Goal: Task Accomplishment & Management: Manage account settings

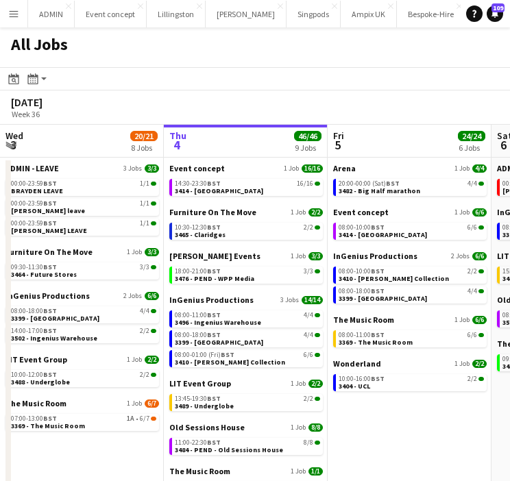
click at [9, 15] on app-icon "Menu" at bounding box center [13, 13] width 11 height 11
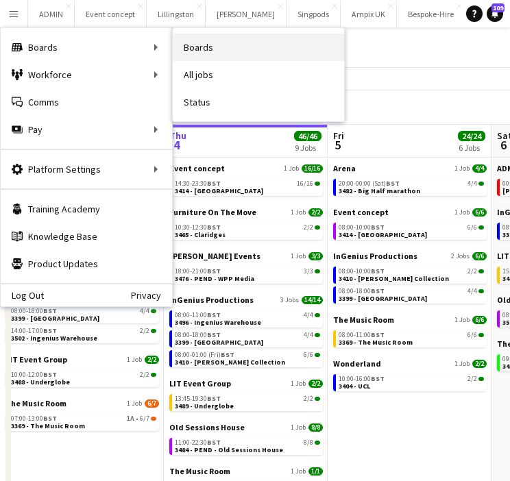
click at [198, 40] on link "Boards" at bounding box center [258, 47] width 171 height 27
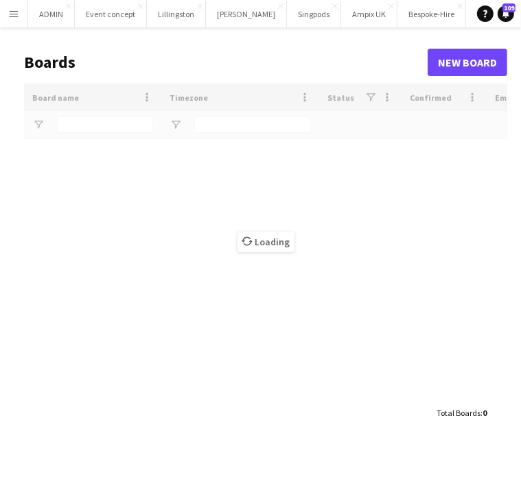
type input "**********"
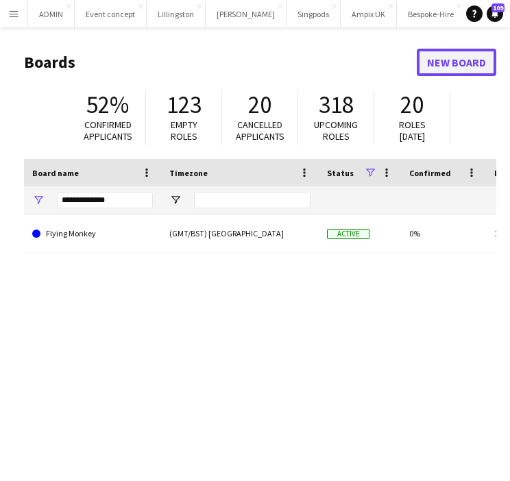
click at [436, 62] on link "New Board" at bounding box center [457, 62] width 80 height 27
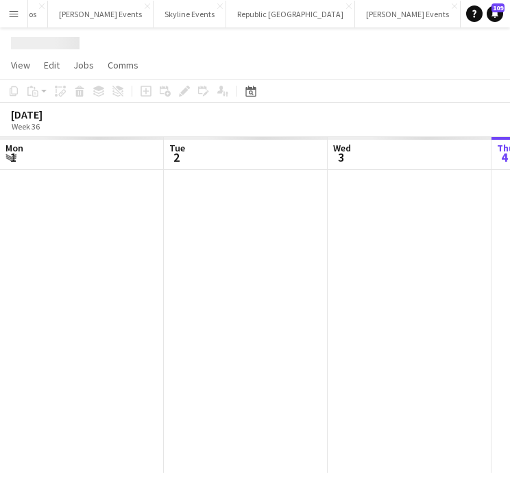
scroll to position [0, 328]
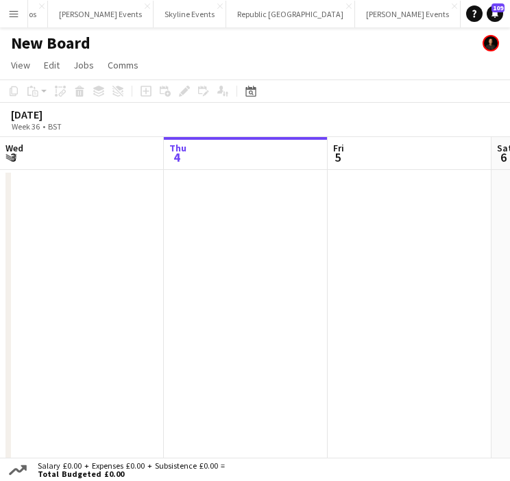
click at [47, 50] on h1 "New Board" at bounding box center [51, 43] width 80 height 21
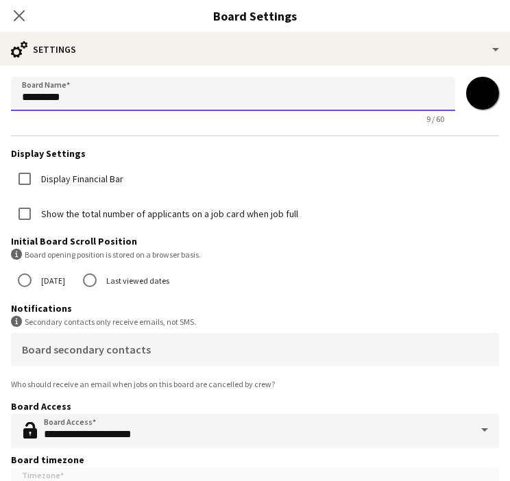
click at [89, 102] on input "*********" at bounding box center [233, 94] width 444 height 34
type input "*******"
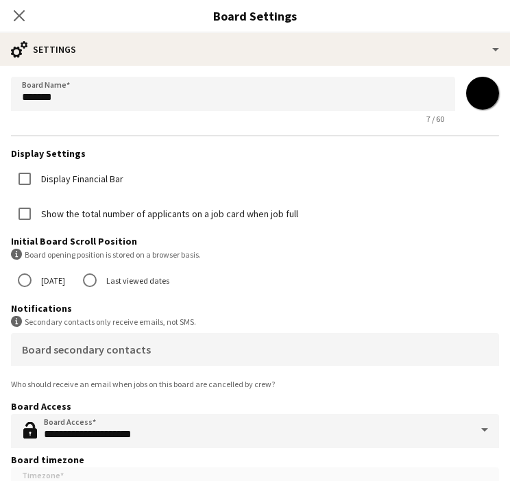
click at [475, 95] on input "*******" at bounding box center [482, 93] width 49 height 49
type input "*******"
click at [25, 18] on icon "Close pop-in" at bounding box center [18, 15] width 13 height 13
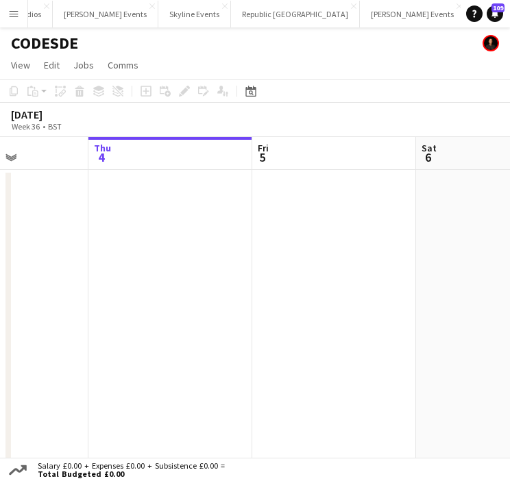
scroll to position [0, 427]
click at [235, 229] on app-date-cell at bounding box center [310, 321] width 164 height 303
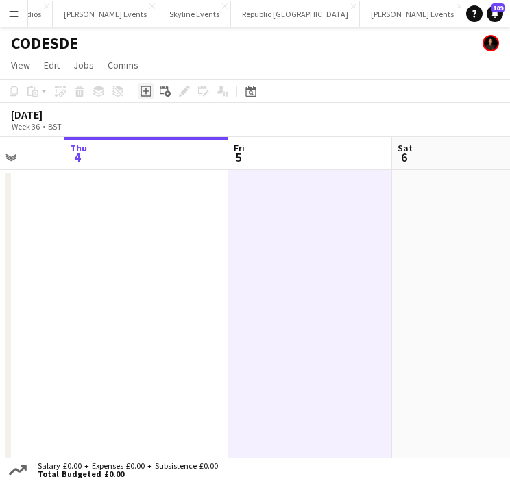
click at [142, 97] on icon at bounding box center [146, 91] width 11 height 11
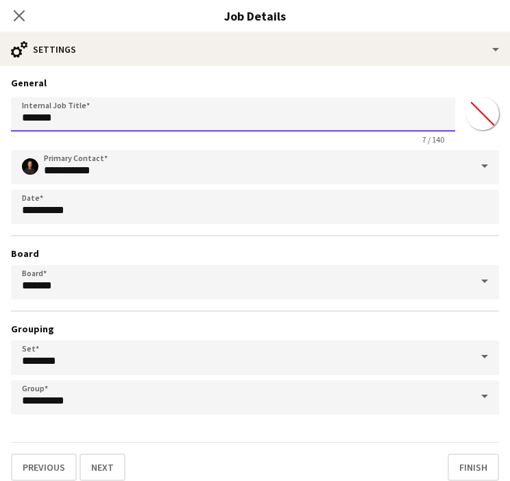
click at [112, 119] on input "*******" at bounding box center [233, 114] width 444 height 34
type input "*"
type input "**********"
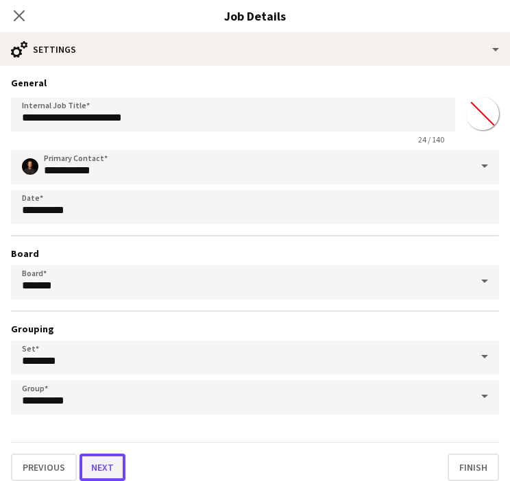
click at [107, 470] on button "Next" at bounding box center [103, 467] width 46 height 27
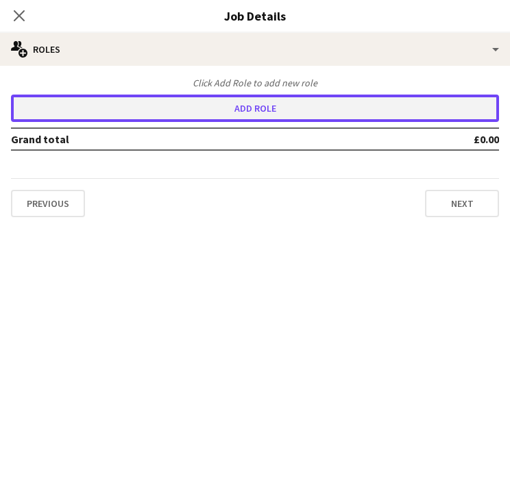
click at [212, 108] on button "Add role" at bounding box center [255, 108] width 488 height 27
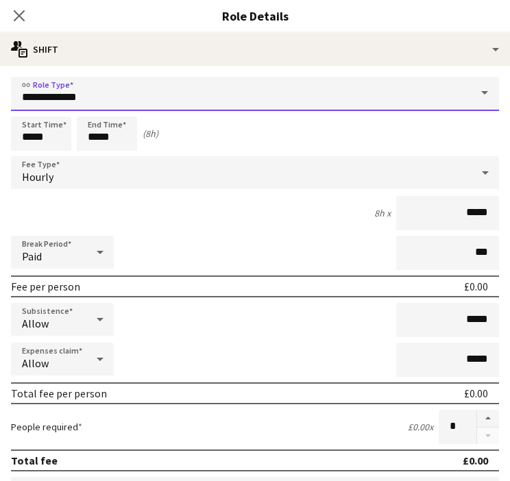
click at [82, 101] on input "**********" at bounding box center [255, 94] width 488 height 34
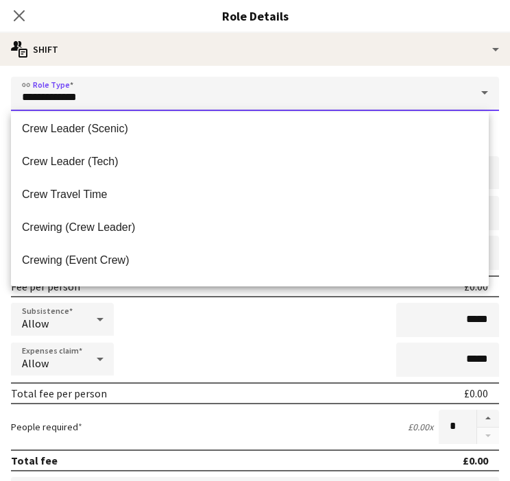
scroll to position [71, 0]
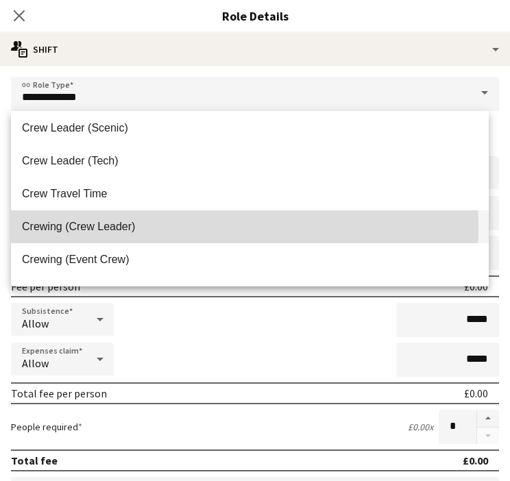
click at [134, 229] on span "Crewing (Crew Leader)" at bounding box center [250, 226] width 456 height 13
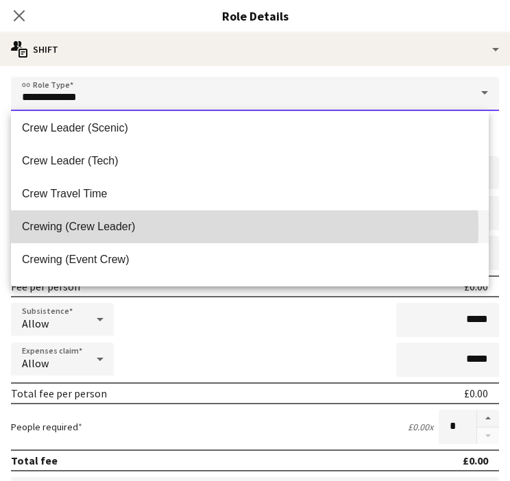
type input "**********"
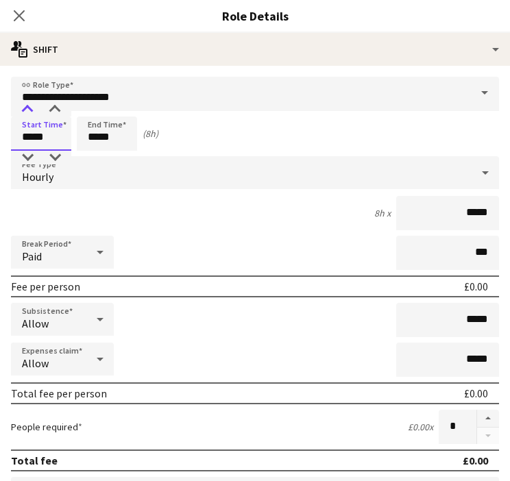
drag, startPoint x: 27, startPoint y: 134, endPoint x: 31, endPoint y: 110, distance: 24.4
click at [31, 132] on app-time-picker "*****" at bounding box center [41, 137] width 60 height 10
click at [31, 110] on div at bounding box center [27, 110] width 27 height 14
type input "*****"
click at [31, 110] on div at bounding box center [27, 110] width 27 height 14
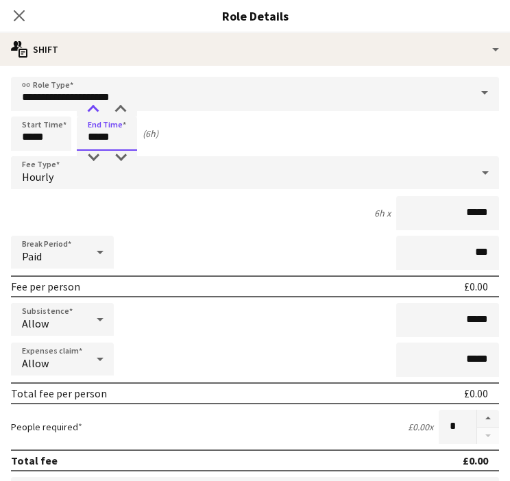
drag, startPoint x: 96, startPoint y: 142, endPoint x: 90, endPoint y: 108, distance: 34.8
click at [90, 132] on app-time-picker "*****" at bounding box center [107, 137] width 60 height 10
type input "*****"
click at [90, 108] on div at bounding box center [93, 110] width 27 height 14
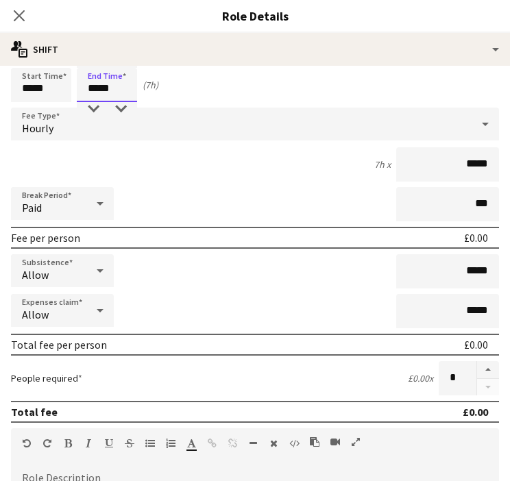
scroll to position [0, 0]
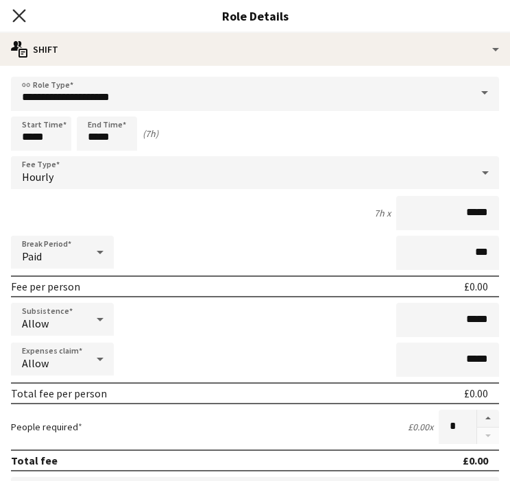
click at [14, 10] on icon at bounding box center [18, 15] width 13 height 13
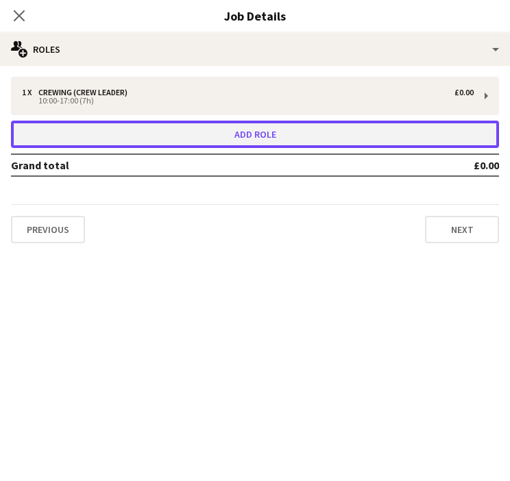
click at [321, 130] on button "Add role" at bounding box center [255, 134] width 488 height 27
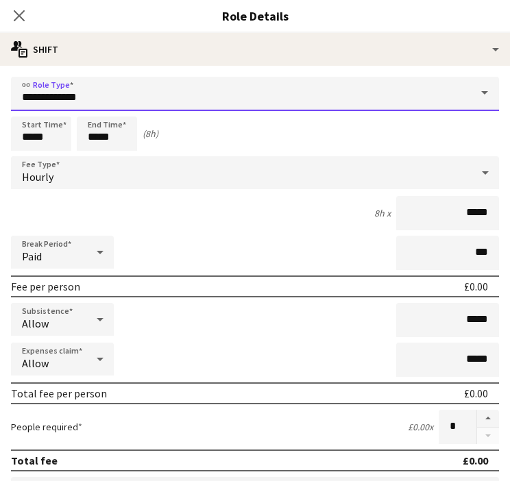
click at [168, 93] on input "**********" at bounding box center [255, 94] width 488 height 34
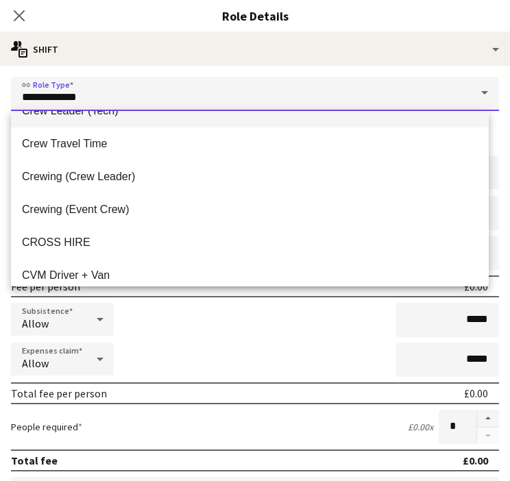
scroll to position [123, 0]
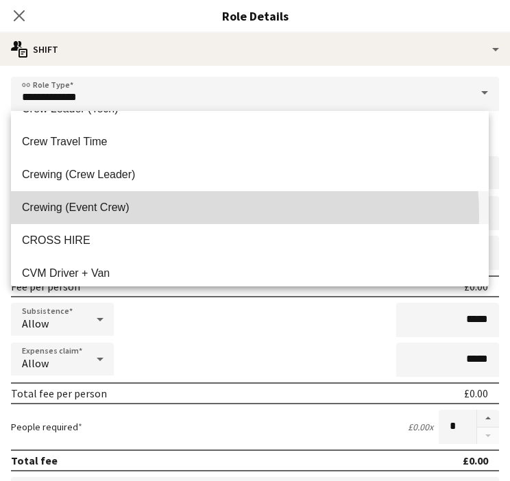
click at [193, 215] on mat-option "Crewing (Event Crew)" at bounding box center [250, 207] width 478 height 33
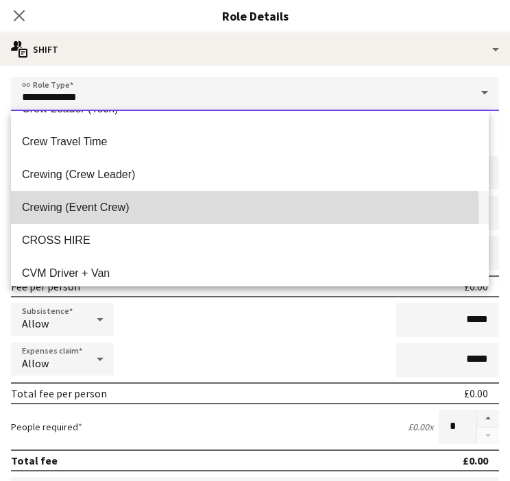
type input "**********"
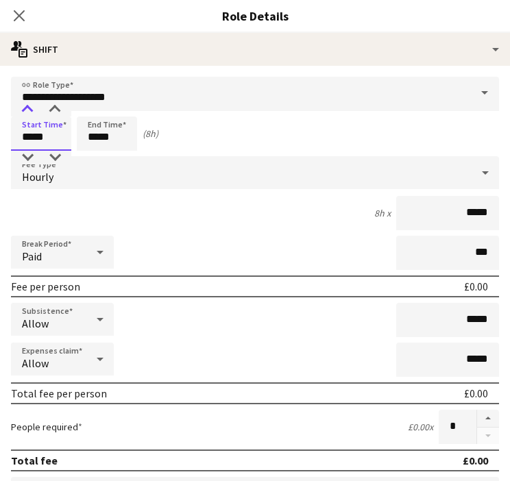
drag, startPoint x: 24, startPoint y: 138, endPoint x: 25, endPoint y: 108, distance: 30.2
click at [25, 132] on app-time-picker "*****" at bounding box center [41, 137] width 60 height 10
click at [25, 108] on div at bounding box center [27, 110] width 27 height 14
type input "*****"
click at [25, 108] on div at bounding box center [27, 110] width 27 height 14
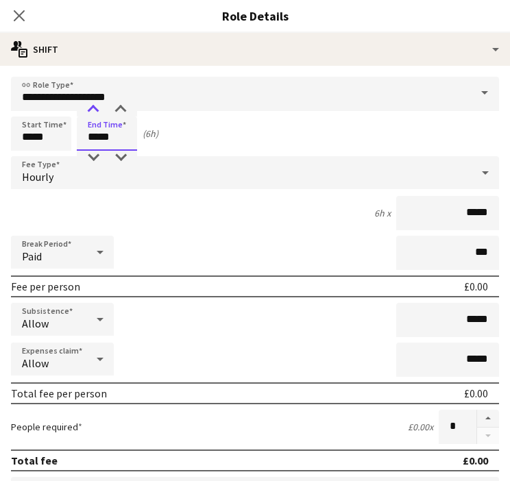
drag, startPoint x: 95, startPoint y: 138, endPoint x: 99, endPoint y: 108, distance: 30.5
click at [99, 132] on app-time-picker "*****" at bounding box center [107, 137] width 60 height 10
type input "*****"
click at [99, 108] on div at bounding box center [93, 110] width 27 height 14
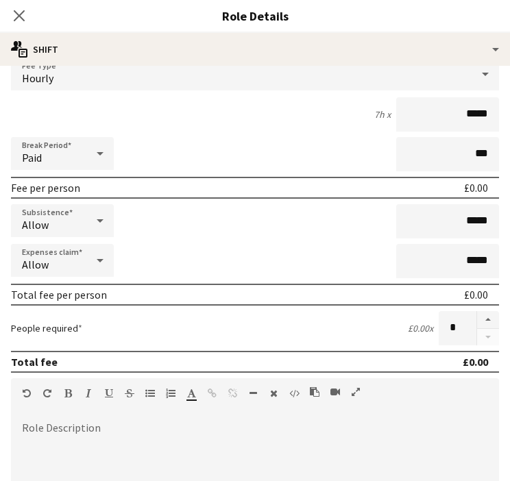
scroll to position [99, 0]
click at [477, 319] on button "button" at bounding box center [488, 320] width 22 height 18
type input "*"
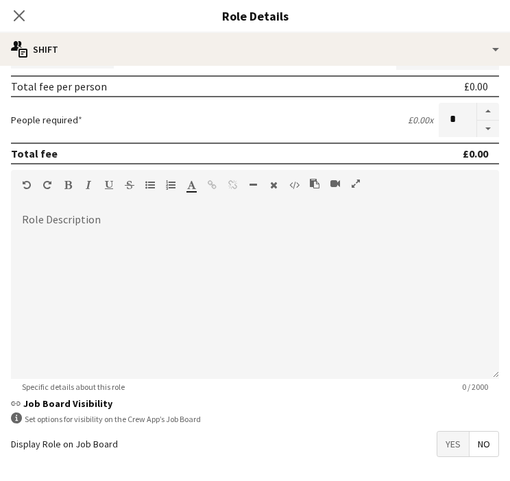
scroll to position [358, 0]
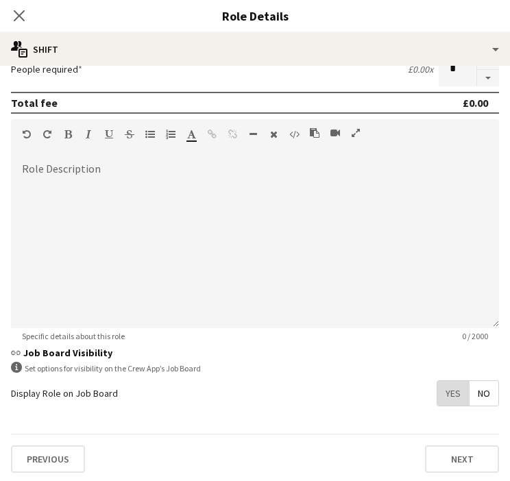
click at [438, 388] on span "Yes" at bounding box center [454, 393] width 32 height 25
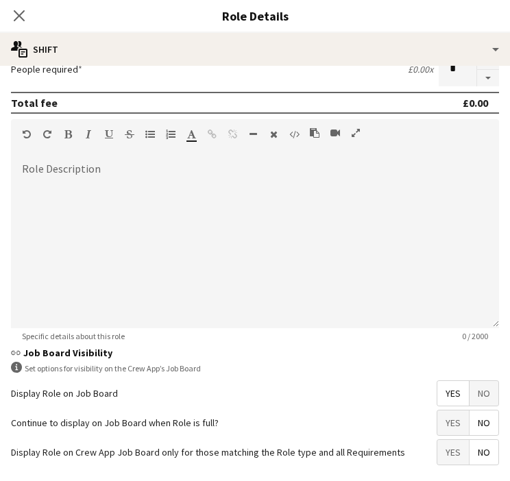
scroll to position [416, 0]
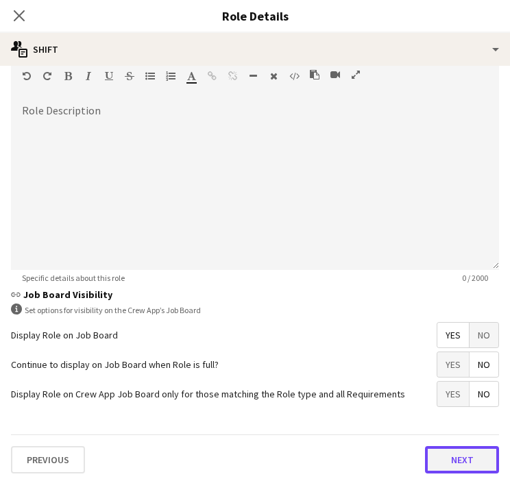
click at [439, 464] on button "Next" at bounding box center [462, 459] width 74 height 27
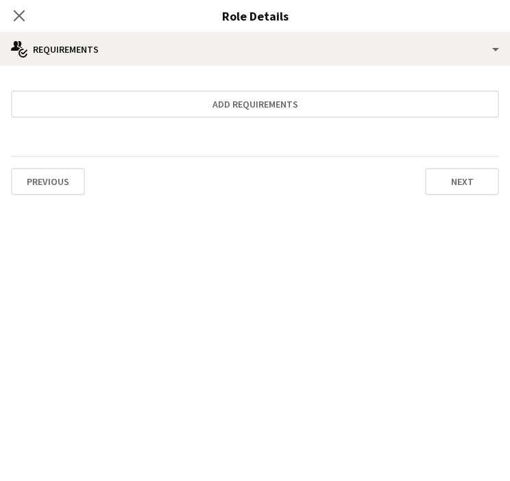
scroll to position [0, 0]
click at [19, 12] on icon "Close pop-in" at bounding box center [18, 15] width 13 height 13
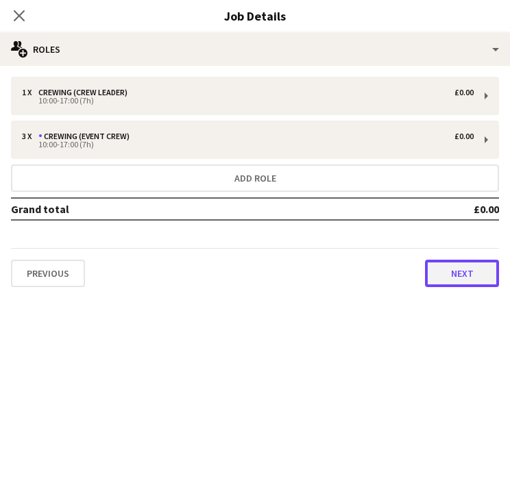
click at [447, 278] on button "Next" at bounding box center [462, 273] width 74 height 27
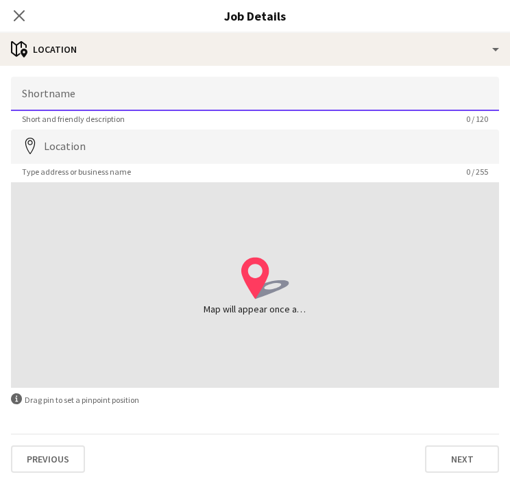
click at [193, 91] on input "Shortname" at bounding box center [255, 94] width 488 height 34
click at [66, 108] on input "Shortname" at bounding box center [255, 94] width 488 height 34
type input "**********"
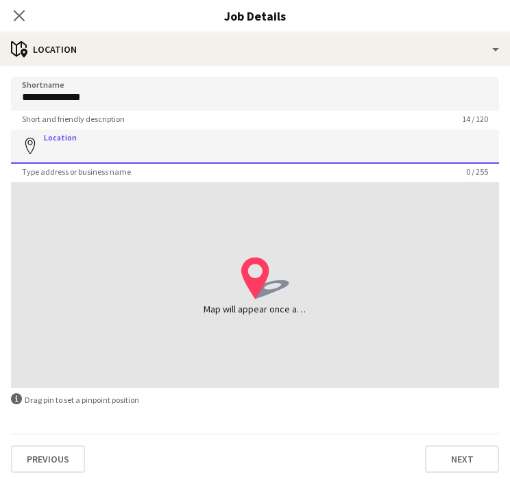
click at [75, 146] on input "Location" at bounding box center [255, 147] width 488 height 34
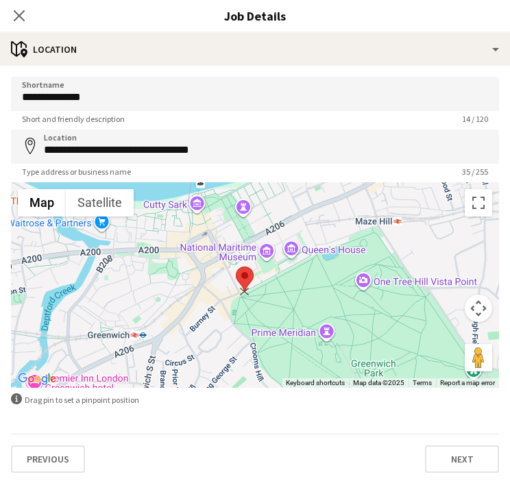
drag, startPoint x: 373, startPoint y: 355, endPoint x: 243, endPoint y: 280, distance: 150.2
click at [243, 280] on img at bounding box center [245, 279] width 18 height 25
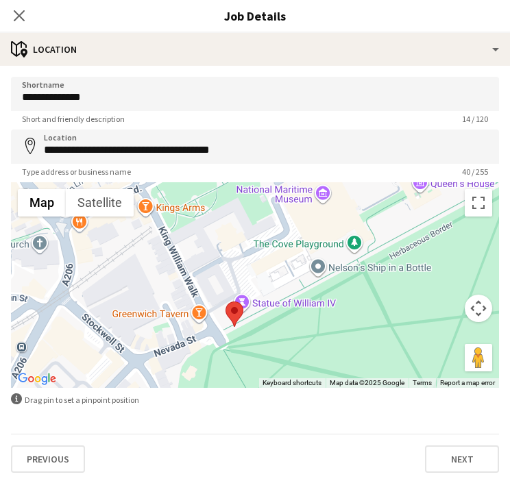
click at [226, 311] on img at bounding box center [235, 314] width 18 height 25
drag, startPoint x: 225, startPoint y: 311, endPoint x: 217, endPoint y: 331, distance: 21.3
click at [217, 331] on img at bounding box center [226, 335] width 18 height 25
type input "**********"
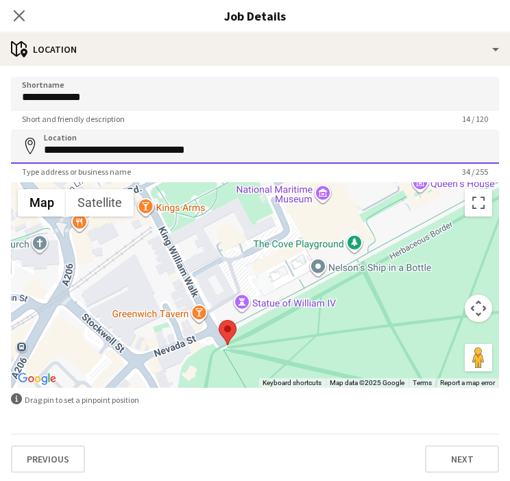
click at [183, 144] on input "**********" at bounding box center [255, 147] width 488 height 34
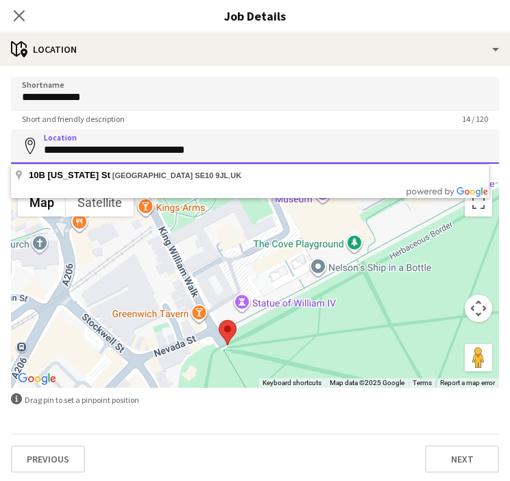
click at [183, 144] on input "**********" at bounding box center [255, 147] width 488 height 34
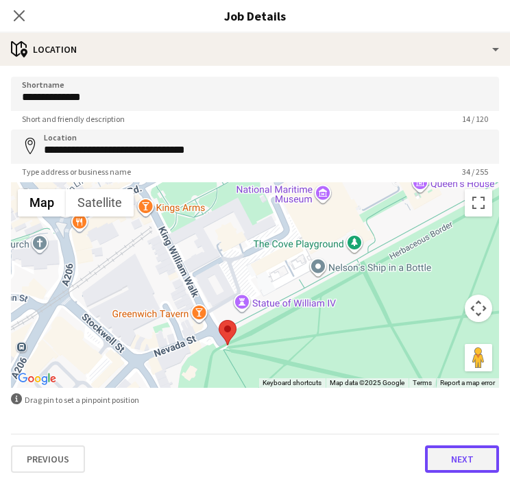
click at [444, 466] on button "Next" at bounding box center [462, 459] width 74 height 27
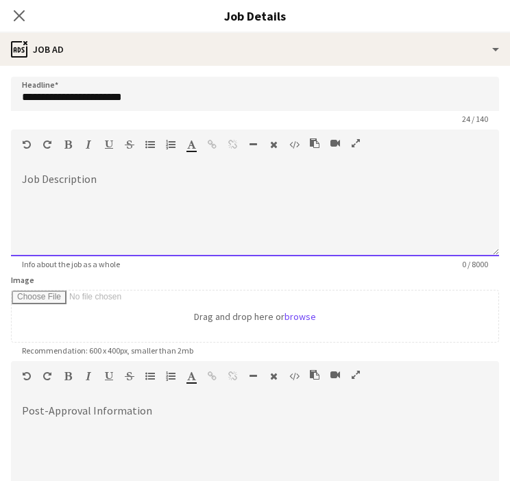
click at [91, 208] on div at bounding box center [255, 215] width 488 height 82
click at [93, 182] on div "**********" at bounding box center [250, 215] width 478 height 82
click at [291, 187] on div "**********" at bounding box center [250, 215] width 478 height 82
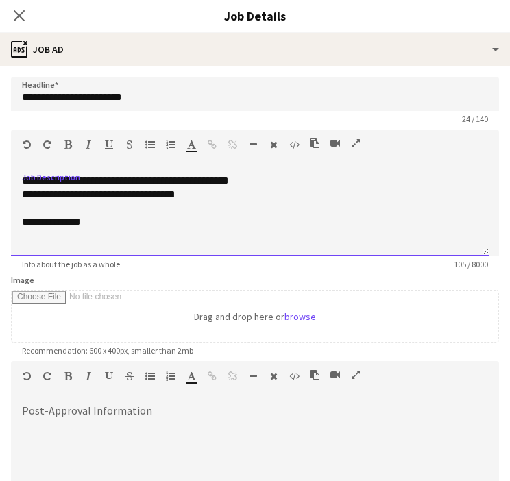
click at [115, 217] on div "**********" at bounding box center [250, 222] width 456 height 14
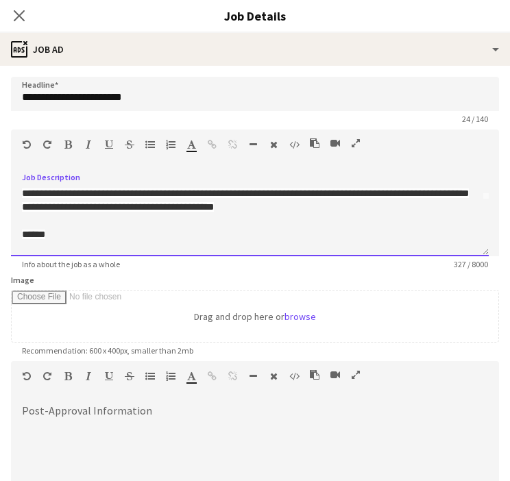
scroll to position [70, 0]
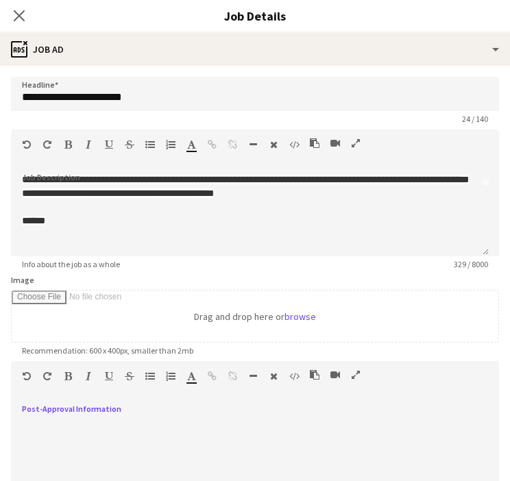
click at [69, 427] on div at bounding box center [255, 447] width 488 height 82
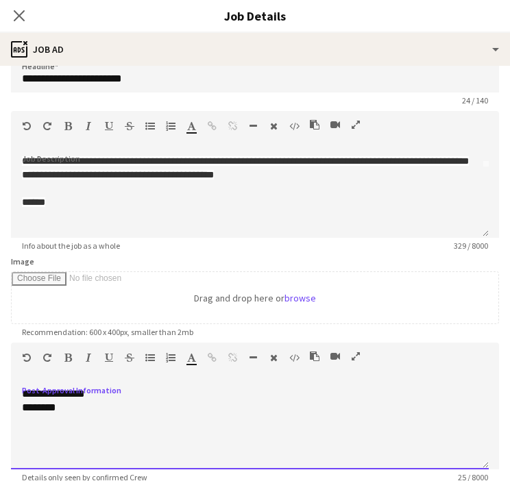
scroll to position [19, 0]
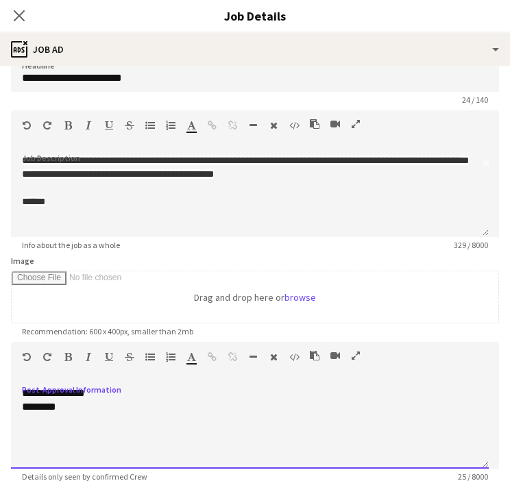
click at [176, 377] on div "**********" at bounding box center [255, 423] width 488 height 92
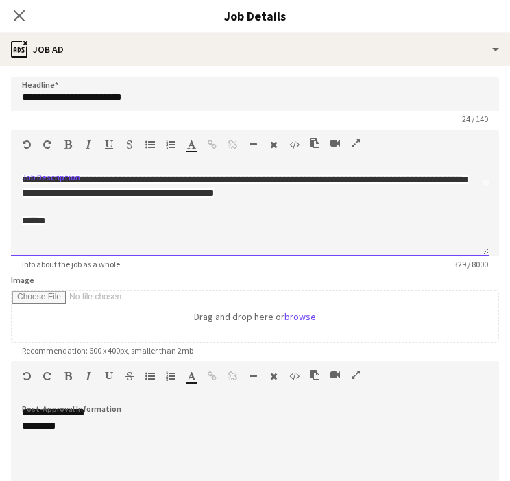
click at [36, 246] on div at bounding box center [250, 248] width 456 height 14
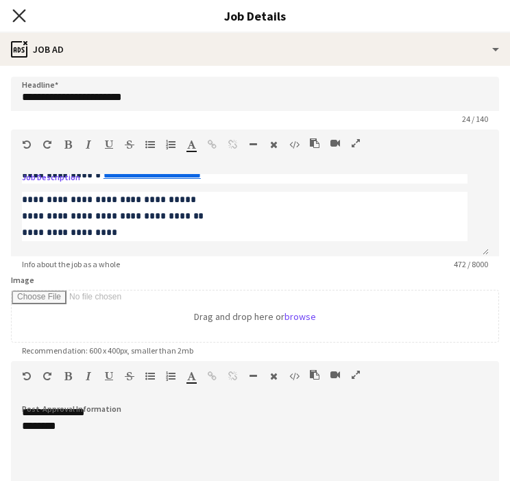
click at [22, 15] on icon "Close pop-in" at bounding box center [18, 15] width 13 height 13
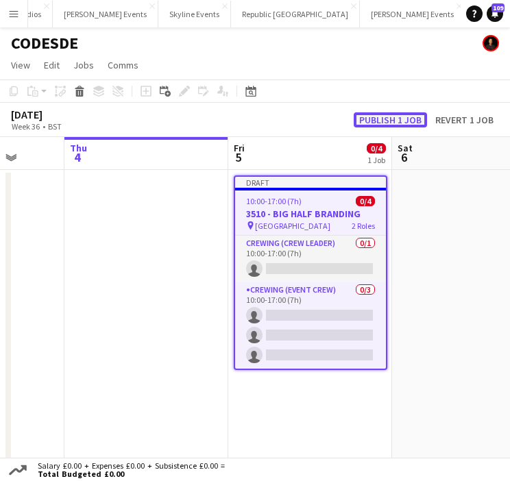
click at [390, 121] on button "Publish 1 job" at bounding box center [390, 119] width 73 height 15
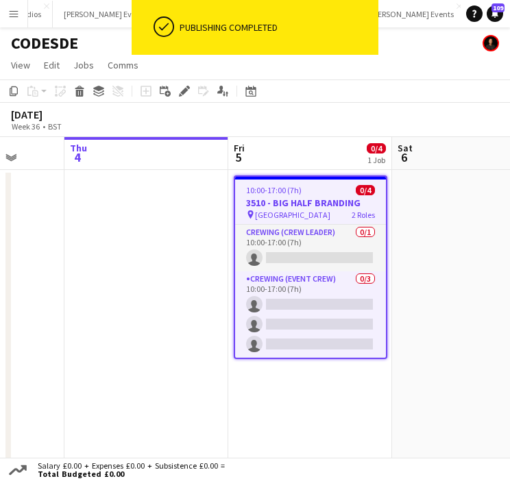
click at [335, 255] on app-card-role "Crewing (Crew Leader) 0/1 10:00-17:00 (7h) single-neutral-actions" at bounding box center [310, 248] width 151 height 47
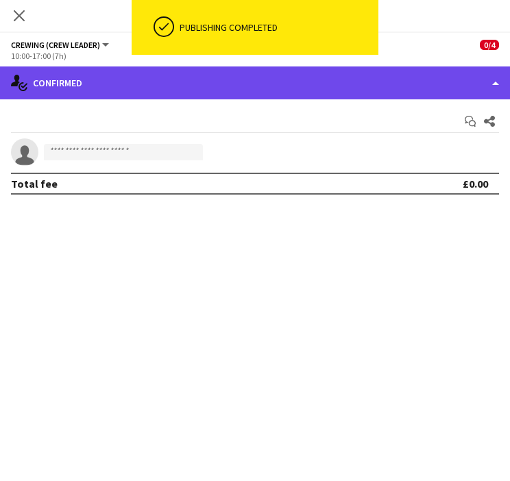
click at [422, 81] on div "single-neutral-actions-check-2 Confirmed" at bounding box center [255, 83] width 510 height 33
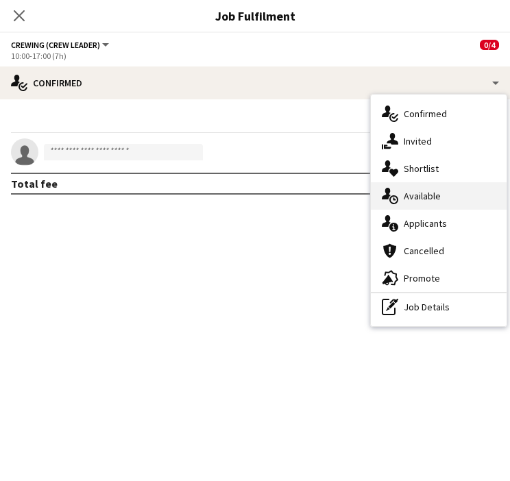
click at [446, 193] on div "single-neutral-actions-upload Available" at bounding box center [439, 195] width 136 height 27
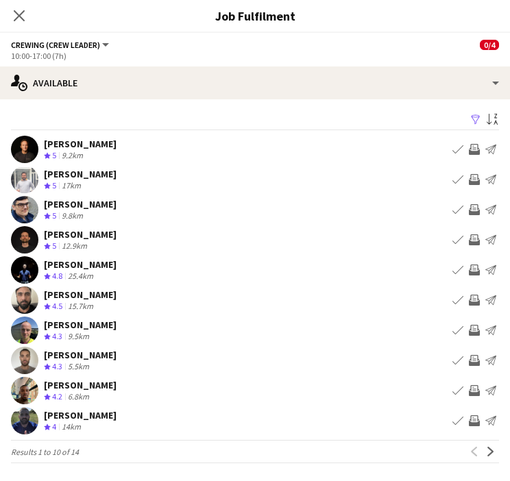
click at [474, 182] on app-icon "Invite crew" at bounding box center [474, 179] width 11 height 11
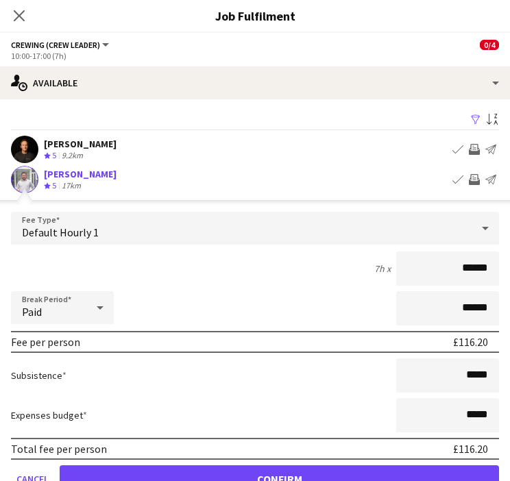
drag, startPoint x: 448, startPoint y: 270, endPoint x: 520, endPoint y: 258, distance: 72.9
click at [510, 258] on html "Menu Boards Boards Boards All jobs Status Workforce Workforce My Workforce Recr…" at bounding box center [255, 248] width 510 height 497
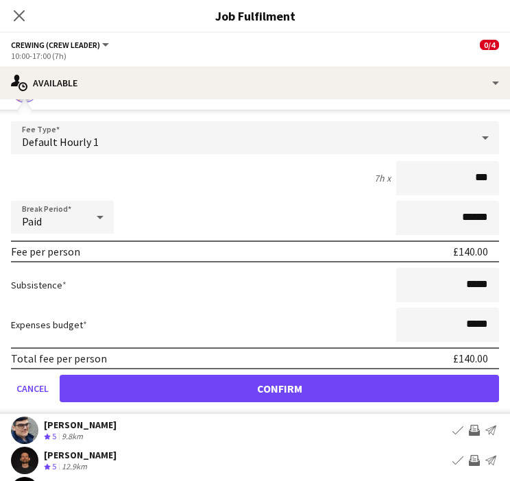
scroll to position [91, 0]
type input "***"
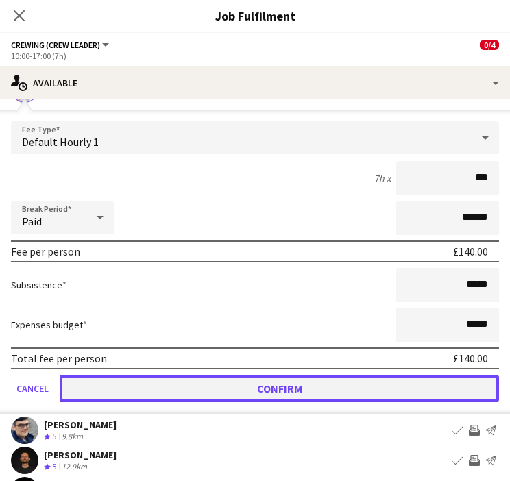
click at [145, 395] on button "Confirm" at bounding box center [280, 388] width 440 height 27
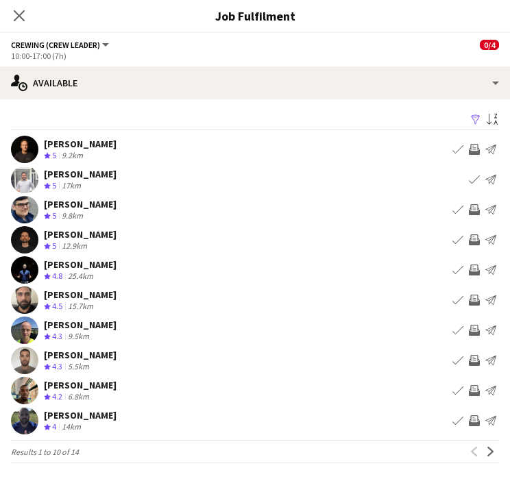
scroll to position [15, 0]
click at [473, 238] on app-icon "Invite crew" at bounding box center [474, 240] width 11 height 11
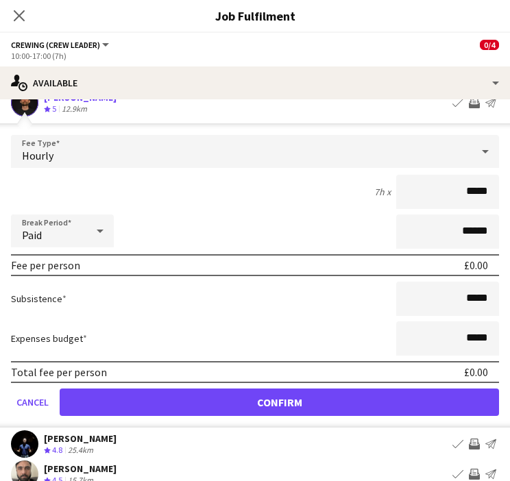
scroll to position [140, 0]
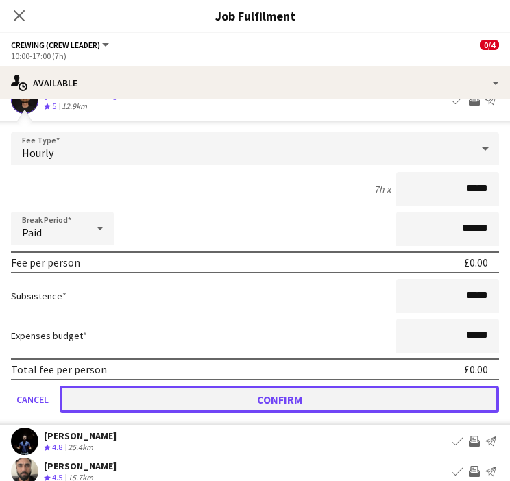
click at [409, 403] on button "Confirm" at bounding box center [280, 399] width 440 height 27
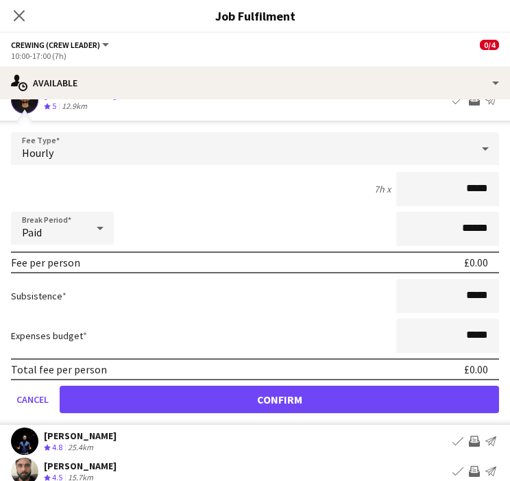
scroll to position [0, 0]
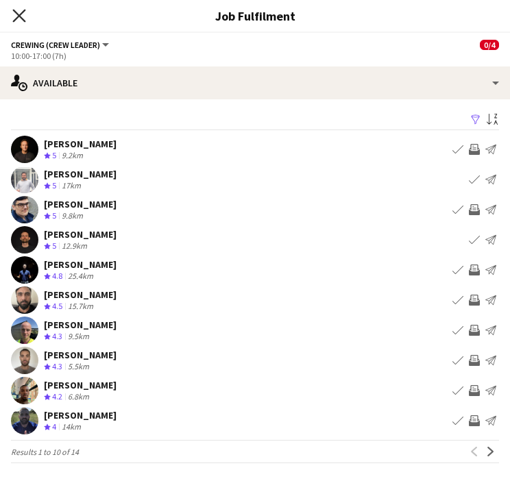
click at [19, 20] on icon "Close pop-in" at bounding box center [18, 15] width 13 height 13
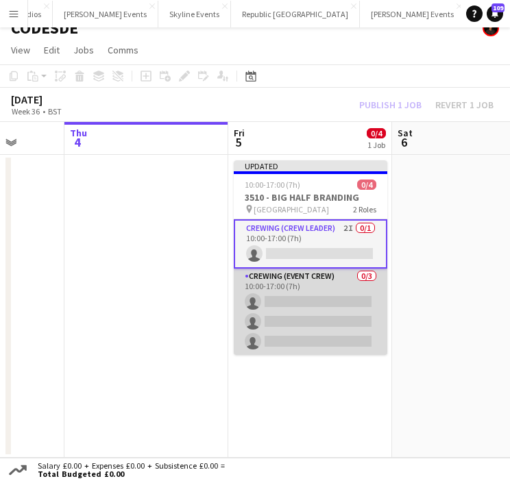
click at [310, 300] on app-card-role "Crewing (Event Crew) 0/3 10:00-17:00 (7h) single-neutral-actions single-neutral…" at bounding box center [311, 312] width 154 height 86
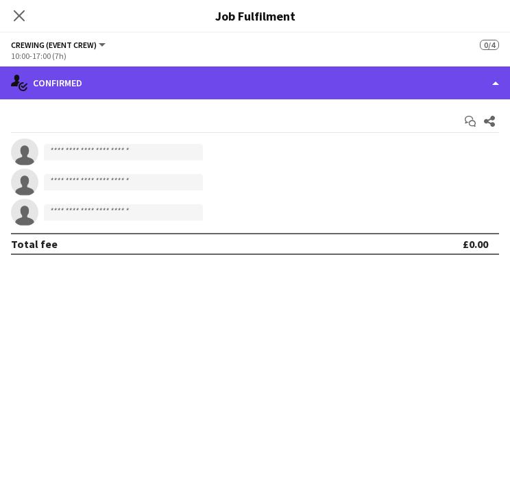
click at [250, 80] on div "single-neutral-actions-check-2 Confirmed" at bounding box center [255, 83] width 510 height 33
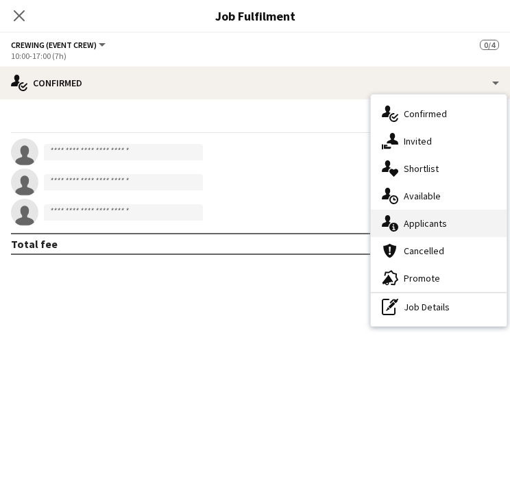
click at [412, 217] on span "Applicants" at bounding box center [425, 223] width 43 height 12
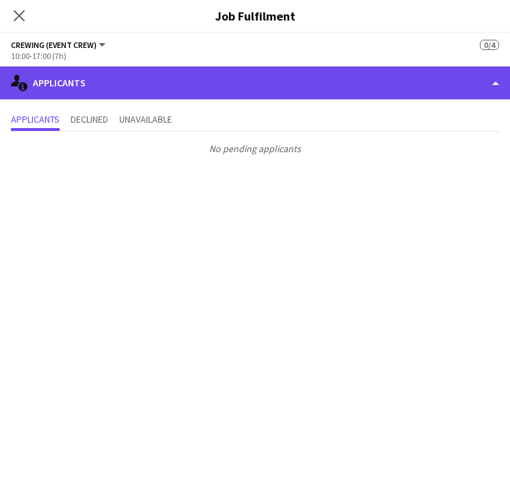
click at [365, 86] on div "single-neutral-actions-information Applicants" at bounding box center [255, 83] width 510 height 33
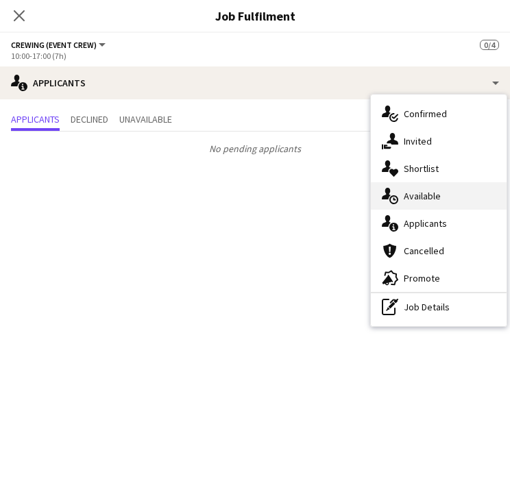
click at [422, 195] on span "Available" at bounding box center [422, 196] width 37 height 12
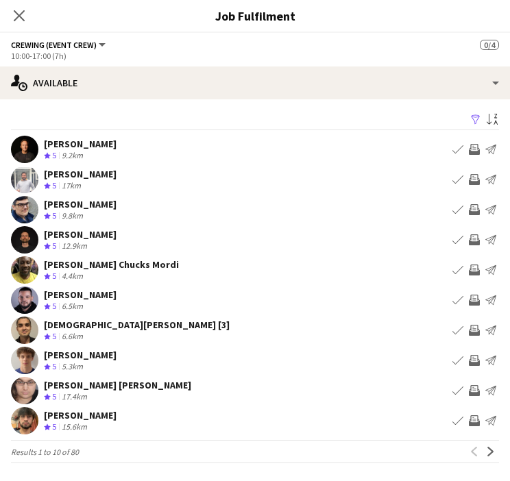
click at [475, 270] on app-icon "Invite crew" at bounding box center [474, 270] width 11 height 11
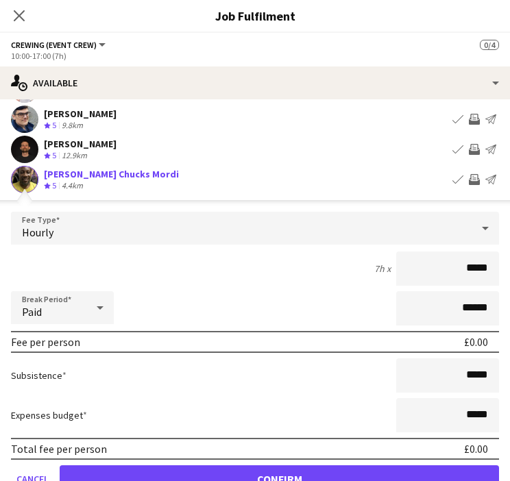
scroll to position [107, 0]
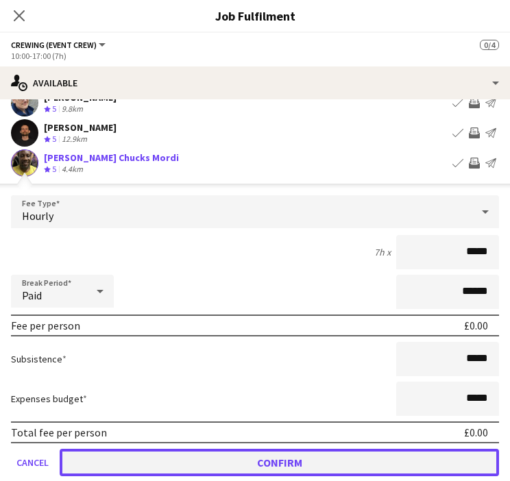
click at [433, 462] on button "Confirm" at bounding box center [280, 462] width 440 height 27
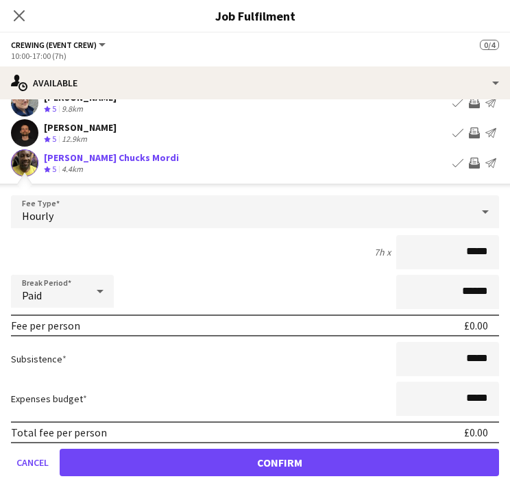
scroll to position [0, 0]
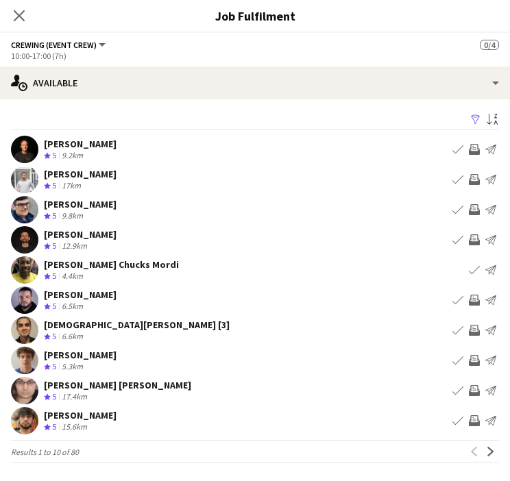
click at [477, 303] on app-icon "Invite crew" at bounding box center [474, 300] width 11 height 11
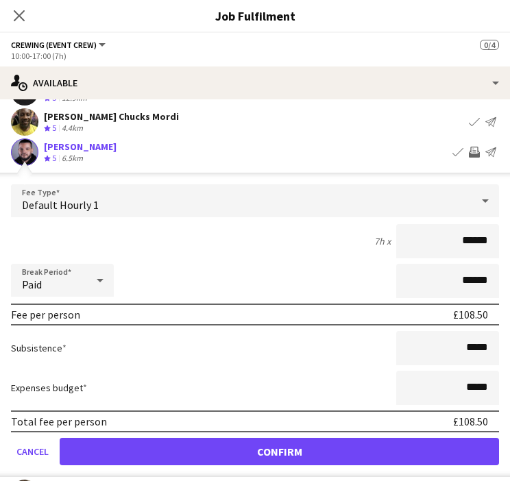
scroll to position [150, 0]
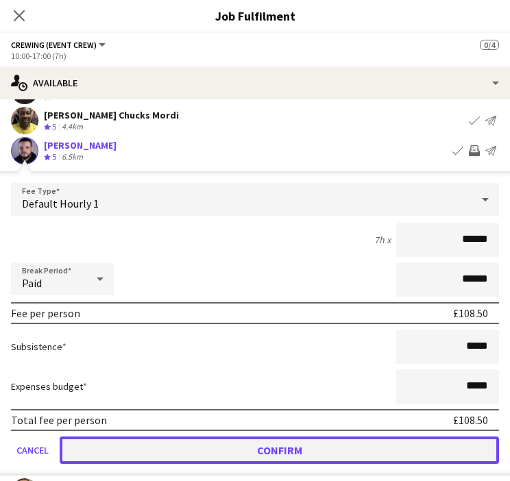
click at [433, 451] on button "Confirm" at bounding box center [280, 450] width 440 height 27
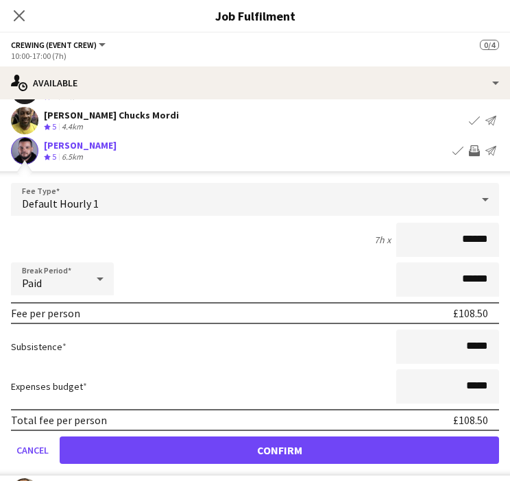
scroll to position [0, 0]
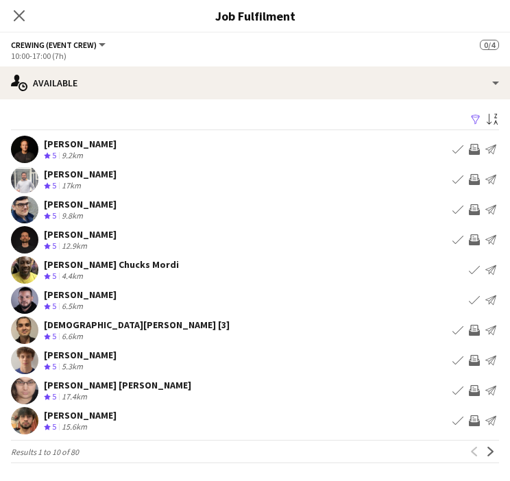
click at [479, 361] on app-icon "Invite crew" at bounding box center [474, 360] width 11 height 11
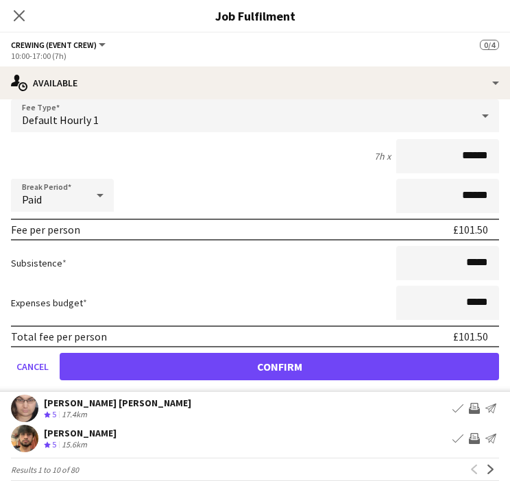
scroll to position [296, 0]
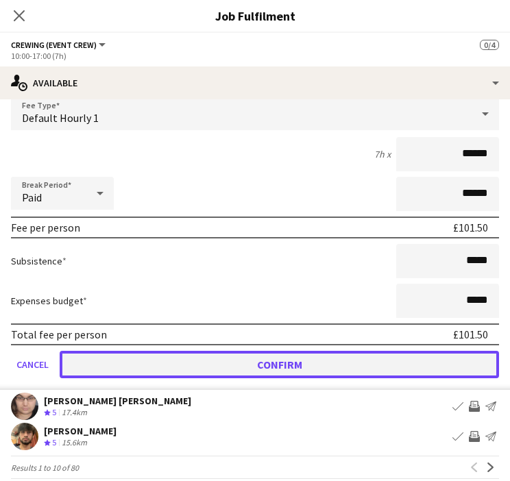
click at [368, 355] on button "Confirm" at bounding box center [280, 364] width 440 height 27
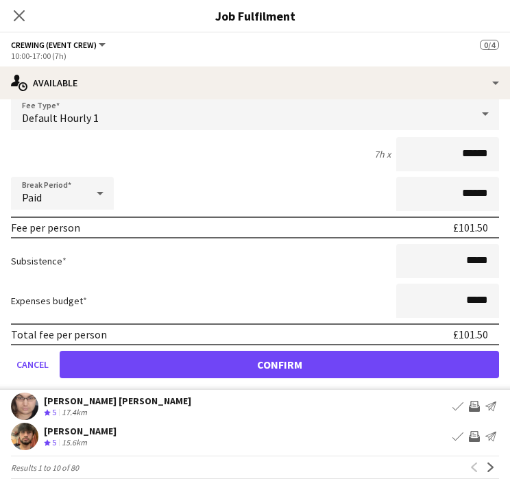
scroll to position [0, 0]
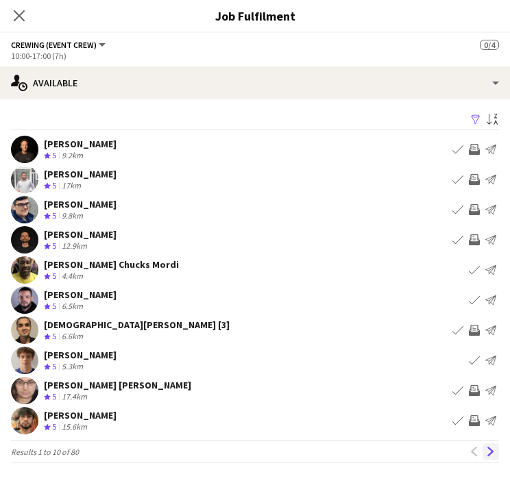
click at [488, 457] on button "Next" at bounding box center [491, 452] width 16 height 16
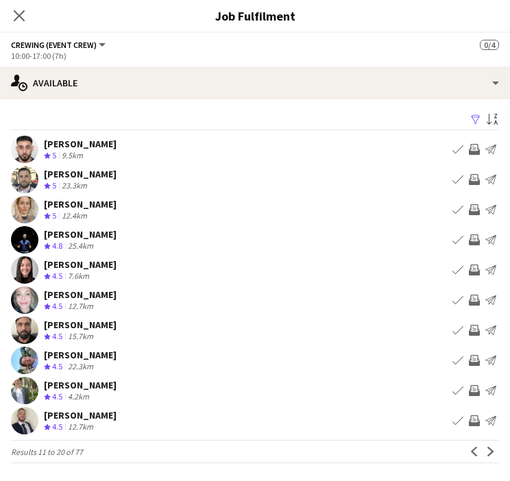
click at [477, 361] on app-icon "Invite crew" at bounding box center [474, 360] width 11 height 11
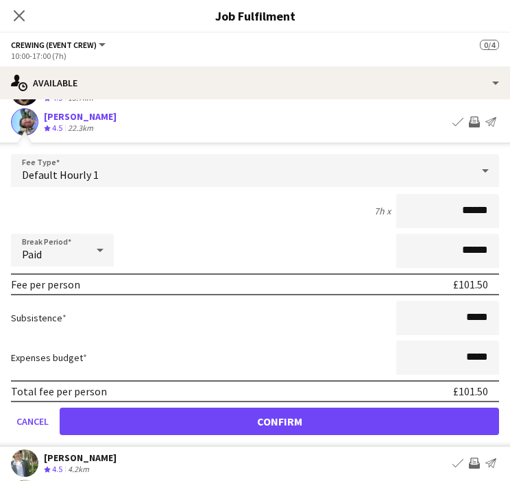
scroll to position [241, 0]
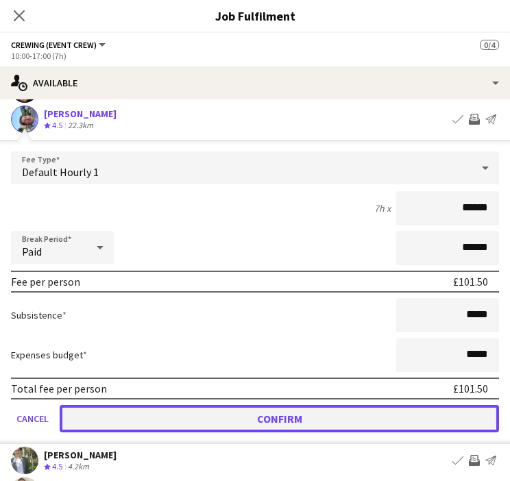
click at [410, 411] on button "Confirm" at bounding box center [280, 418] width 440 height 27
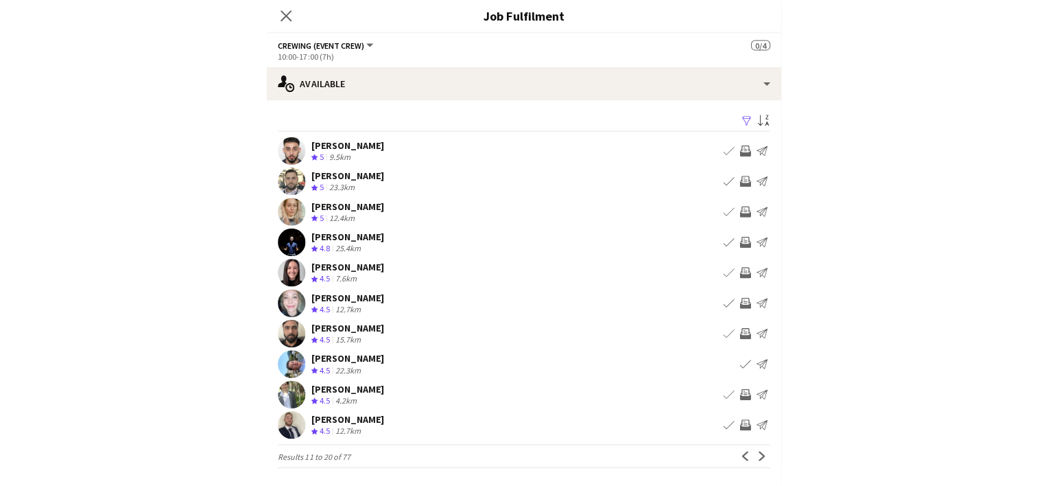
scroll to position [0, 0]
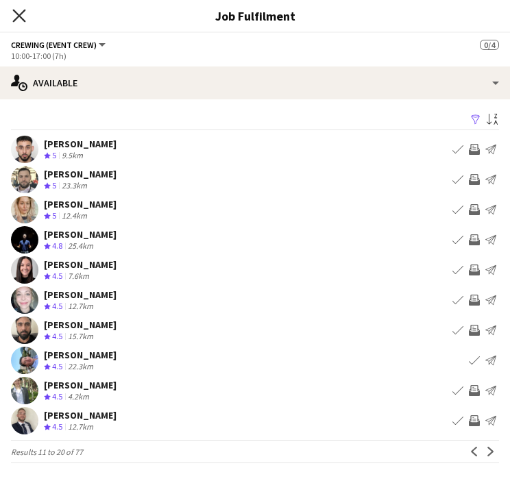
click at [16, 15] on icon "Close pop-in" at bounding box center [18, 15] width 13 height 13
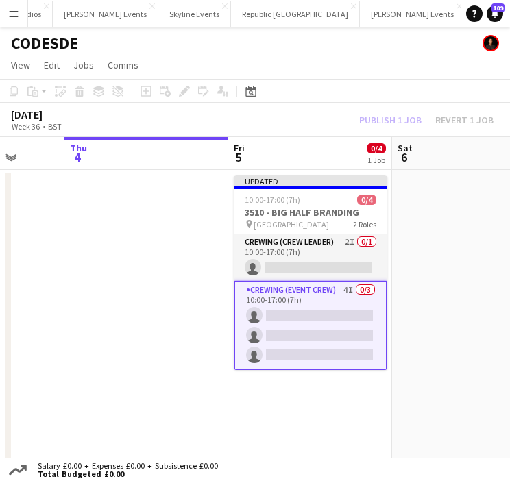
click at [371, 117] on div "Publish 1 job Revert 1 job" at bounding box center [426, 119] width 167 height 15
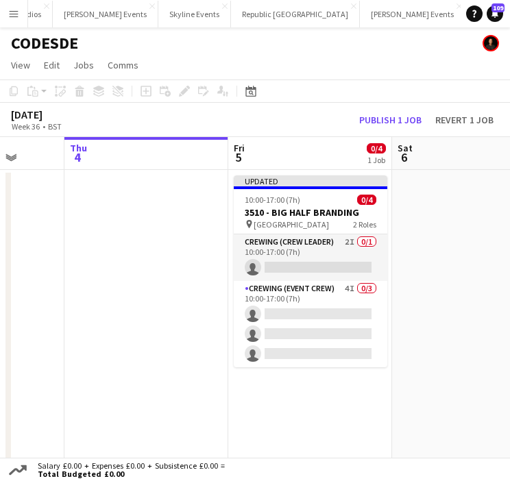
click at [372, 127] on div "September 2025 Week 36 • BST Publish 1 job Revert 1 job" at bounding box center [255, 120] width 510 height 34
click at [372, 124] on button "Publish 1 job" at bounding box center [390, 119] width 73 height 15
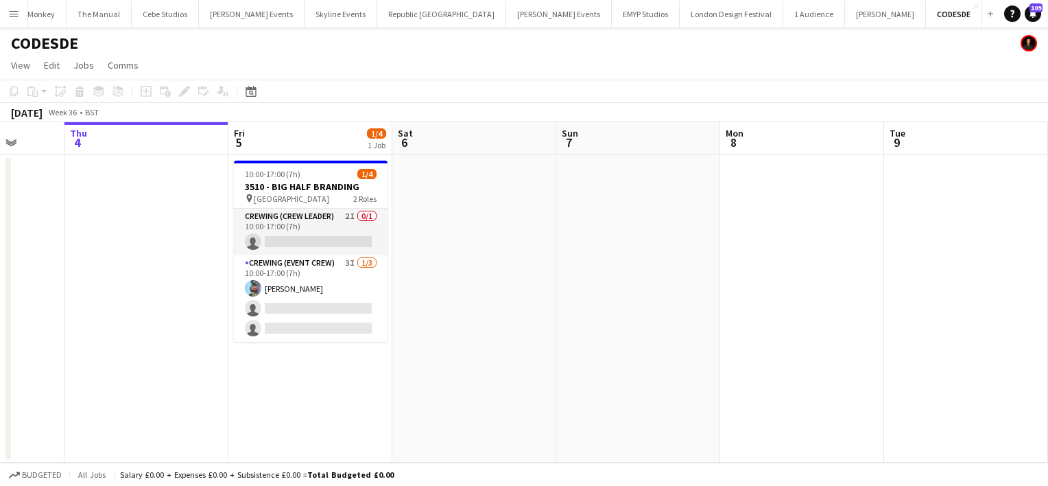
scroll to position [0, 4166]
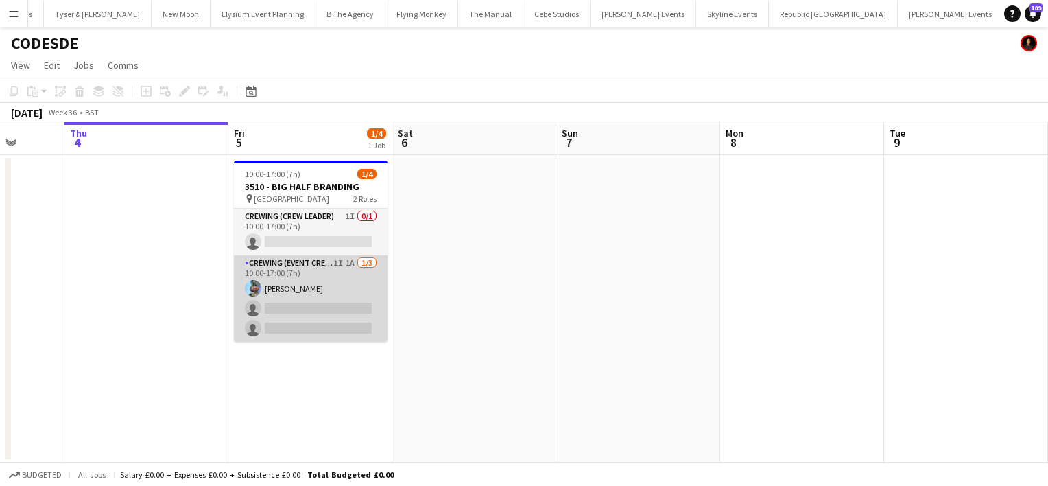
click at [309, 302] on app-card-role "Crewing (Event Crew) 1I 1A 1/3 10:00-17:00 (7h) Liam Kinsella single-neutral-ac…" at bounding box center [311, 298] width 154 height 86
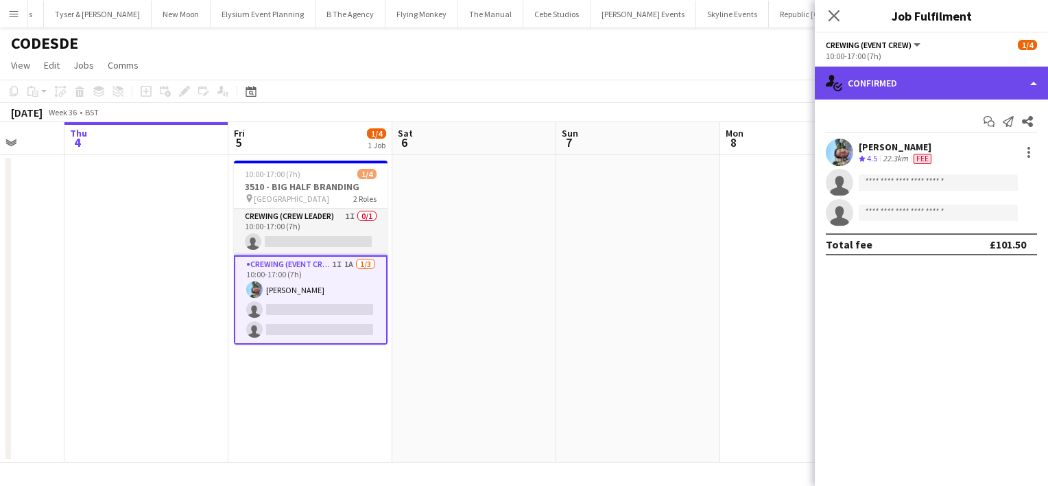
click at [922, 96] on div "single-neutral-actions-check-2 Confirmed" at bounding box center [931, 83] width 233 height 33
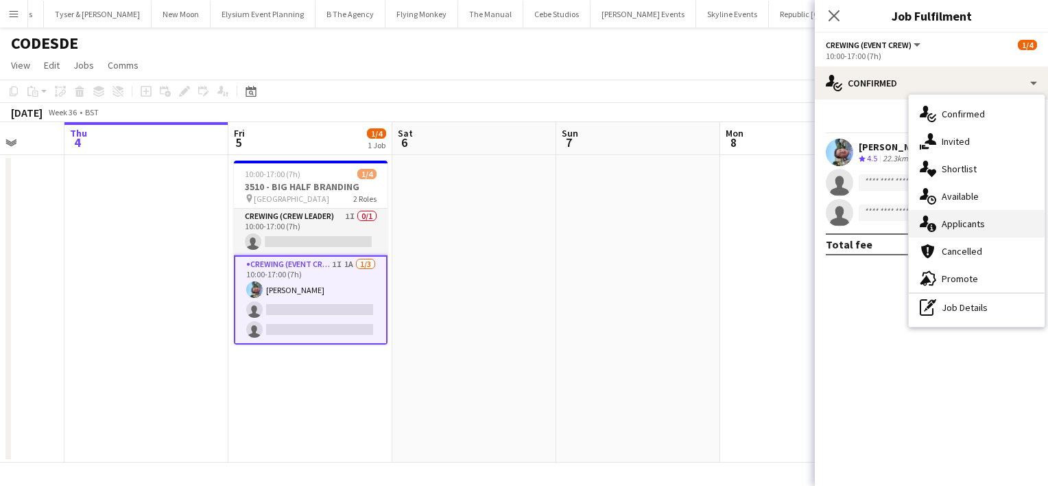
click at [971, 222] on span "Applicants" at bounding box center [963, 223] width 43 height 12
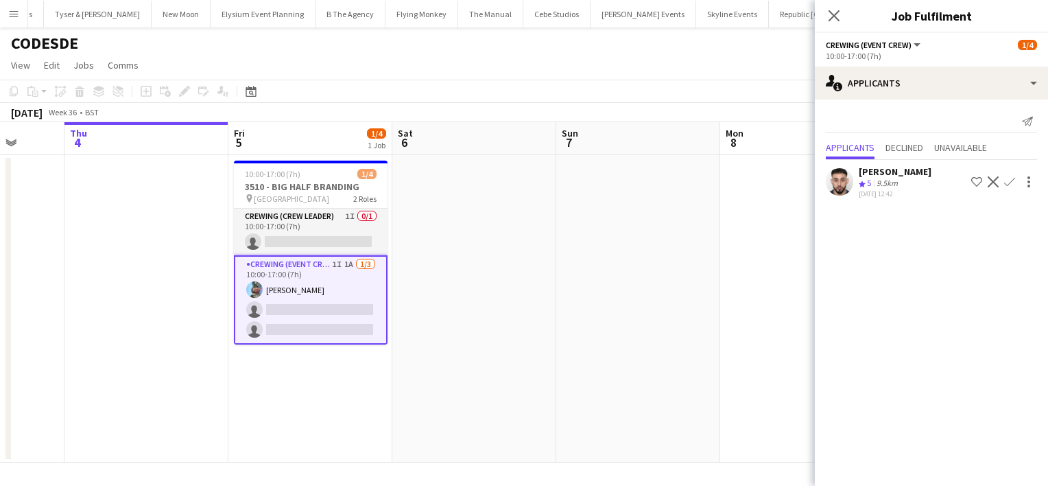
click at [1010, 180] on app-icon "Confirm" at bounding box center [1009, 181] width 11 height 11
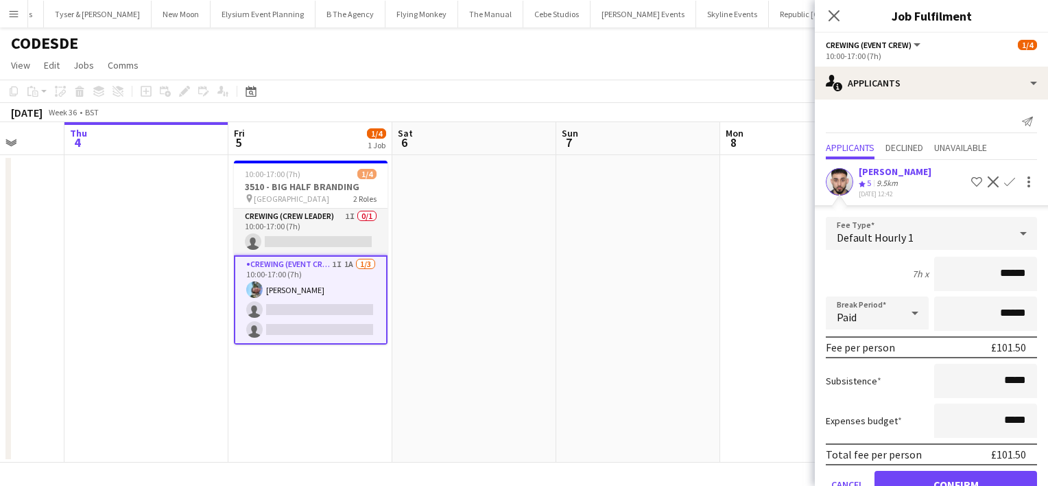
scroll to position [34, 0]
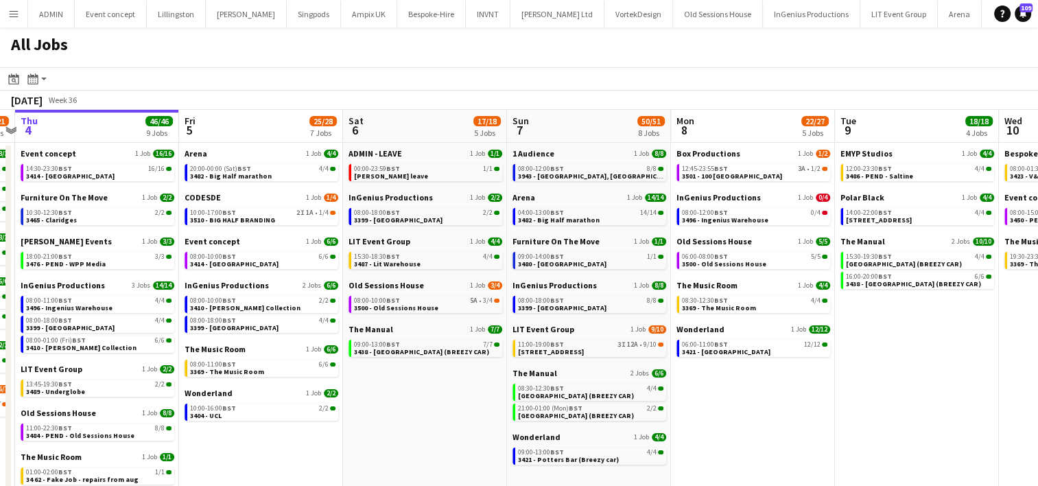
scroll to position [0, 478]
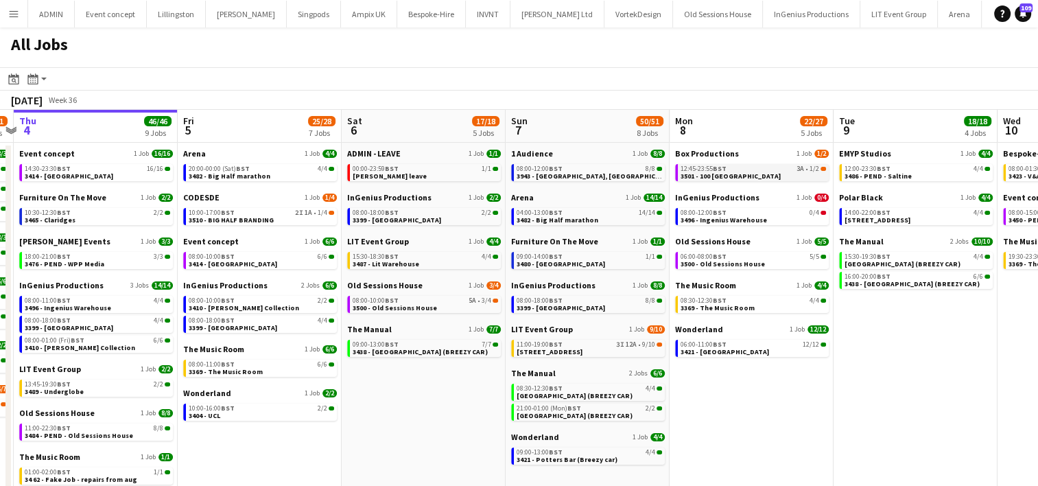
click at [724, 170] on span "BST" at bounding box center [720, 168] width 14 height 9
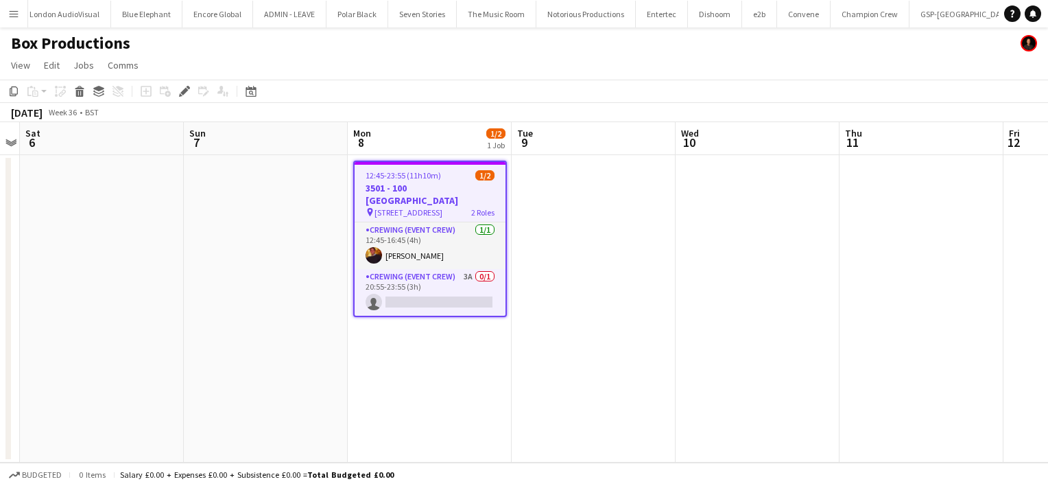
scroll to position [0, 966]
click at [181, 93] on icon at bounding box center [184, 92] width 8 height 8
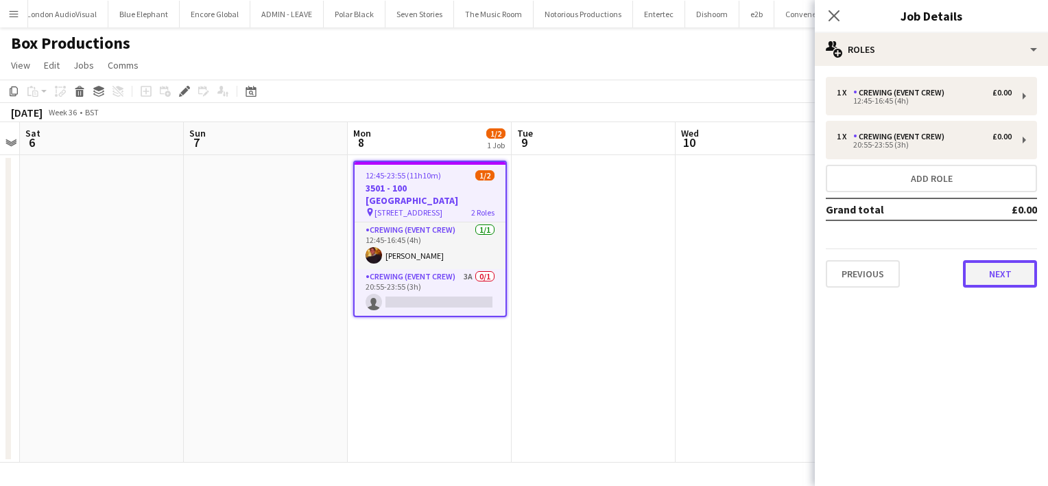
click at [1006, 283] on button "Next" at bounding box center [1000, 273] width 74 height 27
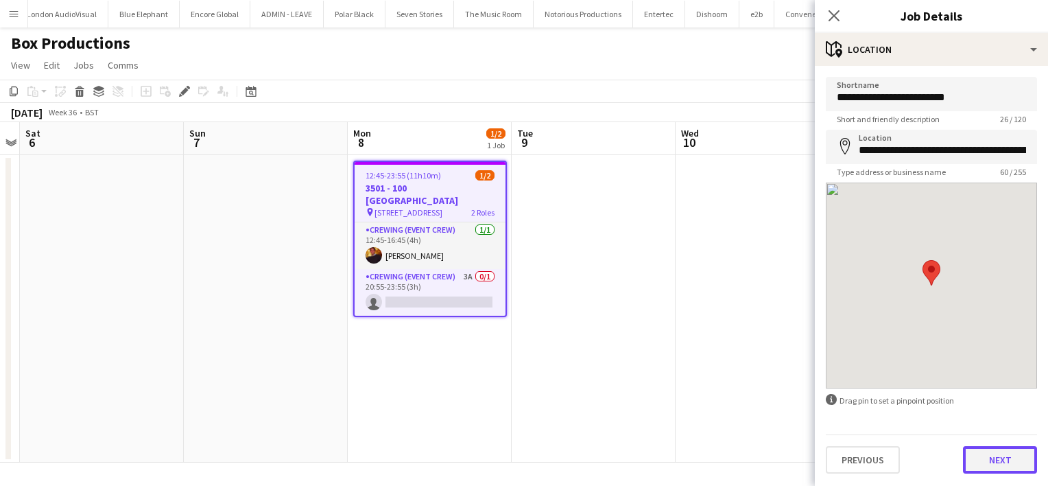
click at [1015, 471] on button "Next" at bounding box center [1000, 459] width 74 height 27
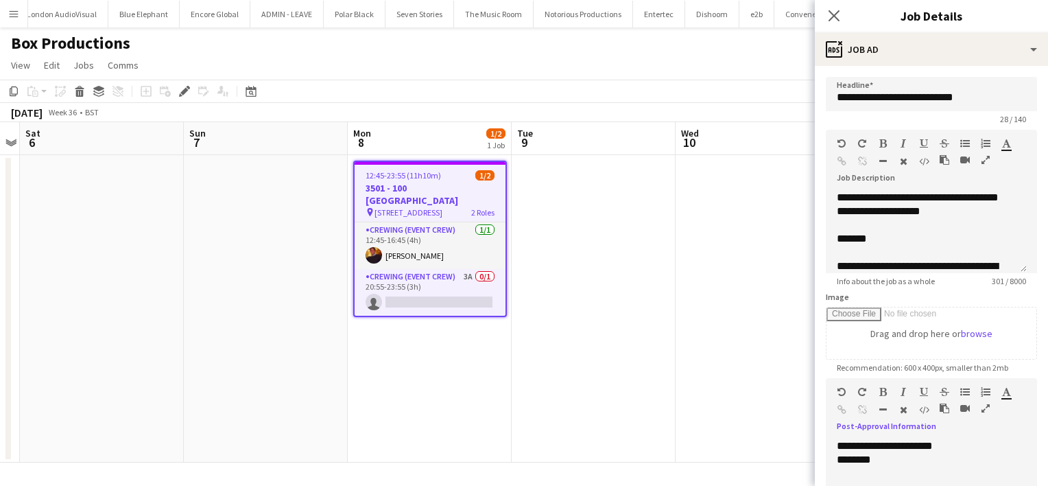
click at [932, 459] on div "********" at bounding box center [926, 460] width 179 height 14
paste div
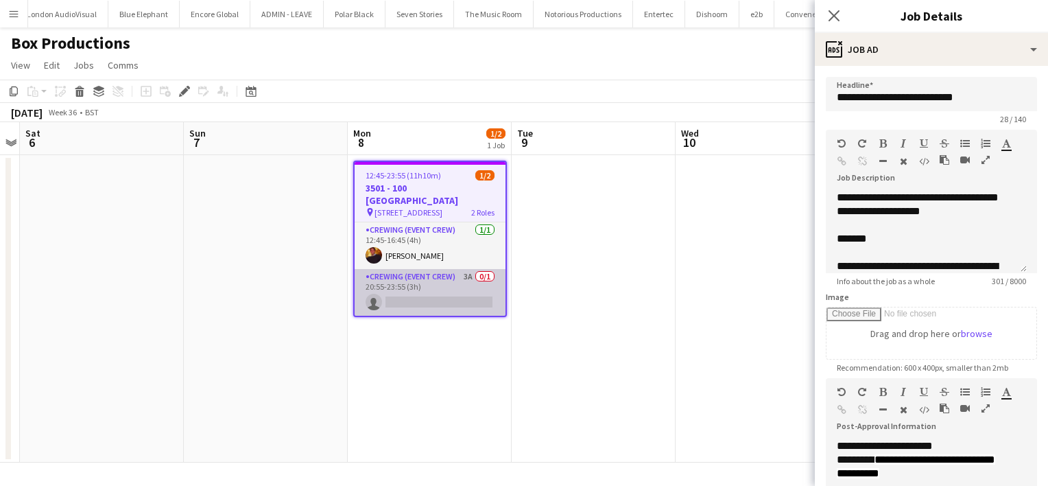
click at [475, 287] on app-card-role "Crewing (Event Crew) 3A 0/1 20:55-23:55 (3h) single-neutral-actions" at bounding box center [430, 292] width 151 height 47
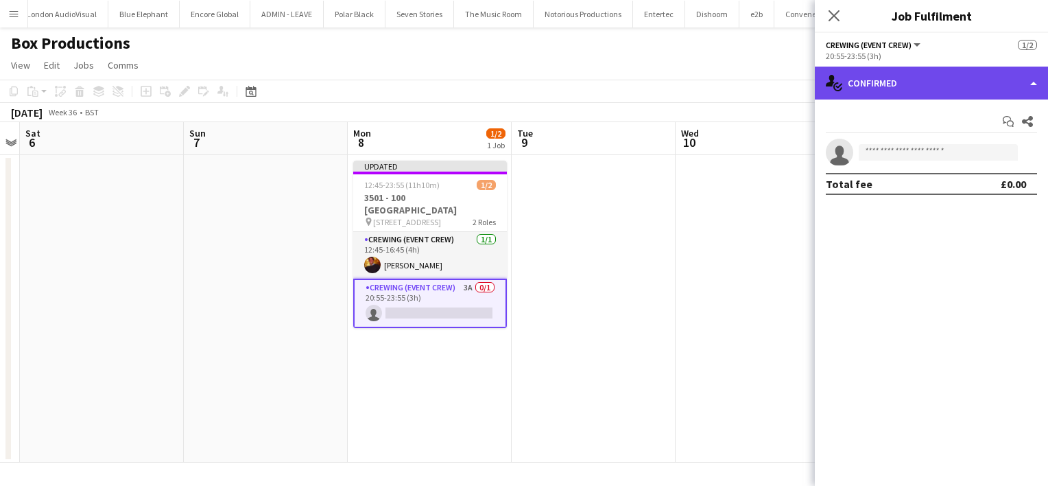
click at [916, 86] on div "single-neutral-actions-check-2 Confirmed" at bounding box center [931, 83] width 233 height 33
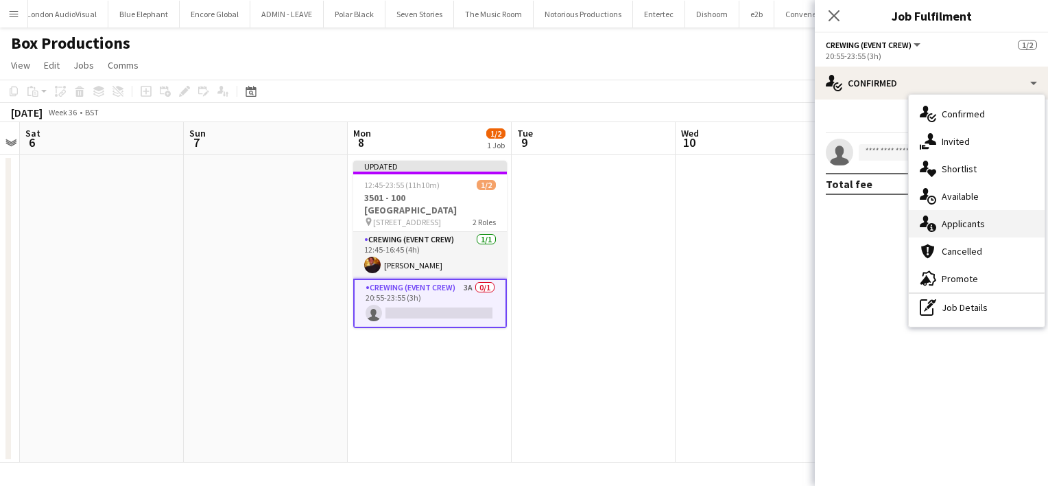
click at [977, 227] on span "Applicants" at bounding box center [963, 223] width 43 height 12
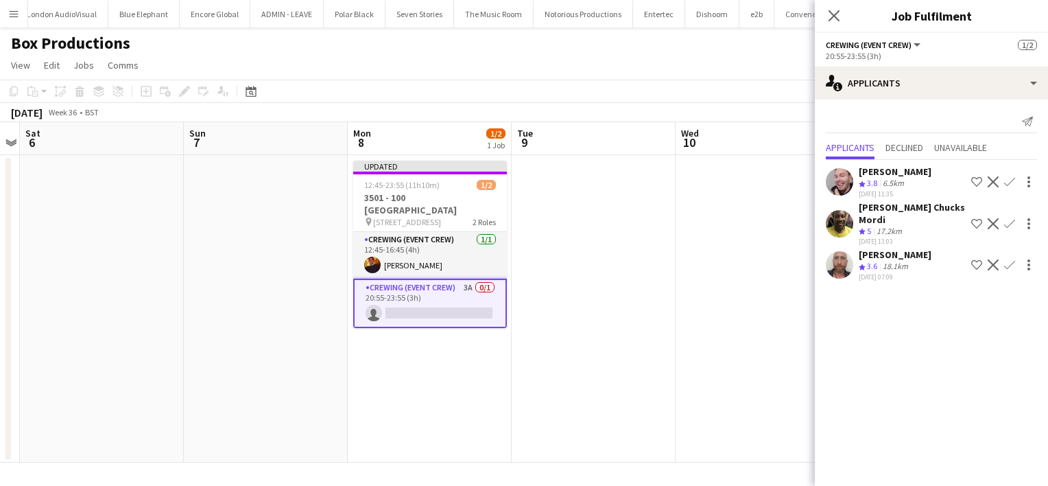
click at [1004, 263] on app-icon "Confirm" at bounding box center [1009, 264] width 11 height 11
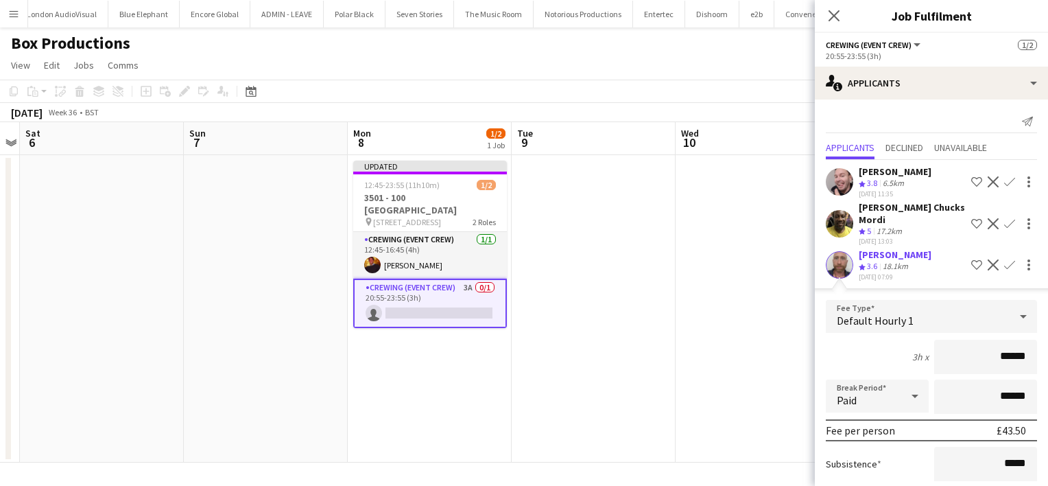
scroll to position [117, 0]
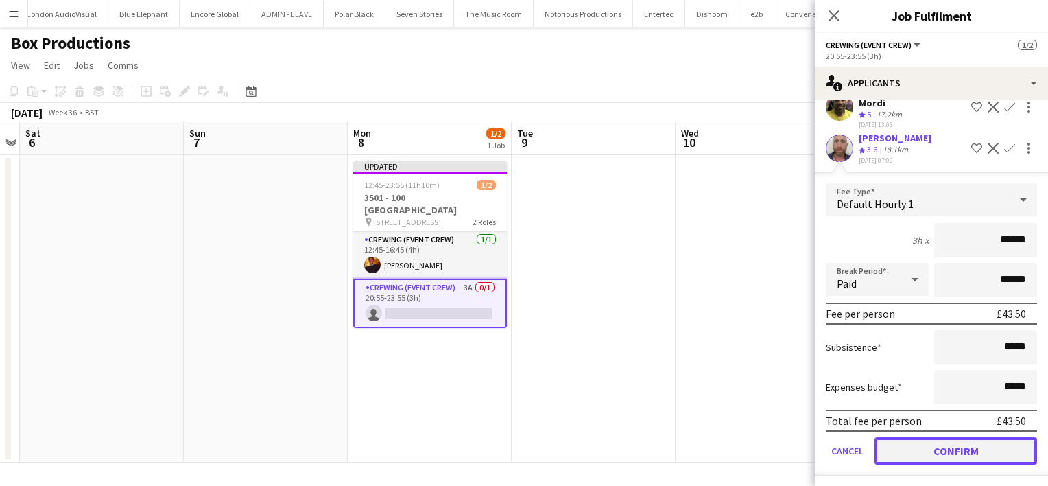
click at [964, 448] on button "Confirm" at bounding box center [955, 450] width 163 height 27
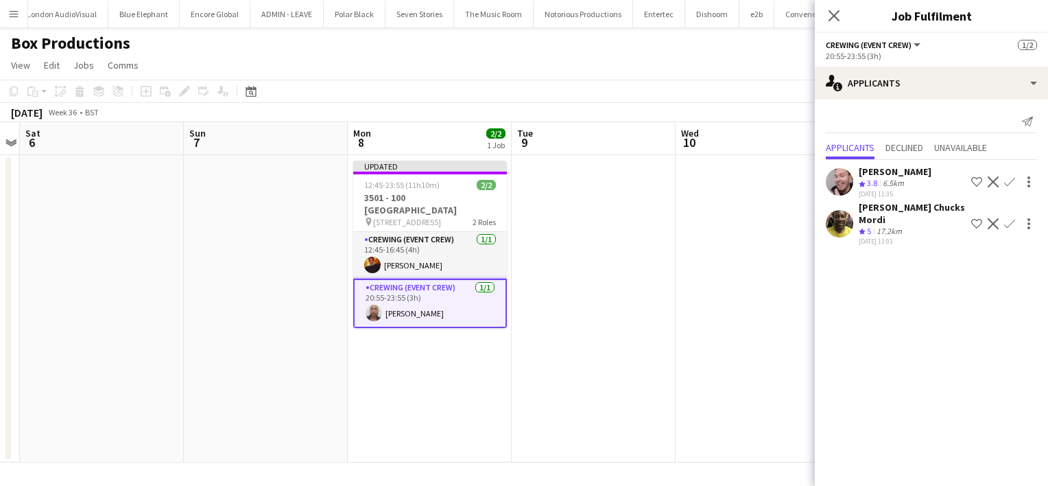
scroll to position [0, 0]
click at [684, 239] on app-date-cell at bounding box center [758, 308] width 164 height 307
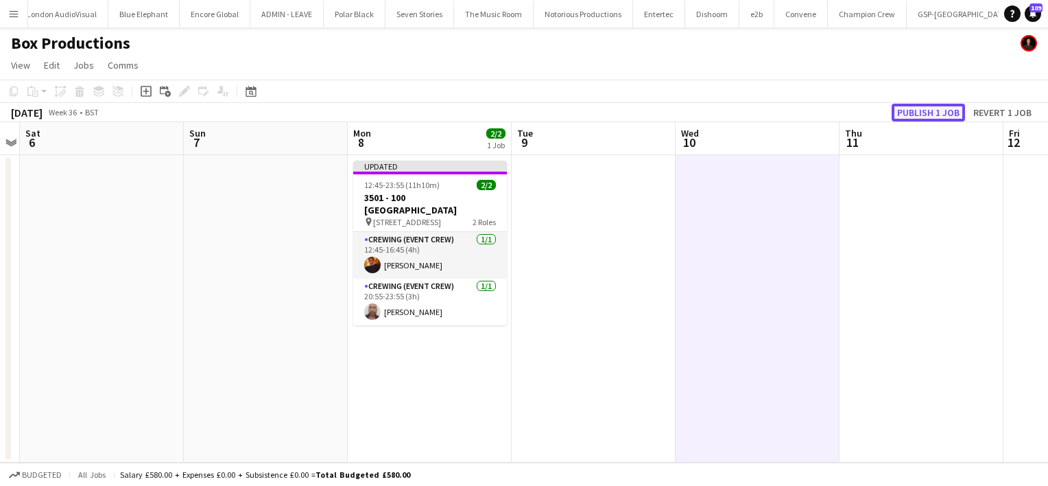
click at [914, 109] on button "Publish 1 job" at bounding box center [928, 113] width 73 height 18
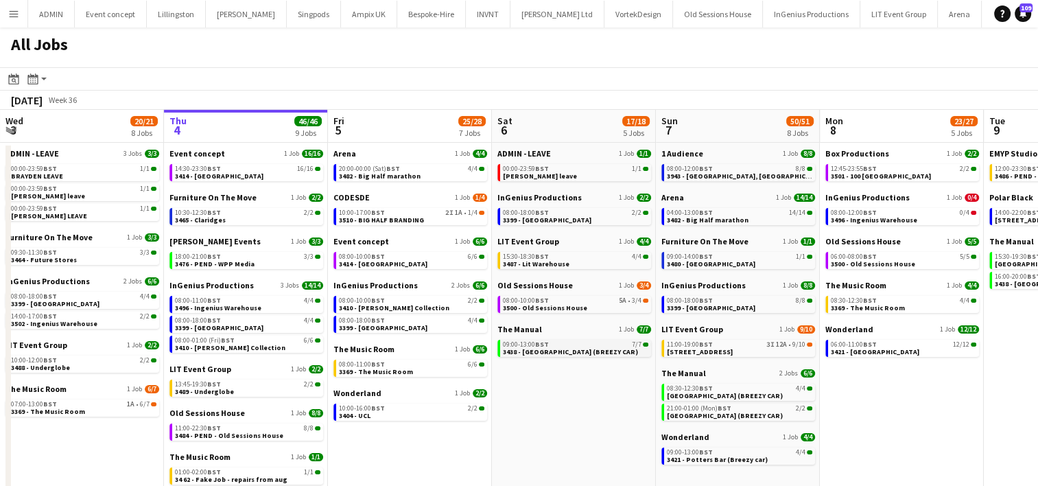
click at [560, 347] on span "3438 - [GEOGRAPHIC_DATA] (BREEZY CAR)" at bounding box center [570, 351] width 135 height 9
click at [419, 221] on link "10:00-17:00 BST 2I 1A • 1/4 3510 - BIG HALF BRANDING" at bounding box center [411, 216] width 145 height 16
click at [433, 418] on link "10:00-16:00 BST 2/2 3404 - UCL" at bounding box center [411, 411] width 145 height 16
click at [451, 214] on span "2I" at bounding box center [449, 212] width 8 height 7
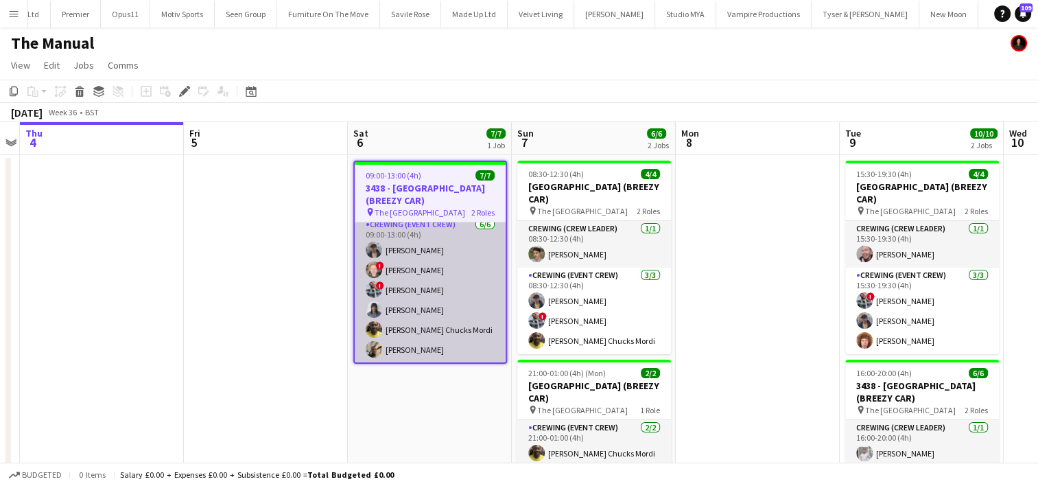
scroll to position [51, 0]
click at [462, 318] on app-card-role "Crewing (Event Crew) [DATE] 09:00-13:00 (4h) [PERSON_NAME] ! [PERSON_NAME] ! [P…" at bounding box center [430, 290] width 151 height 146
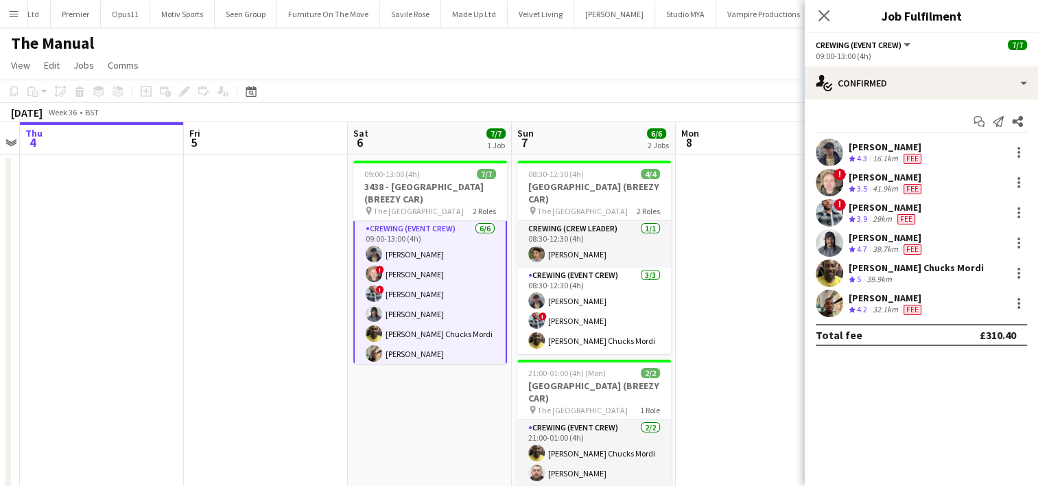
scroll to position [52, 0]
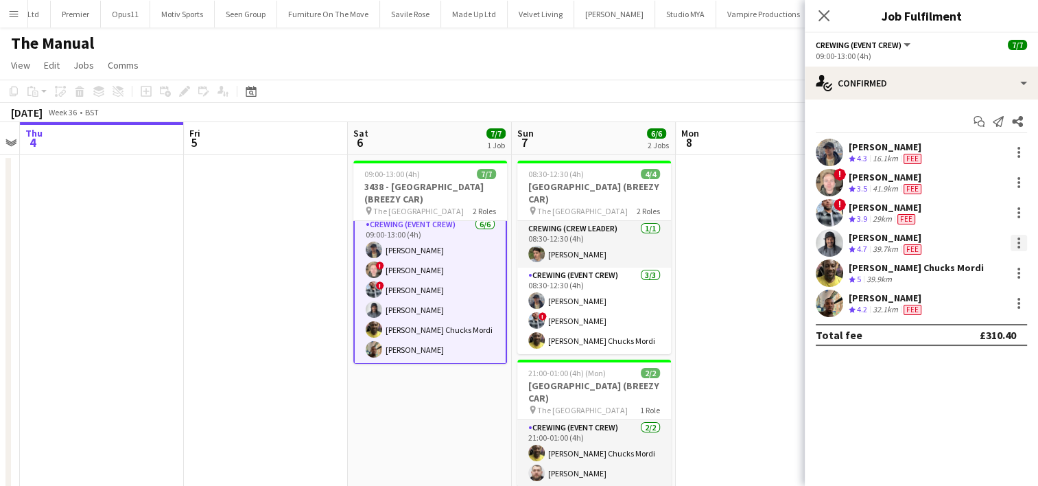
click at [1012, 247] on div at bounding box center [1018, 243] width 16 height 16
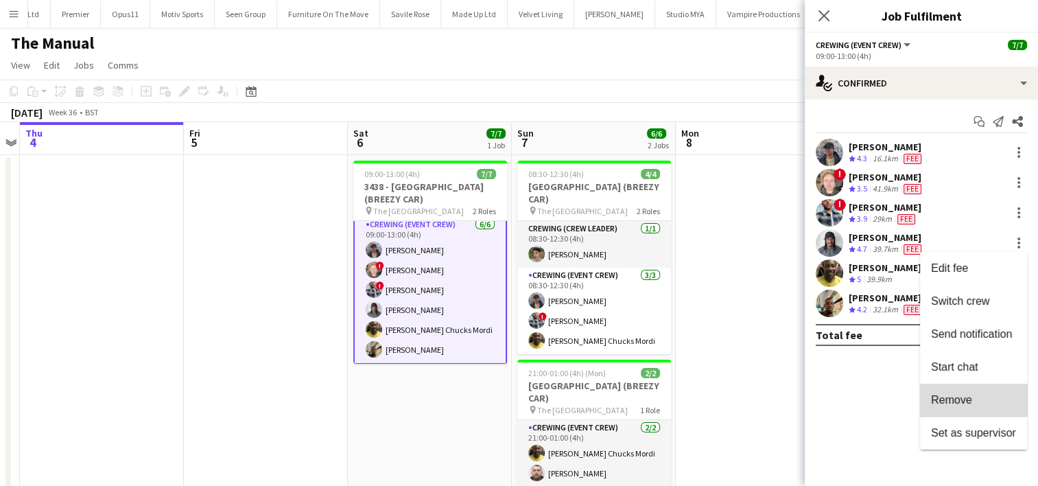
click at [961, 400] on span "Remove" at bounding box center [951, 400] width 41 height 12
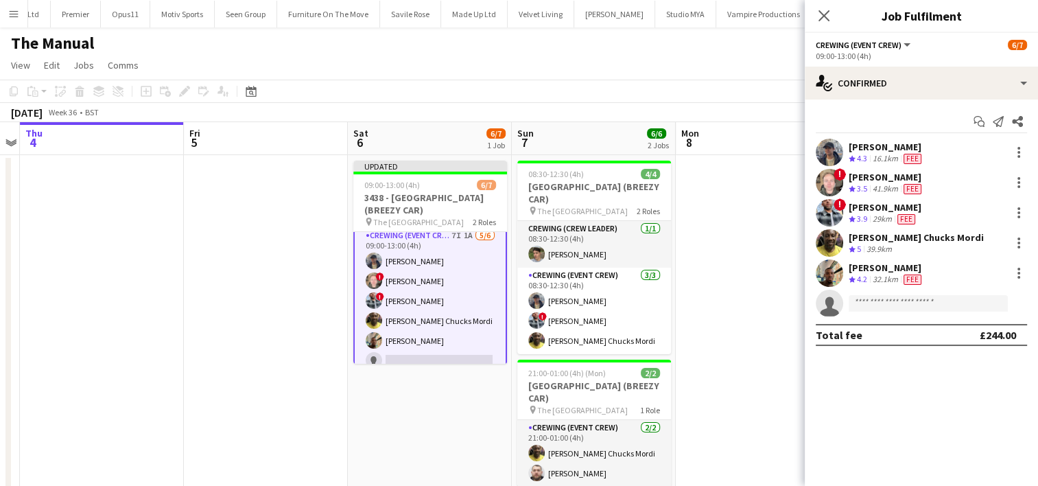
click at [762, 324] on app-date-cell at bounding box center [758, 373] width 164 height 436
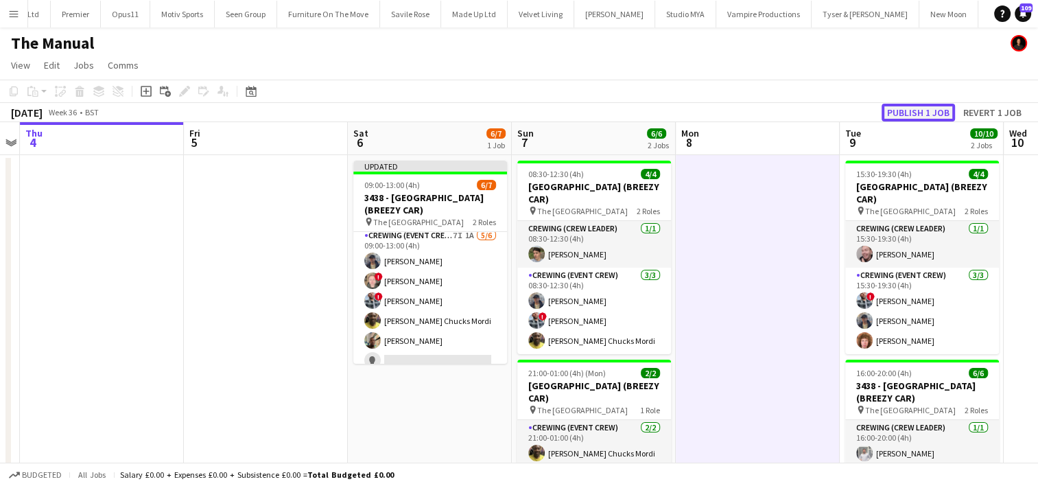
click at [913, 115] on button "Publish 1 job" at bounding box center [917, 113] width 73 height 18
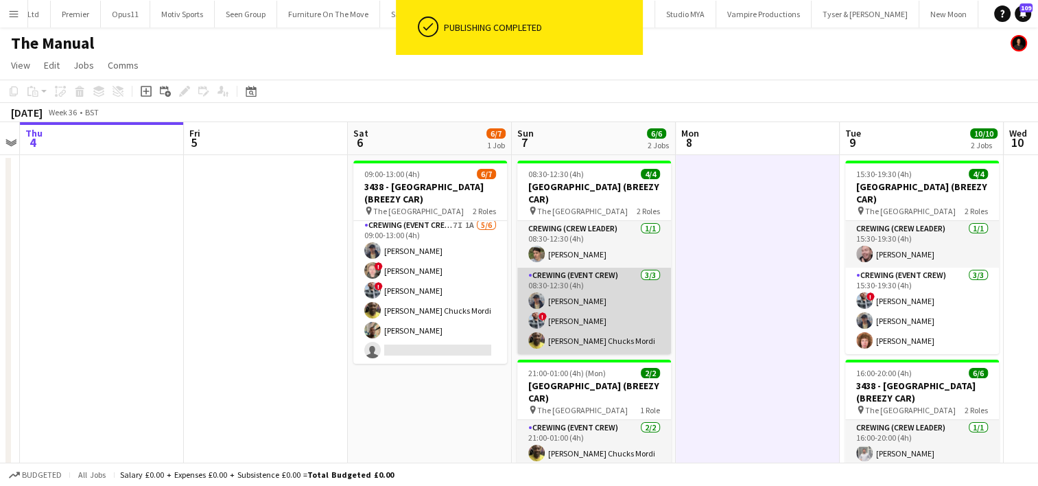
scroll to position [49, 0]
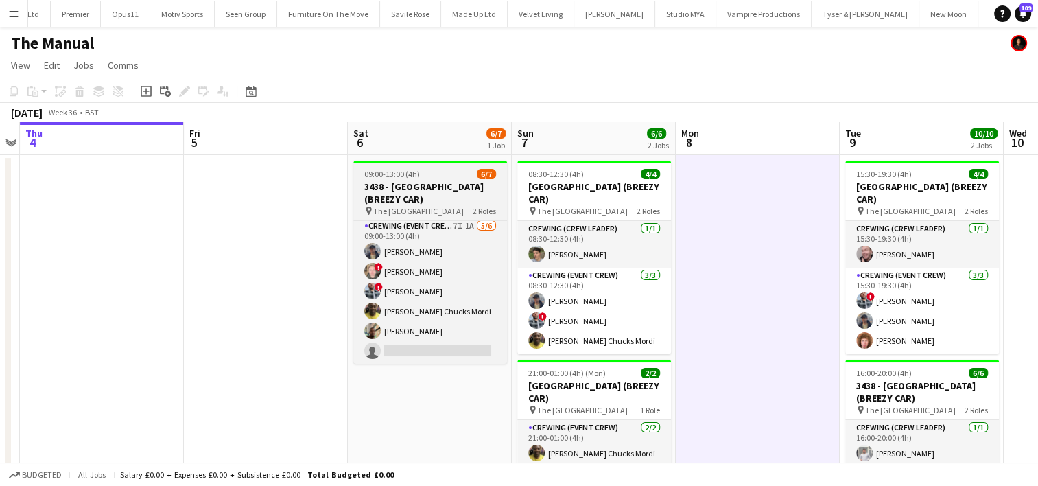
click at [401, 176] on span "09:00-13:00 (4h)" at bounding box center [392, 174] width 56 height 10
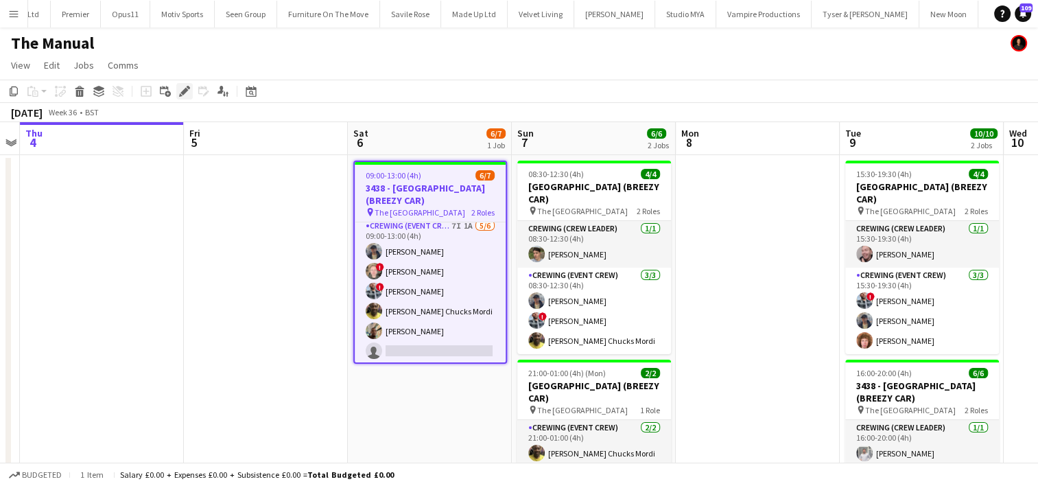
click at [187, 99] on div "Edit" at bounding box center [184, 91] width 16 height 16
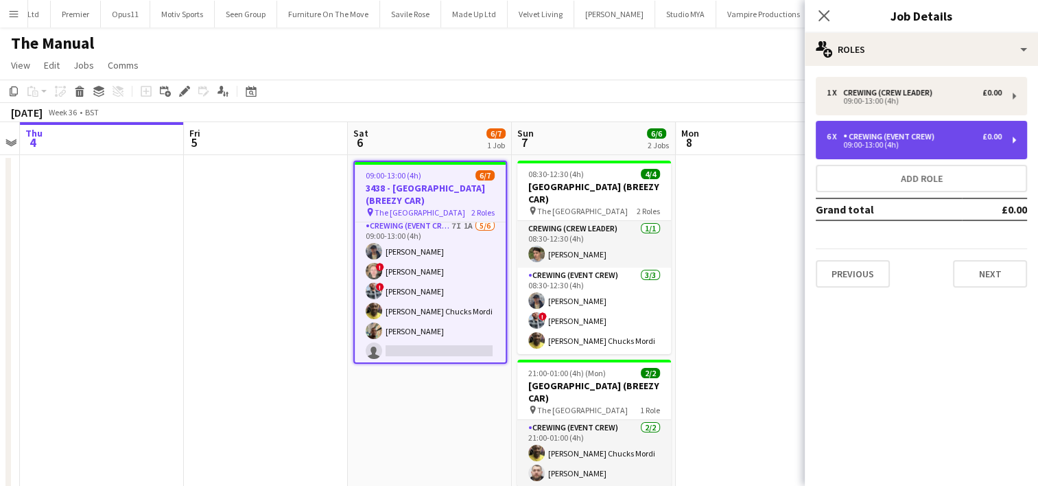
click at [886, 138] on div "Crewing (Event Crew)" at bounding box center [891, 137] width 97 height 10
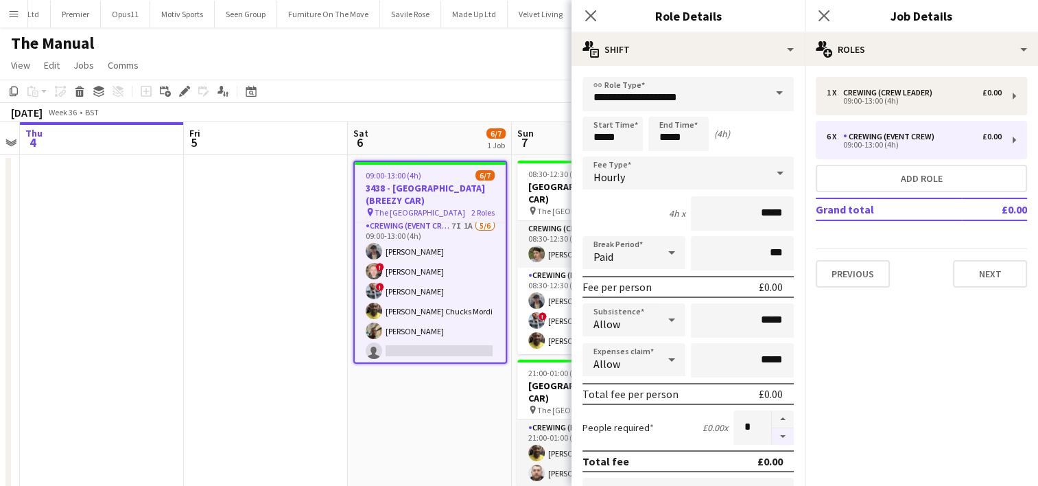
click at [772, 435] on button "button" at bounding box center [783, 436] width 22 height 17
type input "*"
click at [356, 428] on app-date-cell "09:00-13:00 (4h) 6/7 3438 - Grove Hotel Watford (BREEZY CAR) pin The Grove Hote…" at bounding box center [430, 373] width 164 height 436
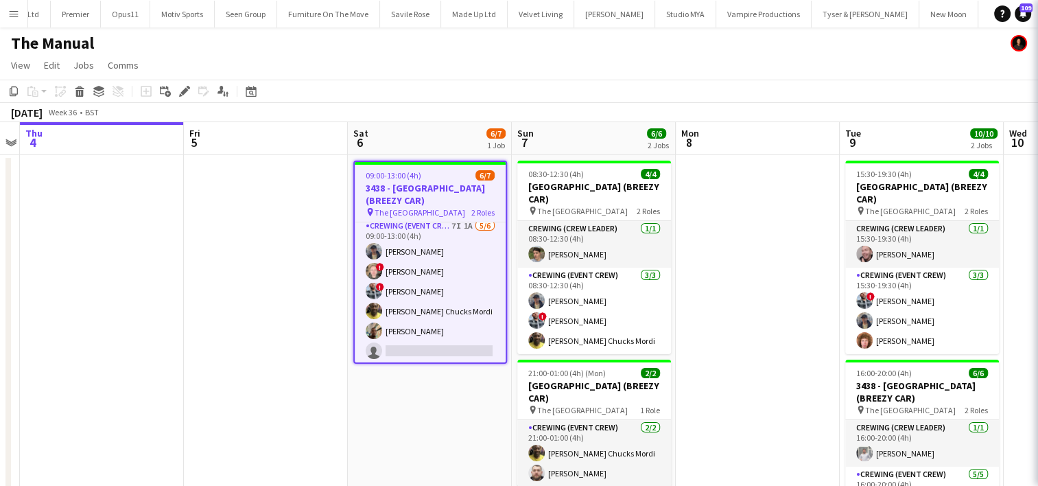
scroll to position [41, 0]
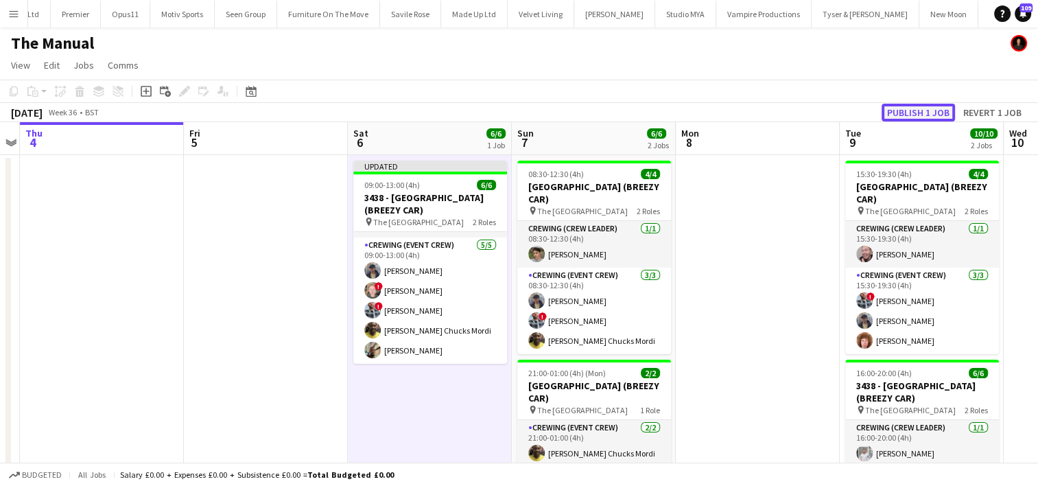
click at [906, 115] on button "Publish 1 job" at bounding box center [917, 113] width 73 height 18
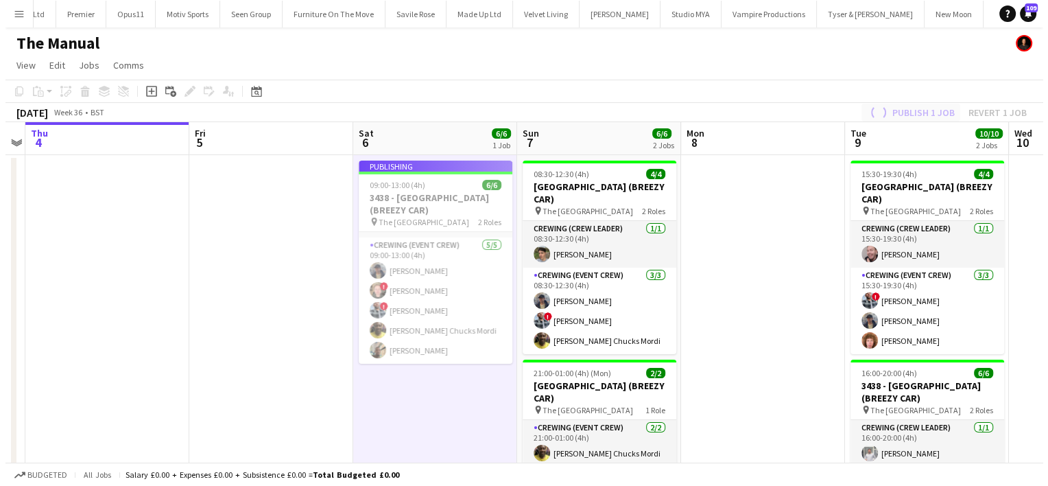
scroll to position [30, 0]
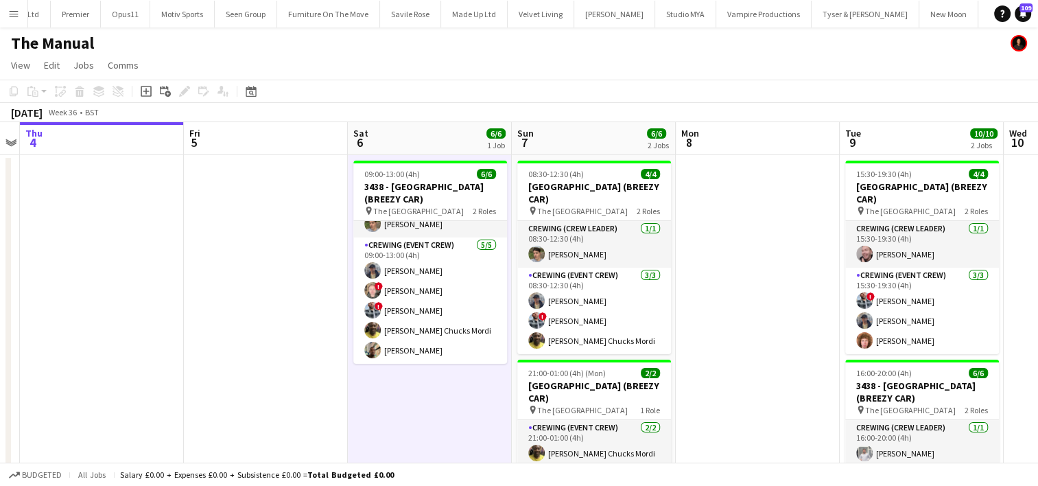
click at [11, 16] on app-icon "Menu" at bounding box center [13, 13] width 11 height 11
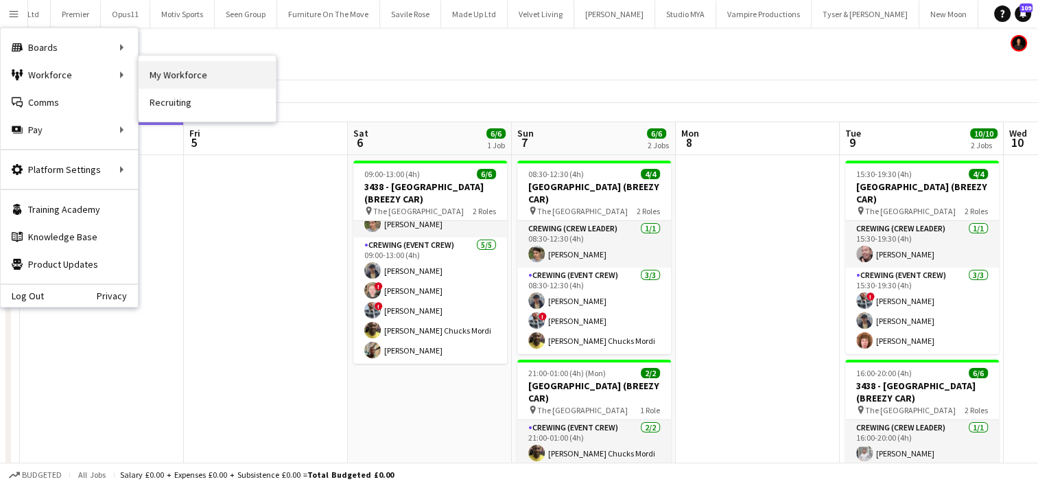
click at [165, 81] on link "My Workforce" at bounding box center [207, 74] width 137 height 27
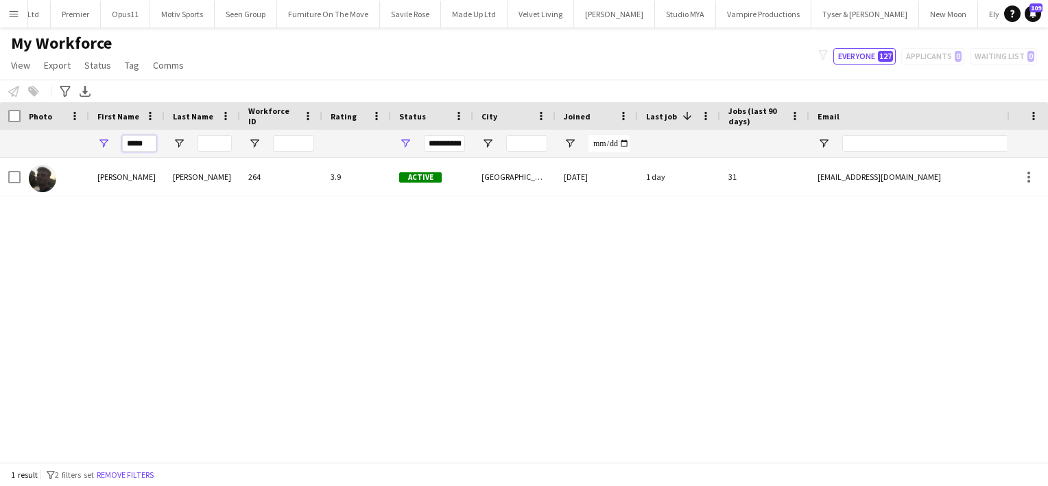
click at [136, 144] on input "*****" at bounding box center [139, 143] width 34 height 16
type input "*****"
click at [14, 13] on app-icon "Menu" at bounding box center [13, 13] width 11 height 11
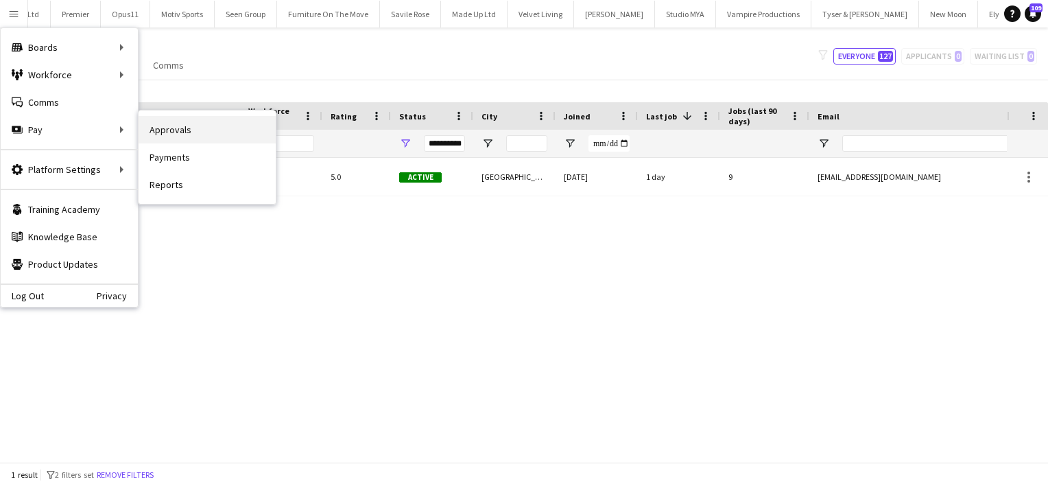
click at [165, 128] on link "Approvals" at bounding box center [207, 129] width 137 height 27
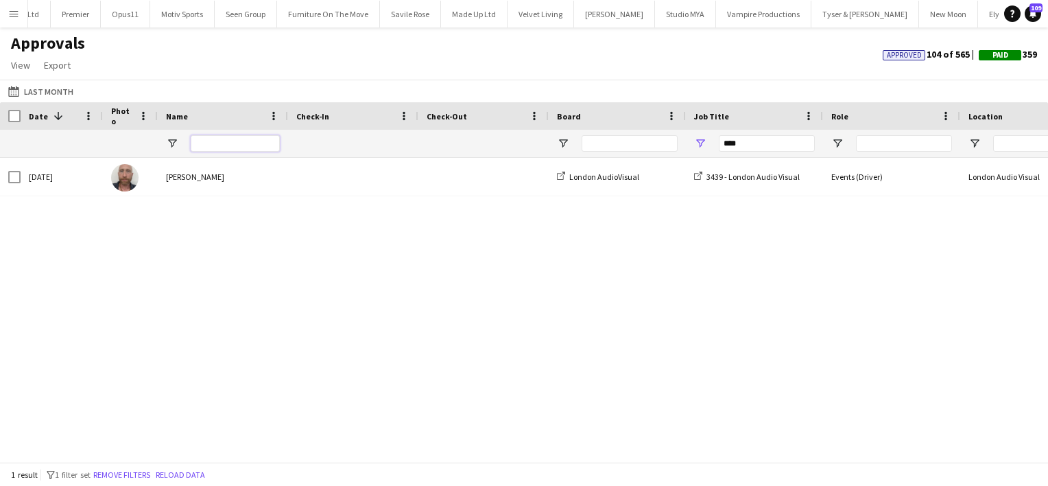
click at [211, 141] on input "Name Filter Input" at bounding box center [235, 143] width 89 height 16
click at [748, 143] on input "****" at bounding box center [767, 143] width 96 height 16
type input "*"
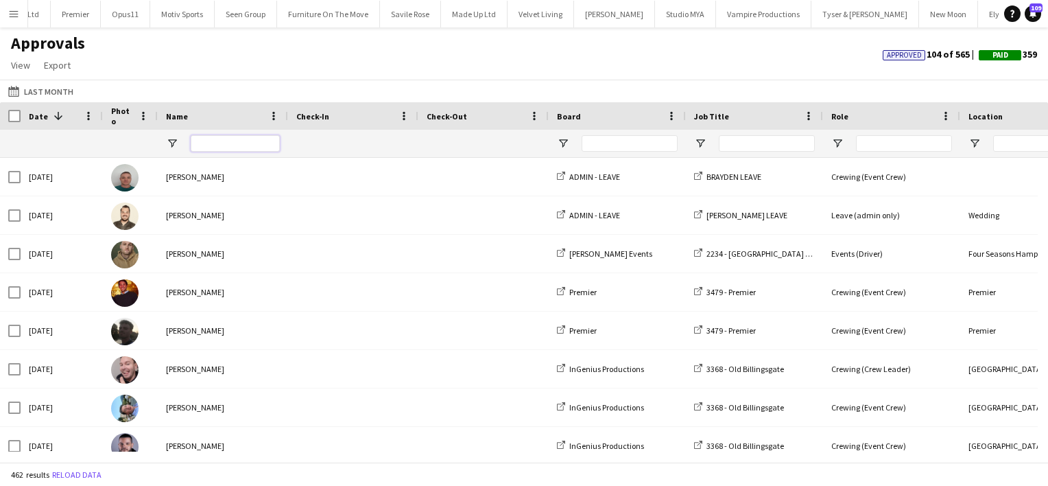
click at [232, 144] on input "Name Filter Input" at bounding box center [235, 143] width 89 height 16
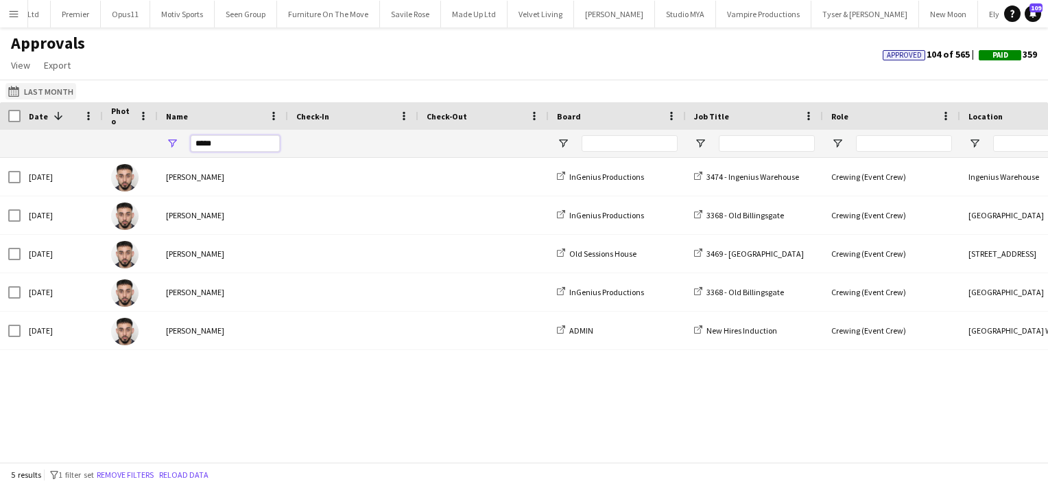
type input "*****"
click at [58, 88] on button "Last Month Last Month" at bounding box center [40, 91] width 71 height 16
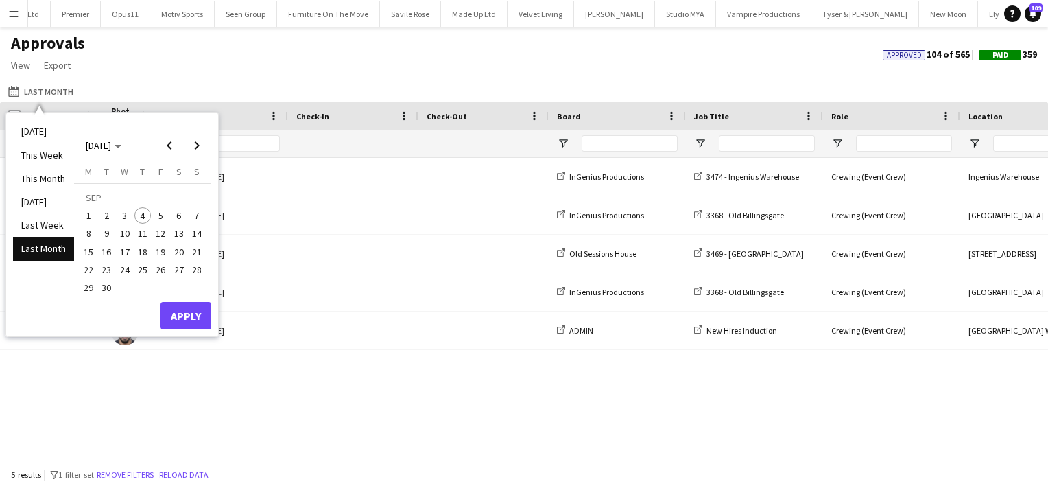
click at [60, 247] on li "Last Month" at bounding box center [43, 248] width 61 height 23
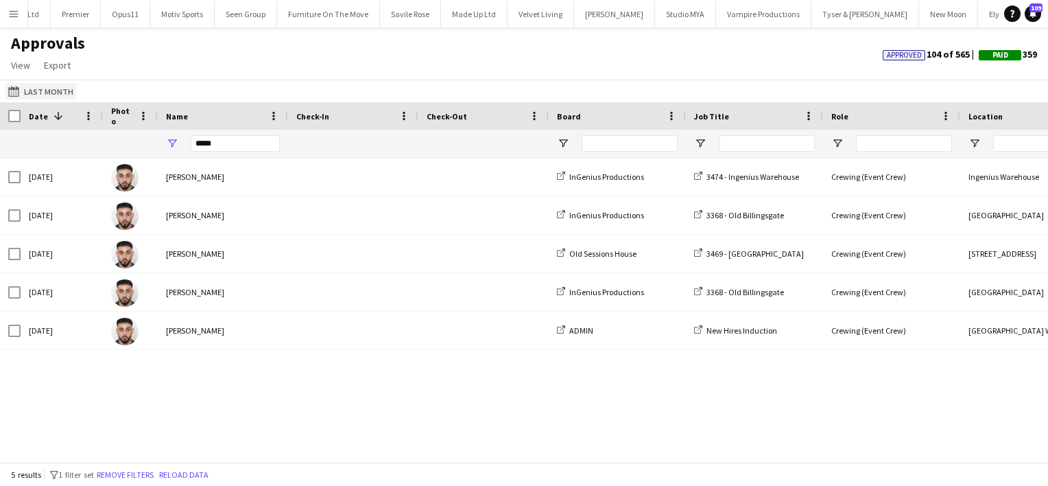
click at [38, 93] on button "Last Month Last Month" at bounding box center [40, 91] width 71 height 16
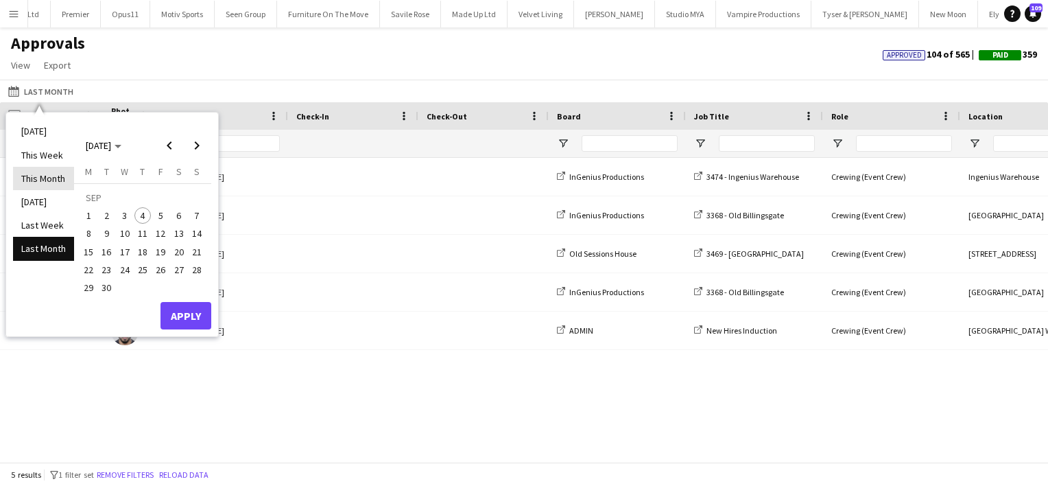
click at [42, 170] on li "This Month" at bounding box center [43, 178] width 61 height 23
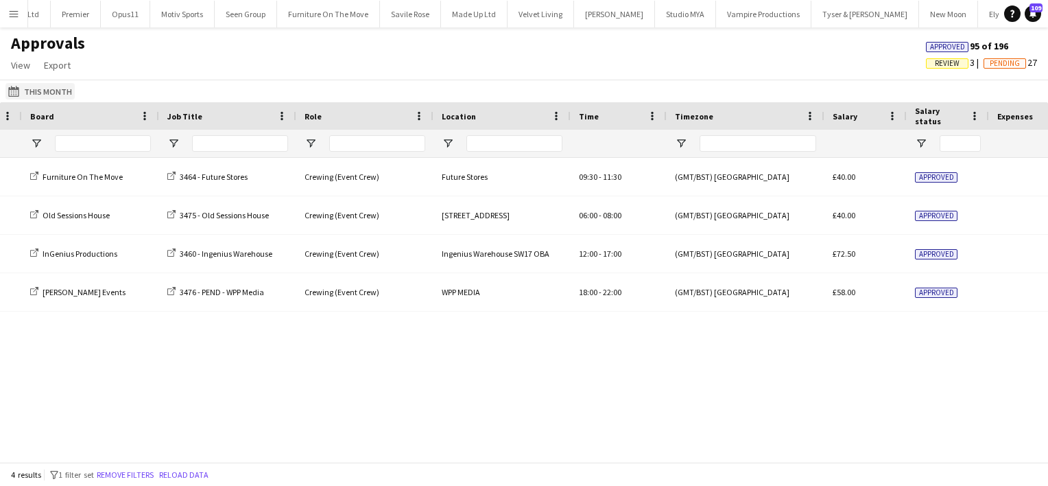
click at [47, 83] on button "Last Month This Month" at bounding box center [39, 91] width 69 height 16
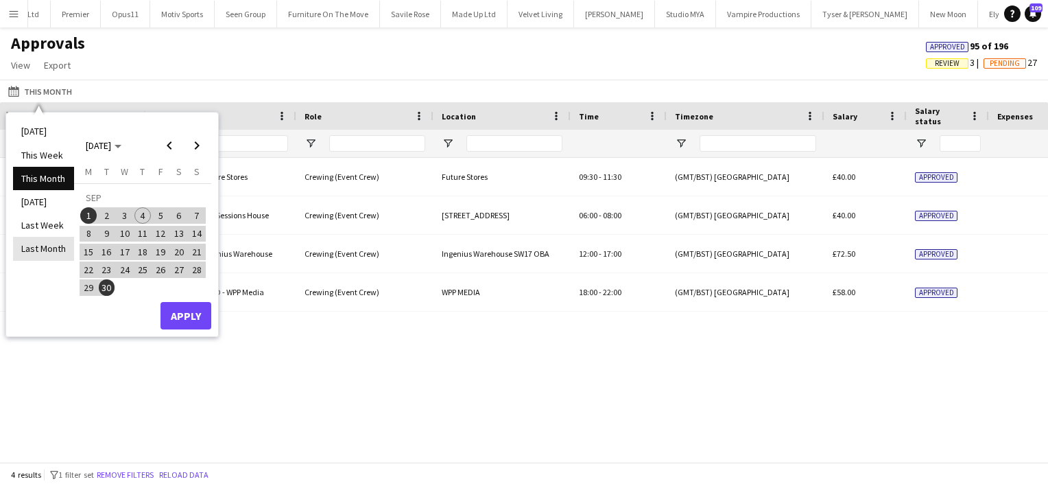
click at [49, 247] on li "Last Month" at bounding box center [43, 248] width 61 height 23
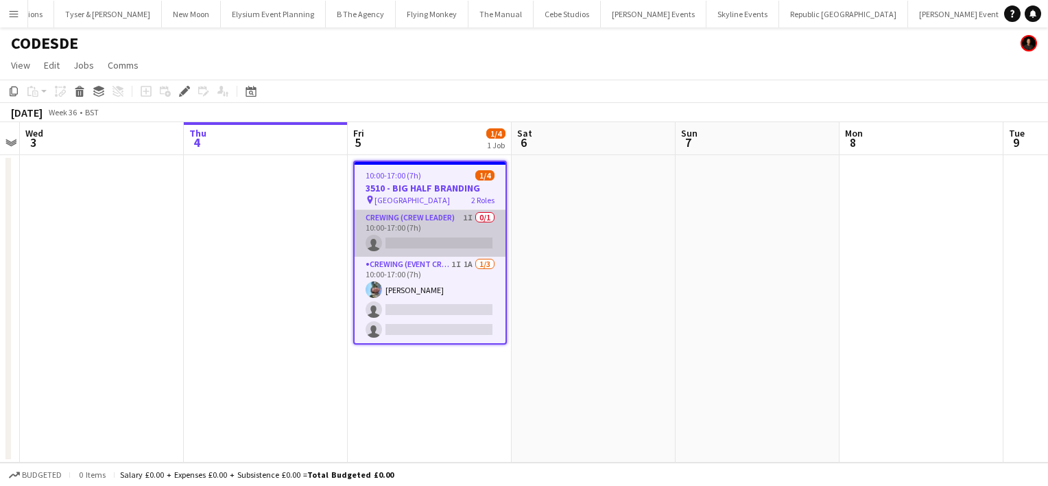
click at [480, 240] on app-card-role "Crewing (Crew Leader) 1I 0/1 10:00-17:00 (7h) single-neutral-actions" at bounding box center [430, 233] width 151 height 47
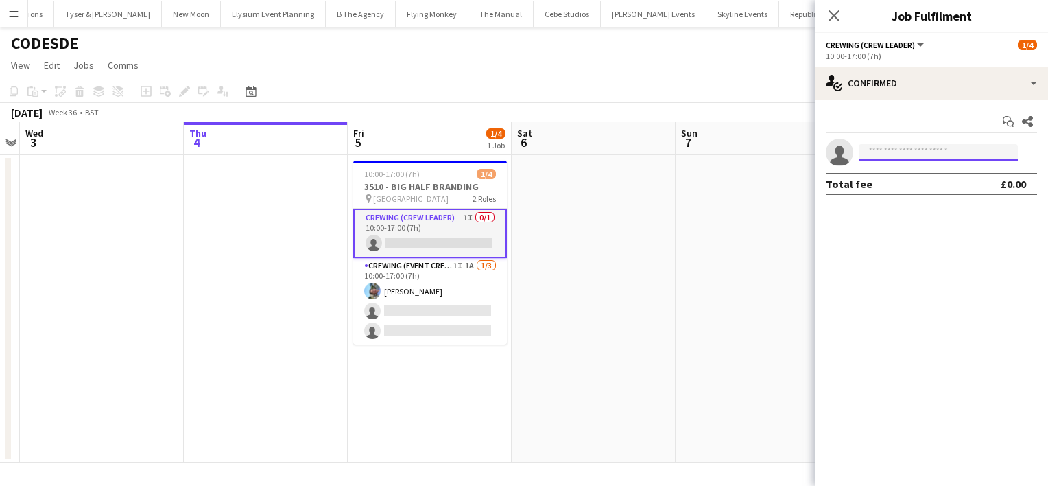
click at [881, 149] on input at bounding box center [938, 152] width 159 height 16
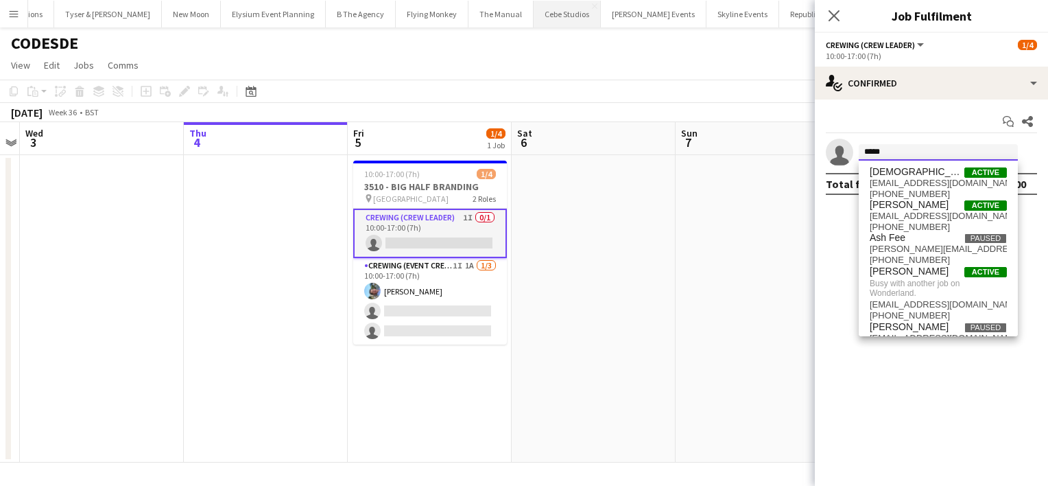
type input "*****"
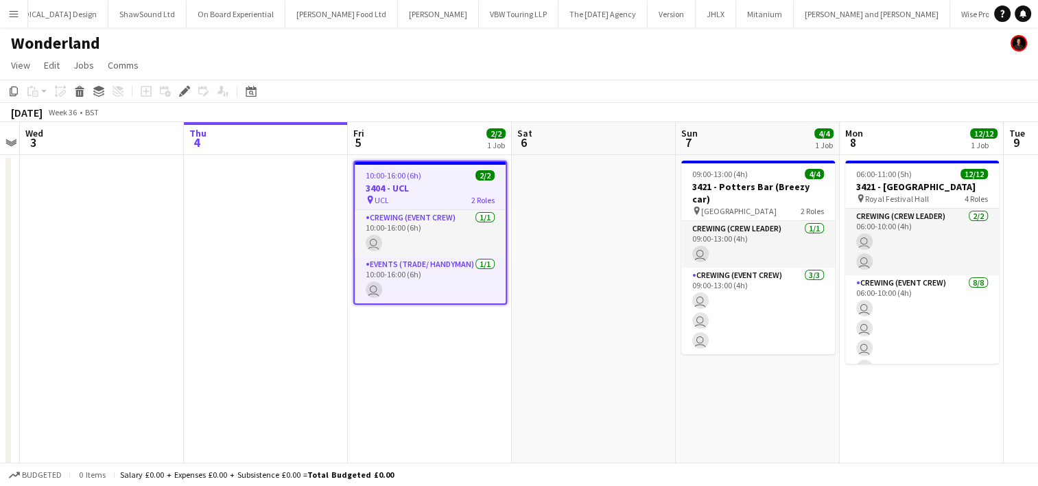
scroll to position [0, 2090]
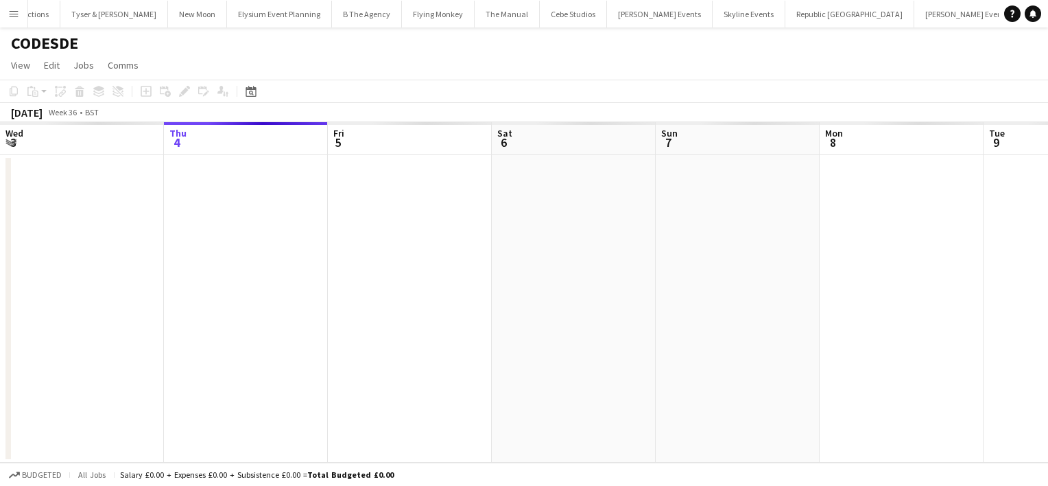
scroll to position [0, 472]
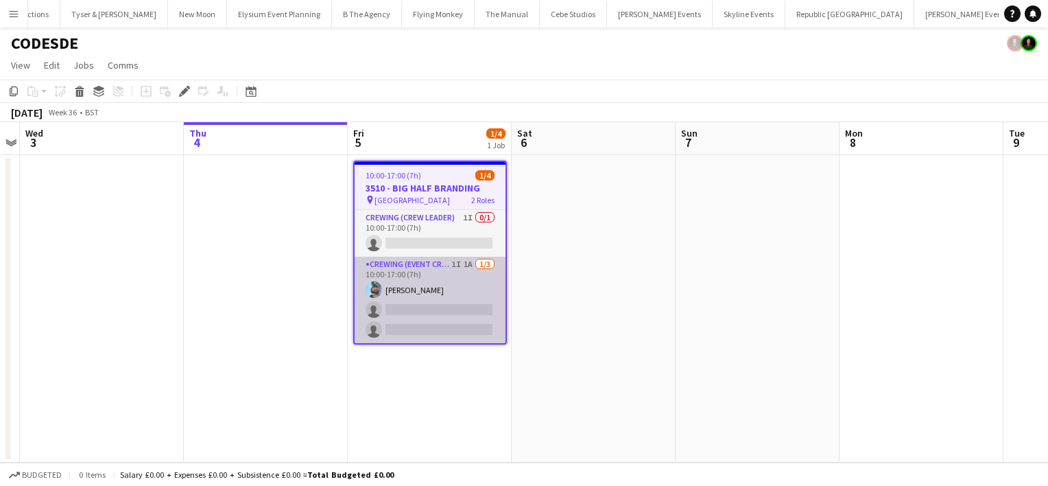
click at [473, 294] on app-card-role "Crewing (Event Crew) 1I 1A [DATE] 10:00-17:00 (7h) [PERSON_NAME] single-neutral…" at bounding box center [430, 299] width 151 height 86
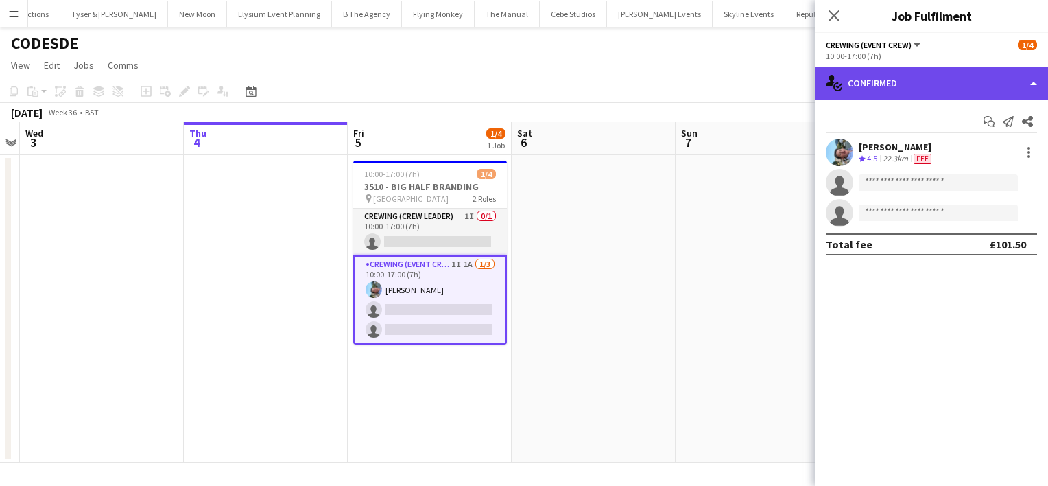
click at [905, 90] on div "single-neutral-actions-check-2 Confirmed" at bounding box center [931, 83] width 233 height 33
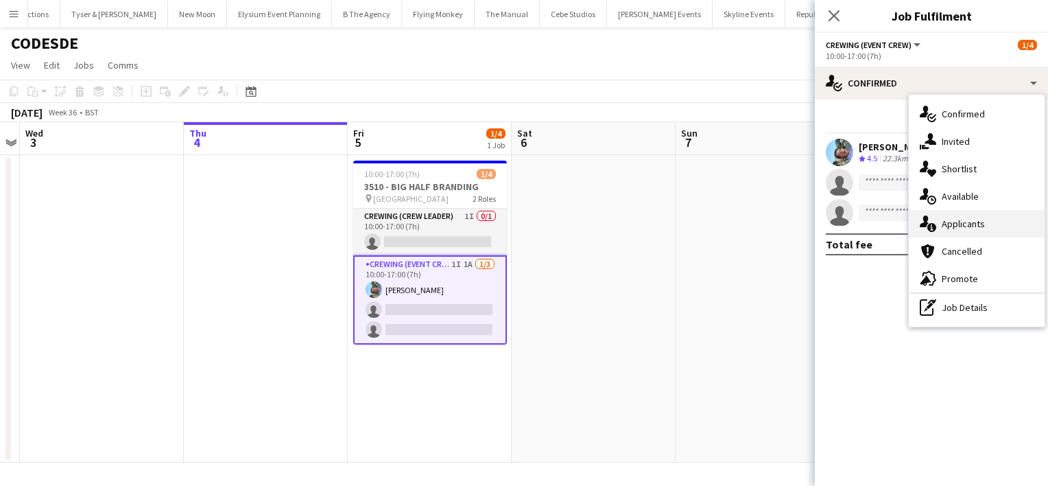
click at [977, 222] on span "Applicants" at bounding box center [963, 223] width 43 height 12
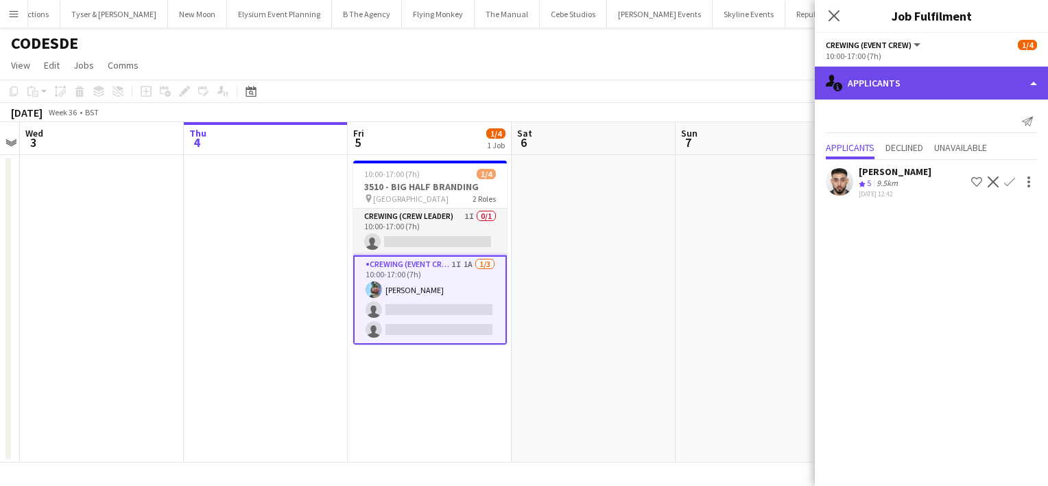
click at [957, 95] on div "single-neutral-actions-information Applicants" at bounding box center [931, 83] width 233 height 33
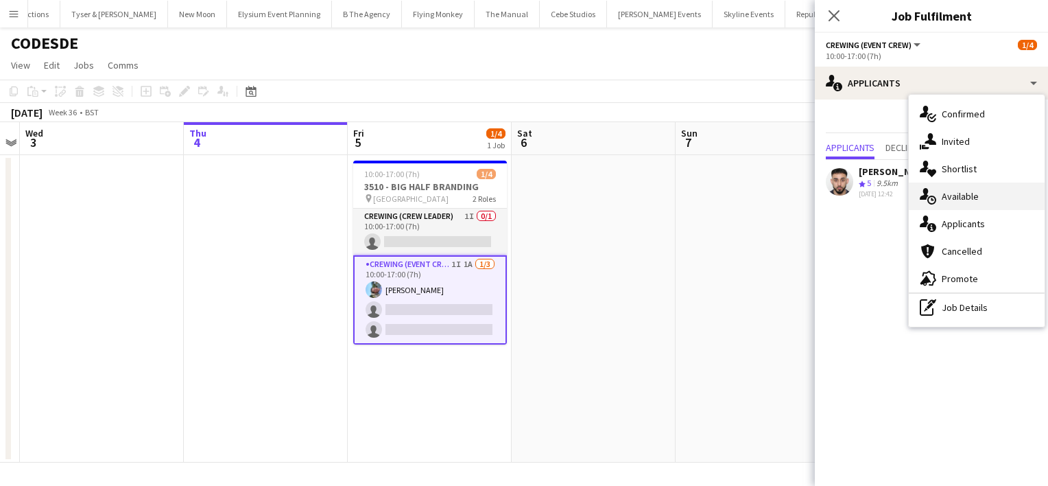
click at [981, 200] on div "single-neutral-actions-upload Available" at bounding box center [977, 195] width 136 height 27
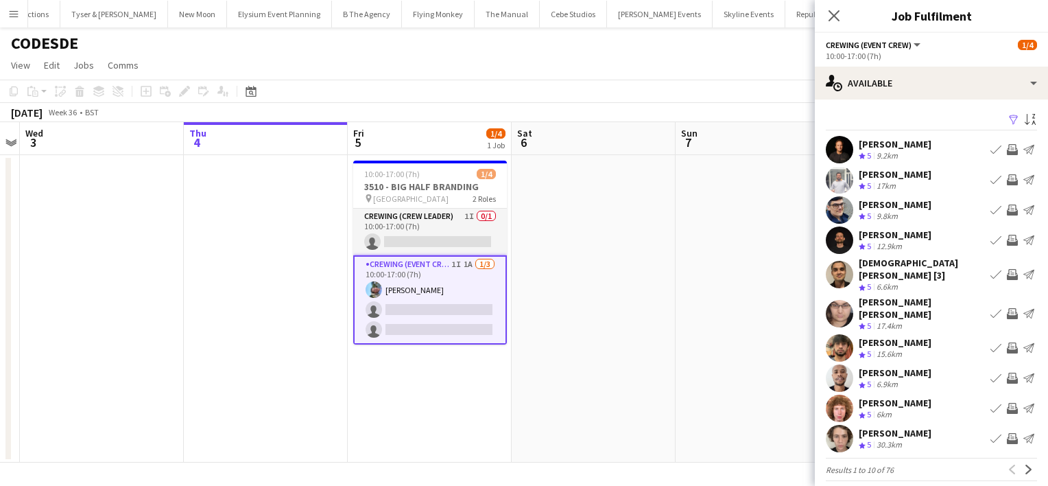
click at [1025, 461] on app-pager "Results 1 to 10 of 76 Previous Next" at bounding box center [931, 468] width 211 height 23
click at [1028, 464] on app-icon "Next" at bounding box center [1029, 469] width 10 height 10
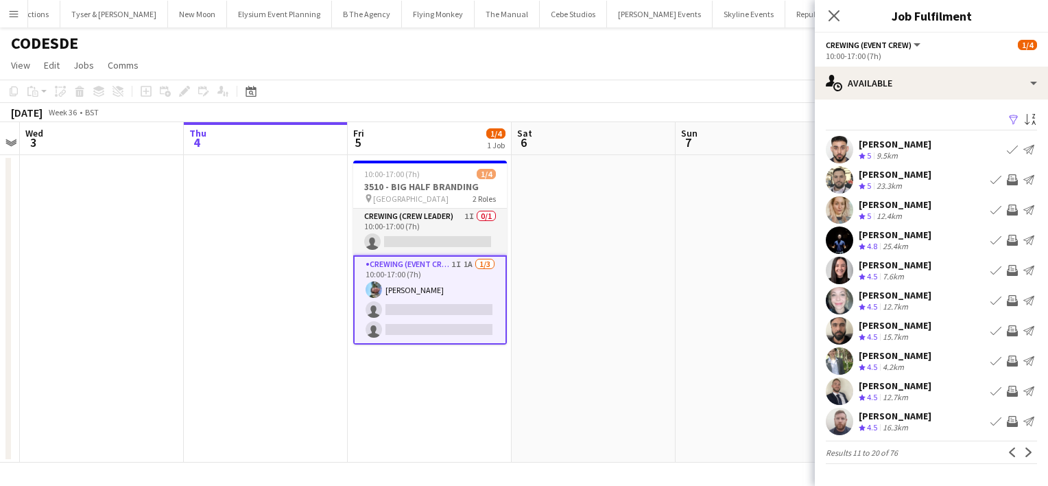
click at [1028, 452] on app-icon "Next" at bounding box center [1029, 452] width 10 height 10
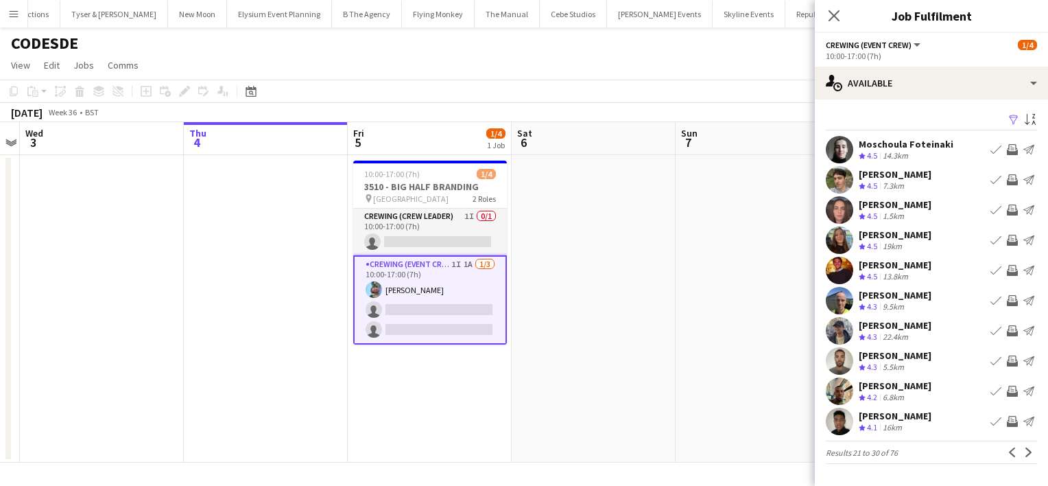
click at [1011, 182] on app-icon "Invite crew" at bounding box center [1012, 179] width 11 height 11
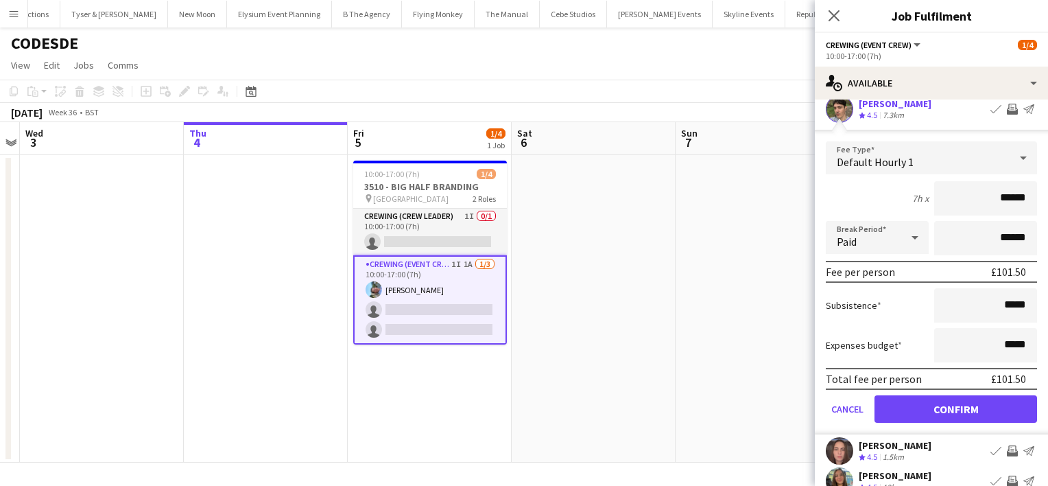
scroll to position [71, 0]
drag, startPoint x: 984, startPoint y: 196, endPoint x: 1047, endPoint y: 203, distance: 63.5
click at [1047, 203] on mat-expansion-panel "users Available Filter Sort asc Moschoula Foteinaki Crew rating 4.5 14.3km Book…" at bounding box center [931, 292] width 233 height 386
click at [855, 407] on button "Cancel" at bounding box center [847, 407] width 43 height 27
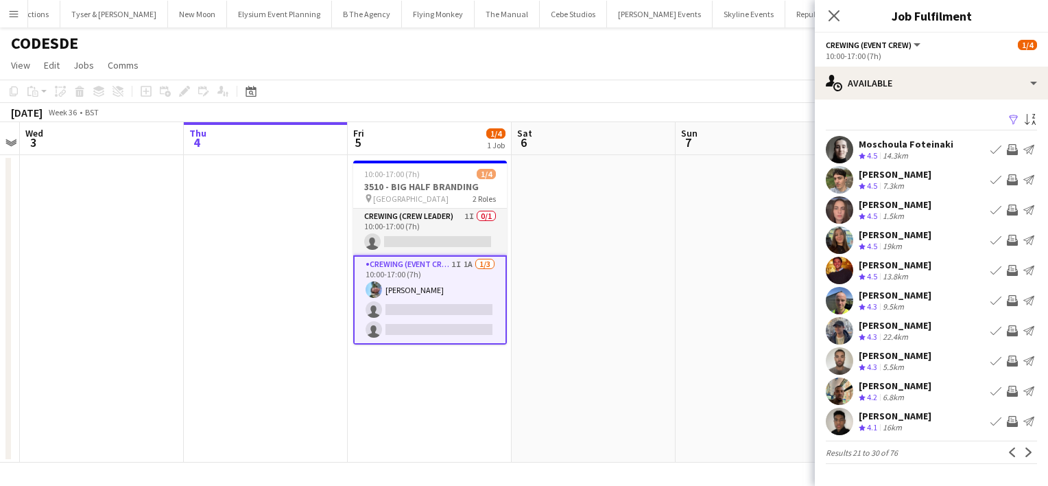
scroll to position [0, 0]
click at [1029, 455] on app-icon "Next" at bounding box center [1029, 452] width 10 height 10
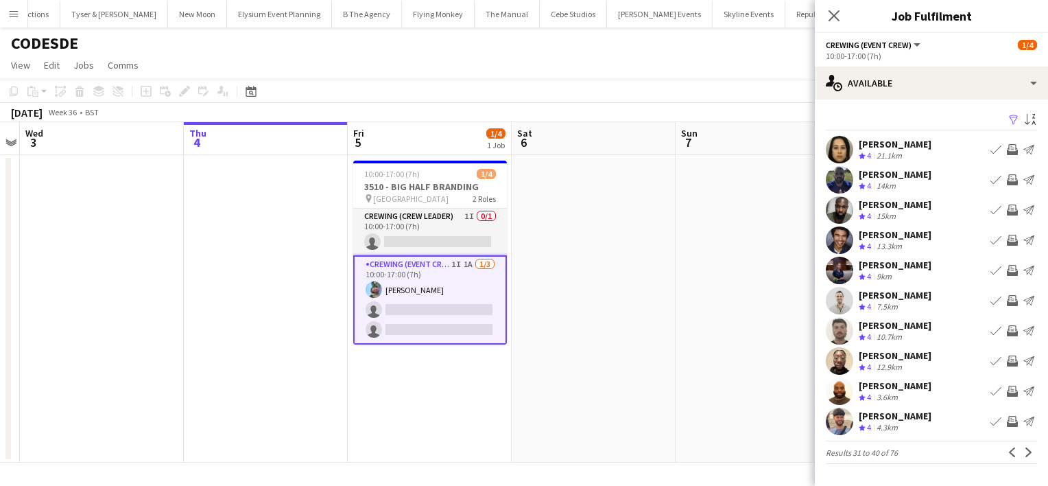
click at [1029, 455] on app-icon "Next" at bounding box center [1029, 452] width 10 height 10
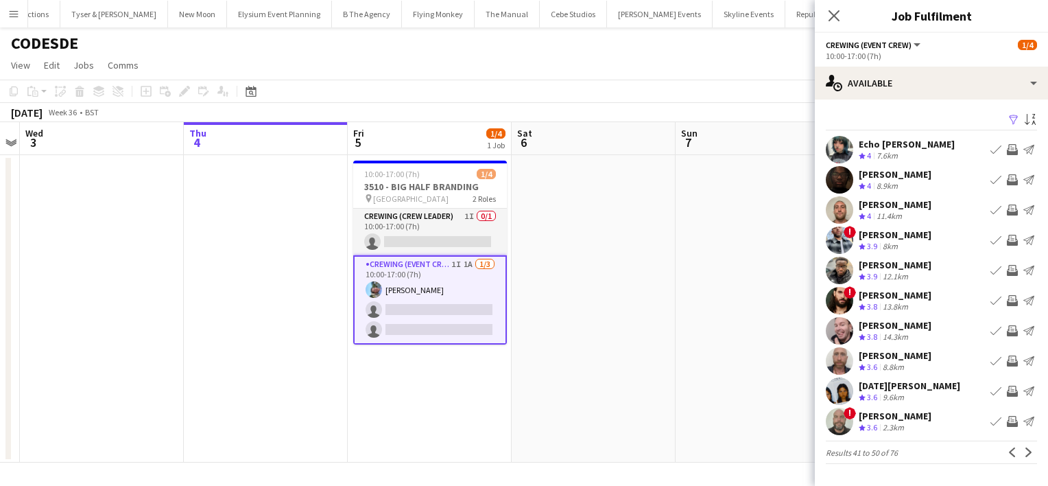
click at [1014, 337] on button "Invite crew" at bounding box center [1012, 330] width 16 height 16
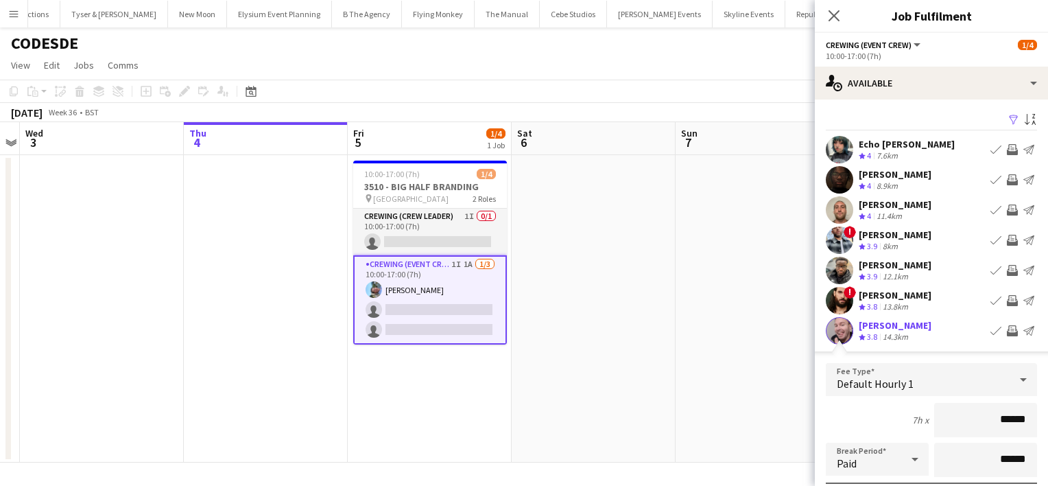
drag, startPoint x: 981, startPoint y: 425, endPoint x: 1047, endPoint y: 412, distance: 67.1
click at [1047, 412] on html "Menu Boards Boards Boards All jobs Status Workforce Workforce My Workforce Recr…" at bounding box center [524, 243] width 1048 height 486
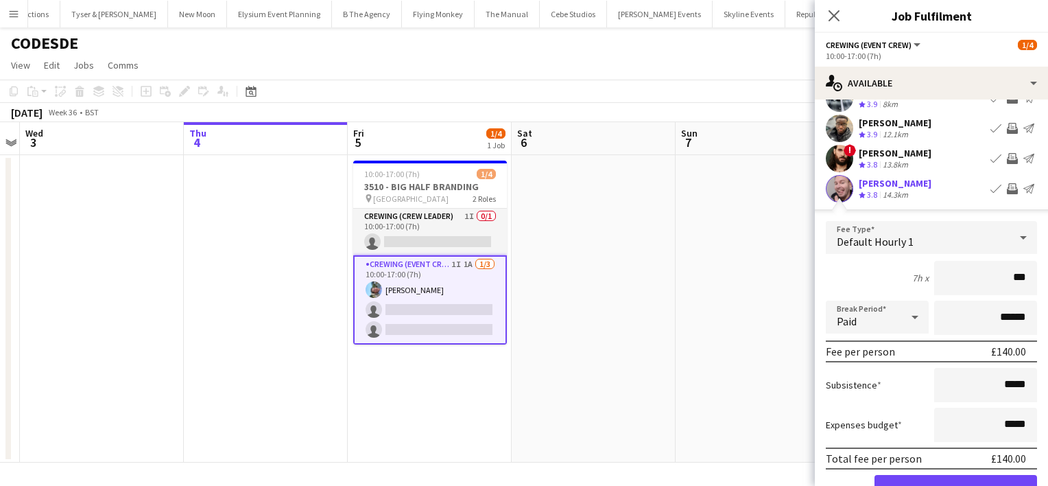
scroll to position [145, 0]
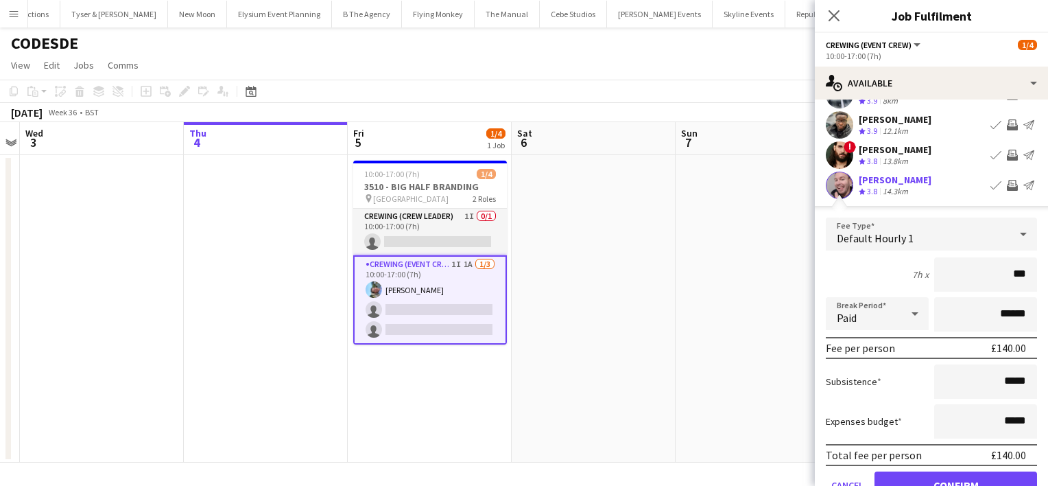
type input "***"
click at [1001, 471] on button "Confirm" at bounding box center [955, 484] width 163 height 27
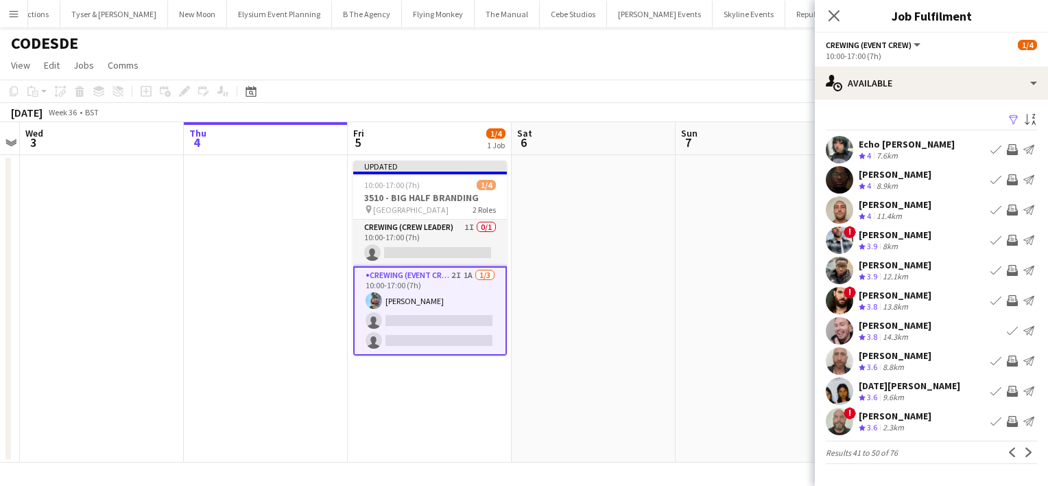
scroll to position [0, 0]
click at [1026, 452] on app-icon "Next" at bounding box center [1029, 452] width 10 height 10
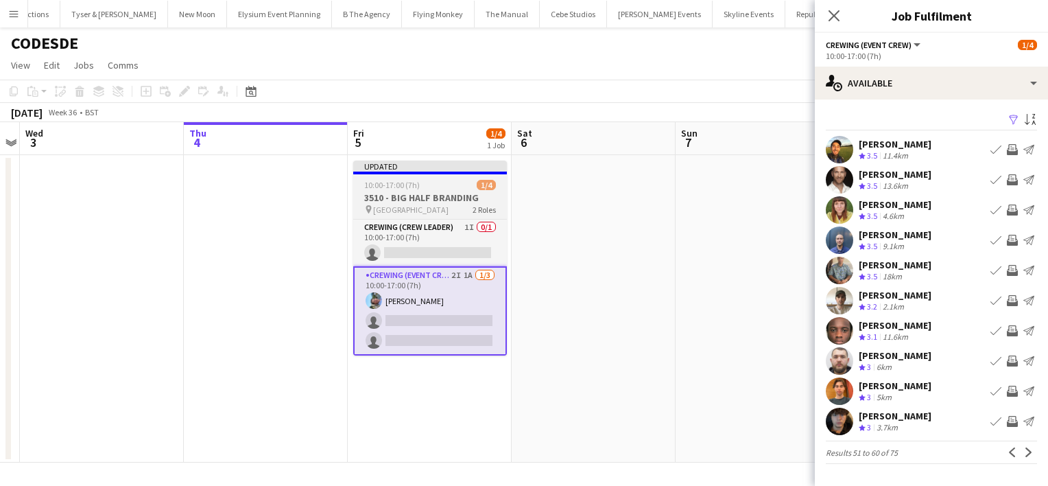
click at [418, 192] on h3 "3510 - BIG HALF BRANDING" at bounding box center [430, 197] width 154 height 12
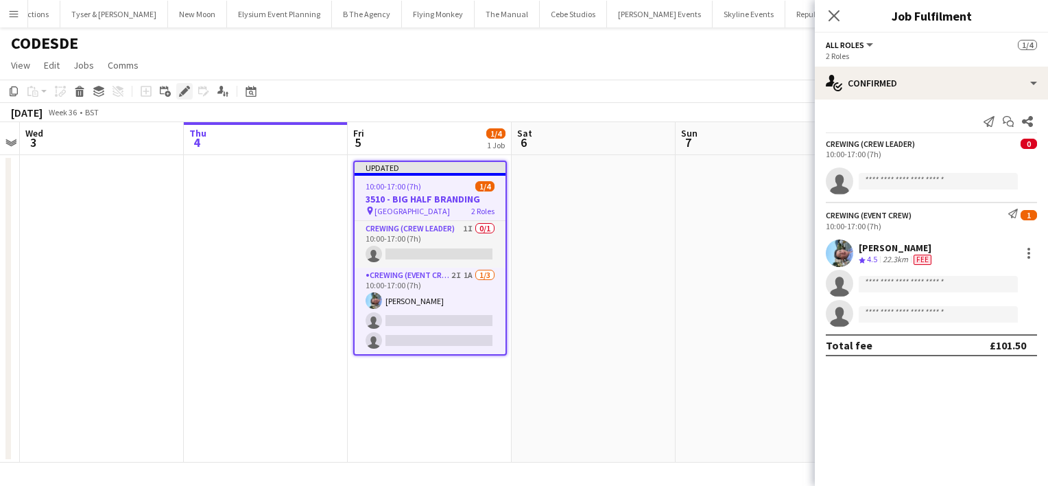
click at [179, 91] on icon "Edit" at bounding box center [184, 91] width 11 height 11
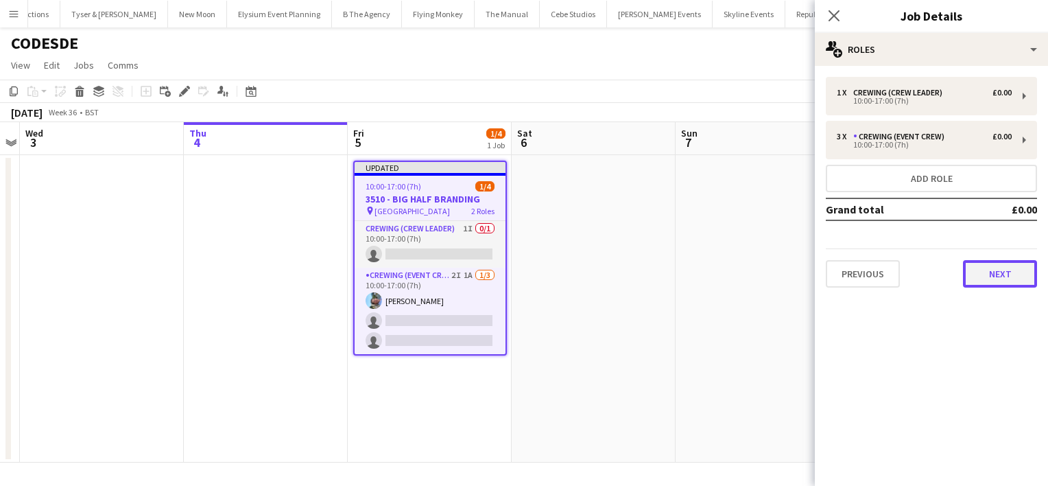
click at [990, 274] on button "Next" at bounding box center [1000, 273] width 74 height 27
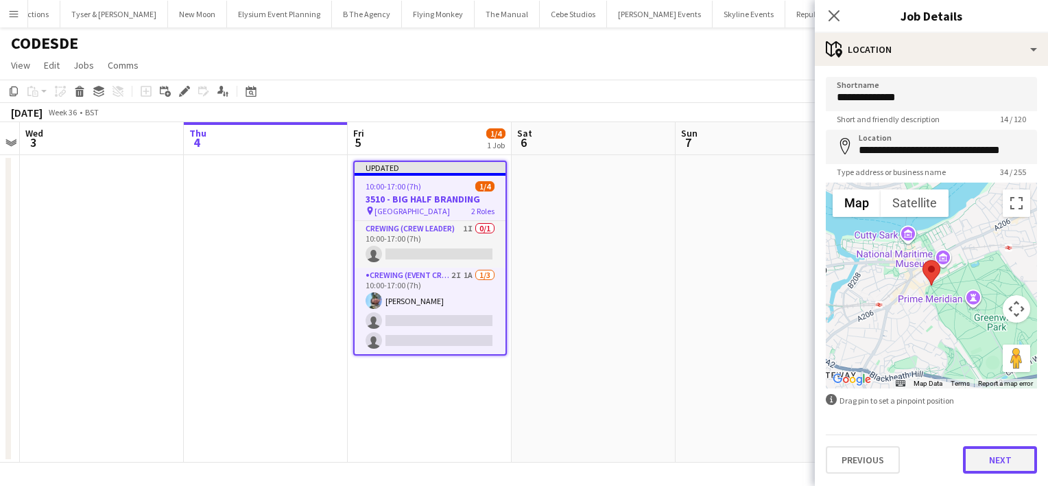
click at [999, 459] on button "Next" at bounding box center [1000, 459] width 74 height 27
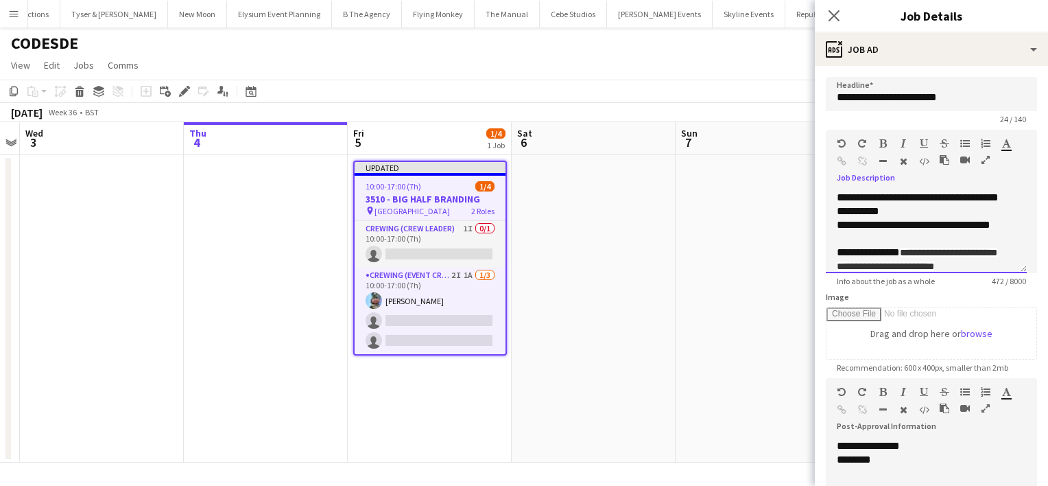
click at [838, 194] on div "**********" at bounding box center [926, 232] width 201 height 82
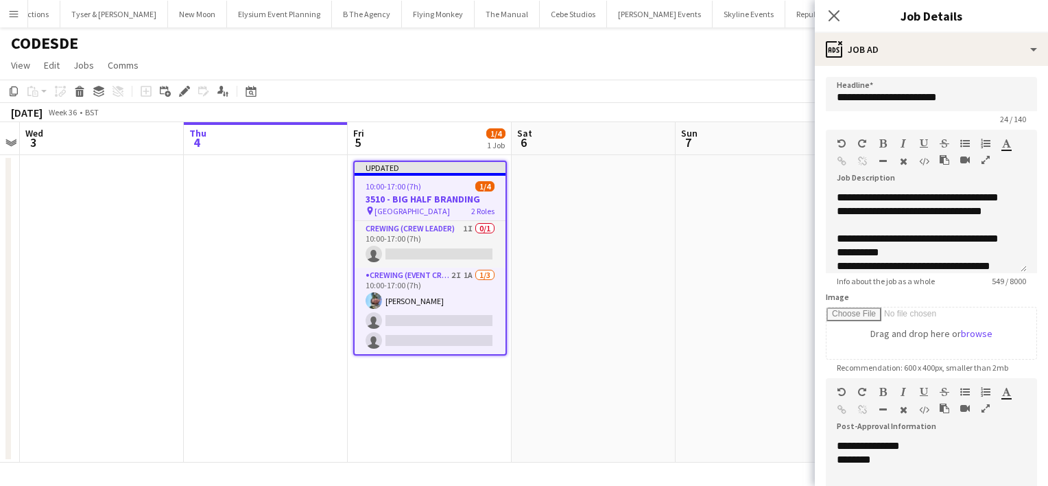
click at [743, 225] on app-date-cell at bounding box center [758, 308] width 164 height 307
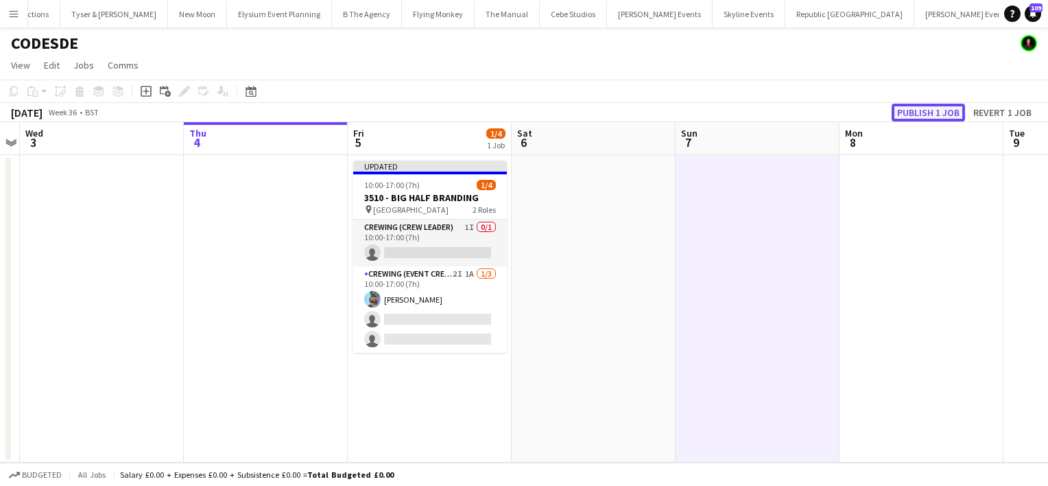
click at [935, 116] on button "Publish 1 job" at bounding box center [928, 113] width 73 height 18
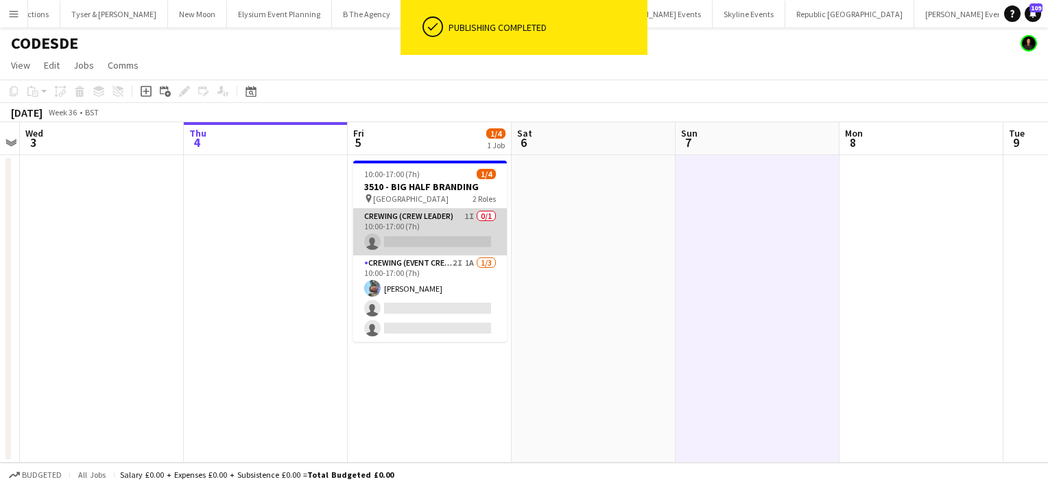
click at [459, 232] on app-card-role "Crewing (Crew Leader) 1I 0/1 10:00-17:00 (7h) single-neutral-actions" at bounding box center [430, 231] width 154 height 47
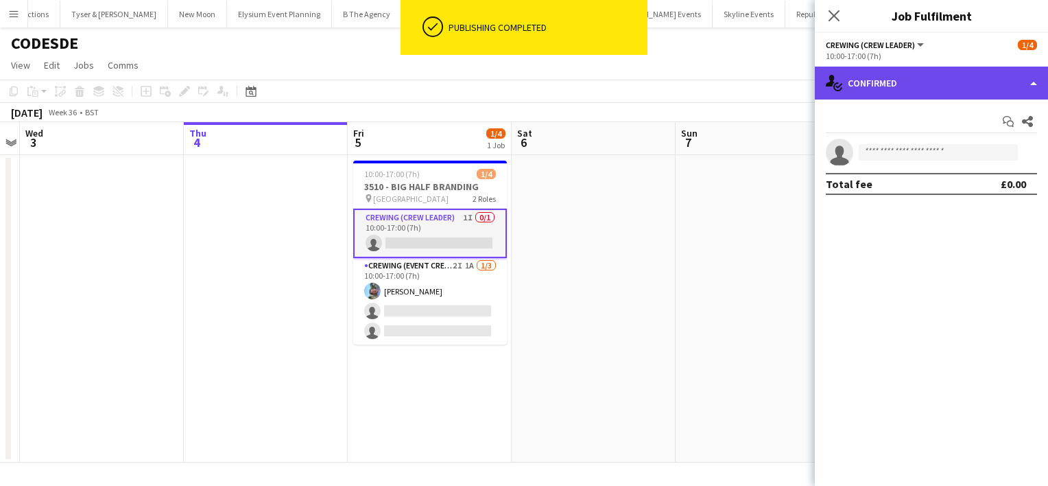
click at [895, 97] on div "single-neutral-actions-check-2 Confirmed" at bounding box center [931, 83] width 233 height 33
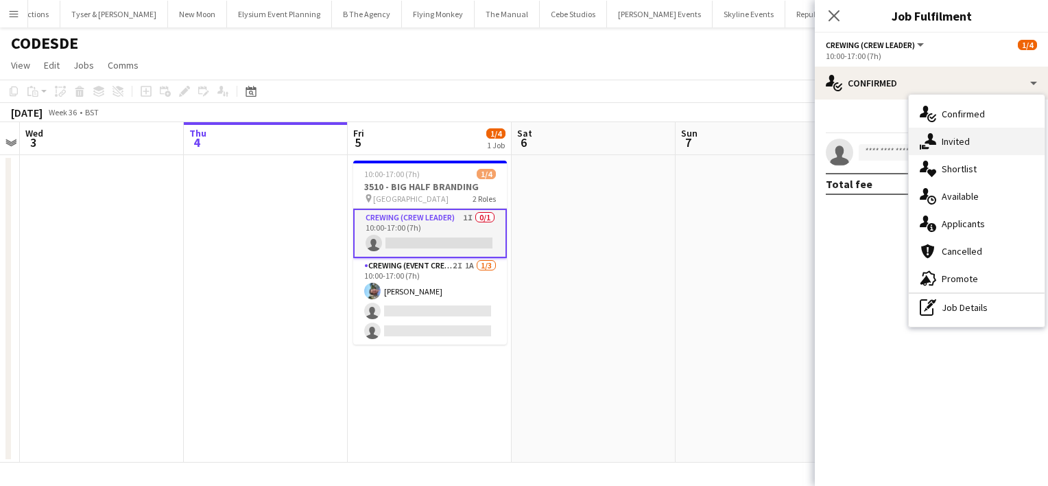
click at [957, 142] on span "Invited" at bounding box center [956, 141] width 28 height 12
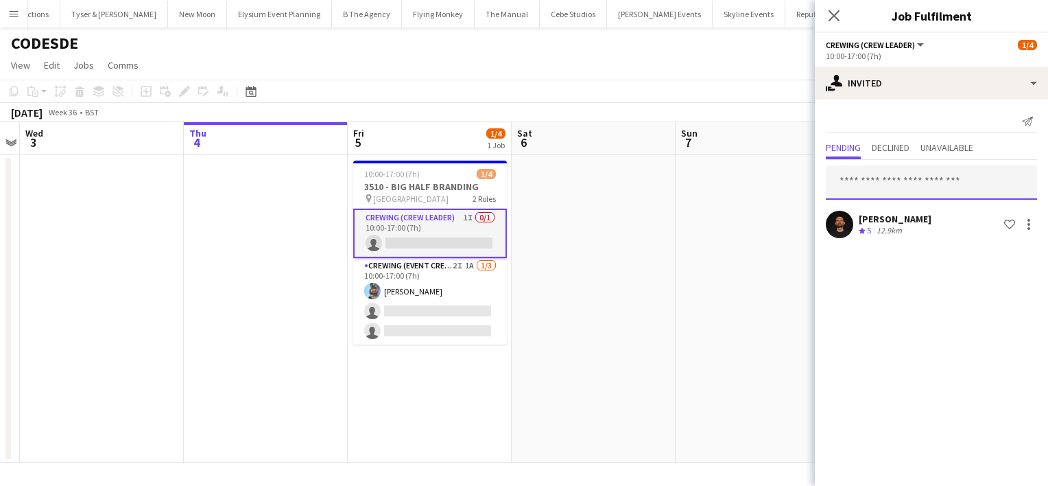
click at [914, 178] on input "text" at bounding box center [931, 182] width 211 height 34
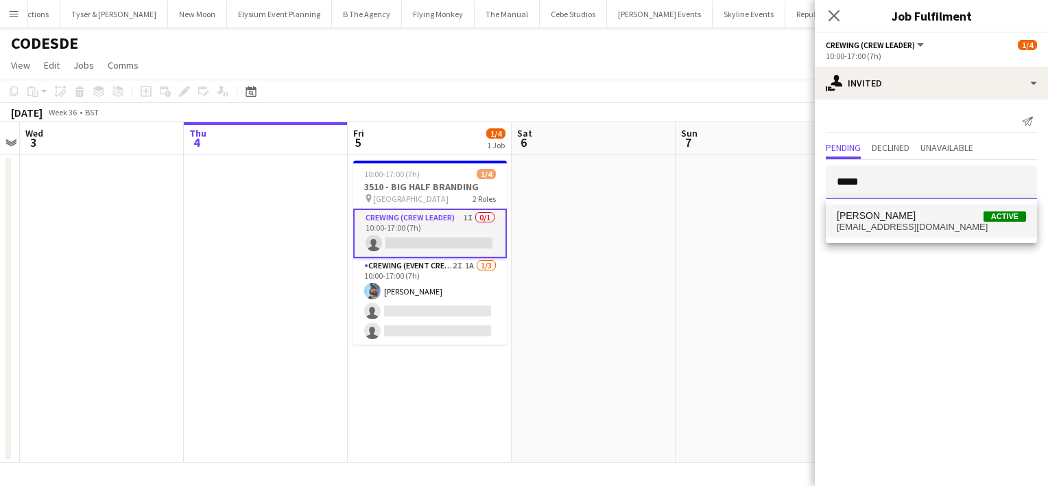
type input "*****"
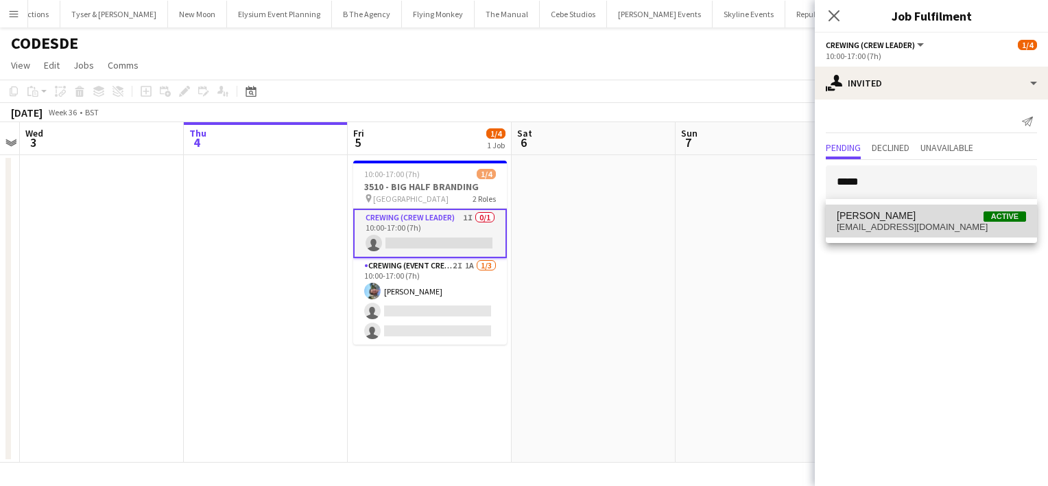
click at [937, 225] on span "eldonalexandre@yahoo.com" at bounding box center [931, 227] width 189 height 11
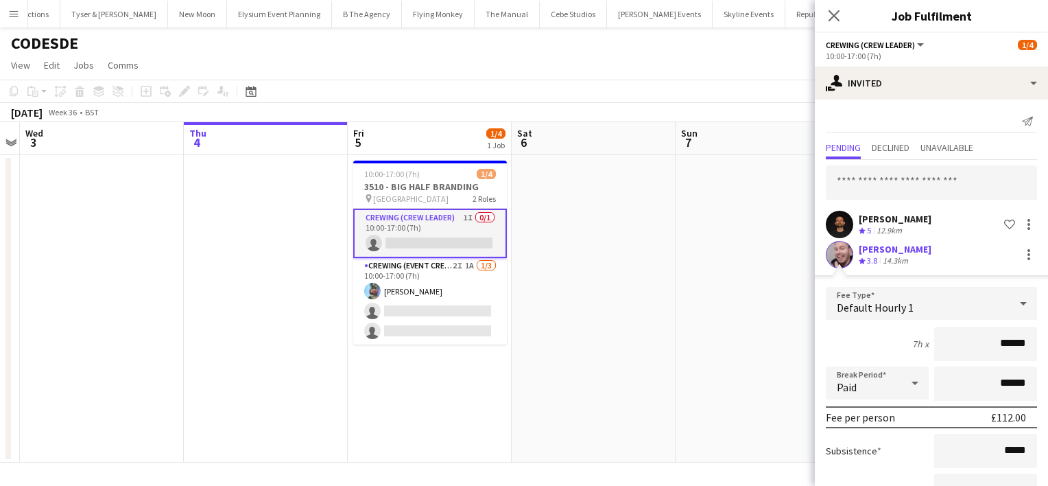
drag, startPoint x: 975, startPoint y: 338, endPoint x: 1042, endPoint y: 336, distance: 66.6
click at [1042, 336] on mat-expansion-panel "user-plus Invited Send notification Pending Declined Unavailable Christopher Am…" at bounding box center [931, 292] width 233 height 386
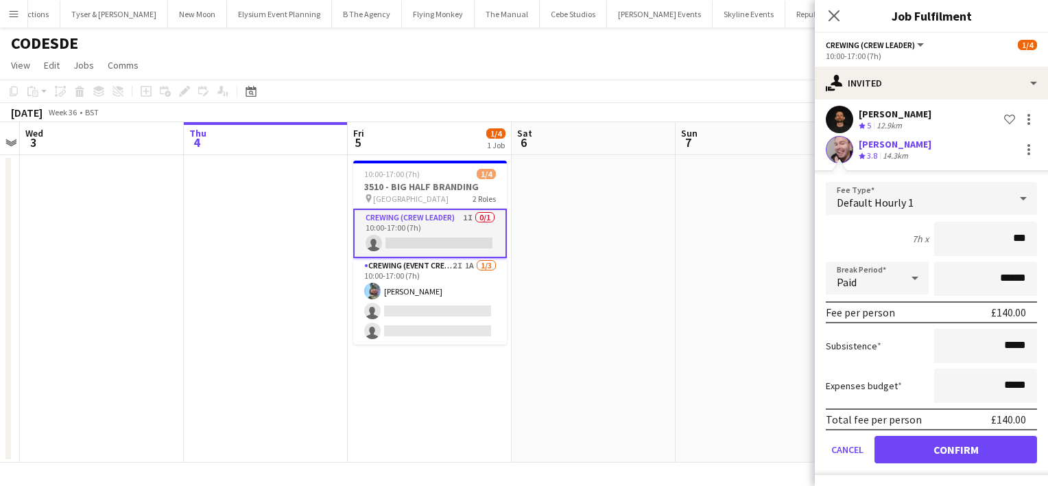
type input "***"
click at [984, 457] on button "Confirm" at bounding box center [955, 448] width 163 height 27
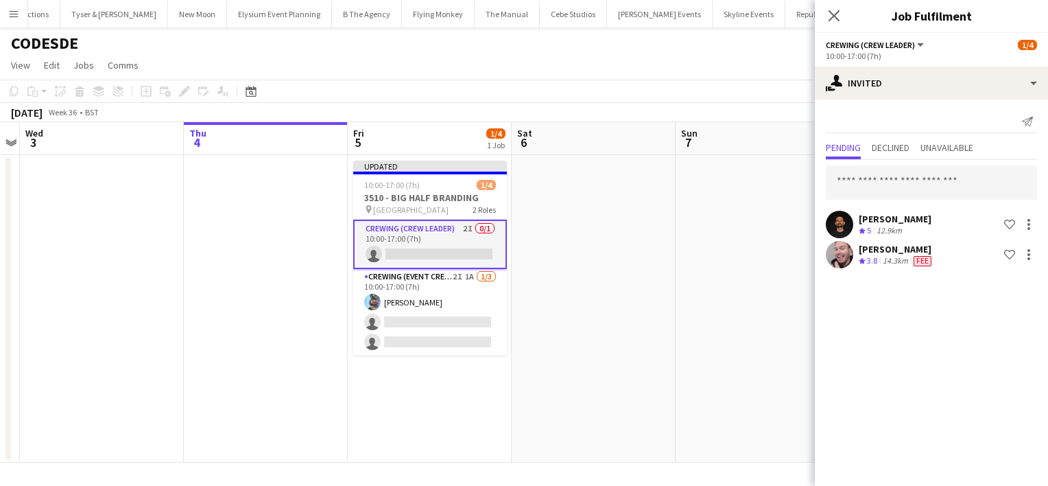
scroll to position [0, 0]
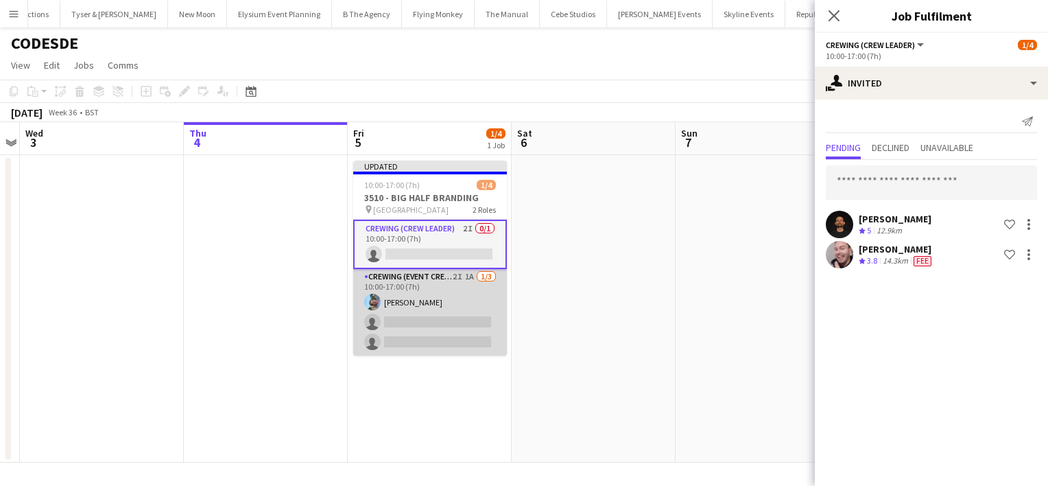
click at [475, 324] on app-card-role "Crewing (Event Crew) 2I 1A 1/3 10:00-17:00 (7h) Liam Kinsella single-neutral-ac…" at bounding box center [430, 312] width 154 height 86
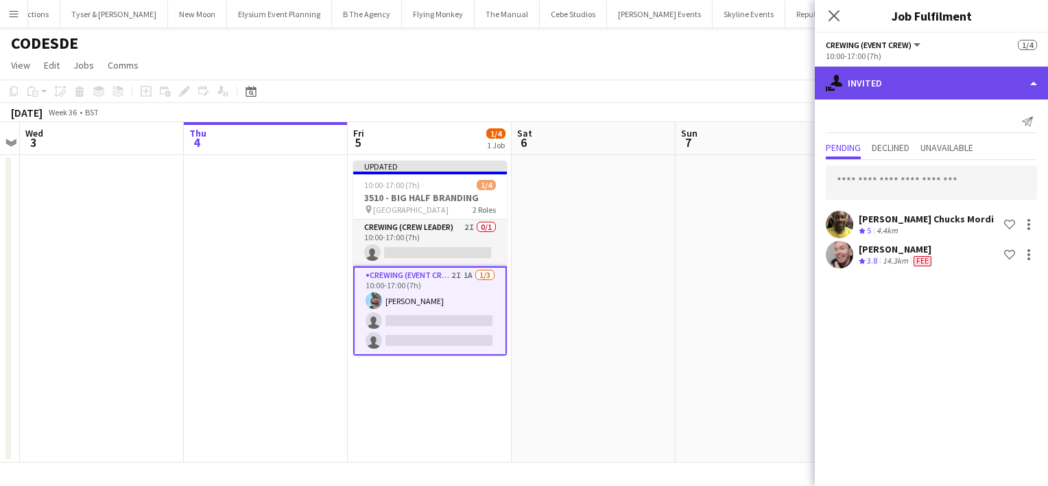
click at [940, 85] on div "single-neutral-actions-share-1 Invited" at bounding box center [931, 83] width 233 height 33
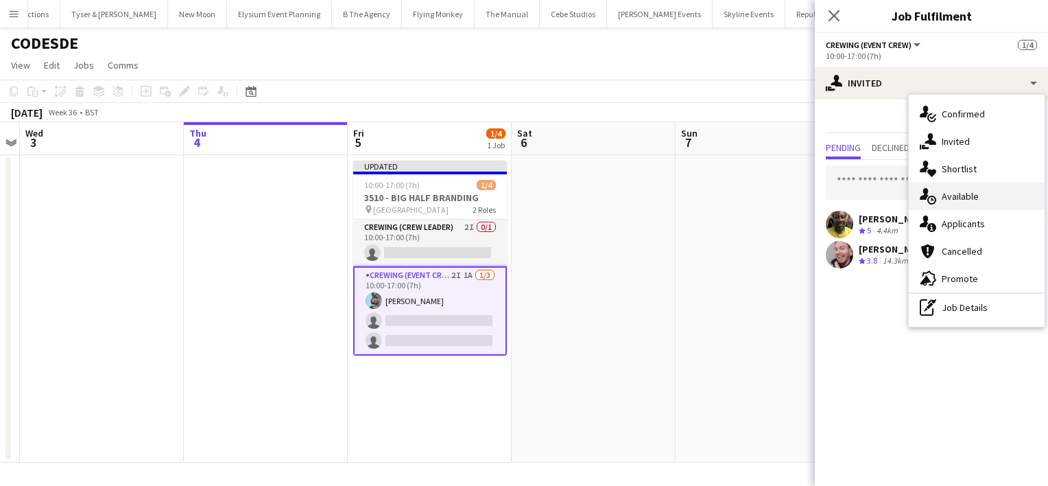
click at [979, 195] on div "single-neutral-actions-upload Available" at bounding box center [977, 195] width 136 height 27
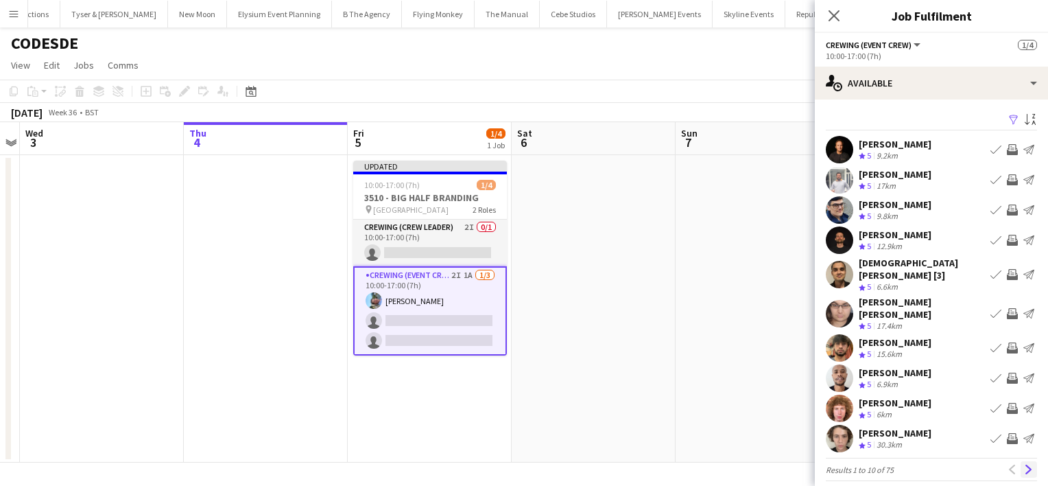
click at [1026, 464] on app-icon "Next" at bounding box center [1029, 469] width 10 height 10
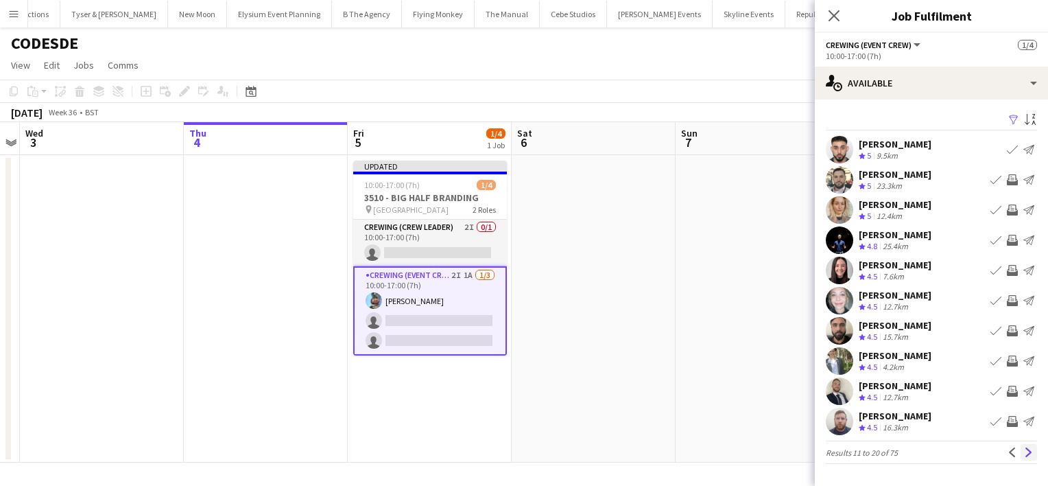
click at [1031, 455] on app-icon "Next" at bounding box center [1029, 452] width 10 height 10
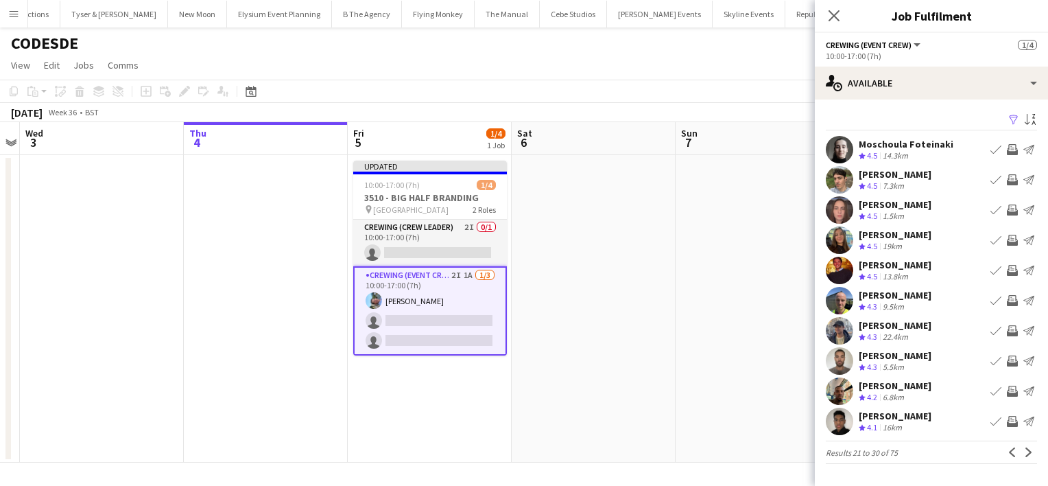
click at [1015, 214] on app-icon "Invite crew" at bounding box center [1012, 209] width 11 height 11
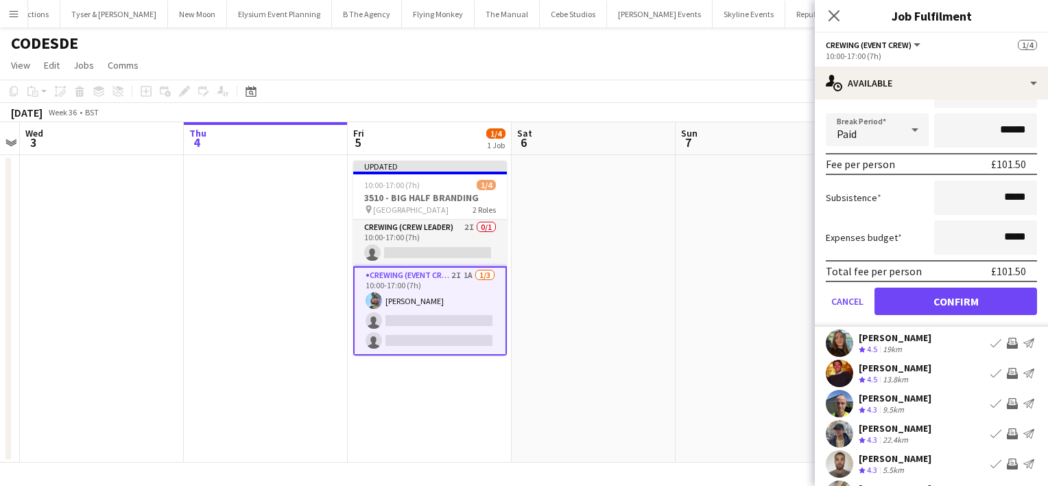
scroll to position [213, 0]
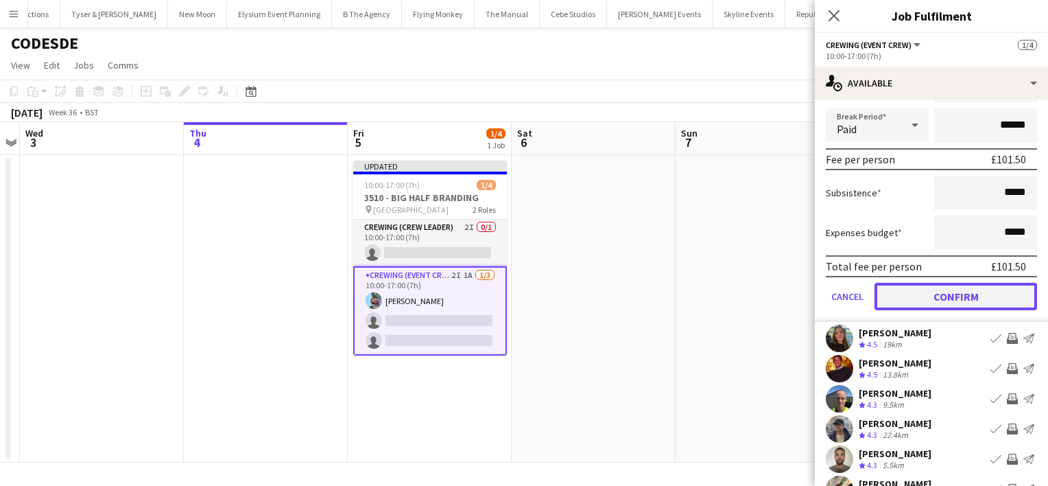
click at [977, 303] on button "Confirm" at bounding box center [955, 296] width 163 height 27
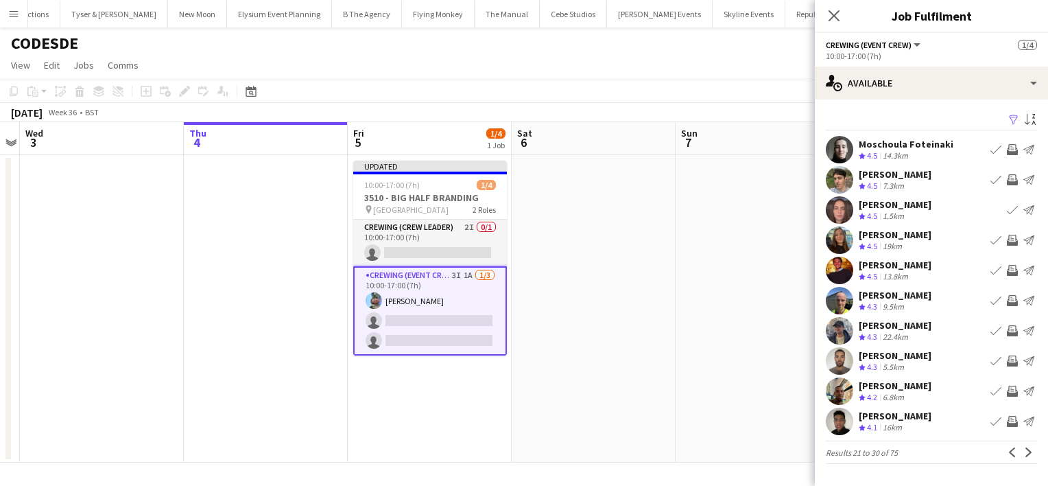
click at [1015, 391] on app-icon "Invite crew" at bounding box center [1012, 390] width 11 height 11
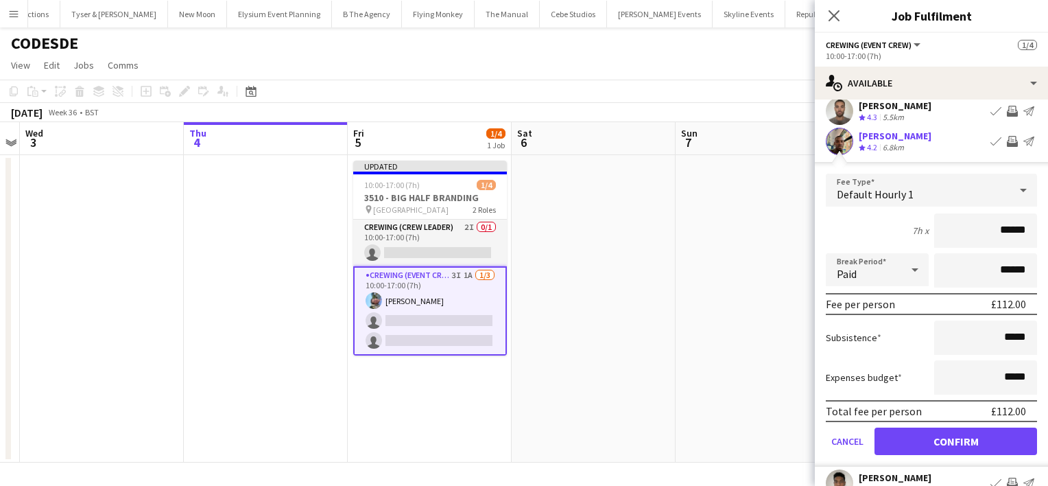
scroll to position [258, 0]
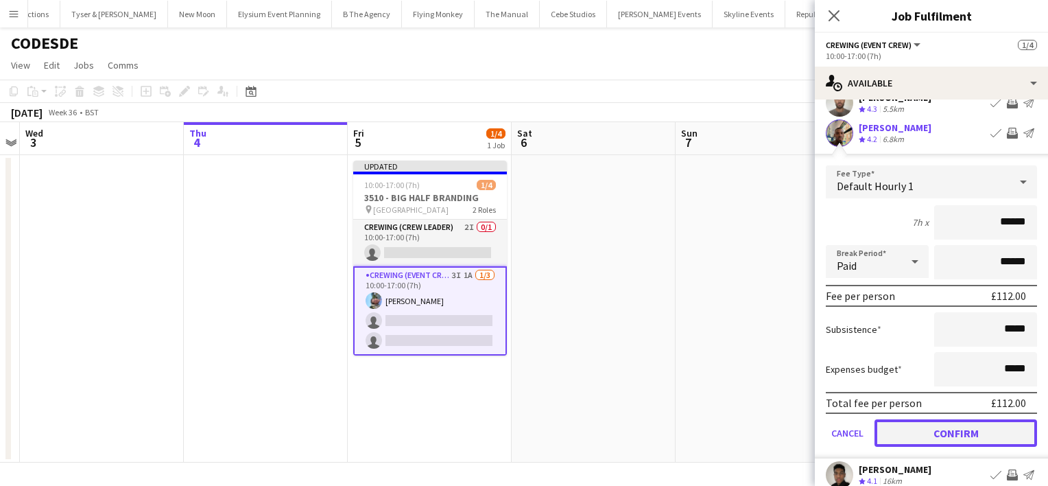
click at [994, 440] on button "Confirm" at bounding box center [955, 432] width 163 height 27
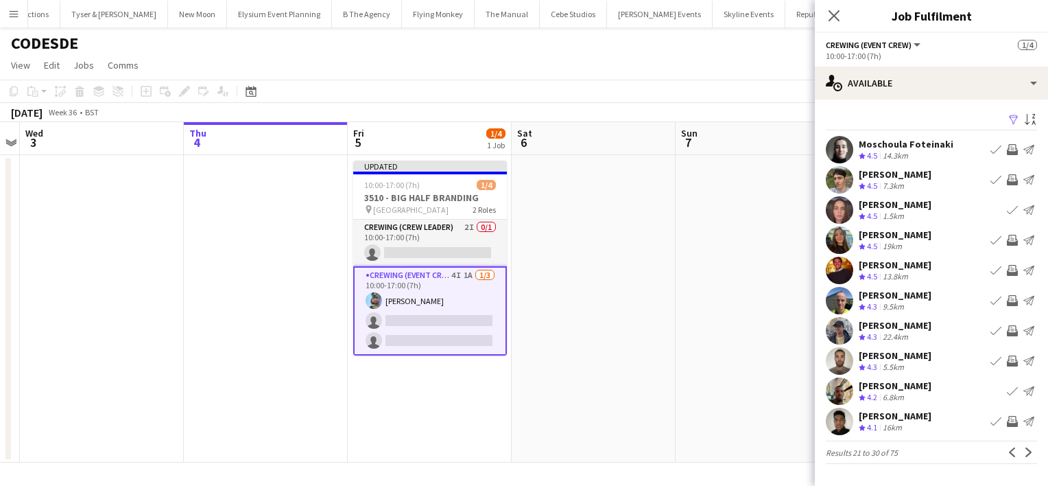
scroll to position [0, 0]
click at [1013, 331] on app-icon "Invite crew" at bounding box center [1012, 330] width 11 height 11
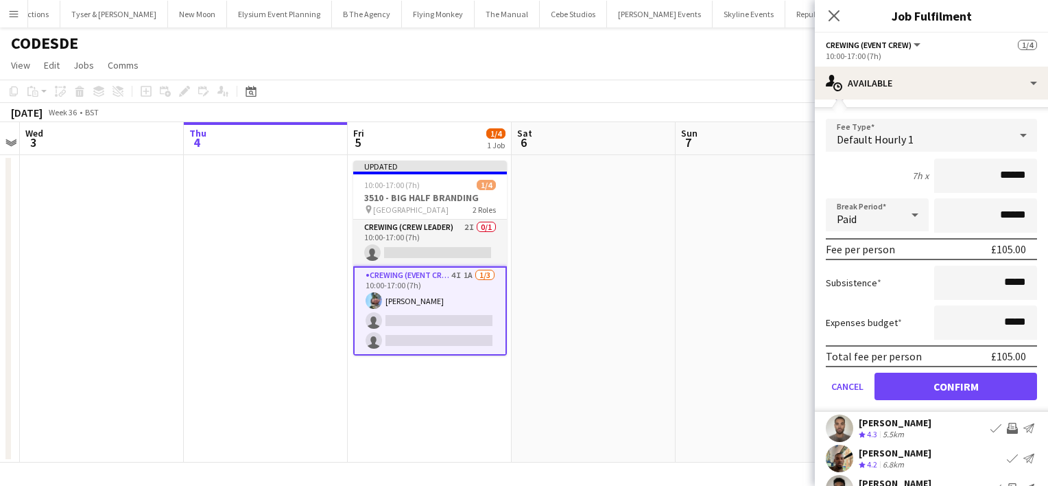
scroll to position [247, 0]
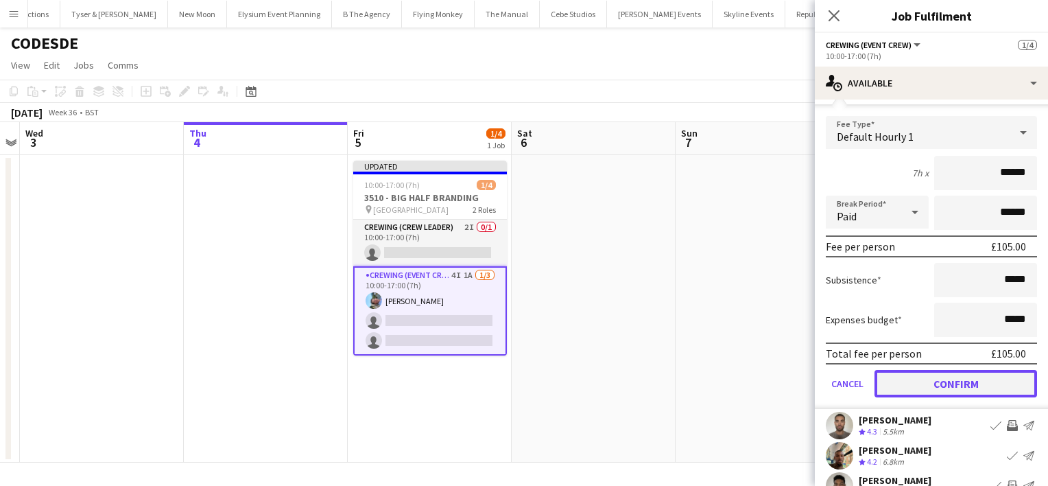
click at [975, 384] on button "Confirm" at bounding box center [955, 383] width 163 height 27
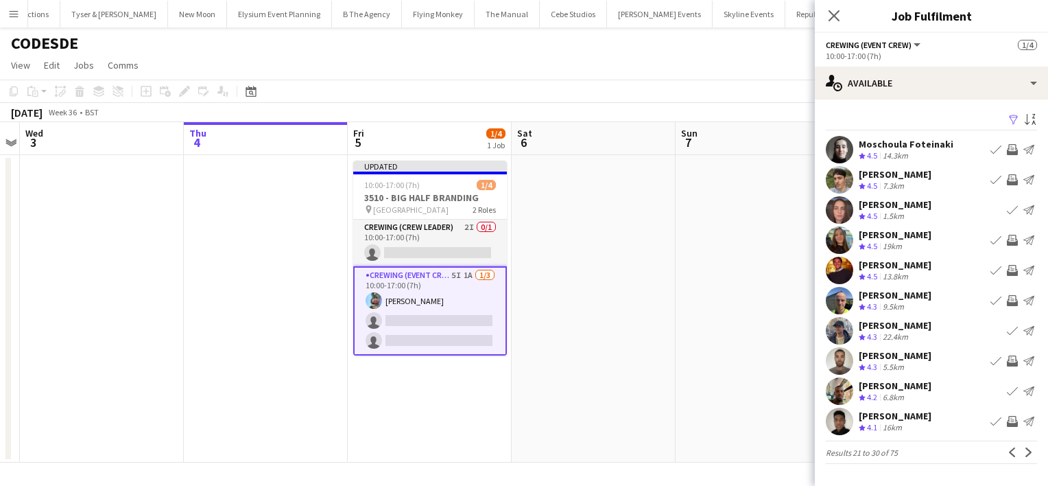
click at [1013, 268] on app-icon "Invite crew" at bounding box center [1012, 270] width 11 height 11
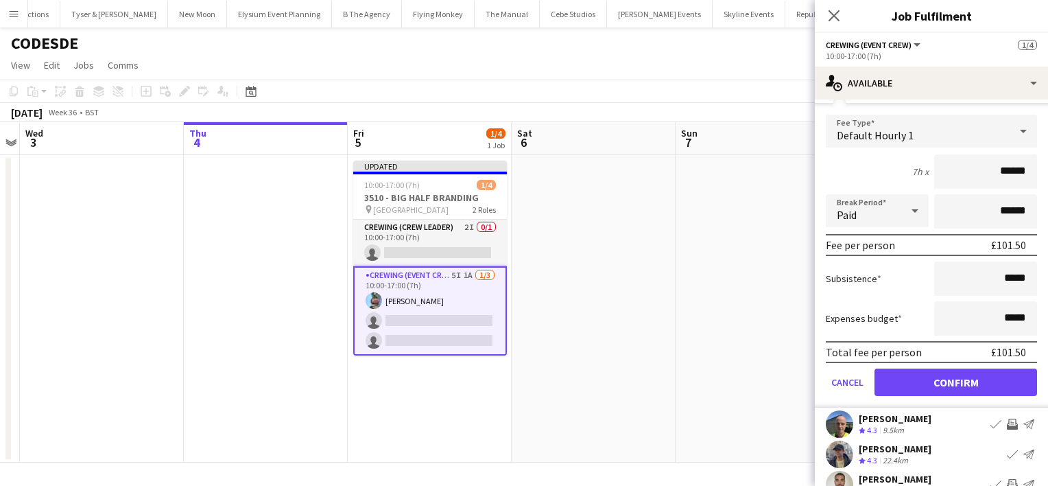
scroll to position [198, 0]
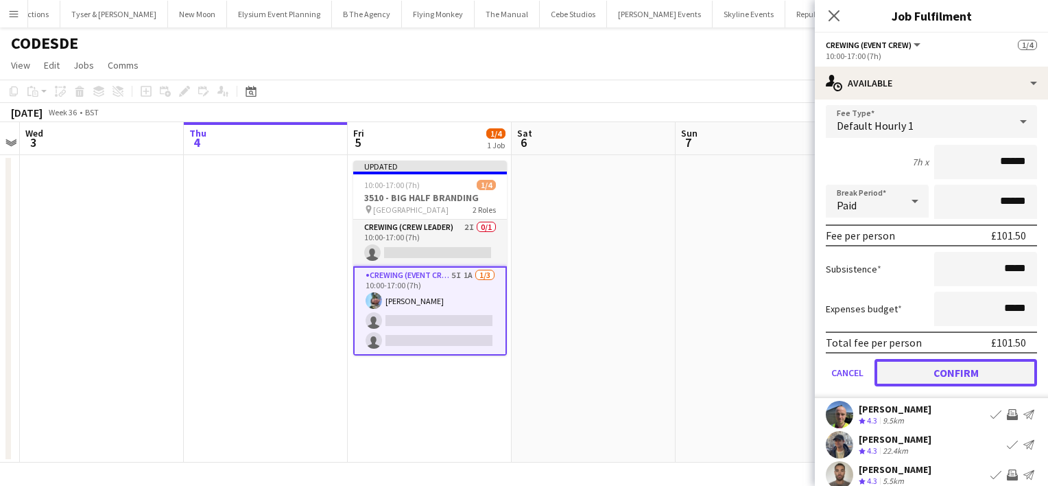
click at [974, 366] on button "Confirm" at bounding box center [955, 372] width 163 height 27
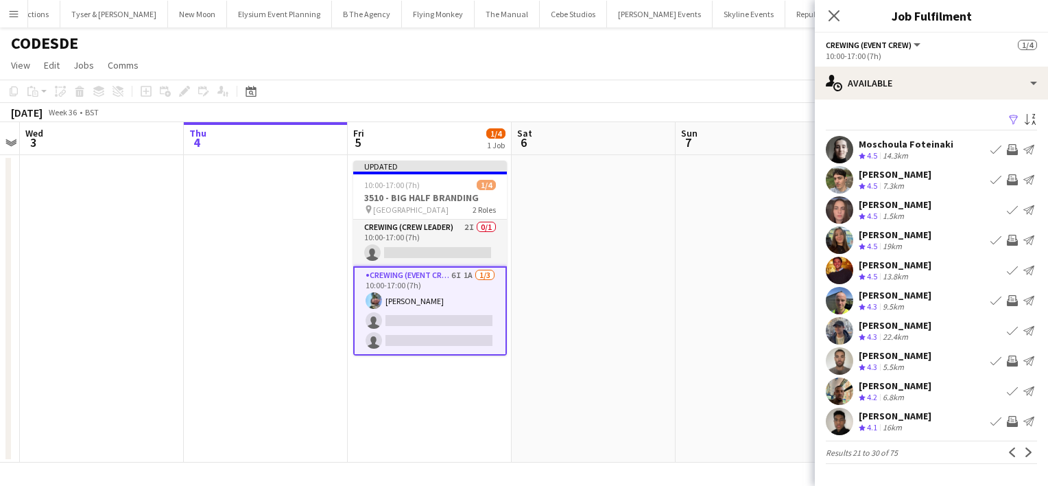
scroll to position [0, 0]
click at [1031, 453] on app-icon "Next" at bounding box center [1029, 452] width 10 height 10
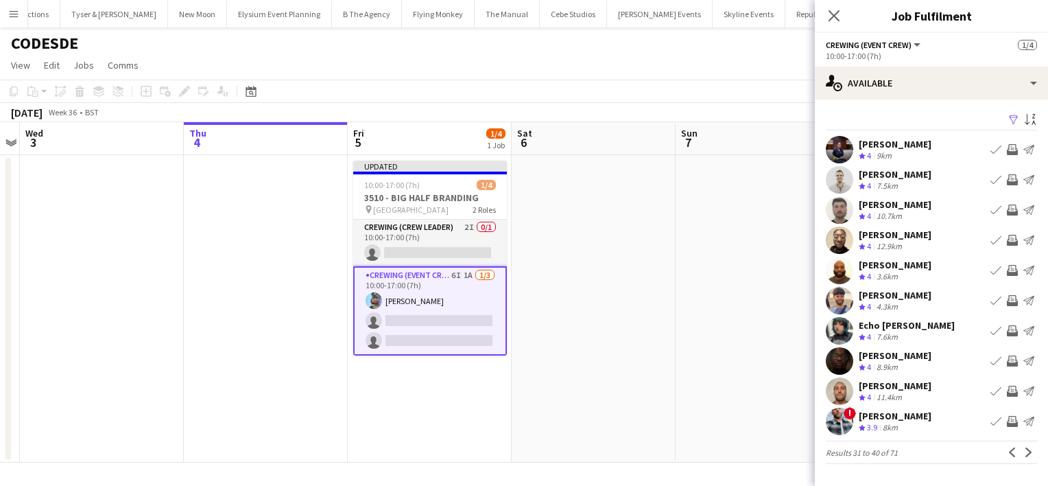
click at [1012, 394] on app-icon "Invite crew" at bounding box center [1012, 390] width 11 height 11
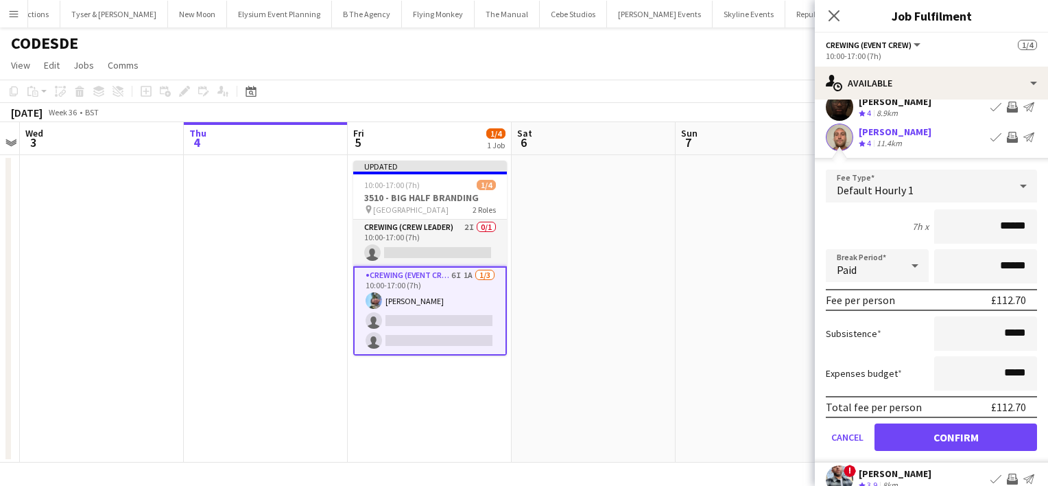
scroll to position [263, 0]
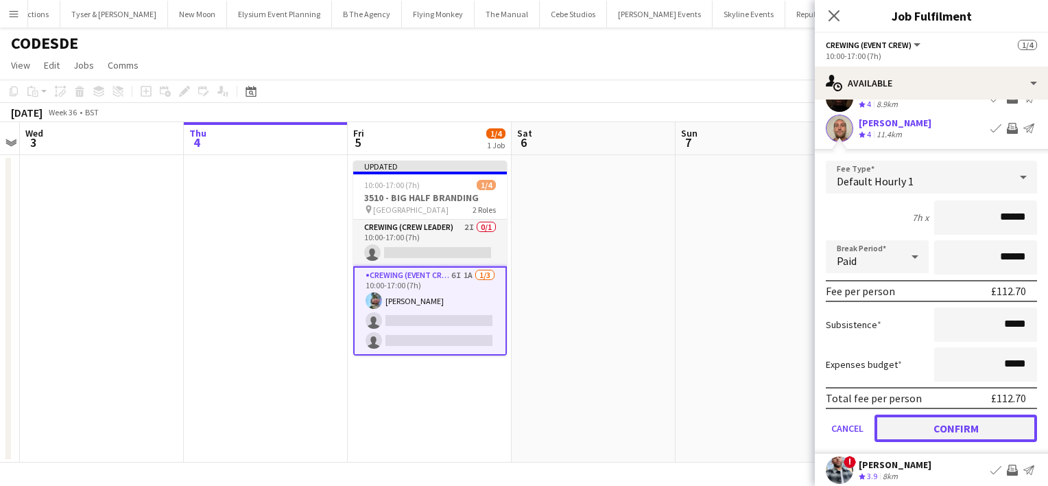
click at [980, 425] on button "Confirm" at bounding box center [955, 427] width 163 height 27
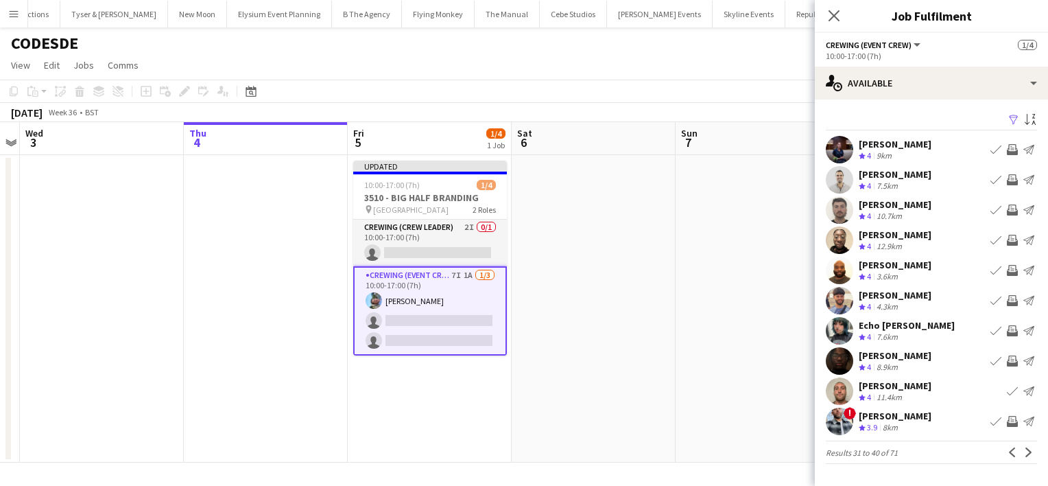
scroll to position [0, 0]
click at [728, 280] on app-date-cell at bounding box center [758, 308] width 164 height 307
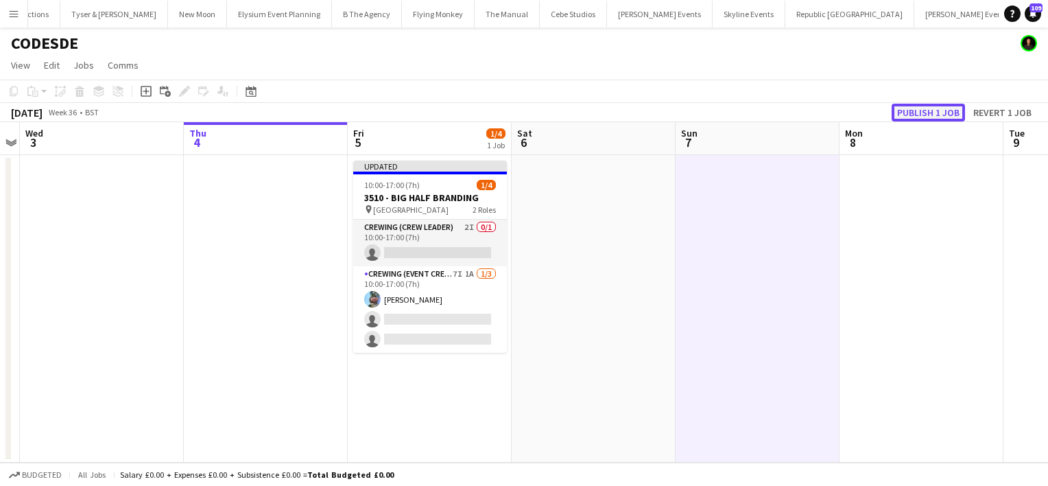
click at [910, 115] on button "Publish 1 job" at bounding box center [928, 113] width 73 height 18
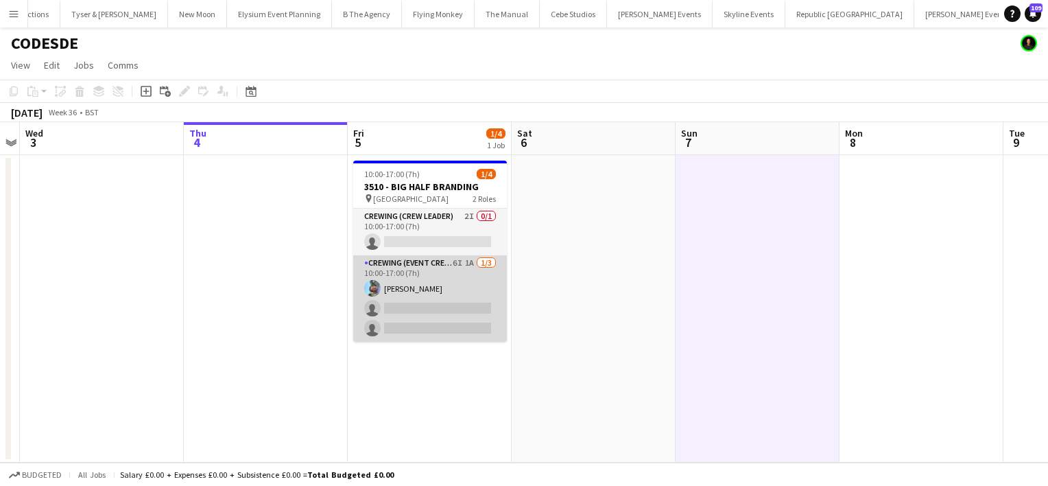
click at [439, 317] on app-card-role "Crewing (Event Crew) 6I 1A 1/3 10:00-17:00 (7h) Liam Kinsella single-neutral-ac…" at bounding box center [430, 298] width 154 height 86
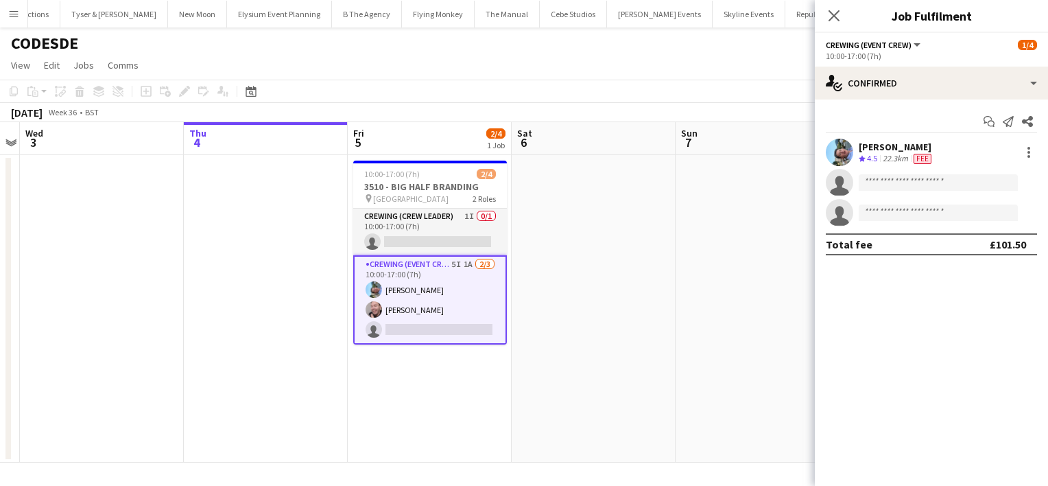
click at [462, 322] on app-card-role "Crewing (Event Crew) 5I 1A 2/3 10:00-17:00 (7h) Liam Kinsella Eldon Taylor sing…" at bounding box center [430, 299] width 154 height 89
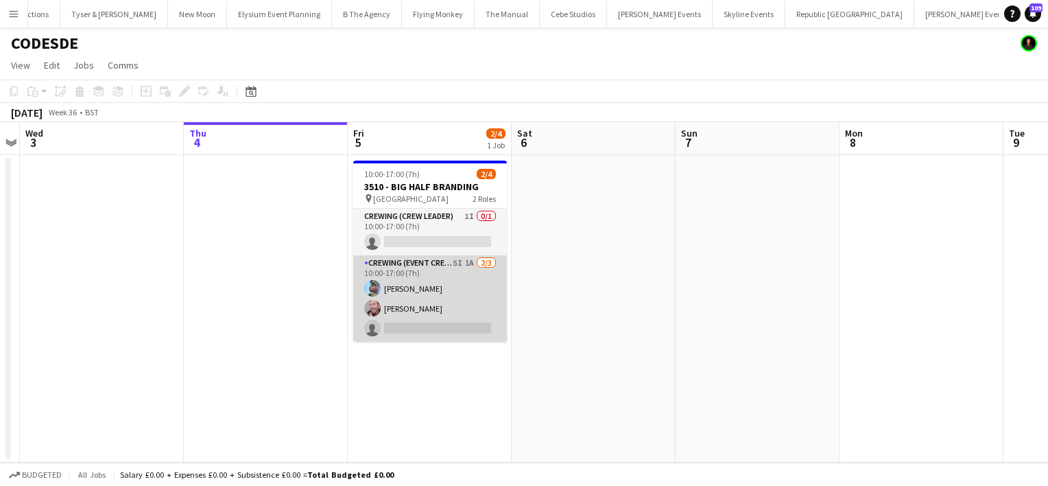
click at [462, 322] on app-card-role "Crewing (Event Crew) 5I 1A 2/3 10:00-17:00 (7h) Liam Kinsella Eldon Taylor sing…" at bounding box center [430, 298] width 154 height 86
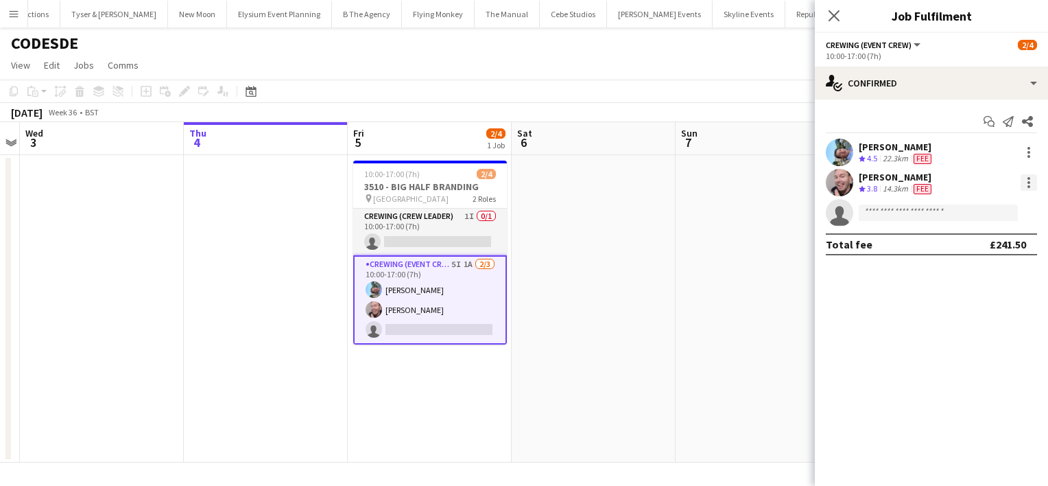
click at [1027, 187] on div at bounding box center [1028, 186] width 3 height 3
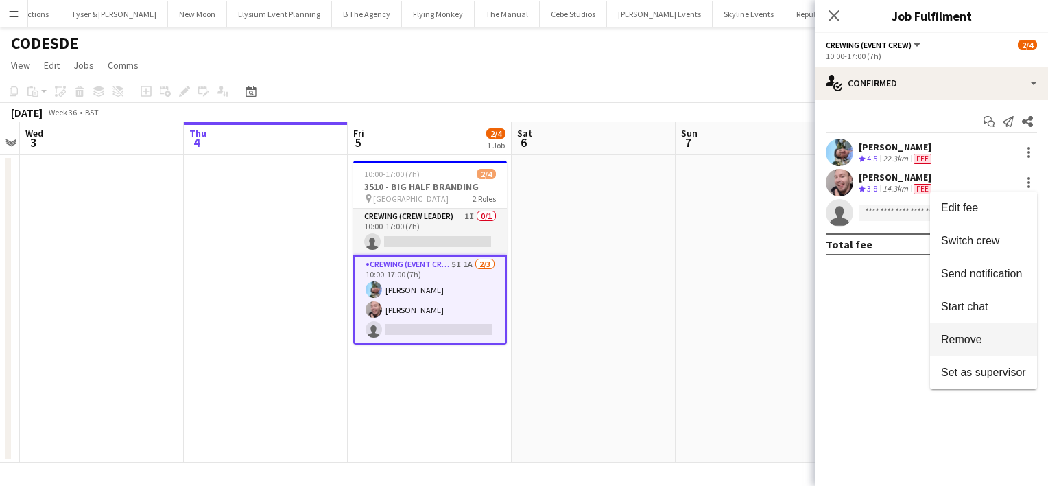
click at [974, 349] on button "Remove" at bounding box center [983, 339] width 107 height 33
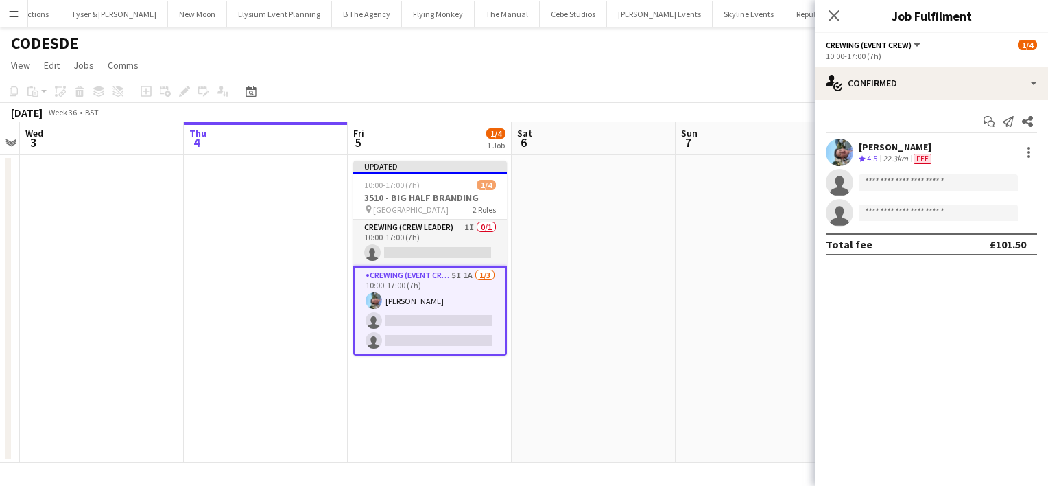
click at [749, 265] on app-date-cell at bounding box center [758, 308] width 164 height 307
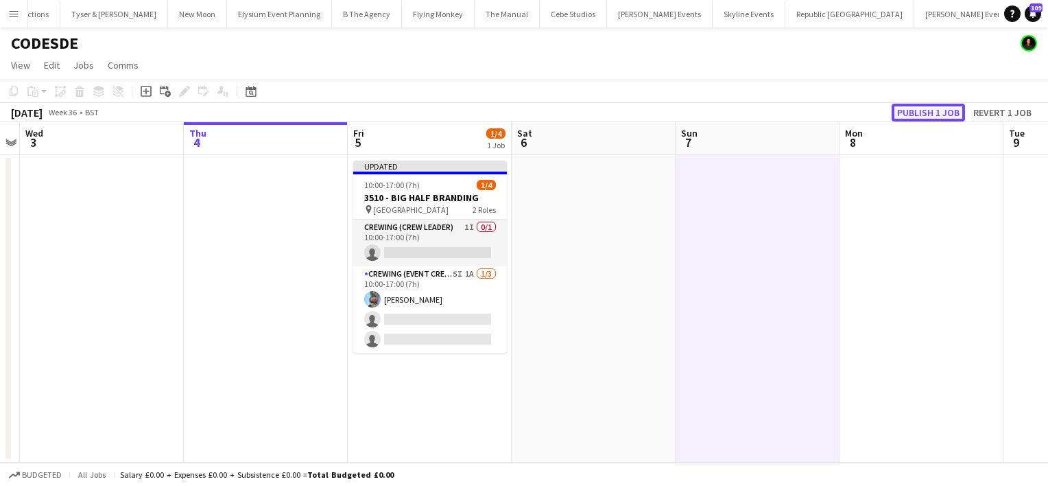
click at [919, 108] on button "Publish 1 job" at bounding box center [928, 113] width 73 height 18
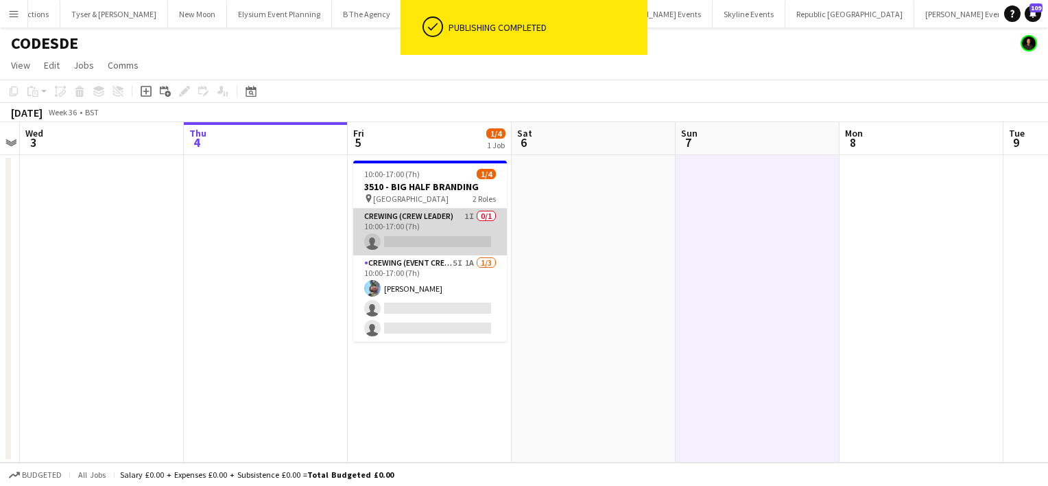
click at [455, 246] on app-card-role "Crewing (Crew Leader) 1I 0/1 10:00-17:00 (7h) single-neutral-actions" at bounding box center [430, 231] width 154 height 47
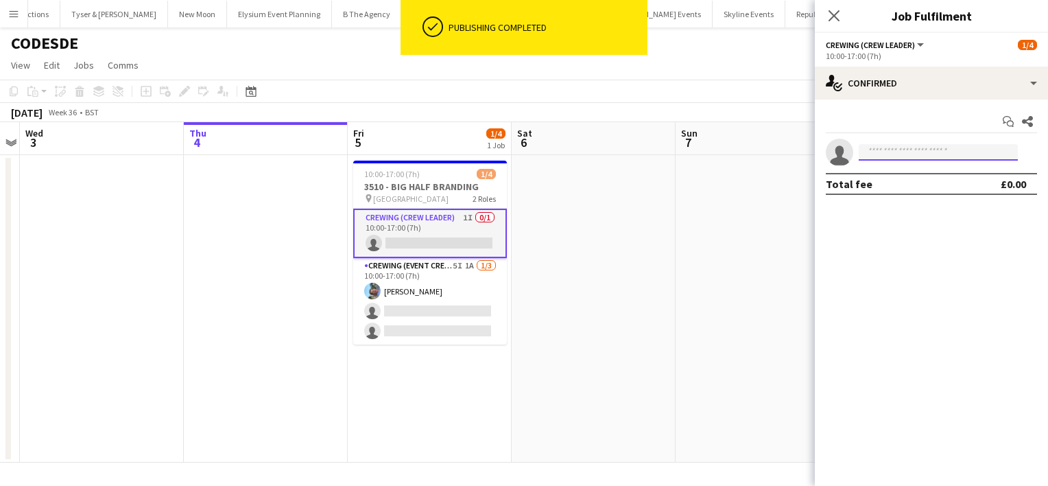
click at [876, 151] on input at bounding box center [938, 152] width 159 height 16
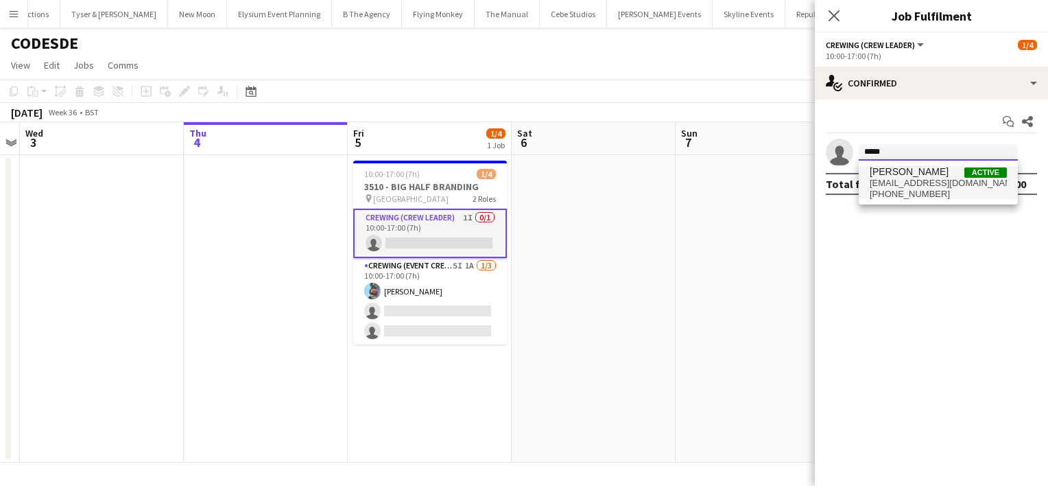
type input "*****"
click at [918, 194] on span "+447853246368" at bounding box center [938, 194] width 137 height 11
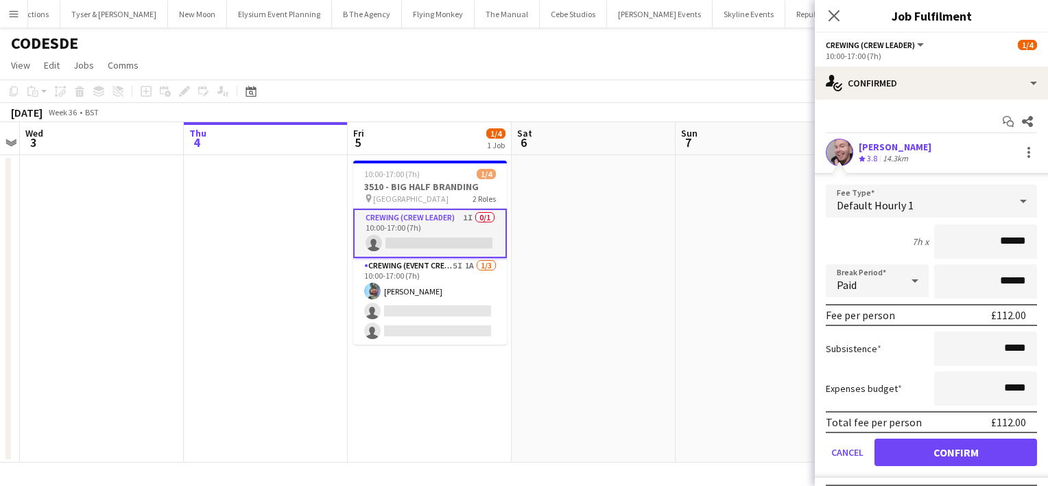
drag, startPoint x: 981, startPoint y: 248, endPoint x: 1047, endPoint y: 232, distance: 67.9
click at [1047, 232] on html "Menu Boards Boards Boards All jobs Status Workforce Workforce My Workforce Recr…" at bounding box center [524, 243] width 1048 height 486
type input "***"
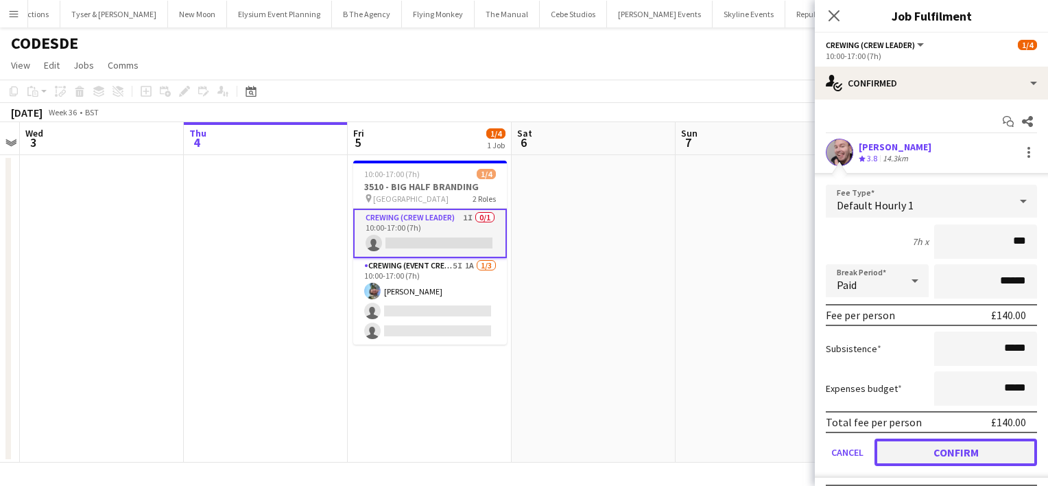
click at [992, 449] on button "Confirm" at bounding box center [955, 451] width 163 height 27
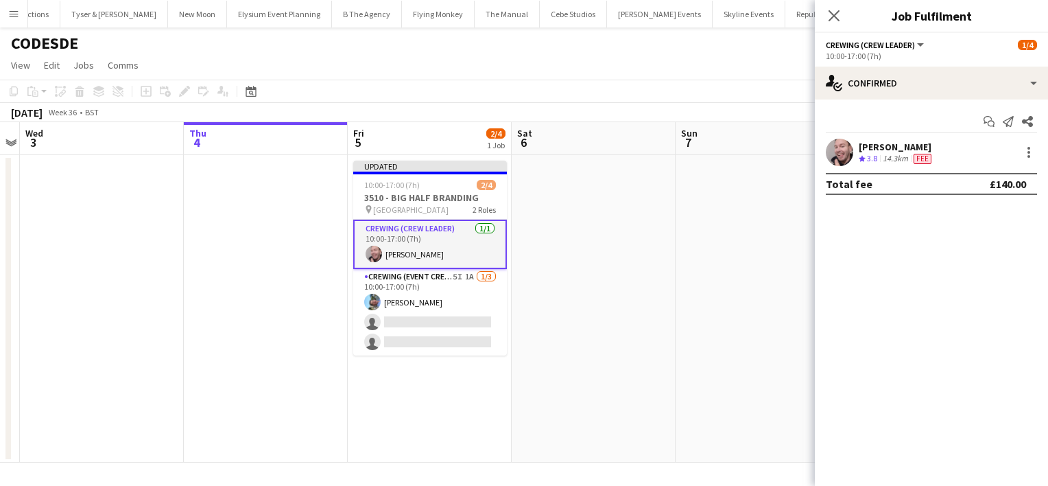
click at [703, 192] on app-date-cell at bounding box center [758, 308] width 164 height 307
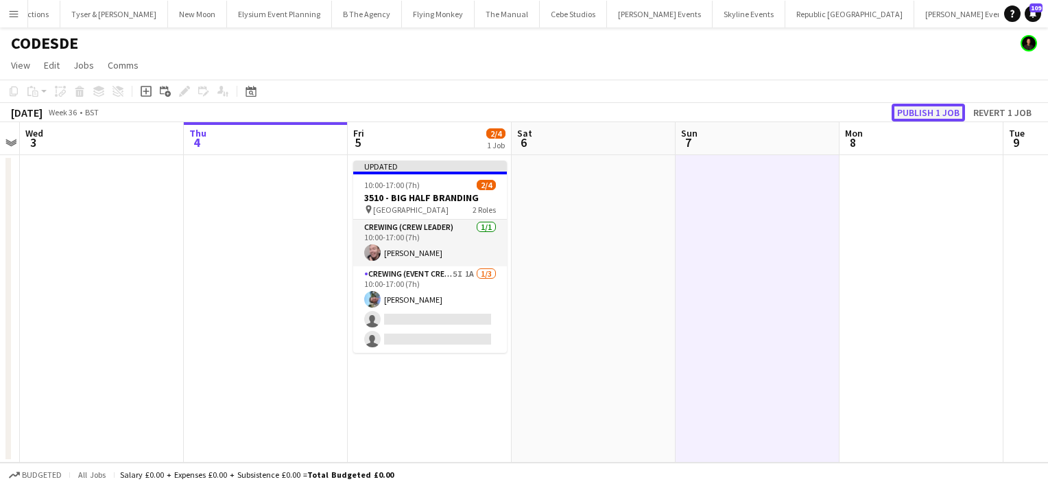
click at [927, 121] on button "Publish 1 job" at bounding box center [928, 113] width 73 height 18
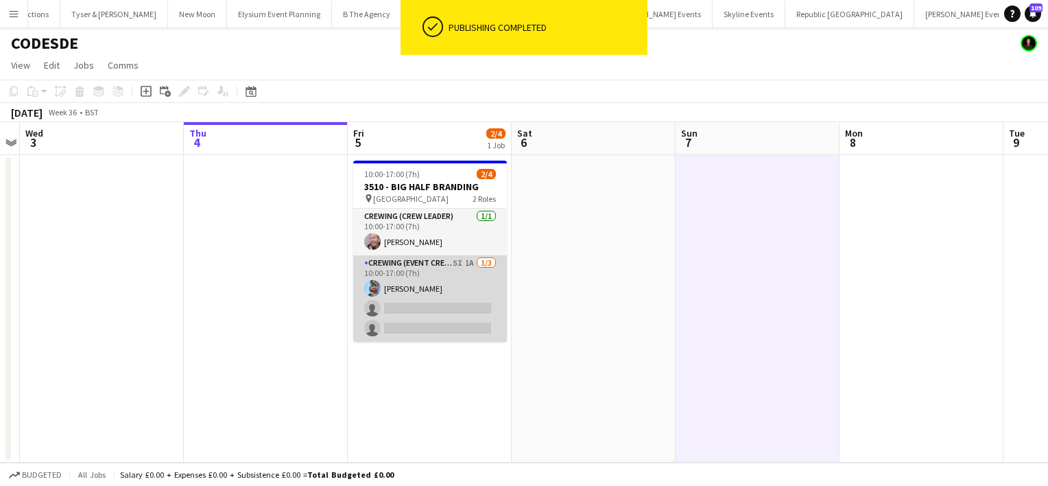
click at [483, 311] on app-card-role "Crewing (Event Crew) 5I 1A 1/3 10:00-17:00 (7h) Liam Kinsella single-neutral-ac…" at bounding box center [430, 298] width 154 height 86
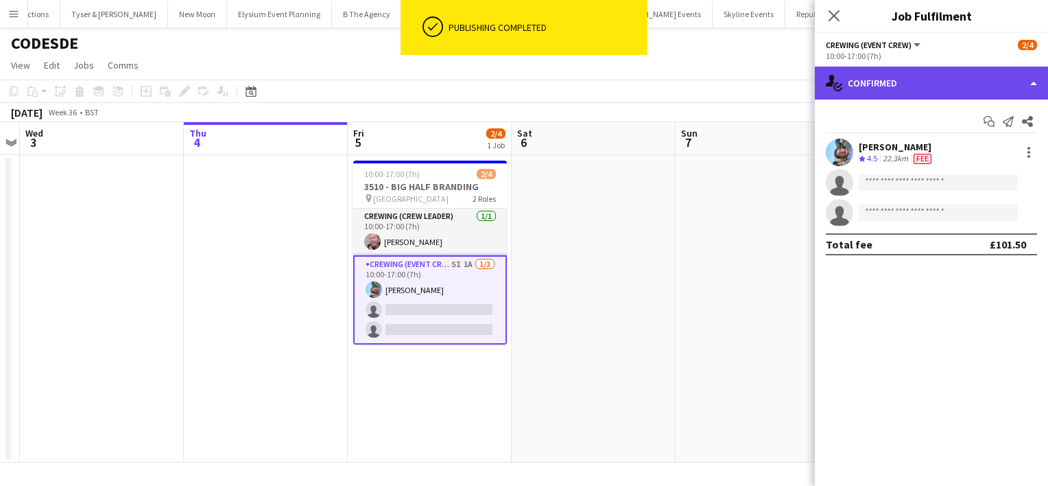
click at [996, 82] on div "single-neutral-actions-check-2 Confirmed" at bounding box center [931, 83] width 233 height 33
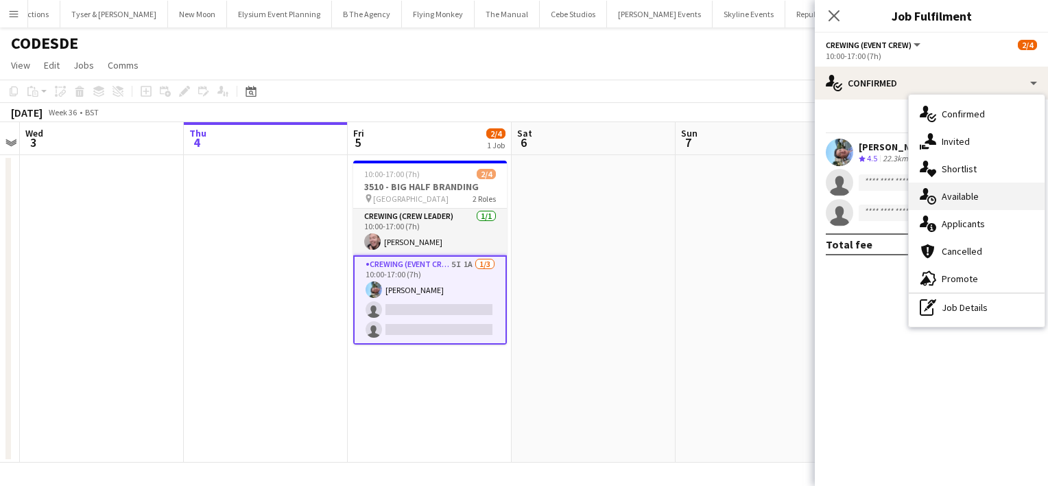
click at [985, 204] on div "single-neutral-actions-upload Available" at bounding box center [977, 195] width 136 height 27
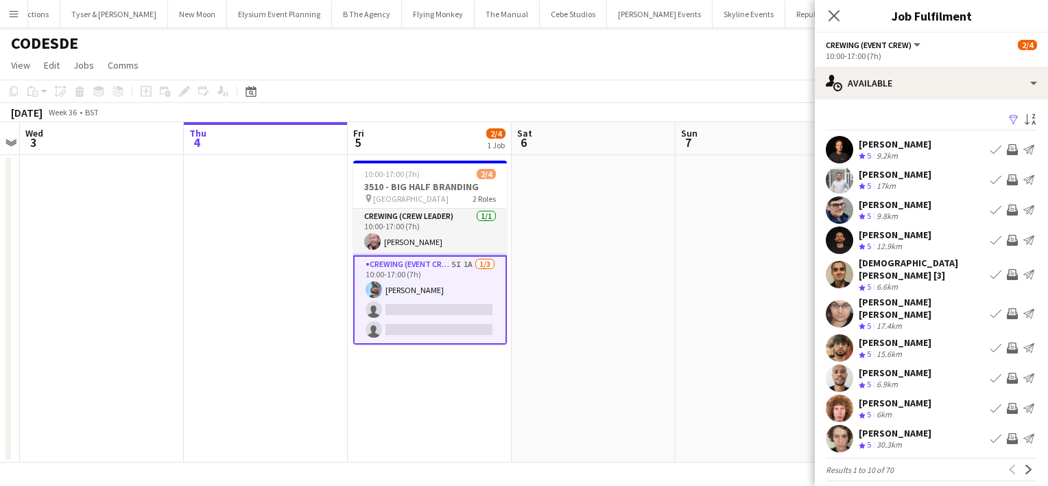
click at [1030, 462] on app-pager "Results 1 to 10 of 70 Previous Next" at bounding box center [931, 468] width 211 height 23
click at [1029, 464] on app-icon "Next" at bounding box center [1029, 469] width 10 height 10
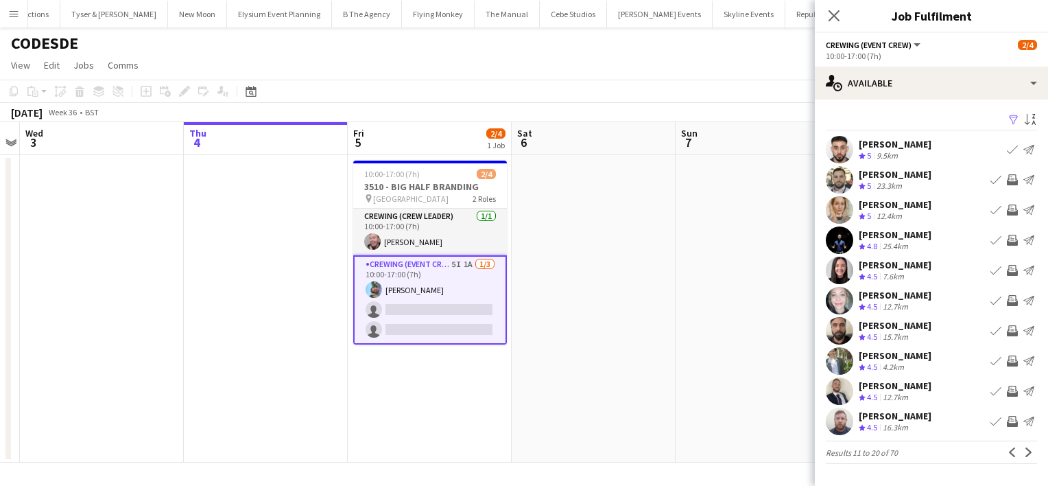
click at [1029, 452] on app-icon "Next" at bounding box center [1029, 452] width 10 height 10
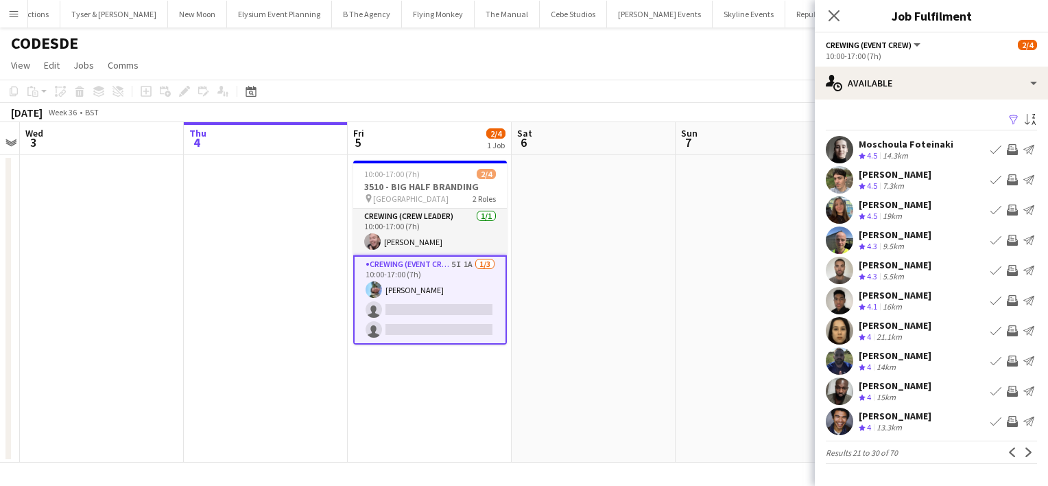
click at [1012, 179] on app-icon "Invite crew" at bounding box center [1012, 179] width 11 height 11
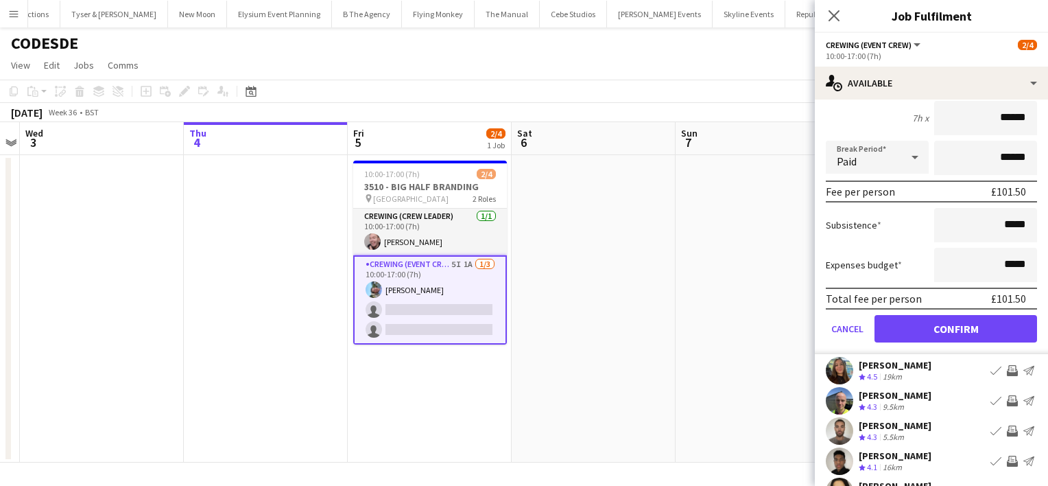
drag, startPoint x: 975, startPoint y: 284, endPoint x: 986, endPoint y: 482, distance: 198.5
click at [986, 482] on app-available-tab "Filter Sort asc Moschoula Foteinaki Crew rating 4.5 14.3km Book crew Invite cre…" at bounding box center [931, 292] width 233 height 665
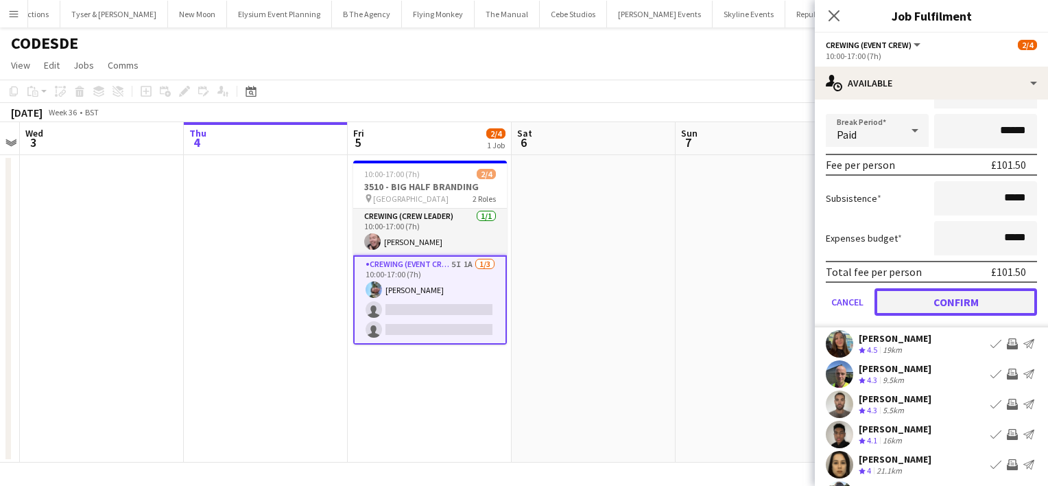
click at [984, 298] on button "Confirm" at bounding box center [955, 301] width 163 height 27
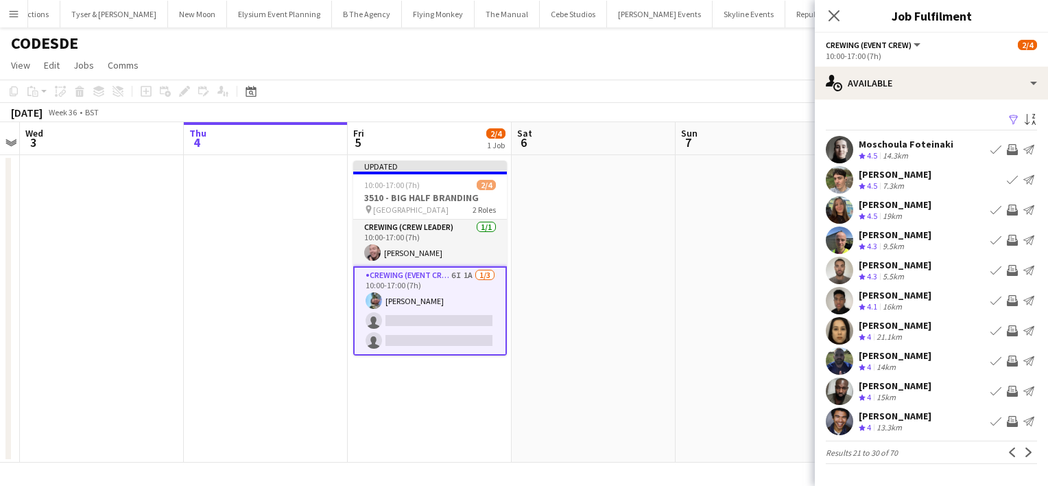
click at [1010, 274] on app-icon "Invite crew" at bounding box center [1012, 270] width 11 height 11
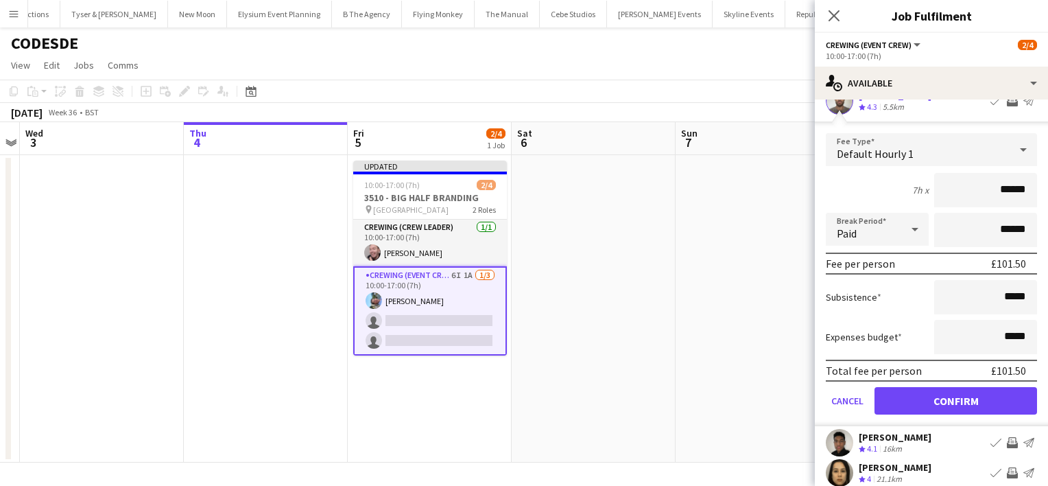
scroll to position [176, 0]
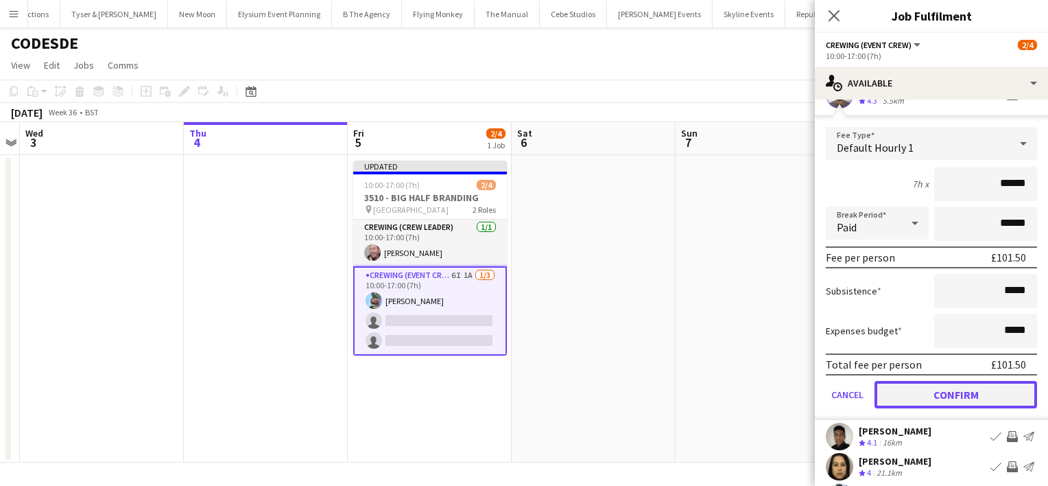
click at [979, 389] on button "Confirm" at bounding box center [955, 394] width 163 height 27
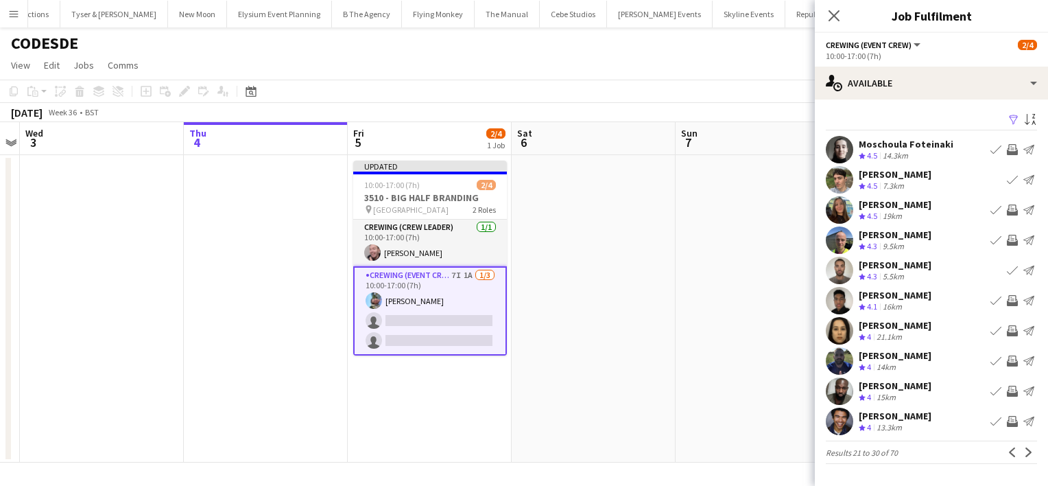
click at [1007, 302] on app-icon "Invite crew" at bounding box center [1012, 300] width 11 height 11
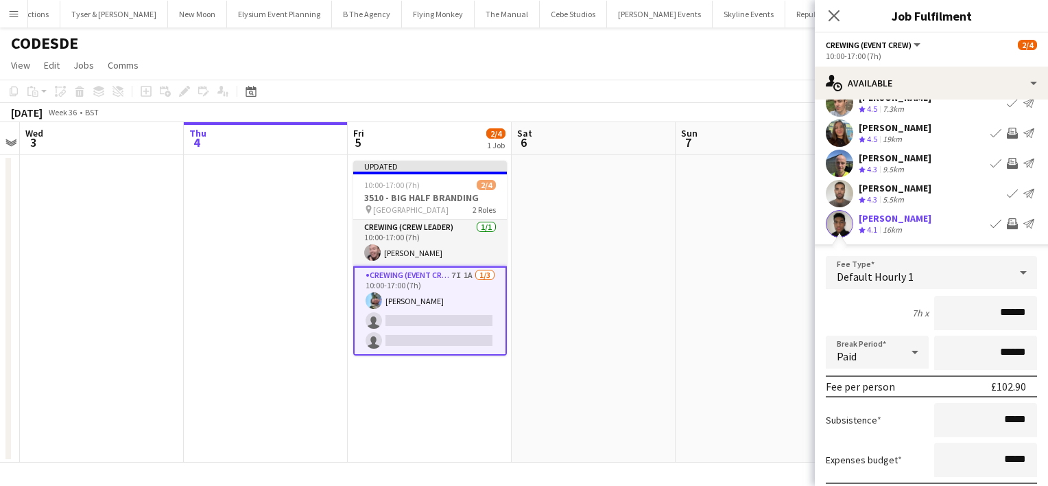
click at [996, 390] on div "£102.90" at bounding box center [1008, 386] width 35 height 14
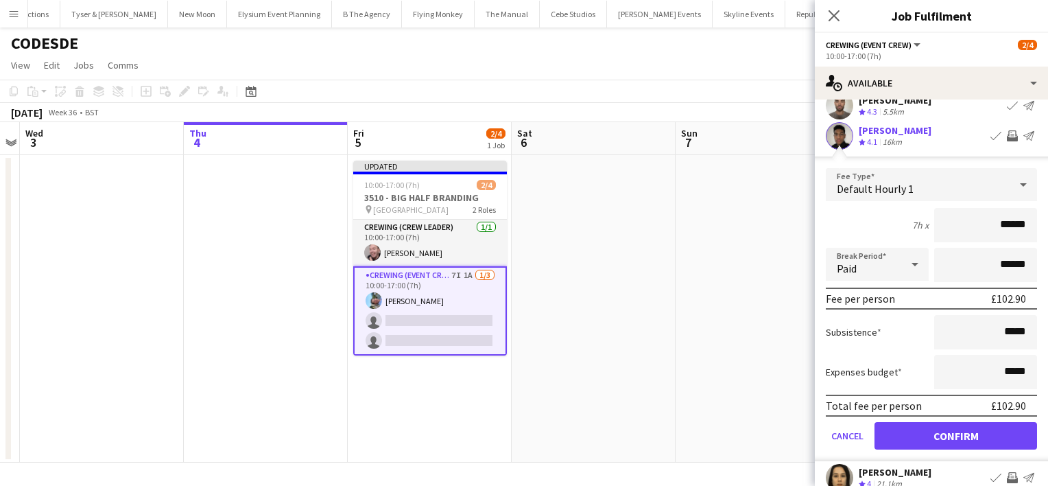
scroll to position [165, 0]
click at [988, 429] on button "Confirm" at bounding box center [955, 435] width 163 height 27
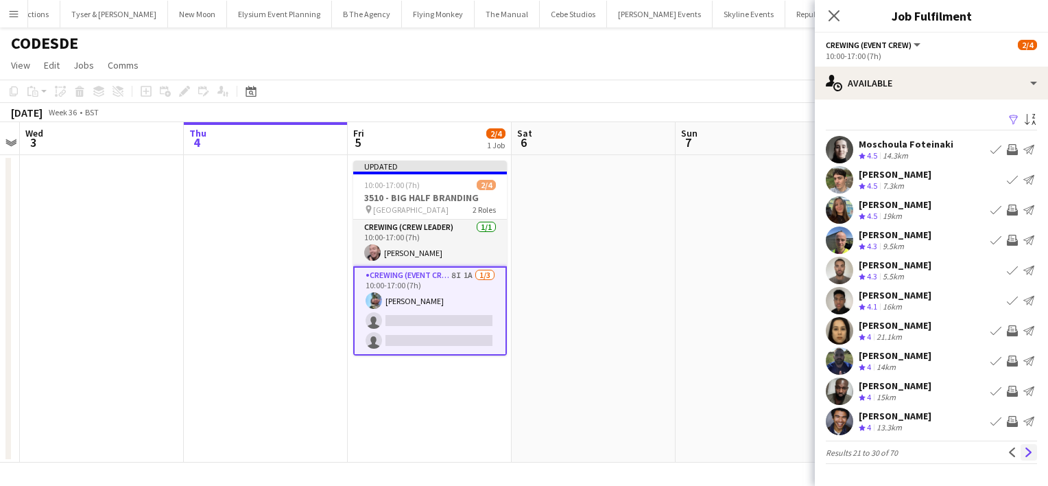
click at [1028, 456] on app-icon "Next" at bounding box center [1029, 452] width 10 height 10
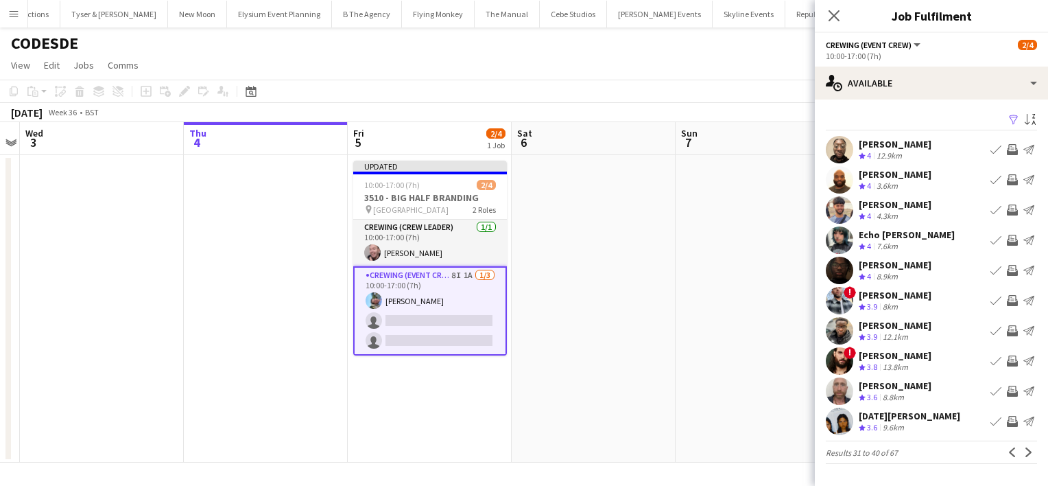
click at [1012, 392] on app-icon "Invite crew" at bounding box center [1012, 390] width 11 height 11
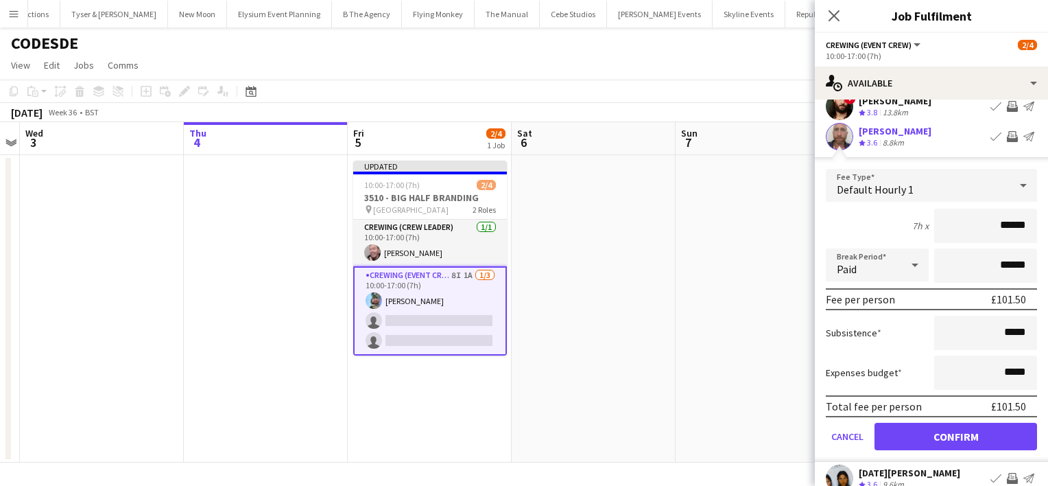
scroll to position [261, 0]
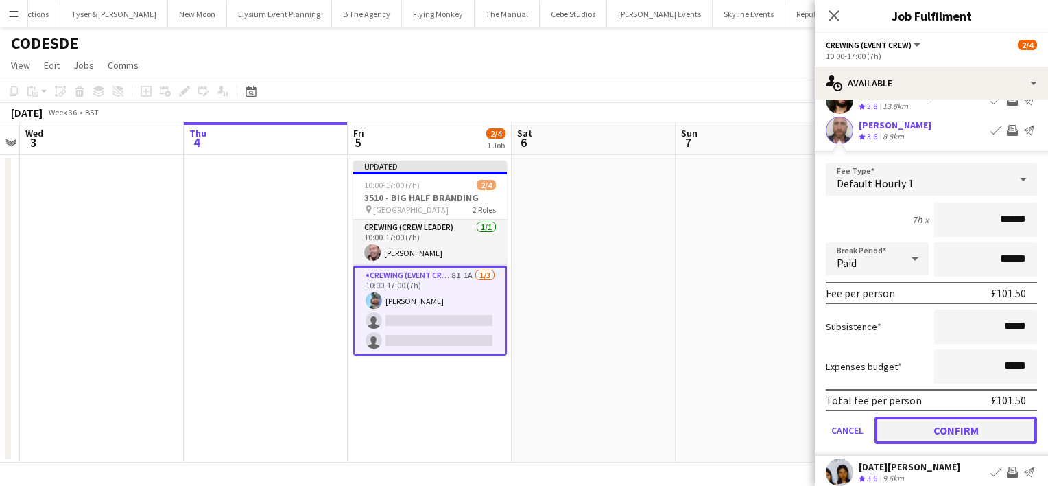
click at [999, 429] on button "Confirm" at bounding box center [955, 429] width 163 height 27
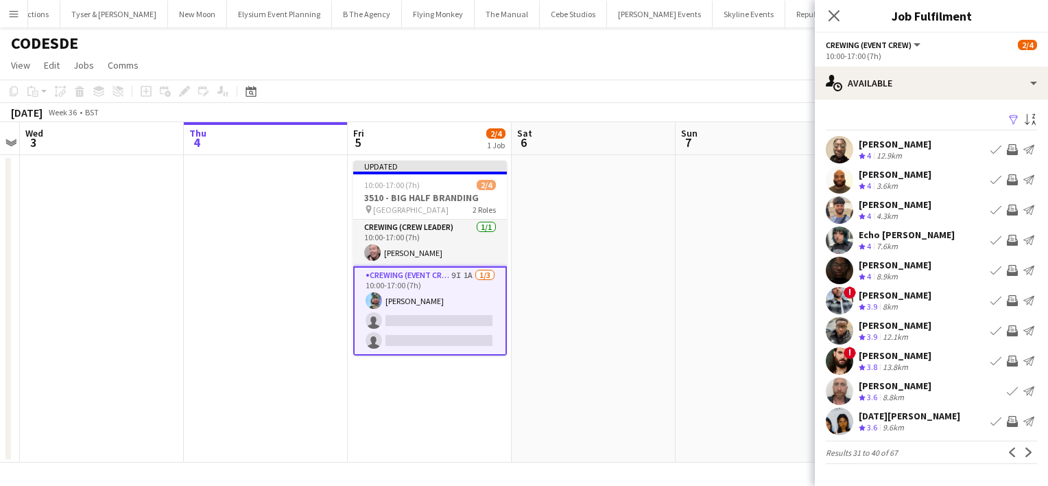
scroll to position [0, 0]
click at [1031, 453] on app-icon "Next" at bounding box center [1029, 452] width 10 height 10
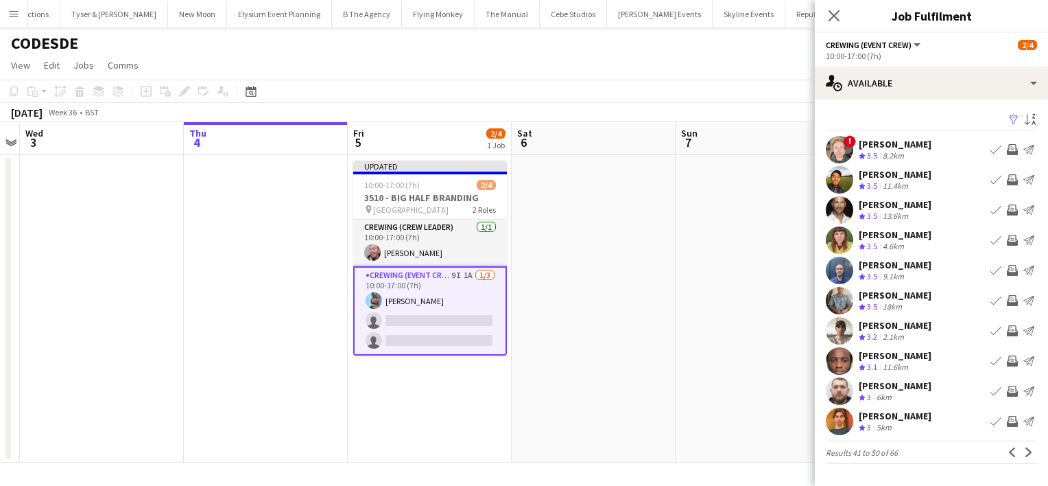
click at [1011, 299] on app-icon "Invite crew" at bounding box center [1012, 300] width 11 height 11
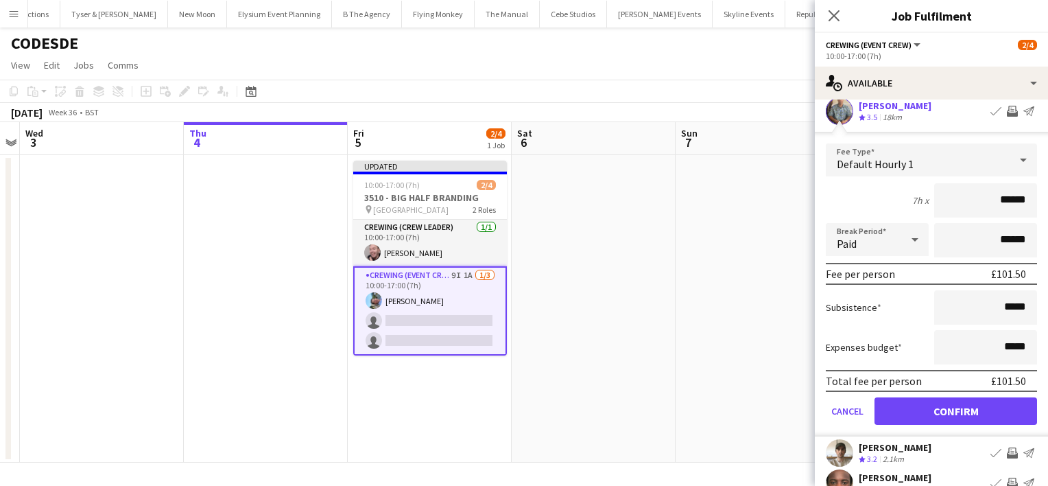
scroll to position [200, 0]
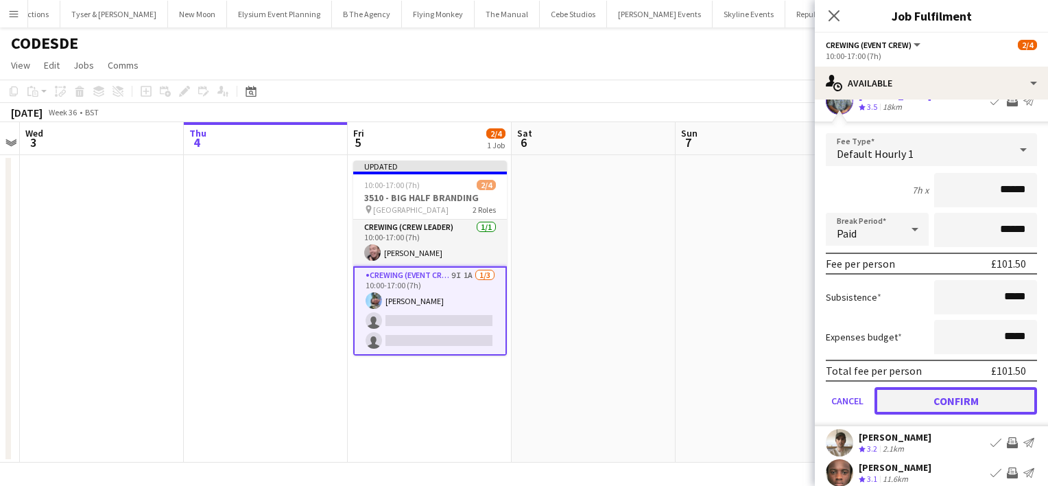
click at [992, 396] on button "Confirm" at bounding box center [955, 400] width 163 height 27
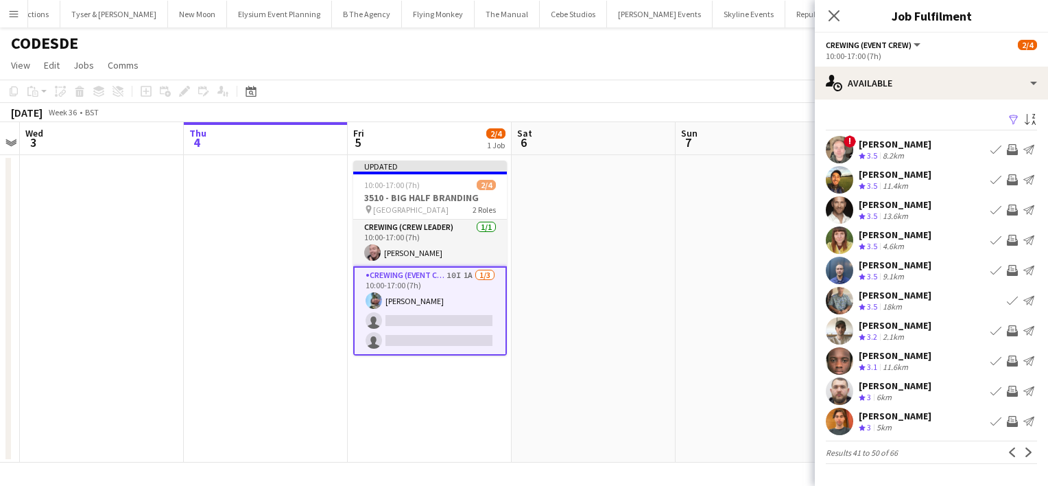
click at [704, 264] on app-date-cell at bounding box center [758, 308] width 164 height 307
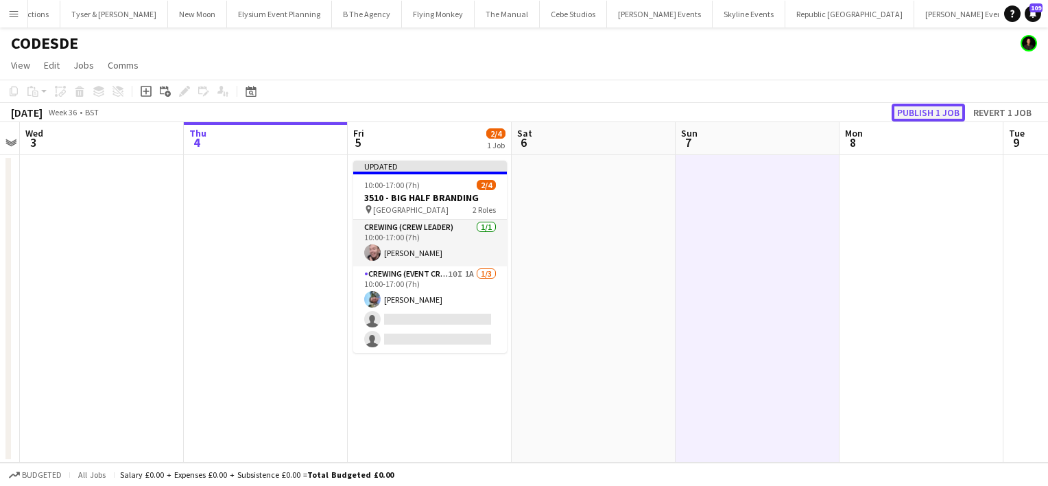
click at [919, 119] on button "Publish 1 job" at bounding box center [928, 113] width 73 height 18
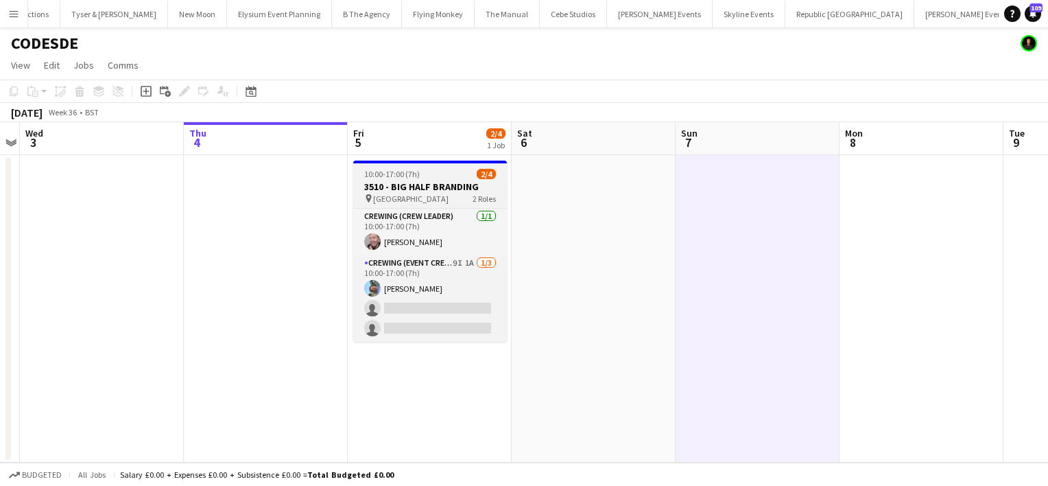
click at [396, 178] on span "10:00-17:00 (7h)" at bounding box center [392, 174] width 56 height 10
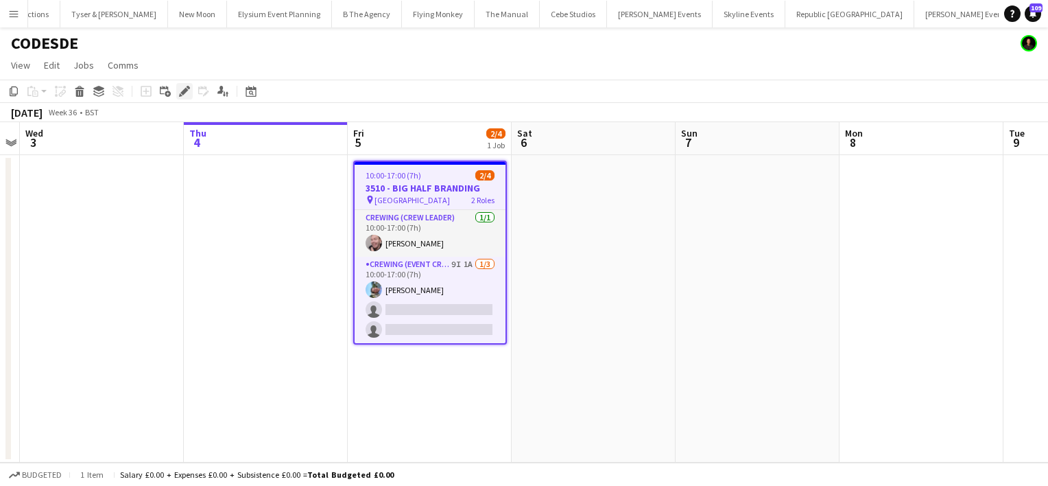
click at [181, 93] on icon at bounding box center [184, 92] width 8 height 8
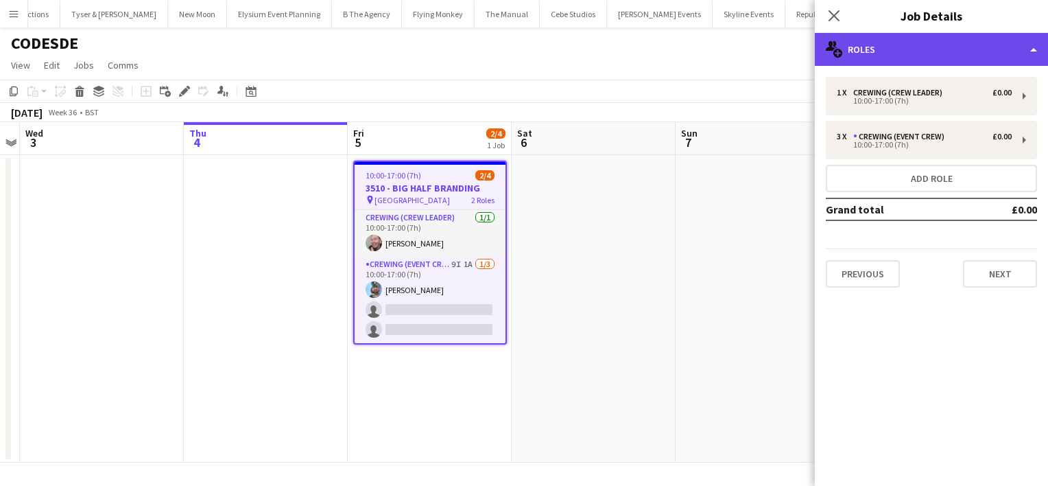
click at [903, 52] on div "multiple-users-add Roles" at bounding box center [931, 49] width 233 height 33
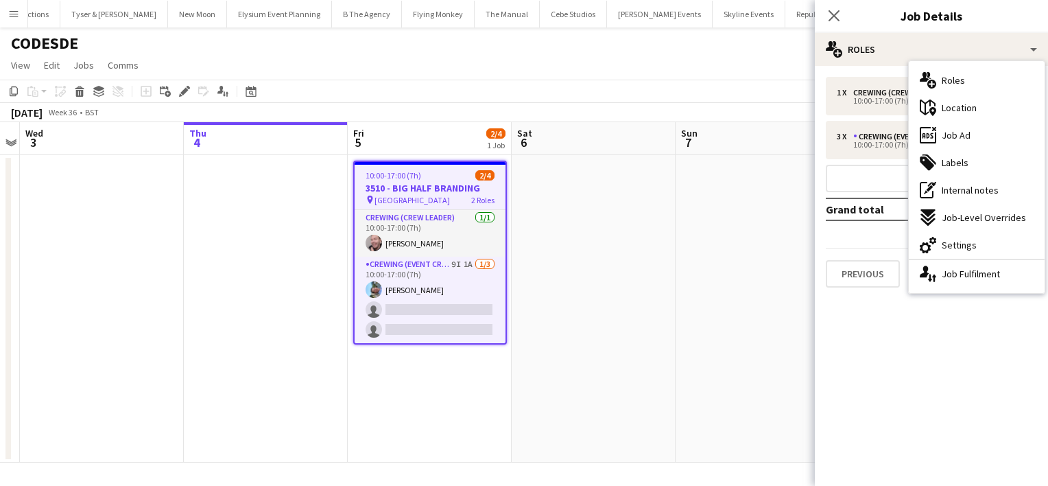
click at [957, 237] on div "cog-double-3 Settings" at bounding box center [977, 244] width 136 height 27
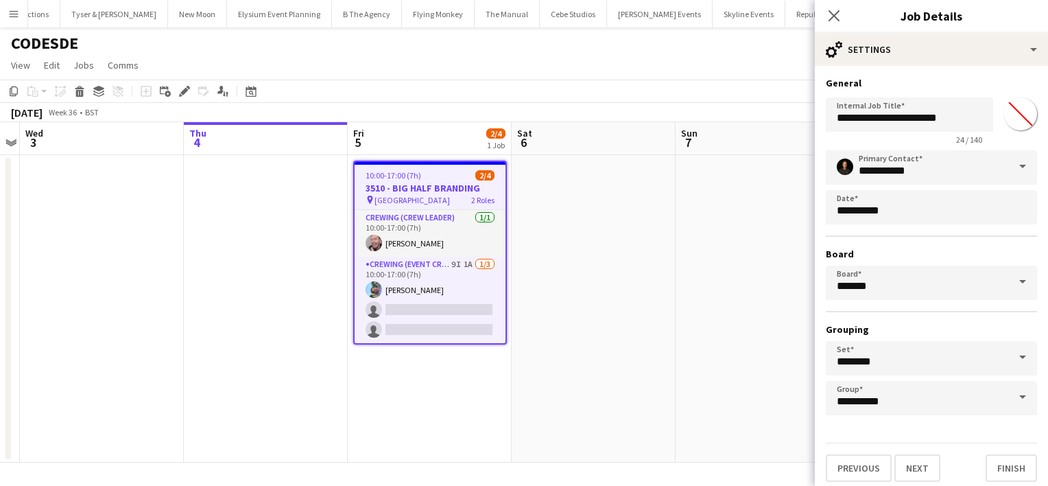
click at [957, 237] on div "**********" at bounding box center [931, 282] width 211 height 265
click at [915, 465] on button "Next" at bounding box center [917, 467] width 46 height 27
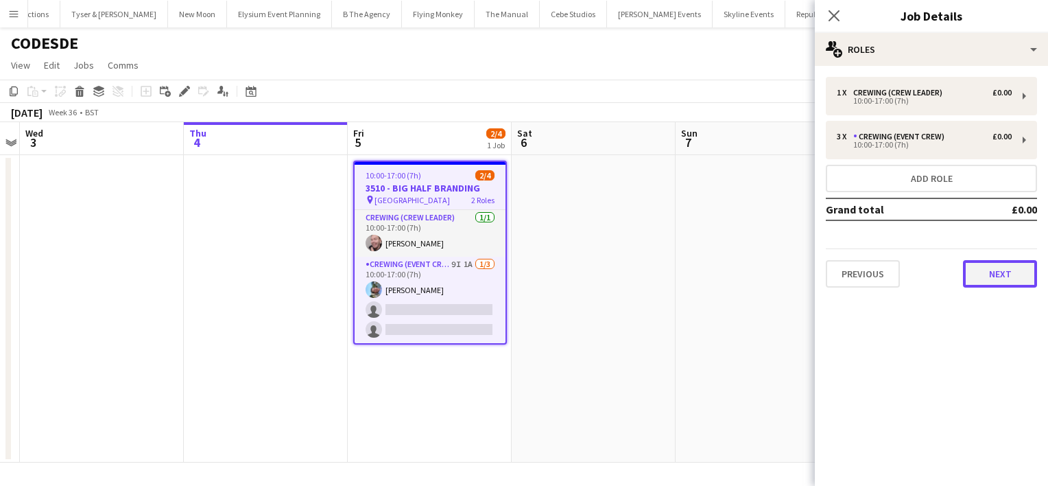
click at [1004, 274] on button "Next" at bounding box center [1000, 273] width 74 height 27
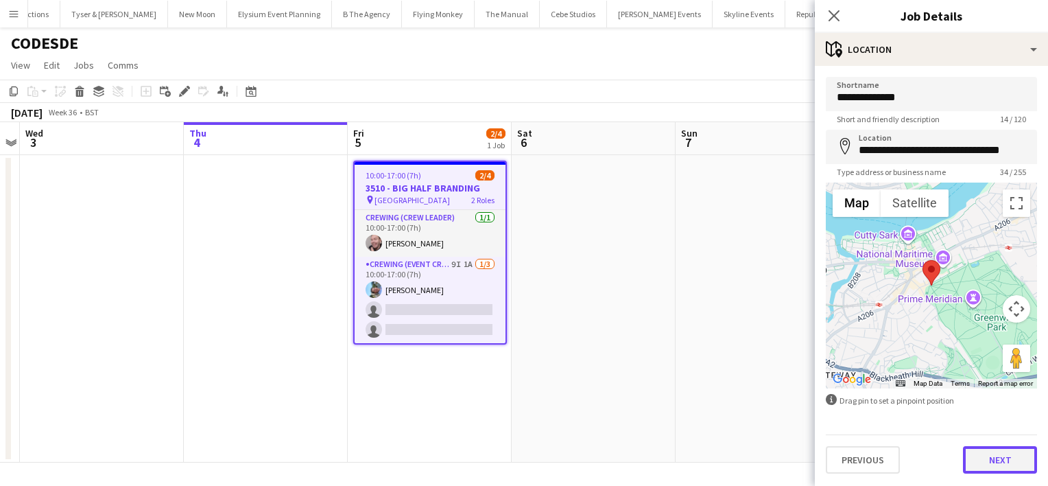
click at [996, 457] on button "Next" at bounding box center [1000, 459] width 74 height 27
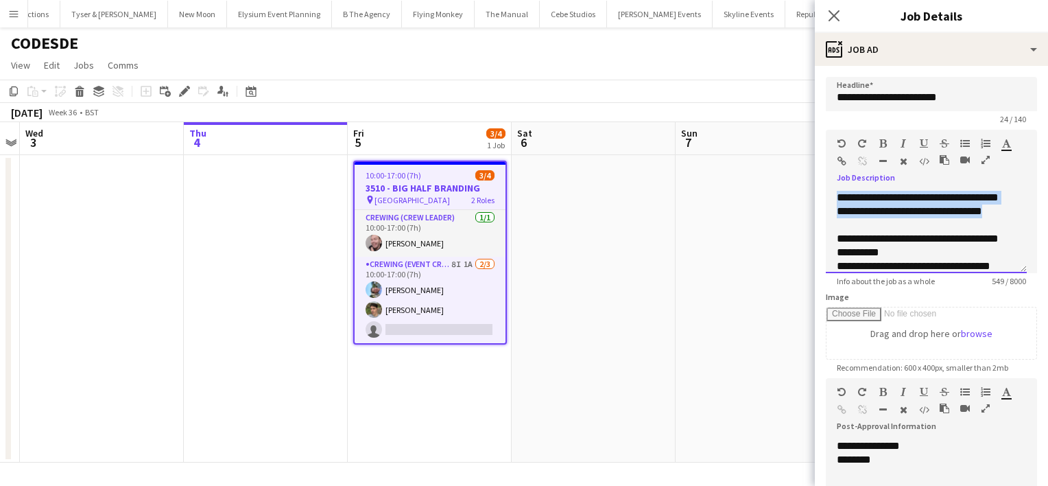
drag, startPoint x: 886, startPoint y: 219, endPoint x: 813, endPoint y: 198, distance: 76.6
click at [813, 198] on body "Menu Boards Boards Boards All jobs Status Workforce Workforce My Workforce Recr…" at bounding box center [524, 243] width 1048 height 486
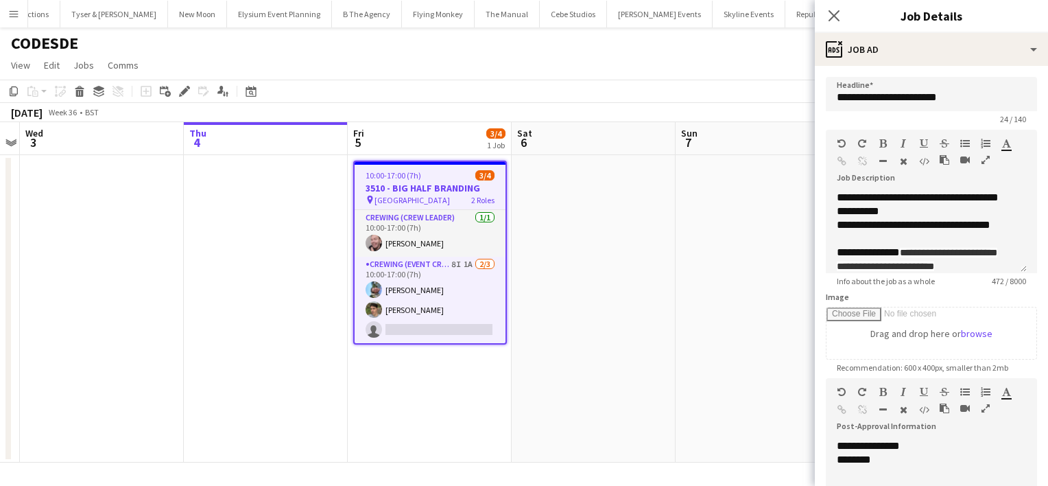
click at [776, 203] on app-date-cell at bounding box center [758, 308] width 164 height 307
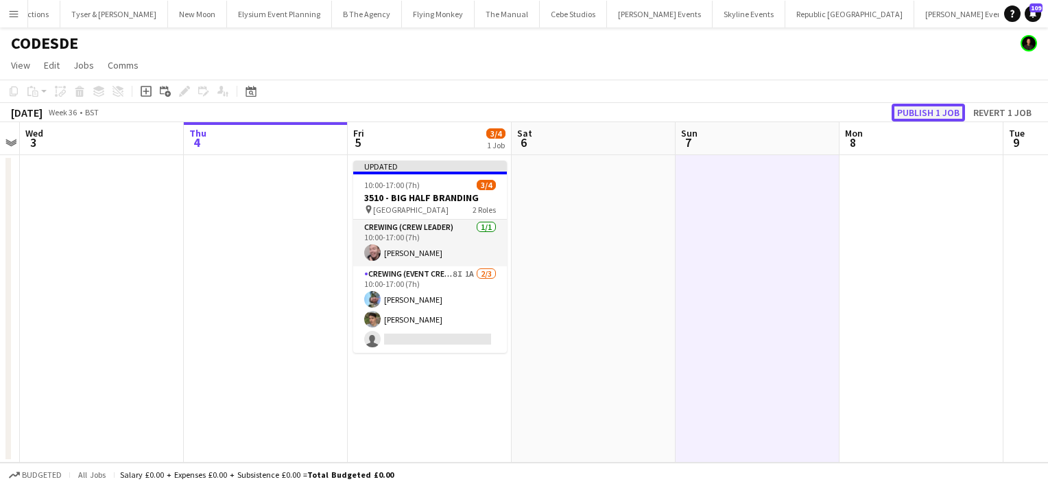
click at [935, 114] on button "Publish 1 job" at bounding box center [928, 113] width 73 height 18
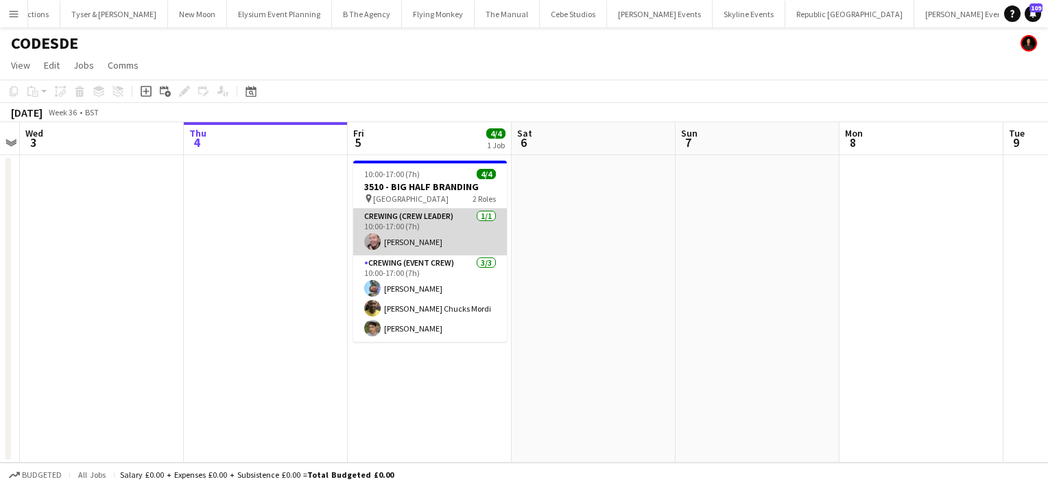
click at [437, 228] on app-card-role "Crewing (Crew Leader) 1/1 10:00-17:00 (7h) Eldon Taylor" at bounding box center [430, 231] width 154 height 47
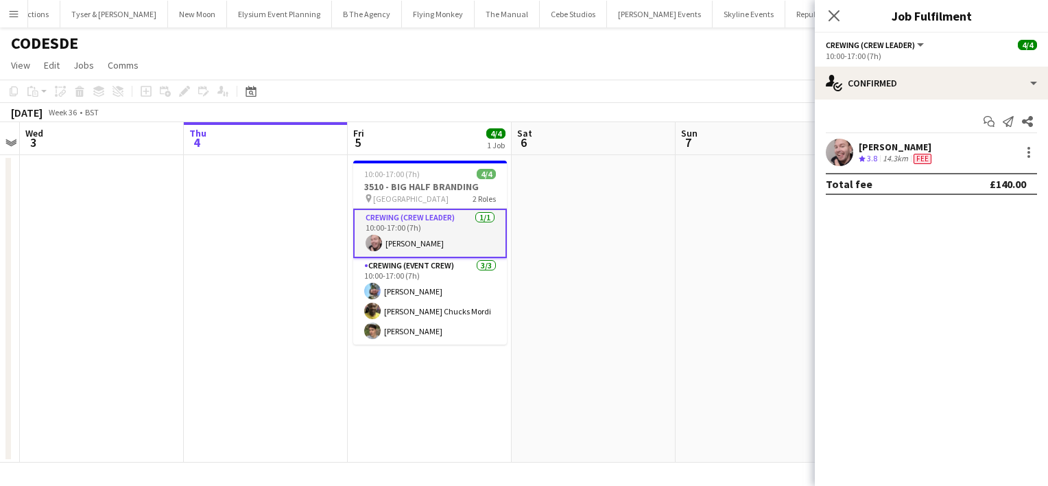
click at [903, 152] on div "[PERSON_NAME]" at bounding box center [896, 147] width 75 height 12
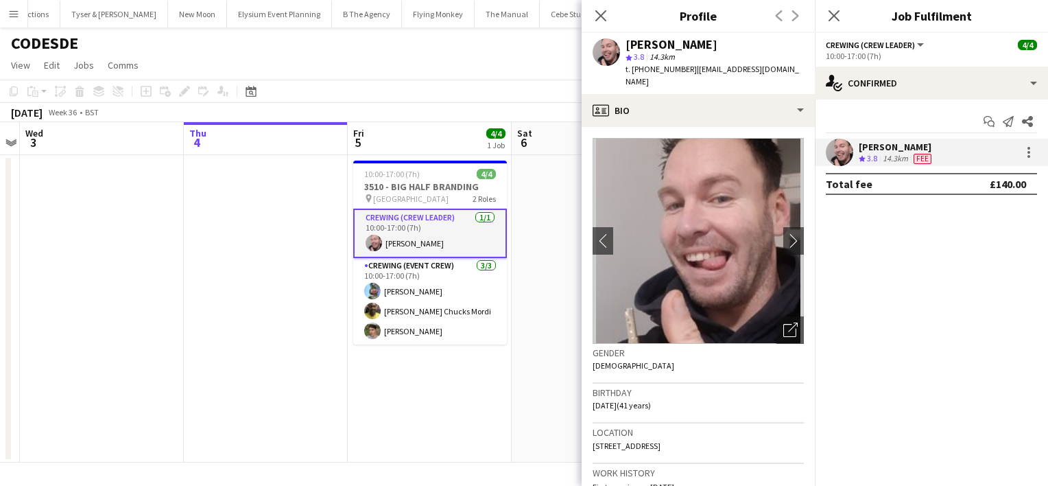
click at [659, 64] on span "t. +447853246368" at bounding box center [660, 69] width 71 height 10
copy span "447853246368"
click at [371, 403] on app-date-cell "10:00-17:00 (7h) 4/4 3510 - BIG HALF BRANDING pin Greenwich Park 2 Roles Crewin…" at bounding box center [430, 308] width 164 height 307
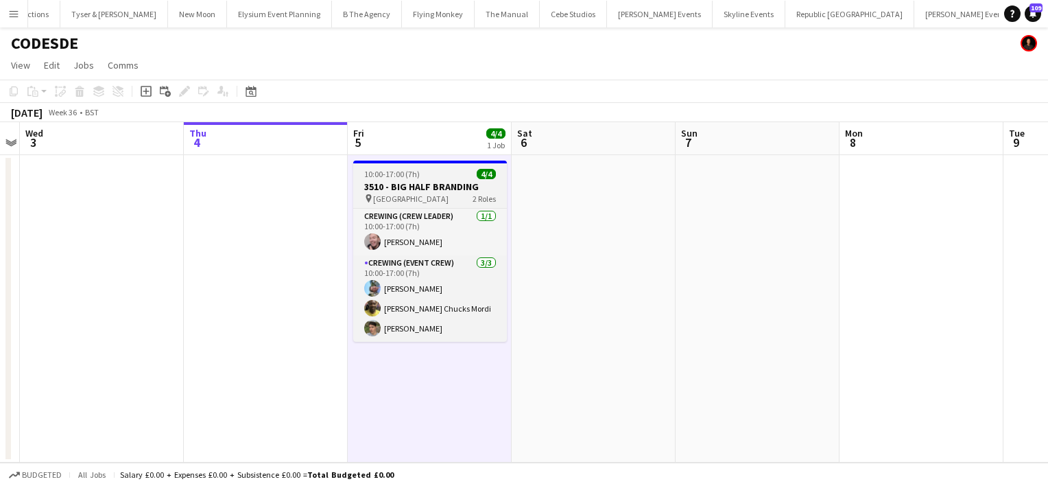
click at [390, 172] on span "10:00-17:00 (7h)" at bounding box center [392, 174] width 56 height 10
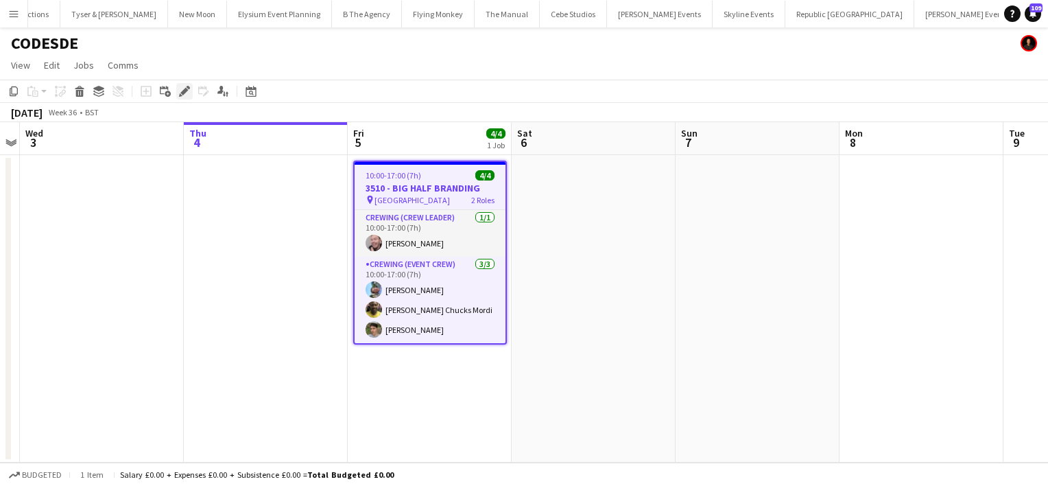
click at [182, 94] on icon at bounding box center [184, 92] width 8 height 8
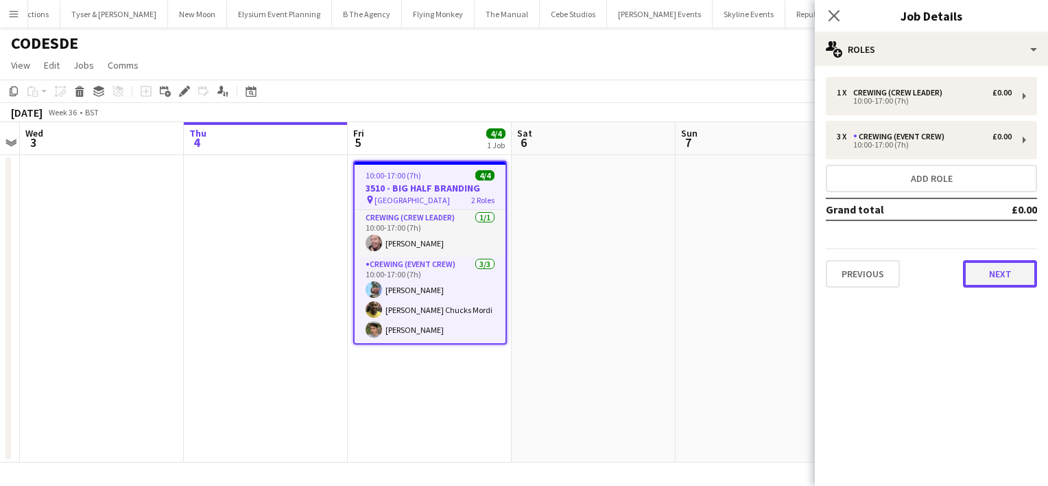
click at [1030, 270] on button "Next" at bounding box center [1000, 273] width 74 height 27
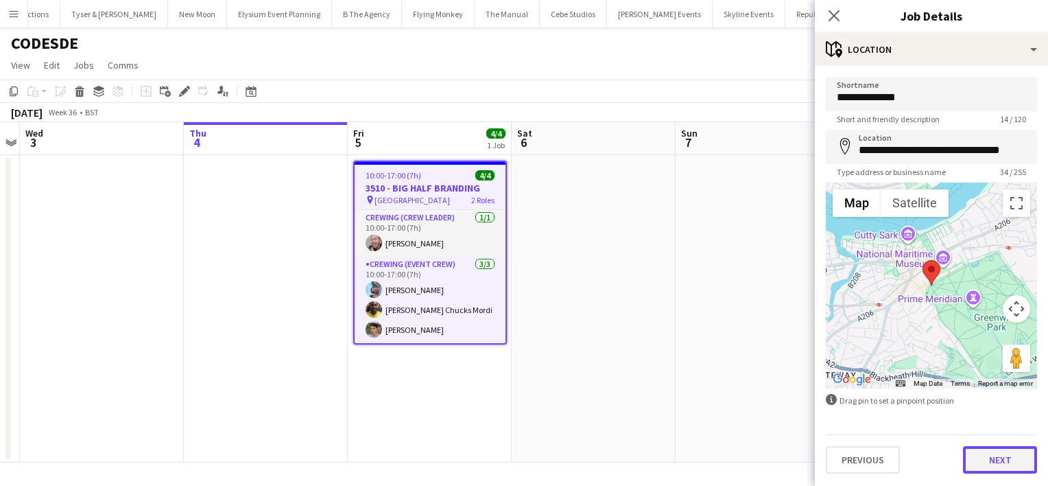
click at [999, 451] on button "Next" at bounding box center [1000, 459] width 74 height 27
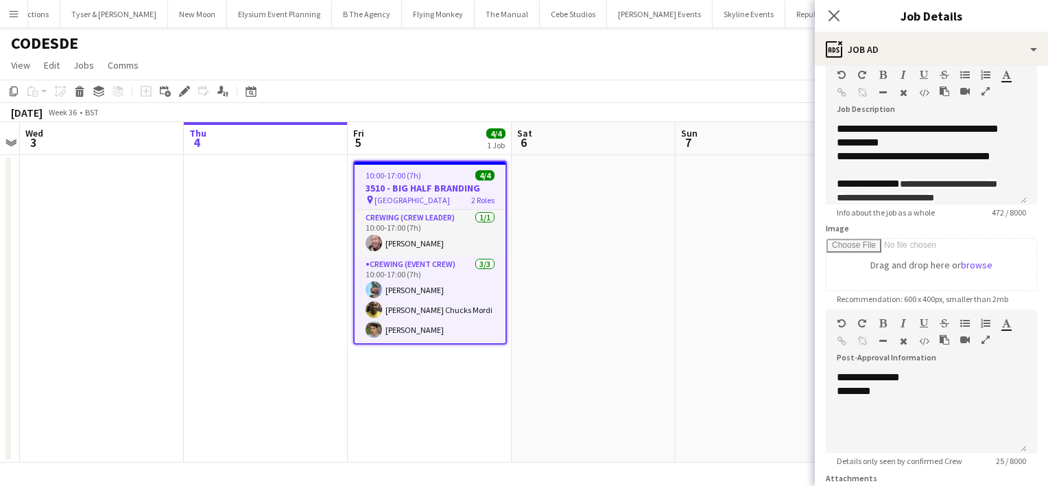
scroll to position [70, 0]
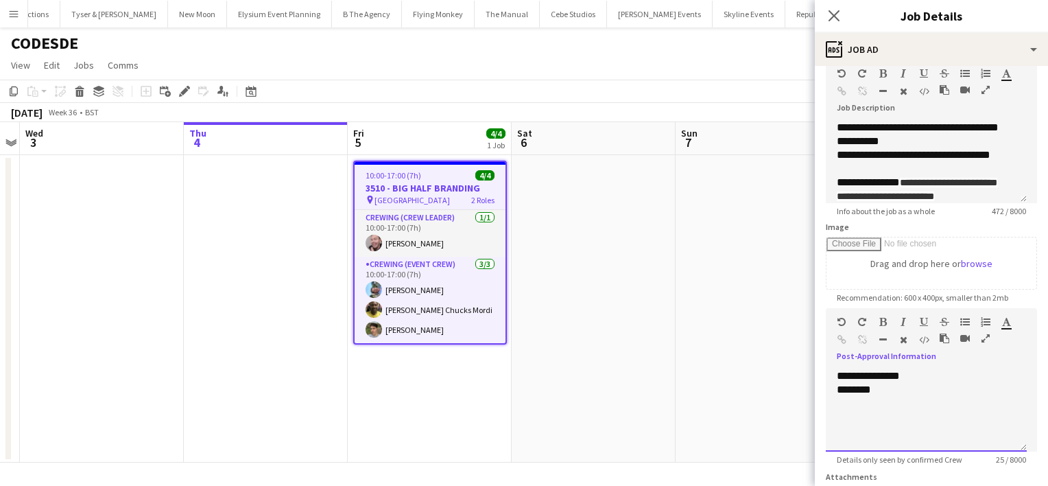
click at [900, 385] on div "********" at bounding box center [926, 390] width 179 height 14
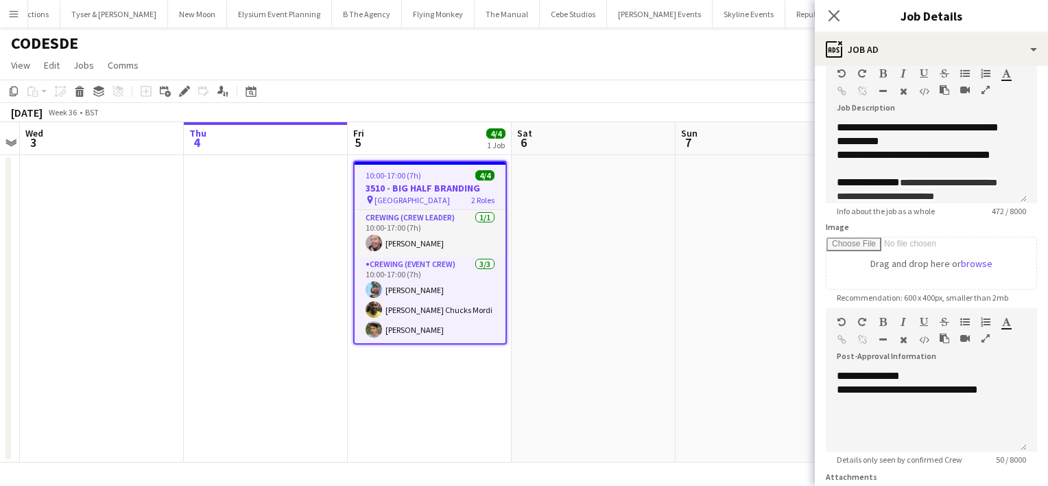
click at [732, 359] on app-date-cell at bounding box center [758, 308] width 164 height 307
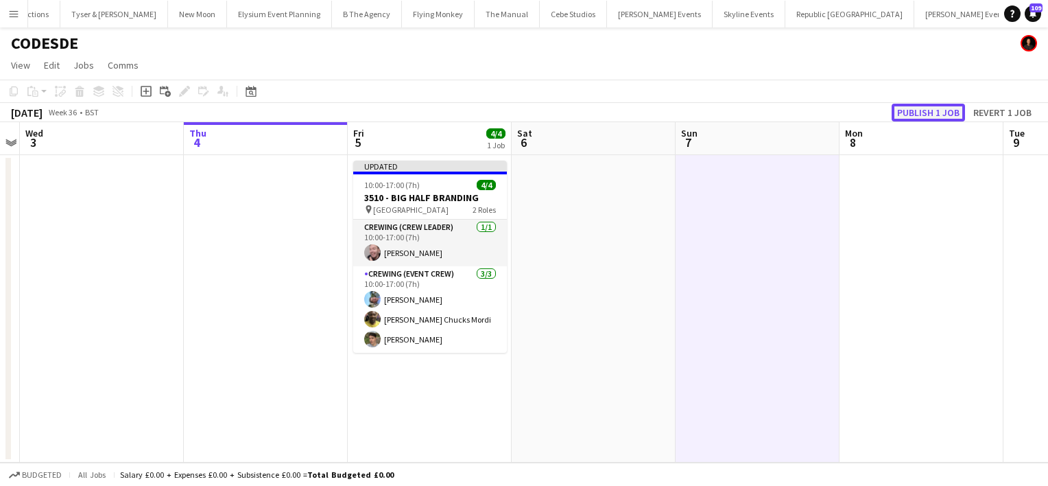
click at [930, 110] on button "Publish 1 job" at bounding box center [928, 113] width 73 height 18
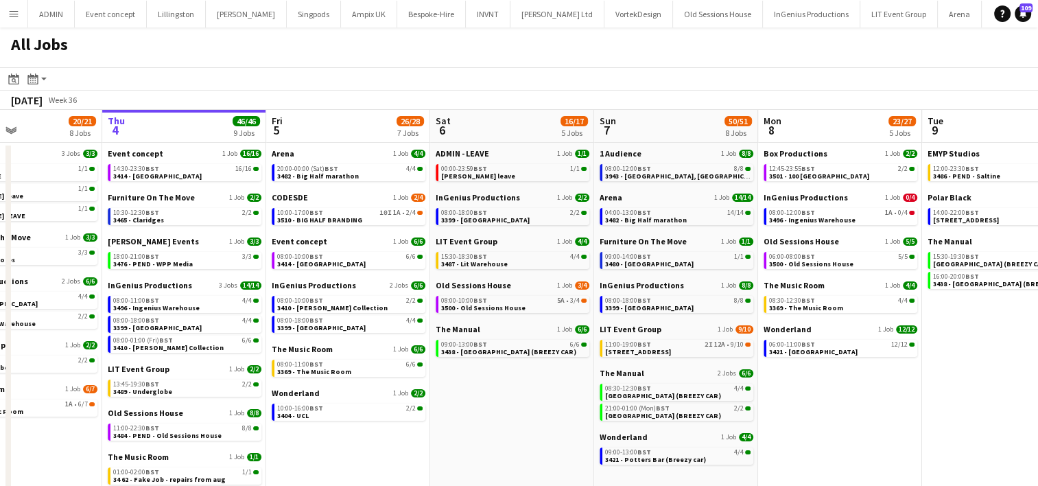
scroll to position [0, 391]
click at [843, 173] on span "3501 - 100 [GEOGRAPHIC_DATA]" at bounding box center [817, 175] width 100 height 9
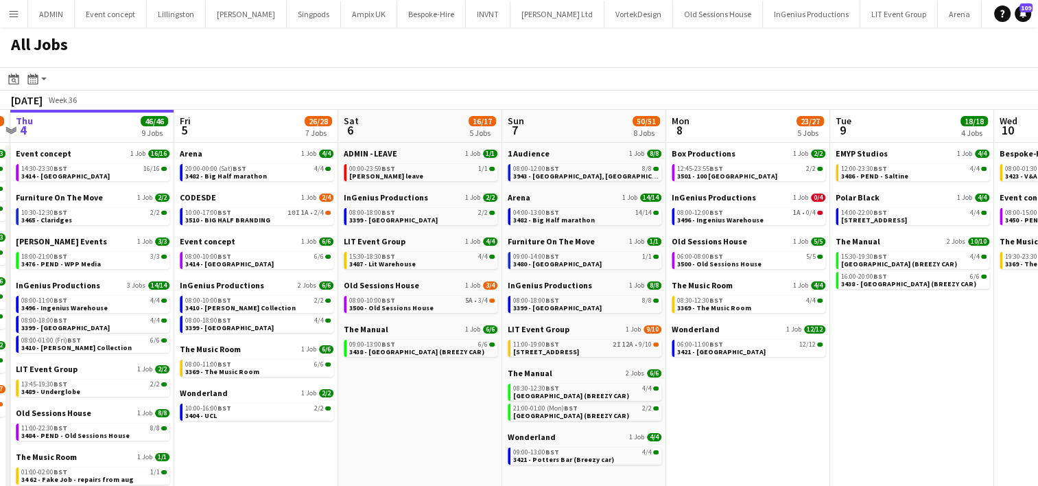
scroll to position [0, 488]
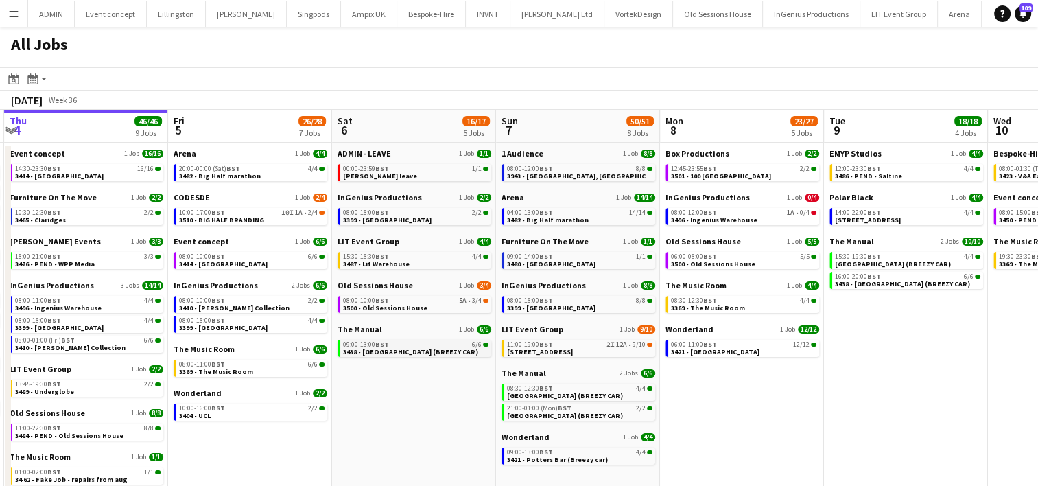
click at [405, 351] on span "3438 - [GEOGRAPHIC_DATA] (BREEZY CAR)" at bounding box center [410, 351] width 135 height 9
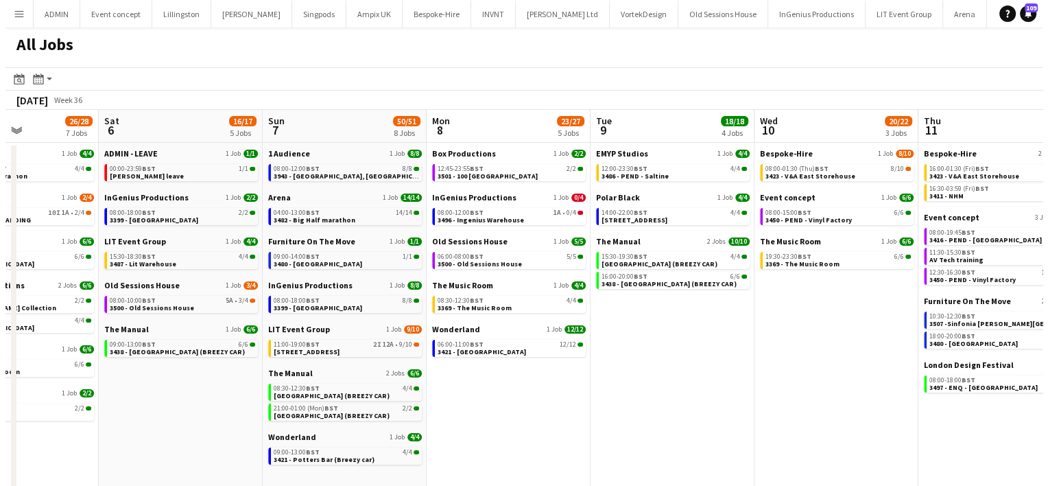
scroll to position [0, 566]
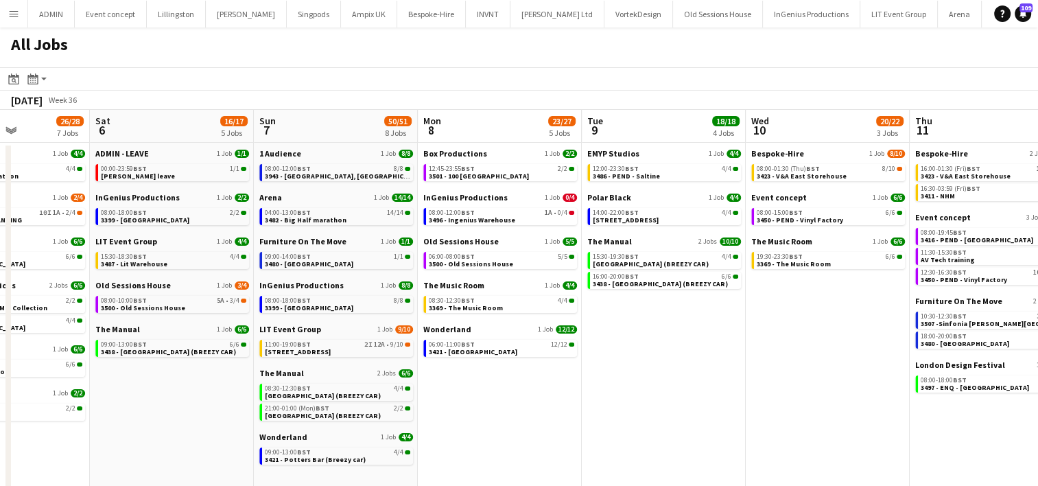
click at [648, 327] on app-date-cell "EMYP Studios 1 Job [DATE] 12:00-23:30 BST 4/4 3486 - PEND - Saltine Polar Black…" at bounding box center [664, 372] width 164 height 458
click at [16, 13] on app-icon "Menu" at bounding box center [13, 13] width 11 height 11
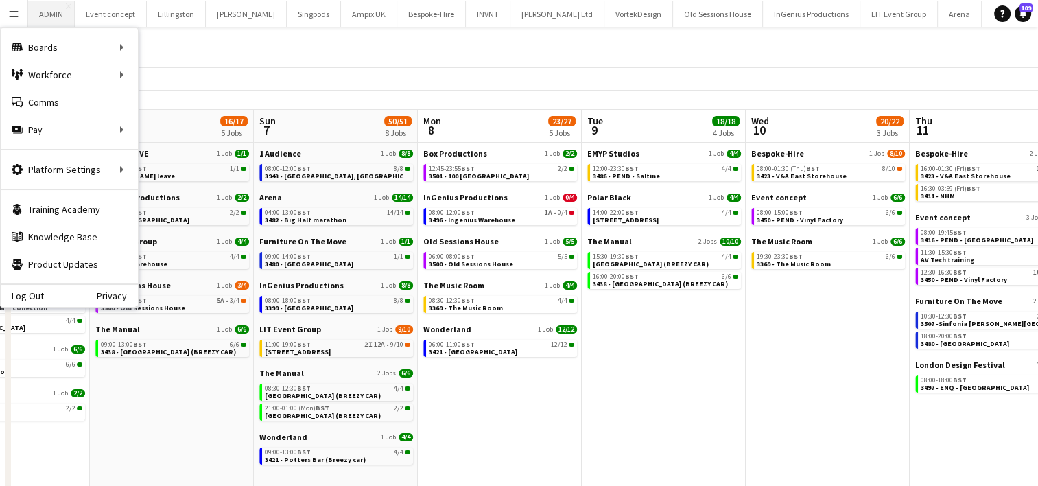
click at [53, 16] on button "ADMIN Close" at bounding box center [51, 14] width 47 height 27
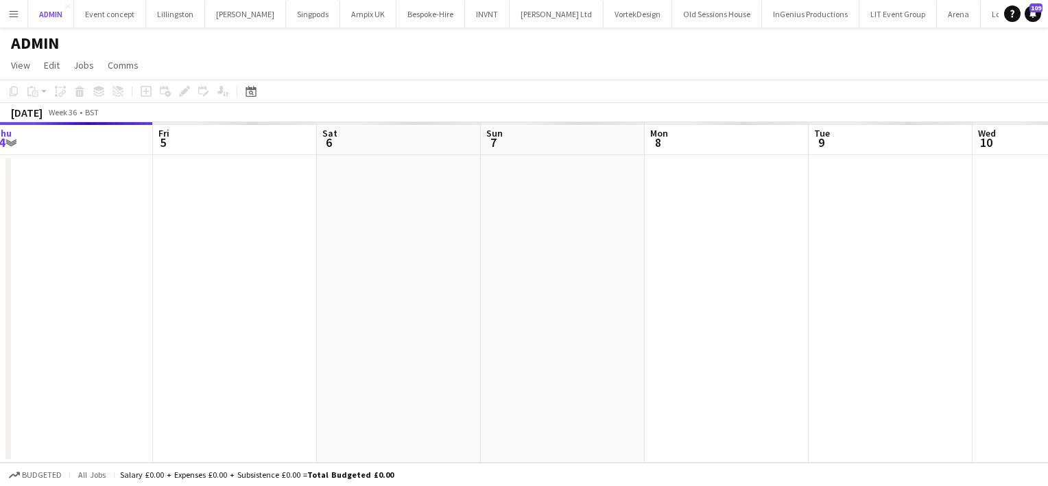
scroll to position [0, 503]
click at [860, 224] on app-date-cell at bounding box center [890, 308] width 164 height 307
click at [857, 219] on app-date-cell at bounding box center [890, 308] width 164 height 307
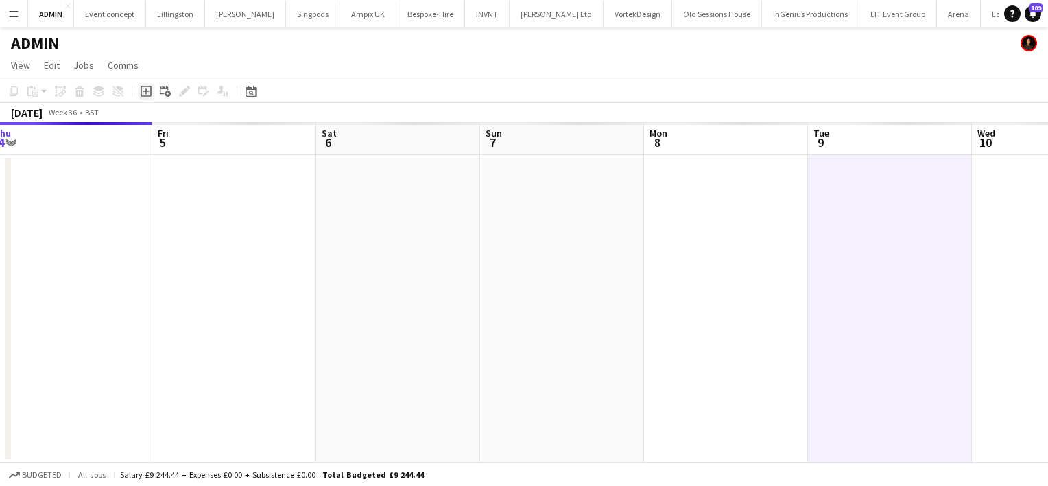
click at [147, 86] on icon "Add job" at bounding box center [146, 91] width 11 height 11
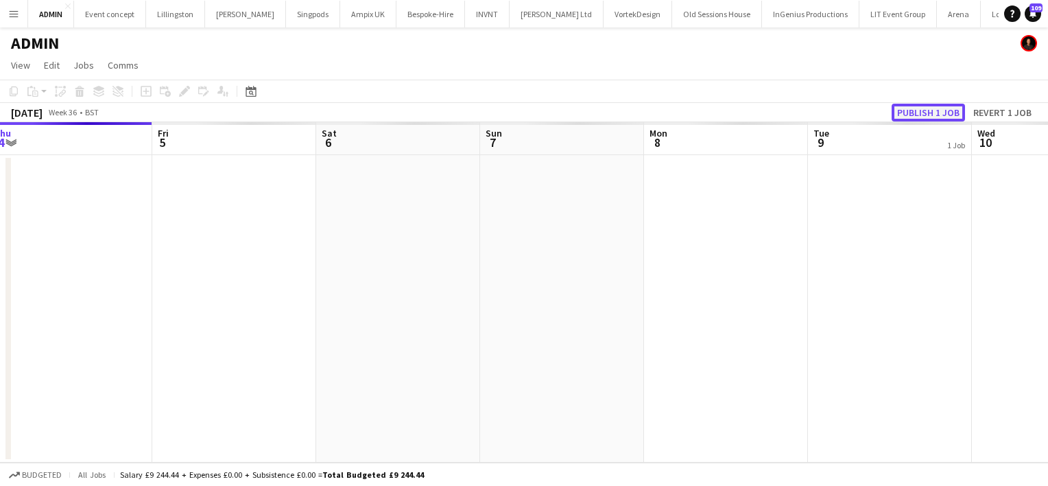
click at [924, 112] on button "Publish 1 job" at bounding box center [928, 113] width 73 height 18
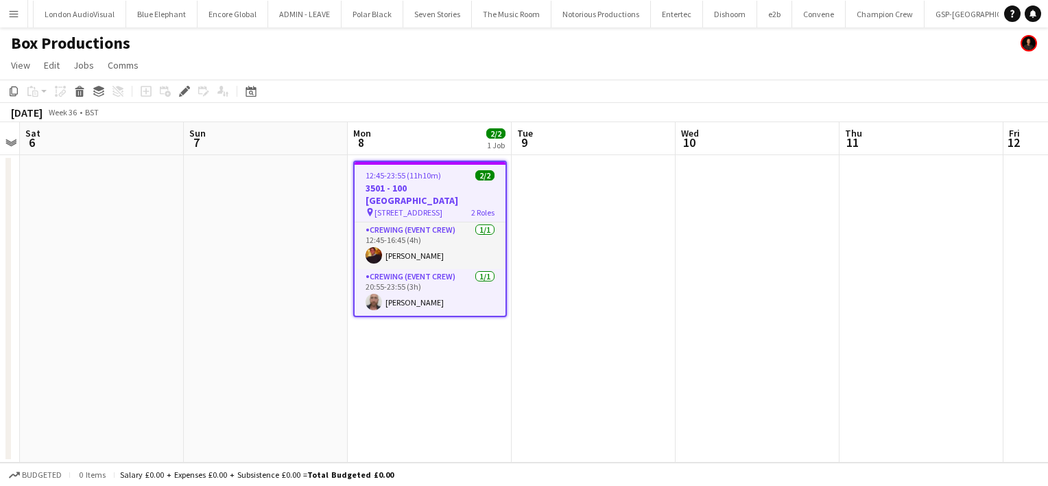
scroll to position [0, 966]
click at [183, 88] on icon "Edit" at bounding box center [184, 91] width 11 height 11
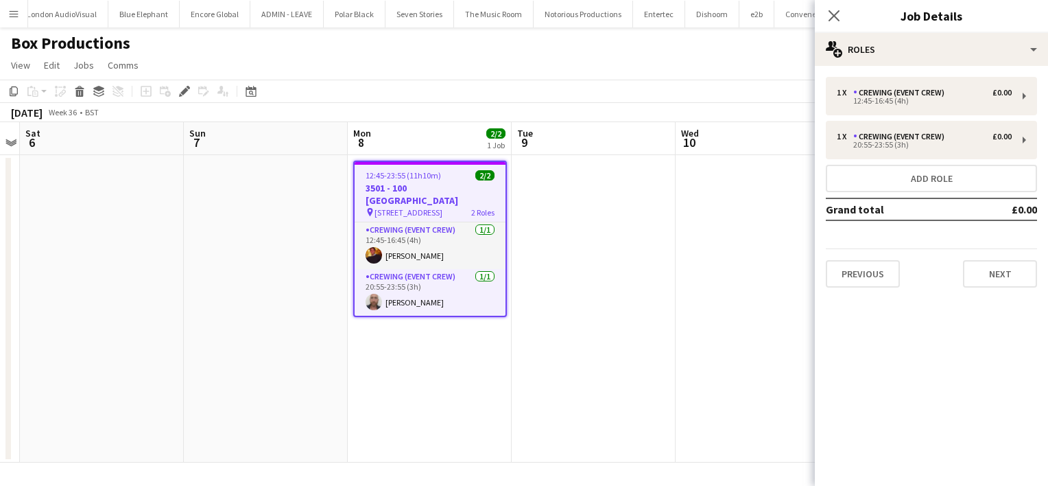
click at [241, 203] on app-date-cell at bounding box center [266, 308] width 164 height 307
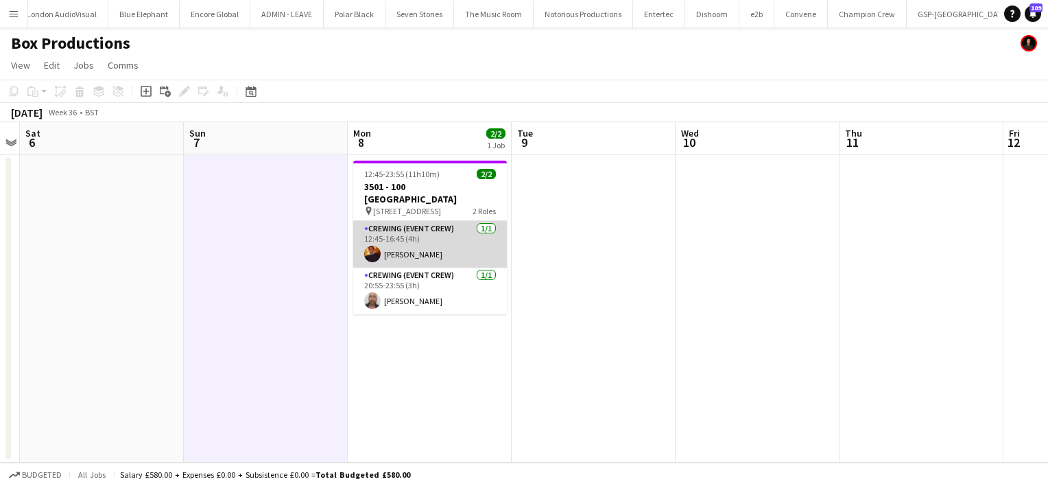
click at [415, 233] on app-card-role "Crewing (Event Crew) 1/1 12:45-16:45 (4h) Sam Kermode" at bounding box center [430, 244] width 154 height 47
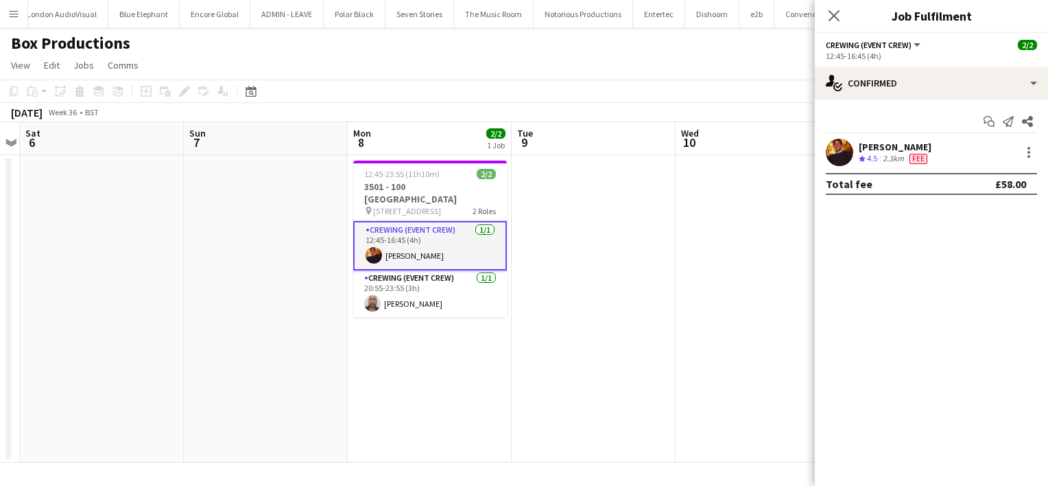
click at [876, 154] on span "4.5" at bounding box center [872, 158] width 10 height 10
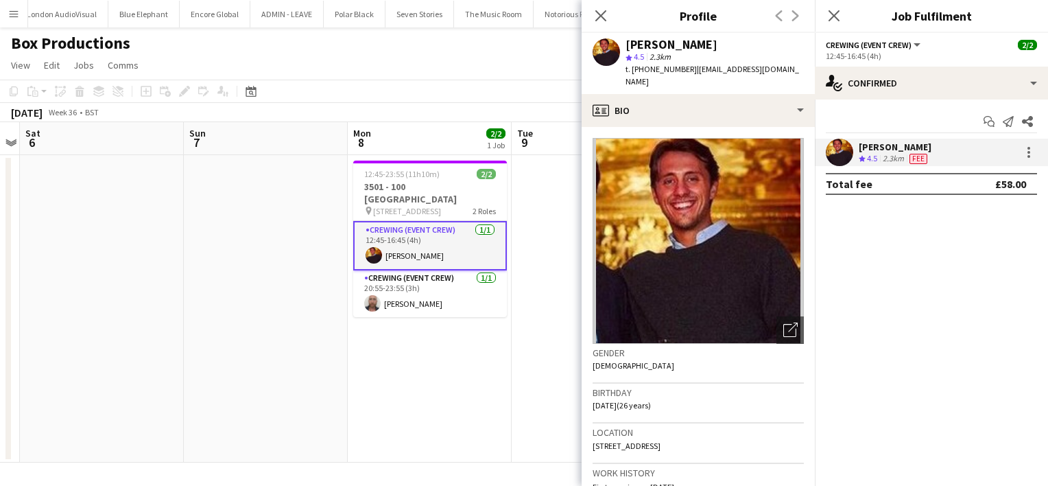
click at [651, 69] on span "t. +447599510934" at bounding box center [660, 69] width 71 height 10
copy span "447599510934"
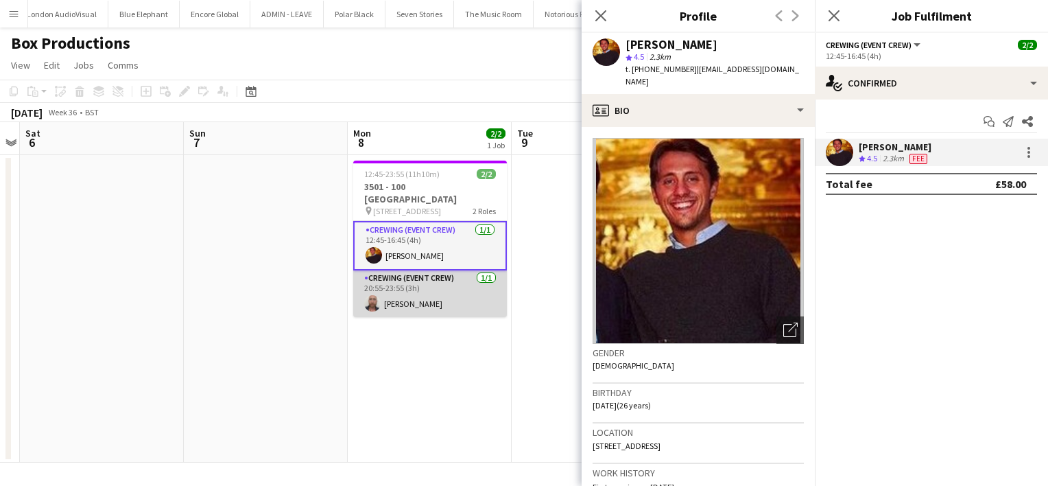
click at [457, 289] on app-card-role "Crewing (Event Crew) 1/1 20:55-23:55 (3h) Sandy Grierson" at bounding box center [430, 293] width 154 height 47
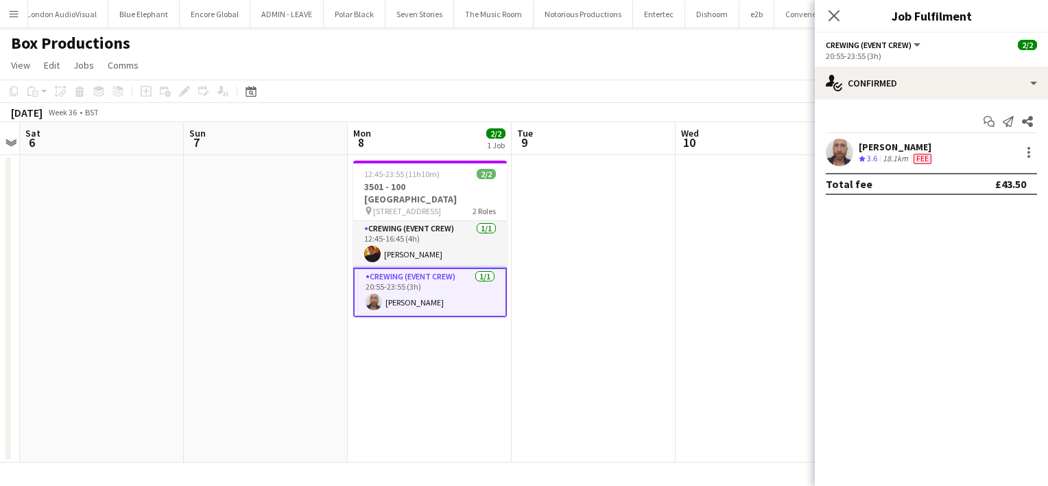
click at [881, 158] on div "18.1km" at bounding box center [895, 159] width 31 height 12
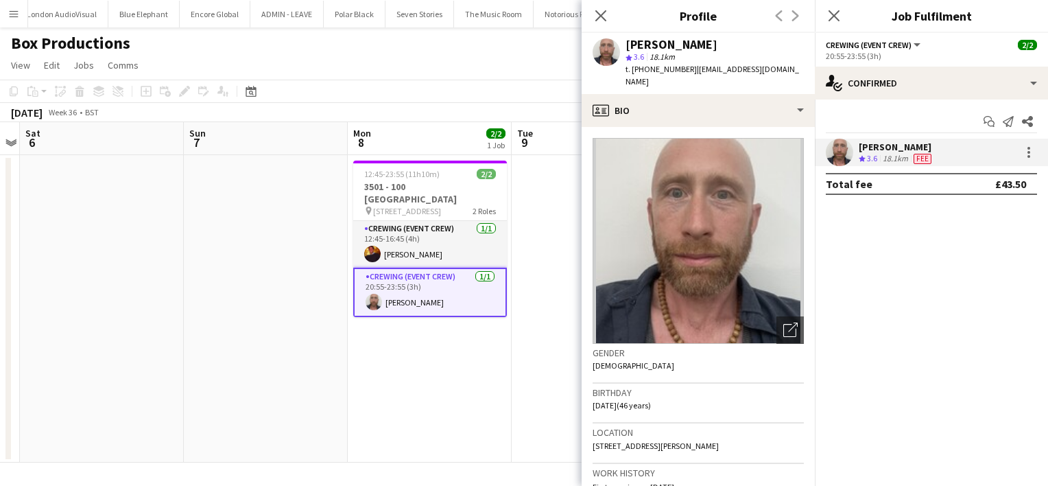
click at [664, 69] on span "t. +447973334527" at bounding box center [660, 69] width 71 height 10
copy span "447973334527"
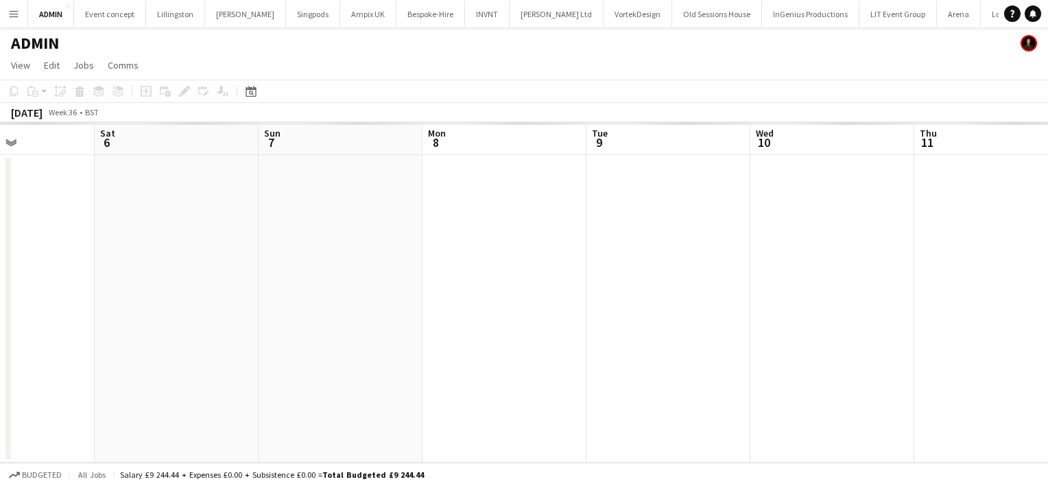
scroll to position [0, 562]
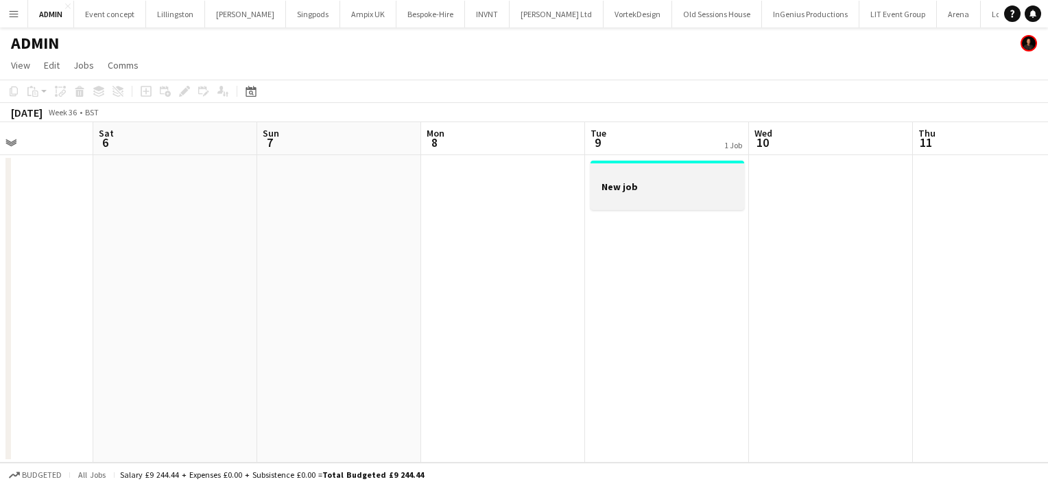
click at [615, 199] on div at bounding box center [667, 198] width 154 height 11
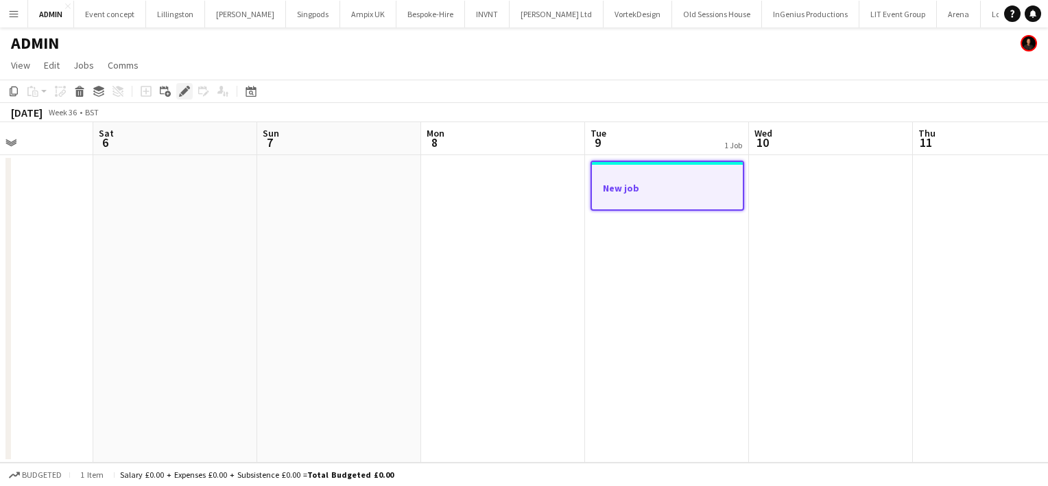
click at [181, 94] on icon "Edit" at bounding box center [184, 91] width 11 height 11
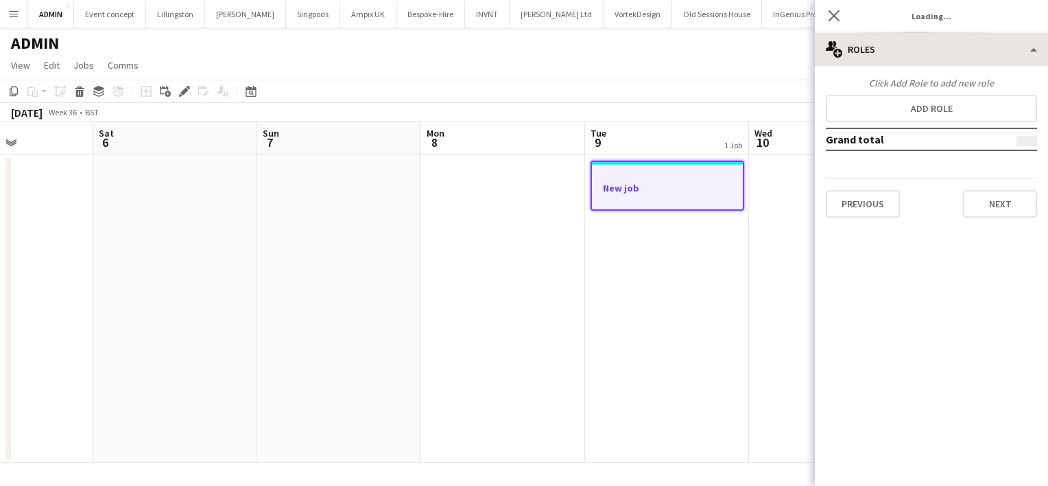
type input "*******"
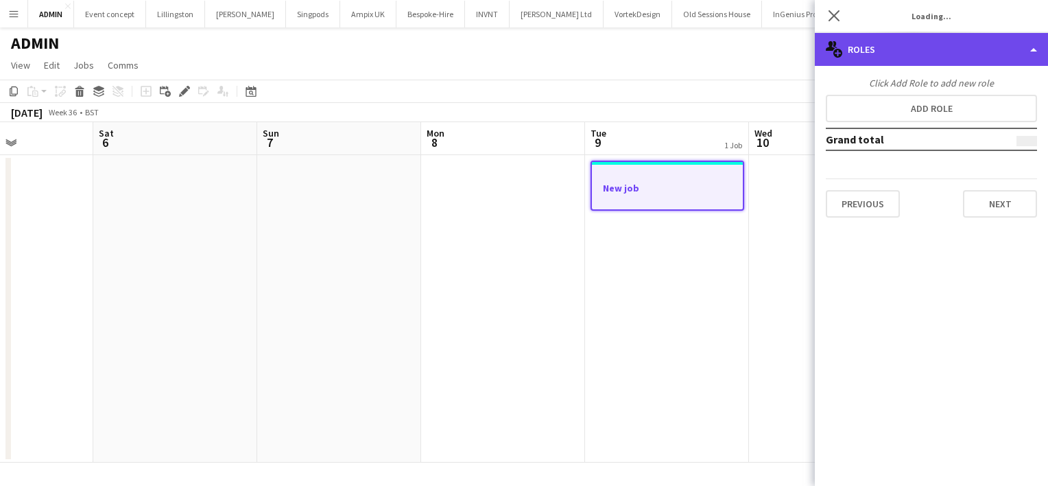
click at [944, 64] on div "multiple-users-add Roles" at bounding box center [931, 49] width 233 height 33
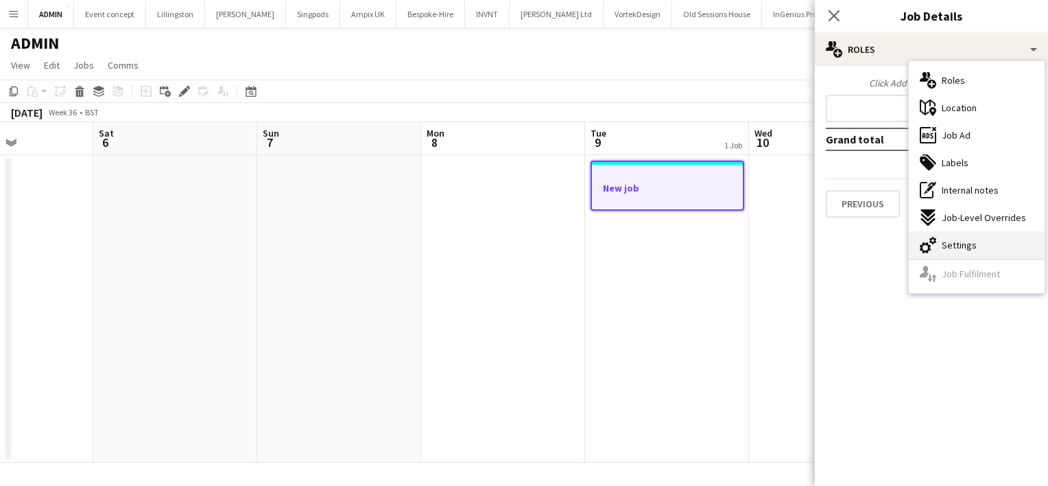
click at [977, 246] on div "cog-double-3 Settings" at bounding box center [977, 244] width 136 height 27
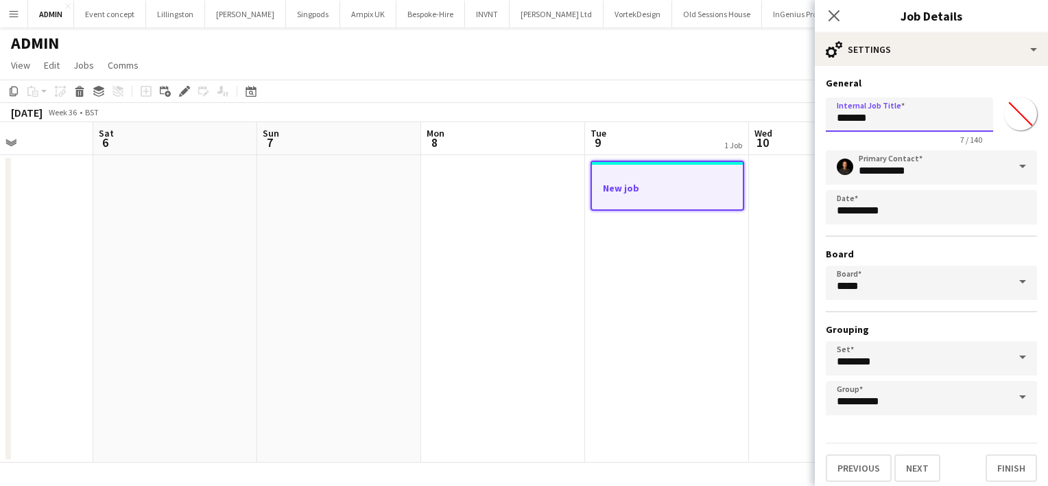
click at [867, 110] on input "*******" at bounding box center [909, 114] width 167 height 34
type input "**********"
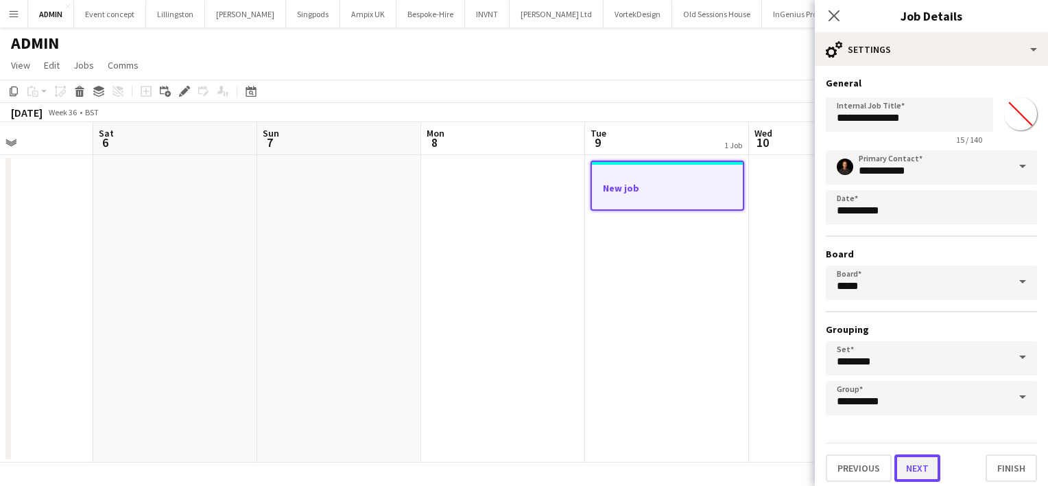
click at [918, 460] on button "Next" at bounding box center [917, 467] width 46 height 27
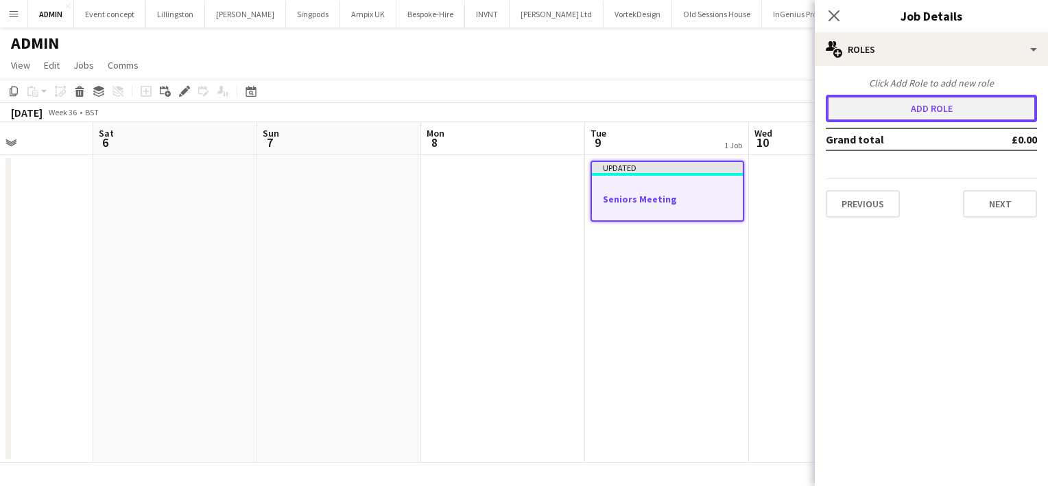
click at [927, 102] on button "Add role" at bounding box center [931, 108] width 211 height 27
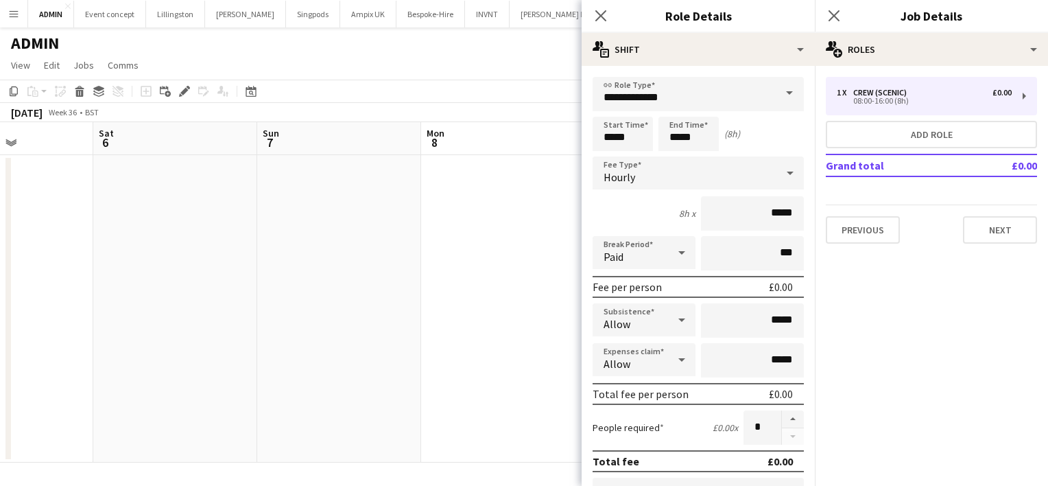
click at [789, 95] on span at bounding box center [789, 93] width 29 height 33
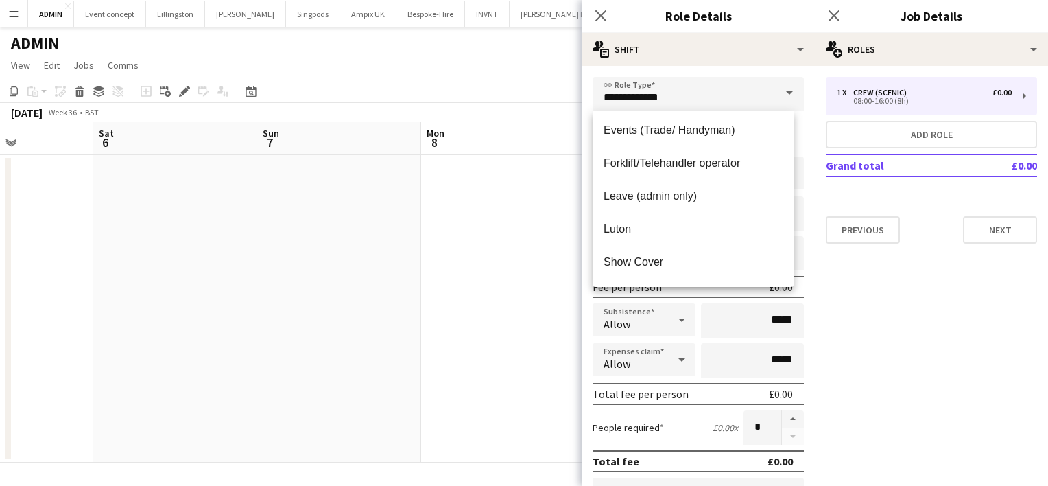
scroll to position [428, 0]
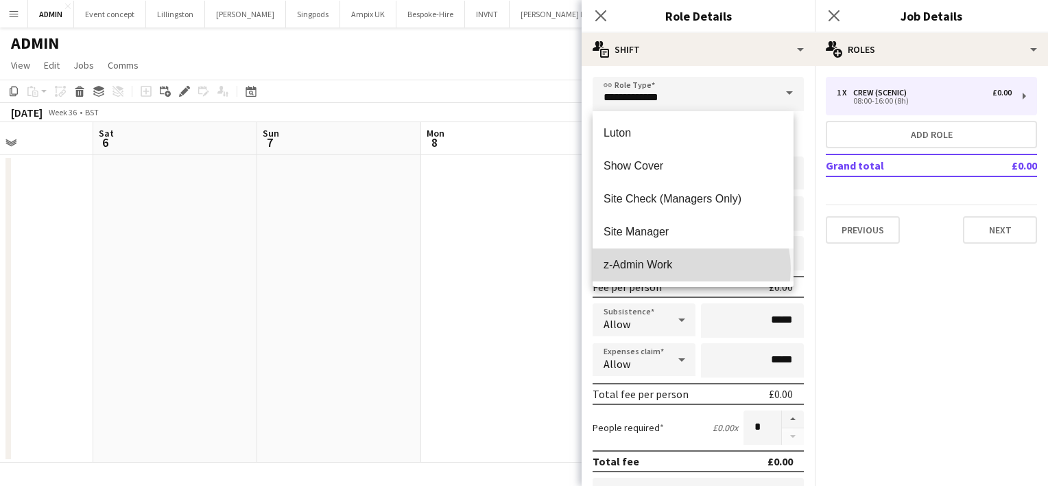
click at [691, 268] on span "z-Admin Work" at bounding box center [693, 264] width 179 height 13
type input "**********"
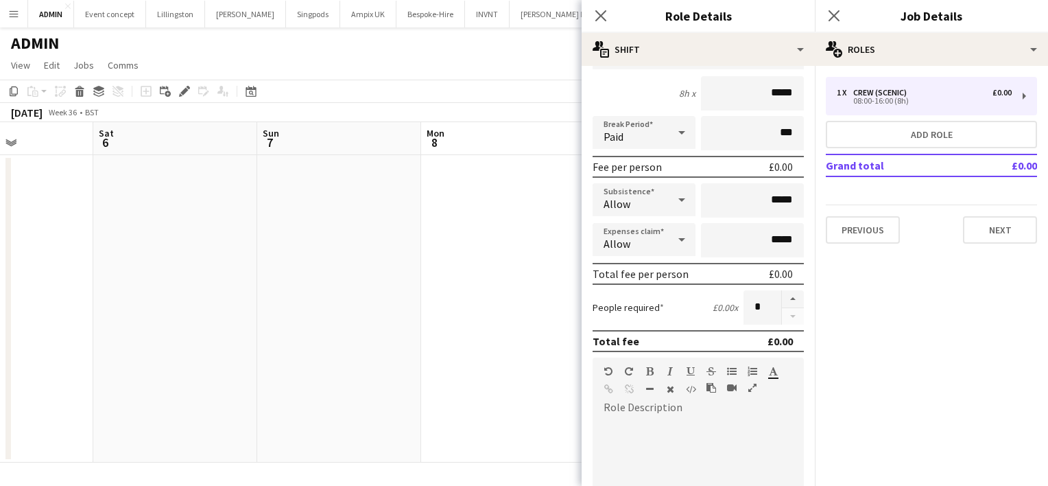
scroll to position [126, 0]
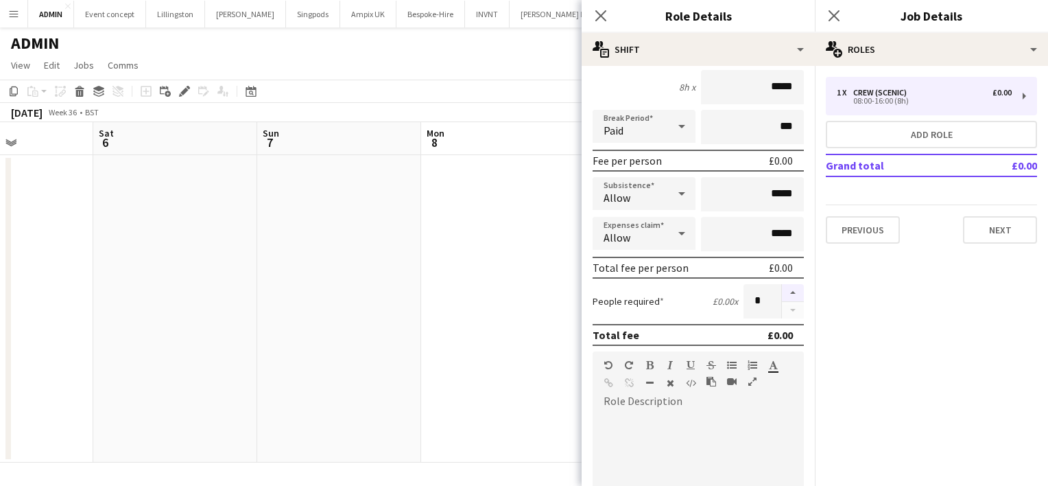
click at [787, 293] on button "button" at bounding box center [793, 293] width 22 height 18
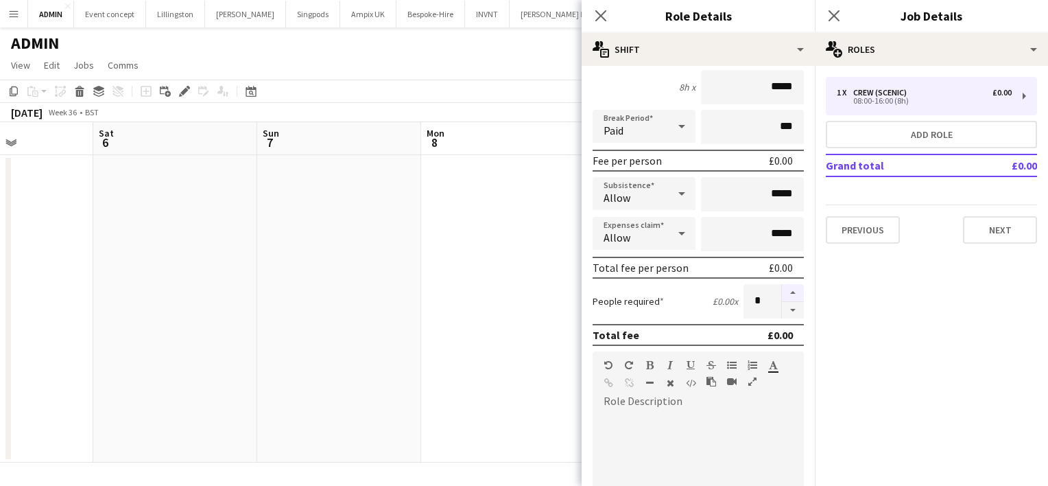
type input "*"
click at [1007, 235] on button "Next" at bounding box center [1000, 229] width 74 height 27
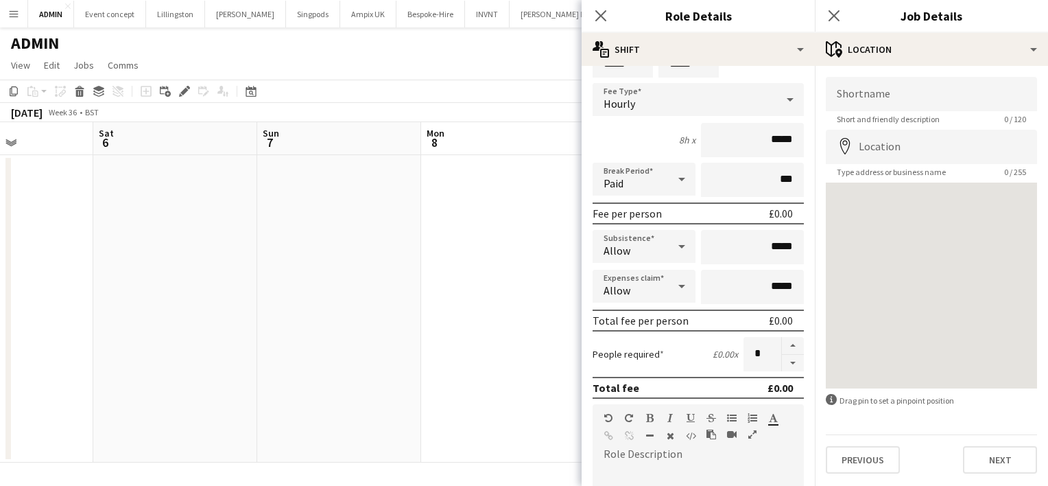
scroll to position [0, 0]
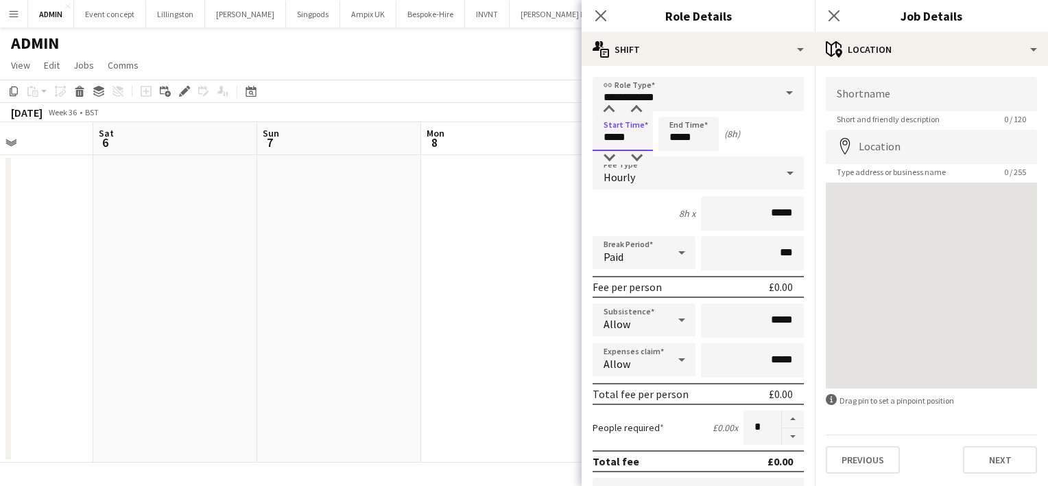
click at [606, 134] on input "*****" at bounding box center [623, 134] width 60 height 34
type input "*****"
click at [989, 462] on button "Next" at bounding box center [1000, 459] width 74 height 27
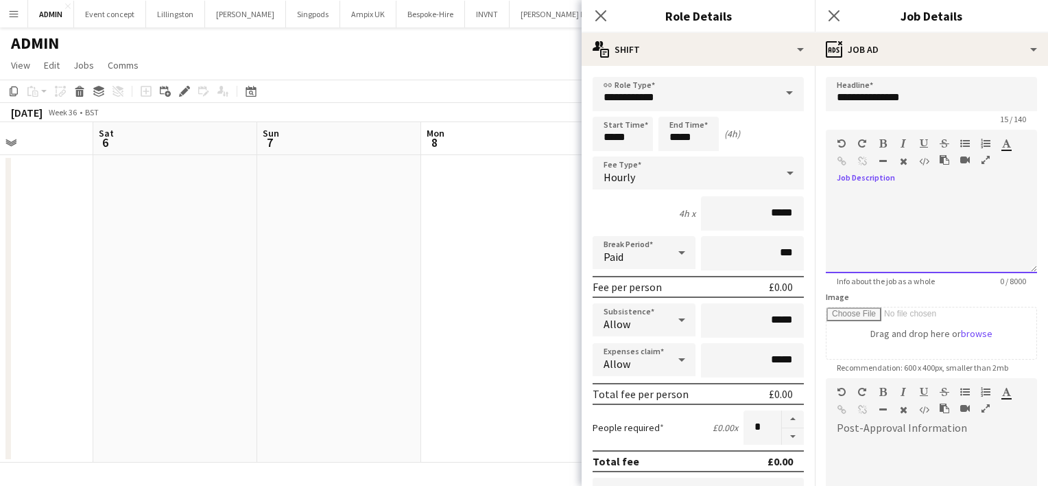
click at [929, 228] on div at bounding box center [931, 232] width 211 height 82
click at [403, 229] on app-date-cell at bounding box center [339, 308] width 164 height 307
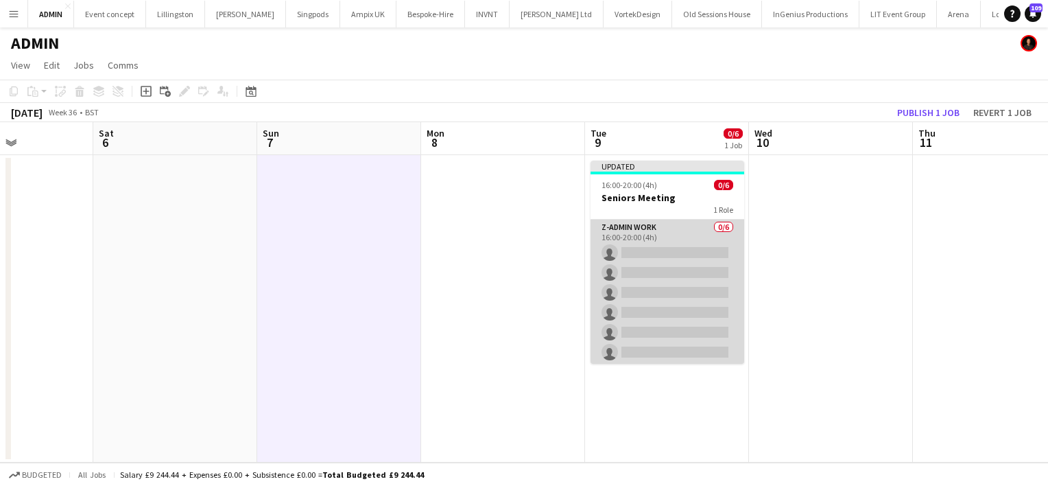
click at [695, 266] on app-card-role "z-Admin Work 0/6 16:00-20:00 (4h) single-neutral-actions single-neutral-actions…" at bounding box center [667, 292] width 154 height 146
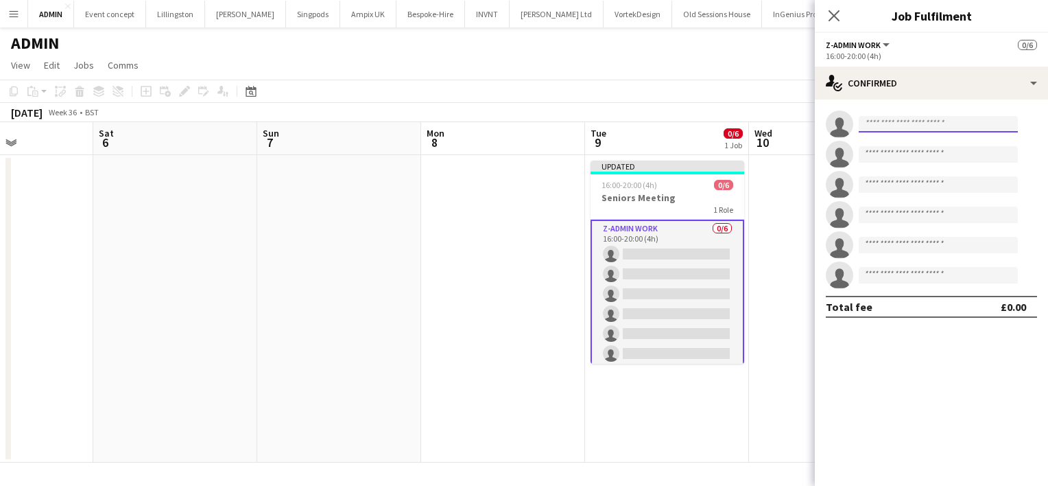
click at [898, 128] on input at bounding box center [938, 124] width 159 height 16
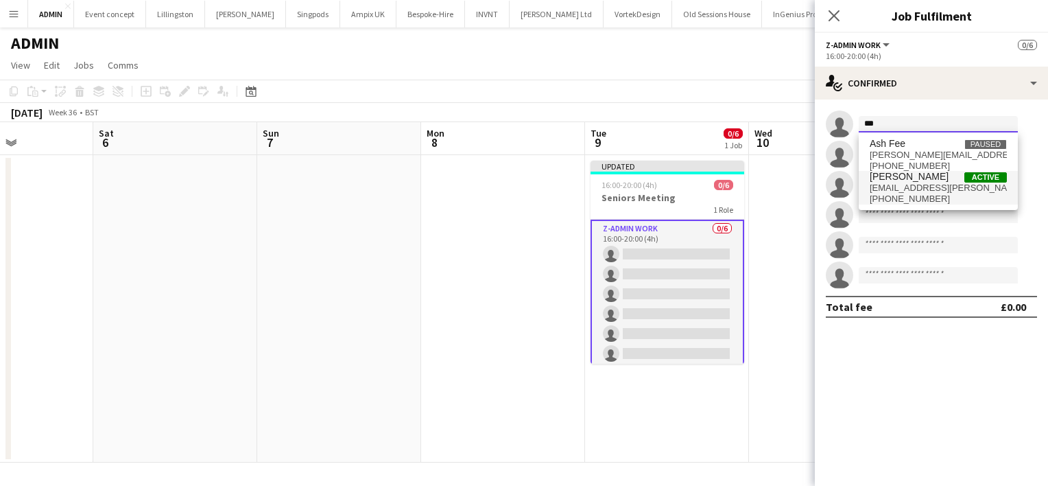
type input "***"
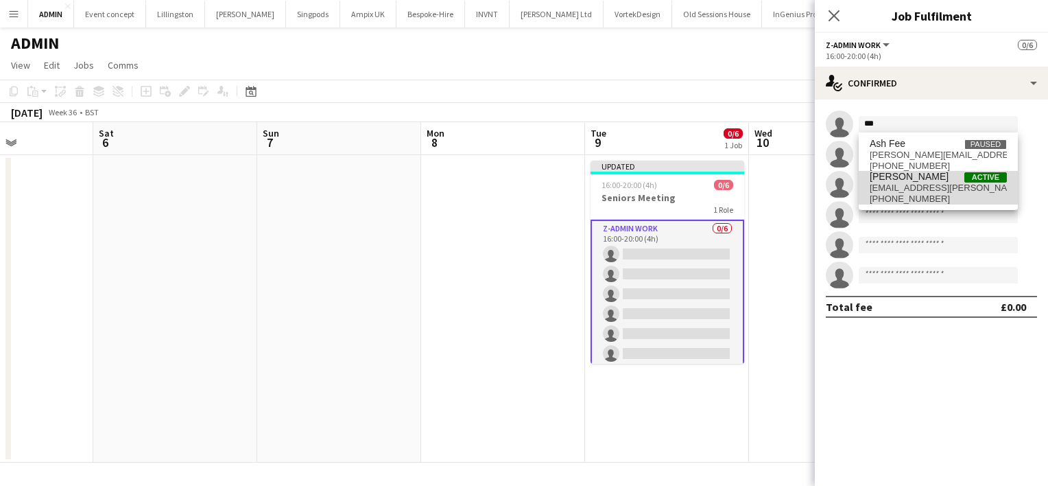
click at [914, 195] on span "[PHONE_NUMBER]" at bounding box center [938, 198] width 137 height 11
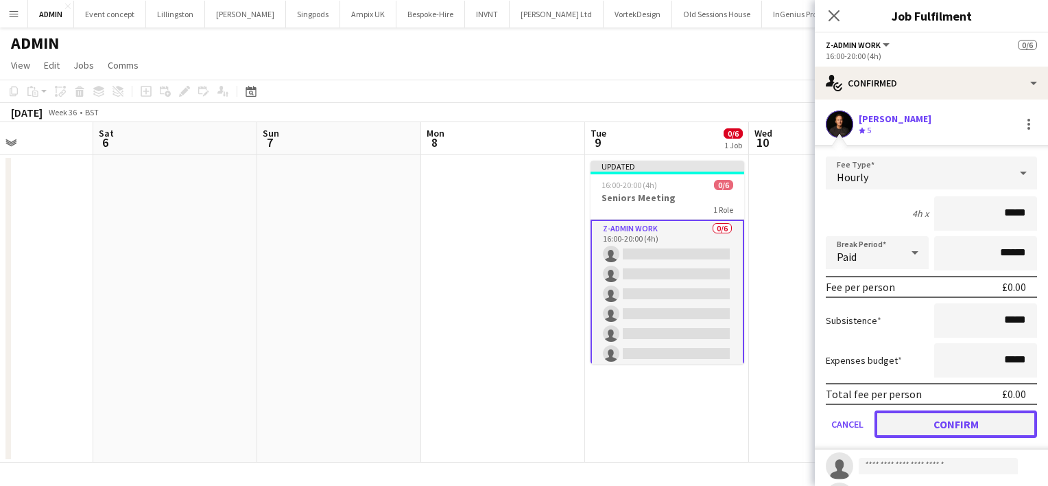
click at [919, 416] on button "Confirm" at bounding box center [955, 423] width 163 height 27
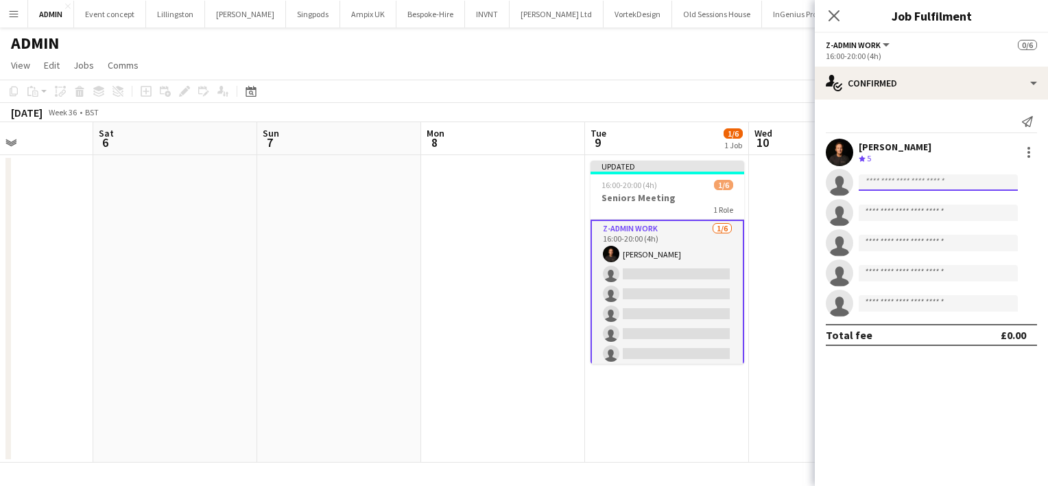
click at [903, 184] on input at bounding box center [938, 182] width 159 height 16
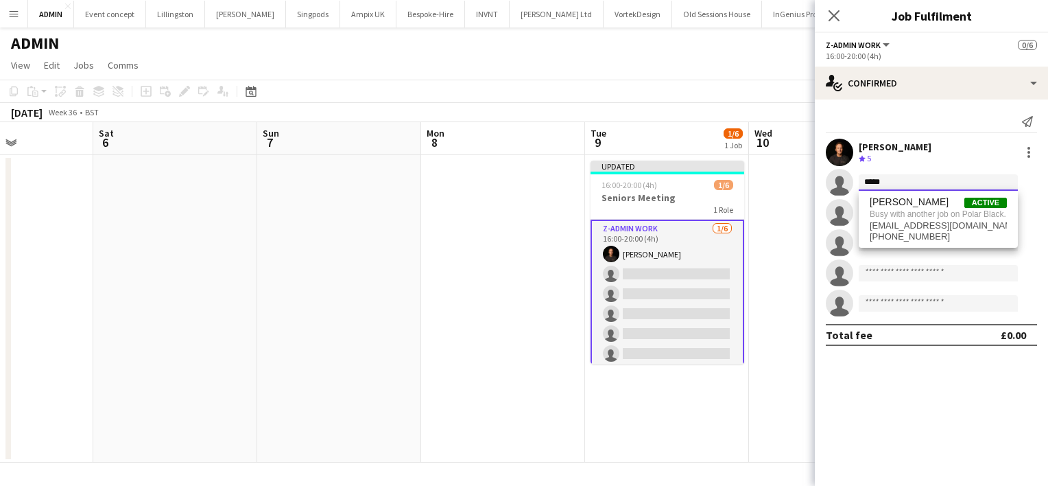
drag, startPoint x: 887, startPoint y: 176, endPoint x: 845, endPoint y: 184, distance: 42.6
click at [845, 184] on app-invite-slot "single-neutral-actions *****" at bounding box center [931, 182] width 233 height 27
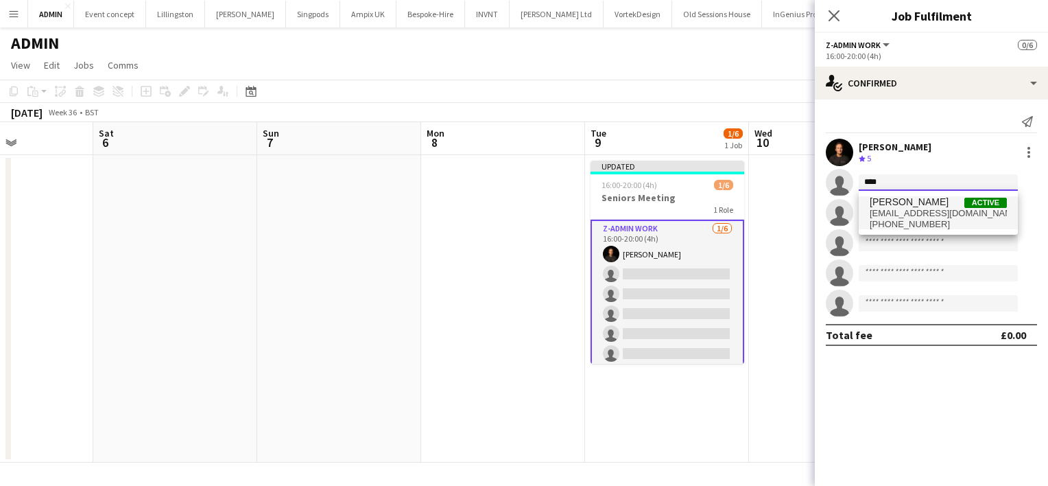
type input "****"
click at [894, 206] on span "Brayden Davison" at bounding box center [909, 202] width 79 height 12
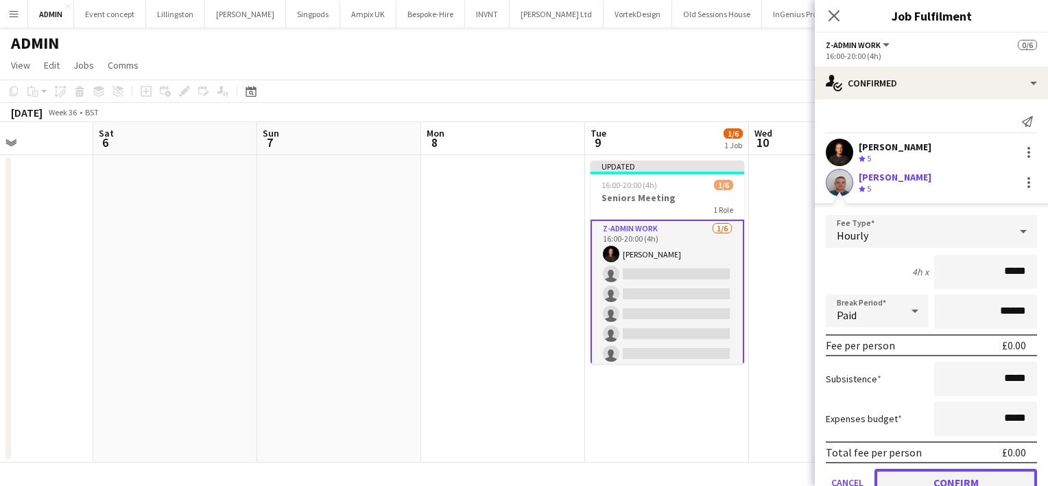
click at [957, 480] on button "Confirm" at bounding box center [955, 481] width 163 height 27
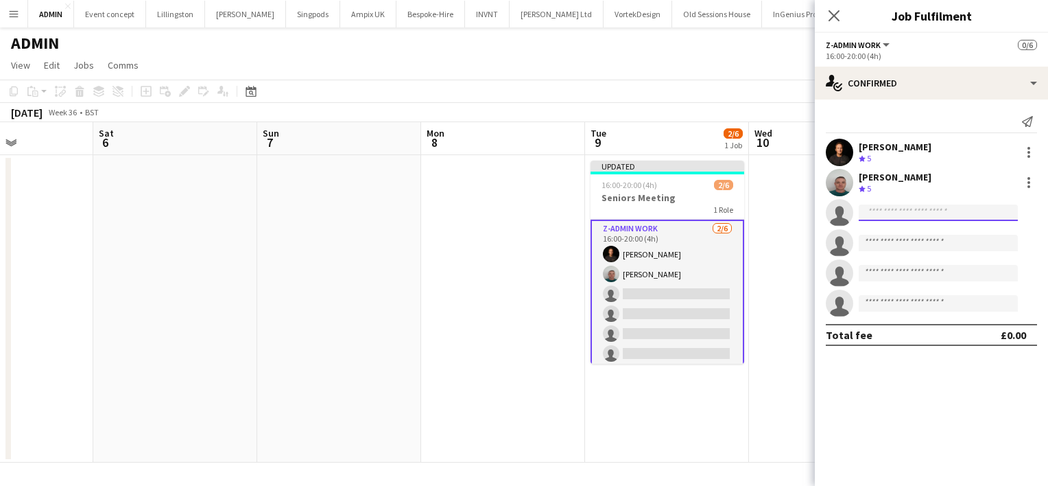
click at [872, 214] on input at bounding box center [938, 212] width 159 height 16
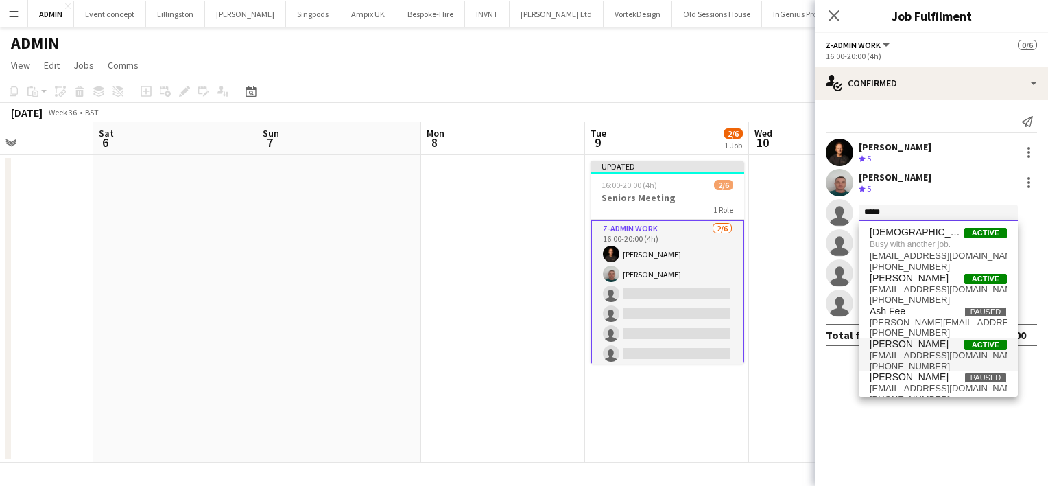
type input "*****"
click at [914, 346] on span "Christopher Lane" at bounding box center [909, 344] width 79 height 12
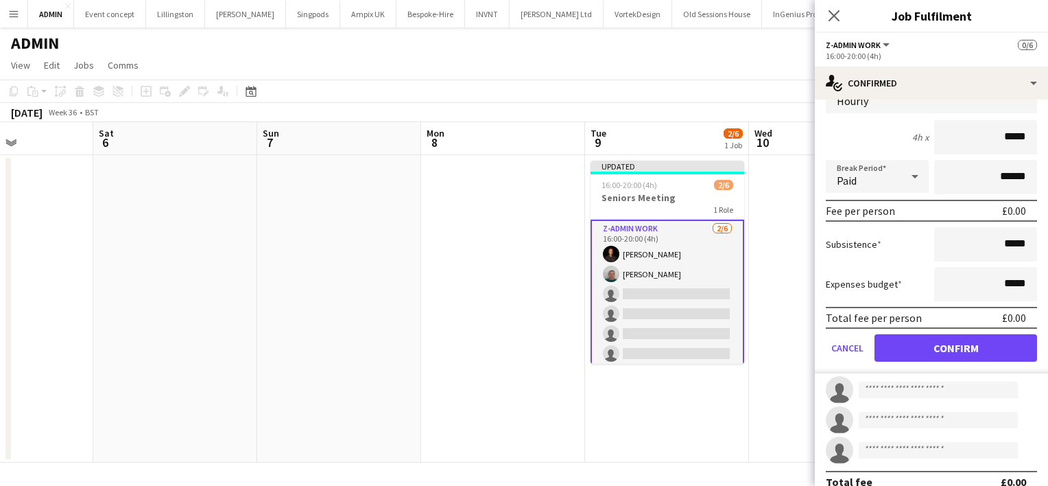
scroll to position [166, 0]
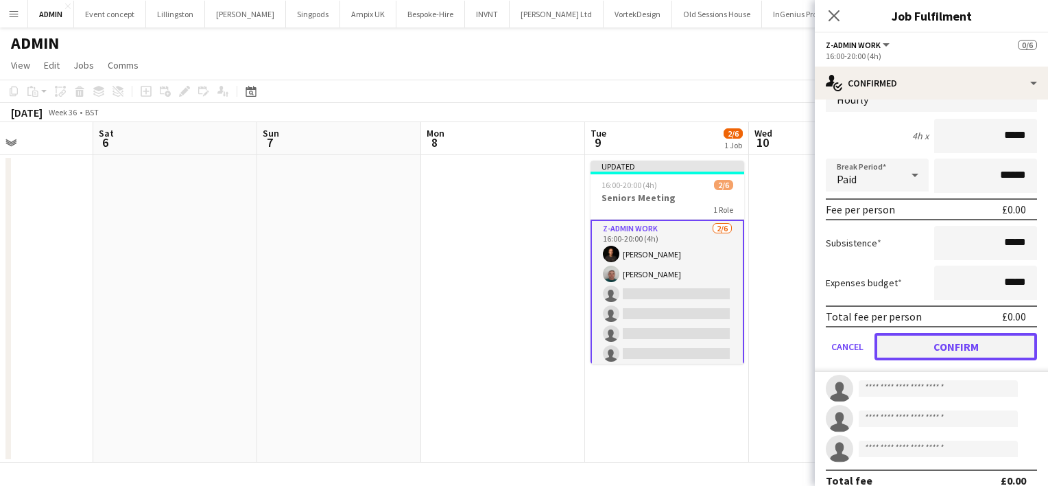
click at [937, 342] on button "Confirm" at bounding box center [955, 346] width 163 height 27
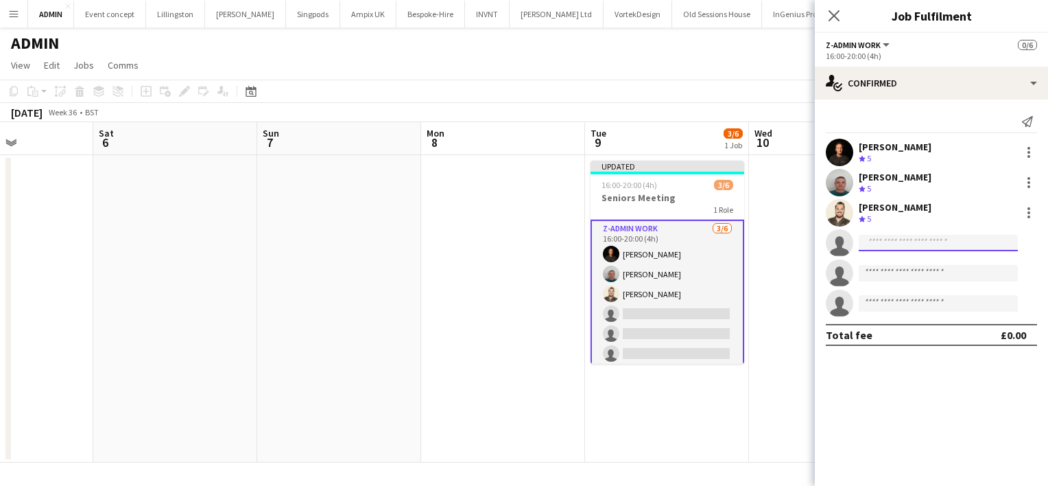
click at [892, 237] on input at bounding box center [938, 243] width 159 height 16
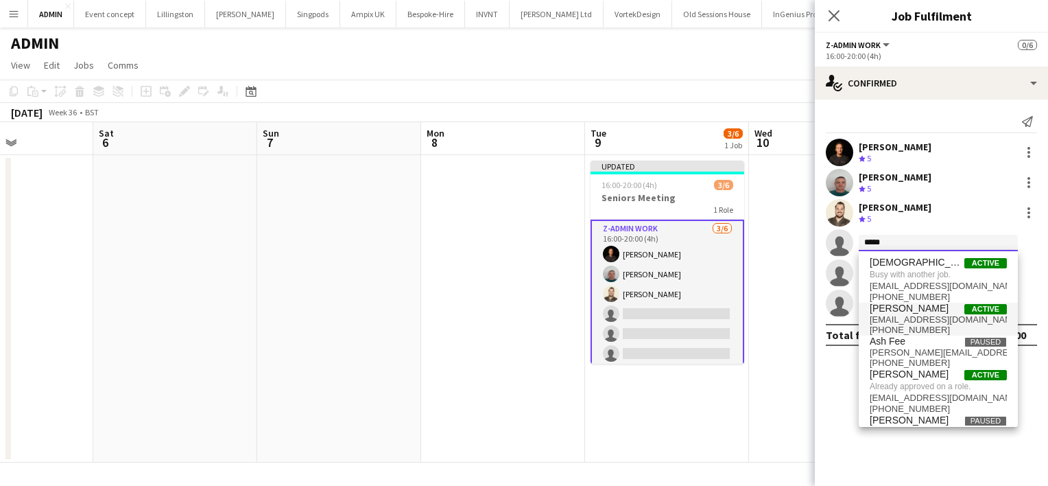
type input "*****"
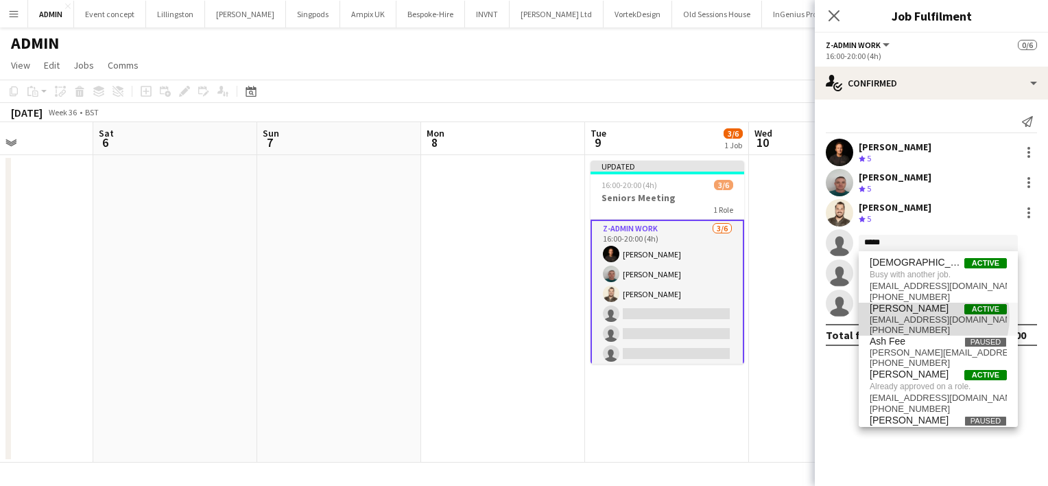
click at [922, 316] on span "chrisames385@gmail.com" at bounding box center [938, 319] width 137 height 11
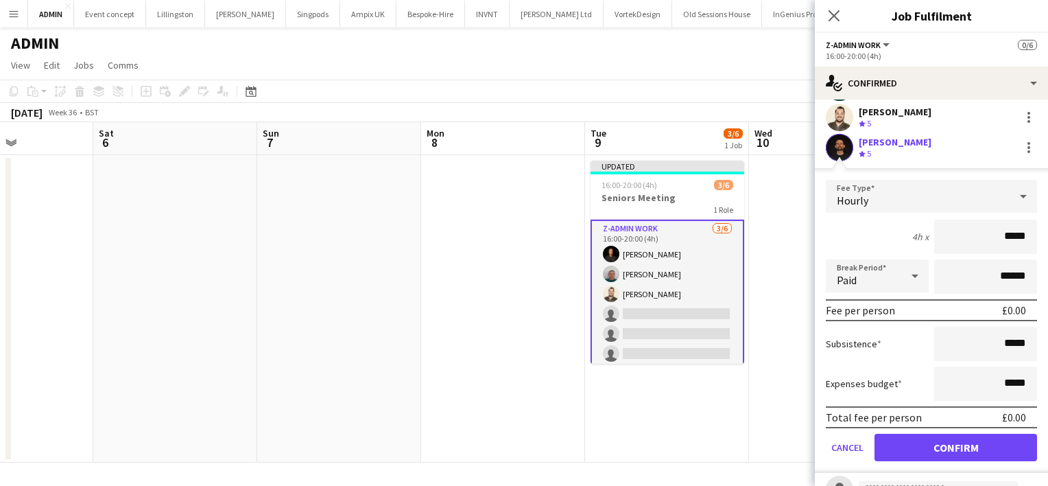
scroll to position [106, 0]
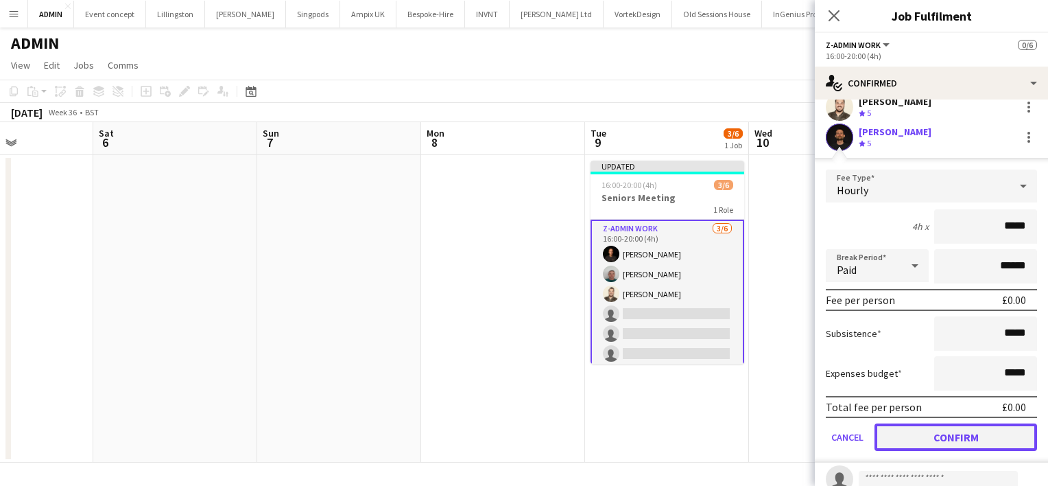
click at [940, 434] on button "Confirm" at bounding box center [955, 436] width 163 height 27
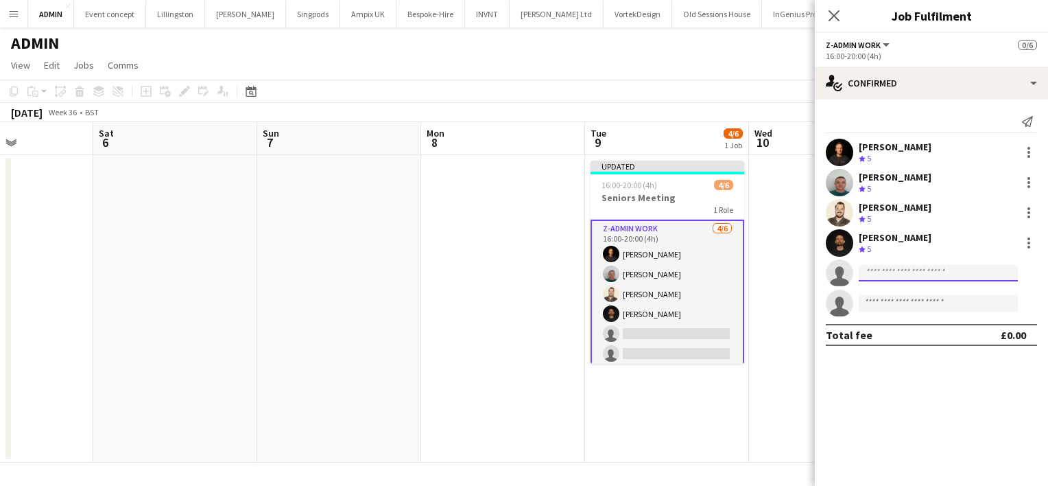
click at [879, 278] on input at bounding box center [938, 273] width 159 height 16
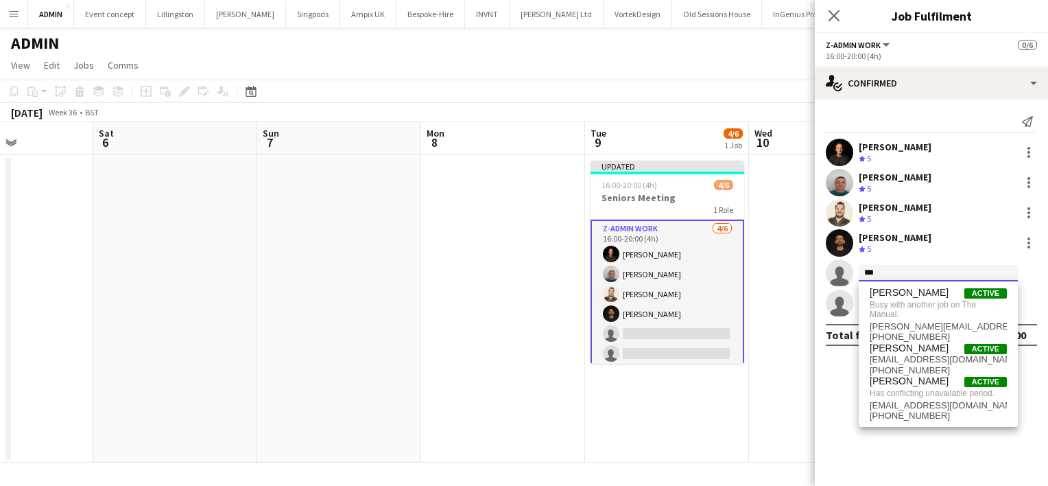
type input "***"
click at [920, 263] on app-invite-slot "single-neutral-actions ***" at bounding box center [931, 272] width 233 height 27
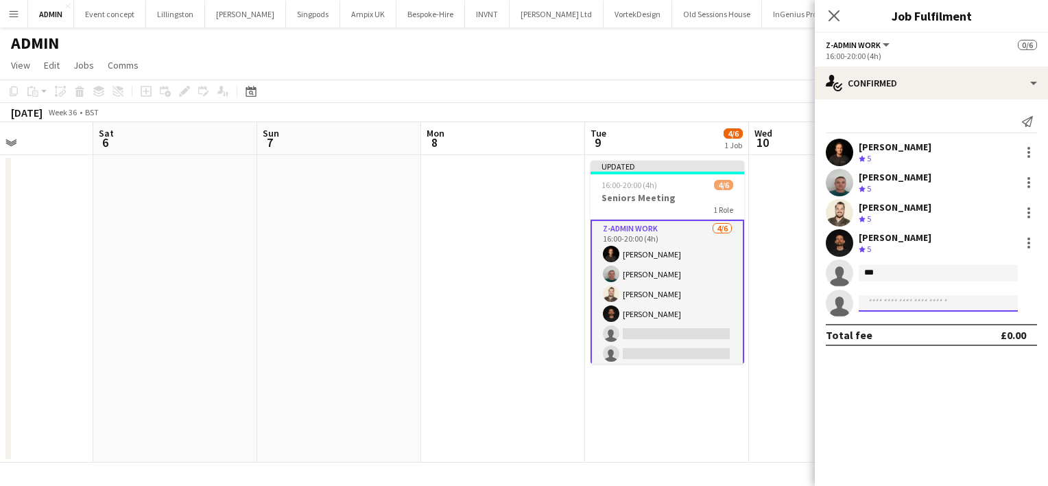
click at [908, 305] on input at bounding box center [938, 303] width 159 height 16
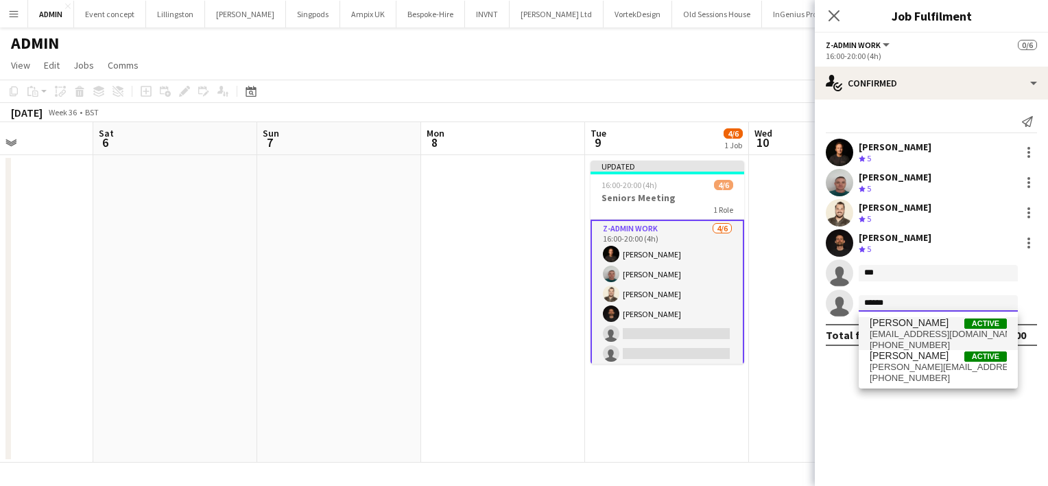
type input "******"
click at [913, 325] on span "[PERSON_NAME]" at bounding box center [909, 323] width 79 height 12
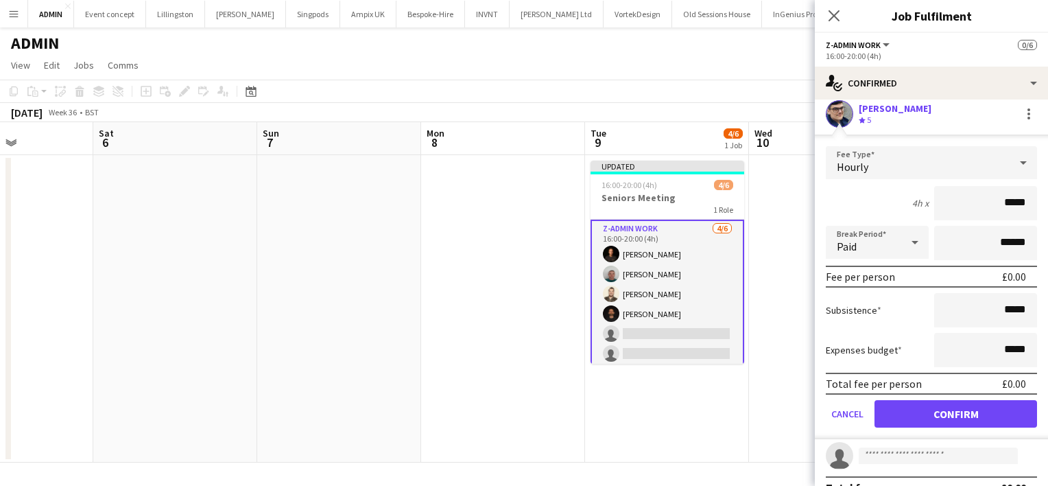
scroll to position [167, 0]
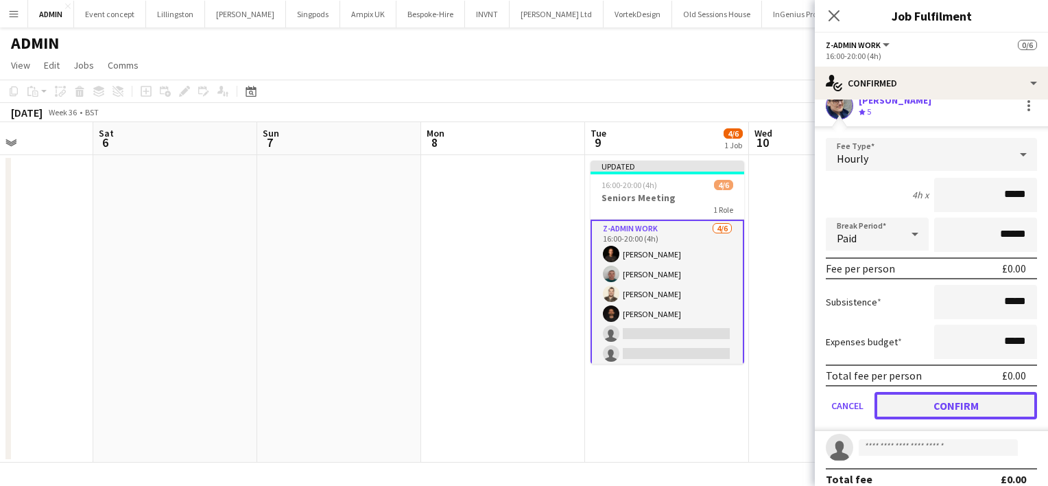
click at [949, 403] on button "Confirm" at bounding box center [955, 405] width 163 height 27
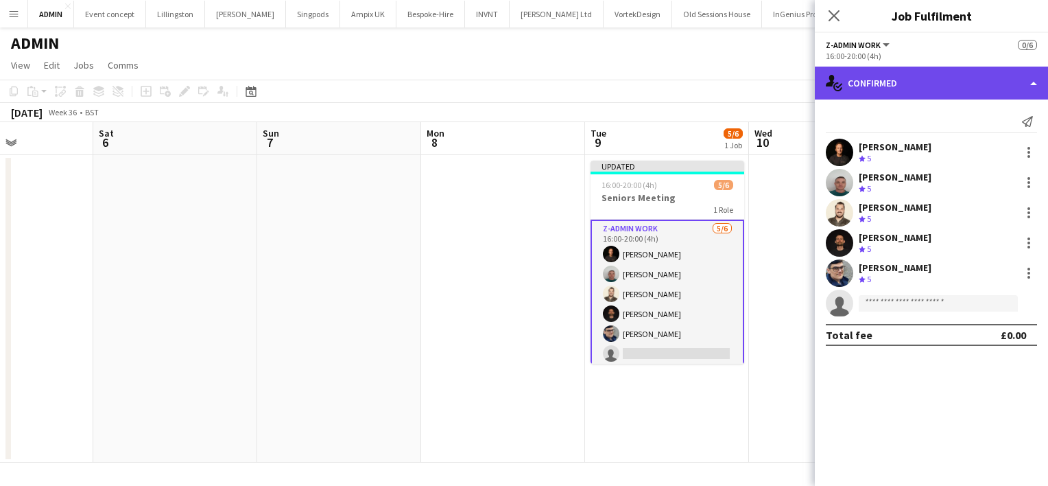
click at [935, 78] on div "single-neutral-actions-check-2 Confirmed" at bounding box center [931, 83] width 233 height 33
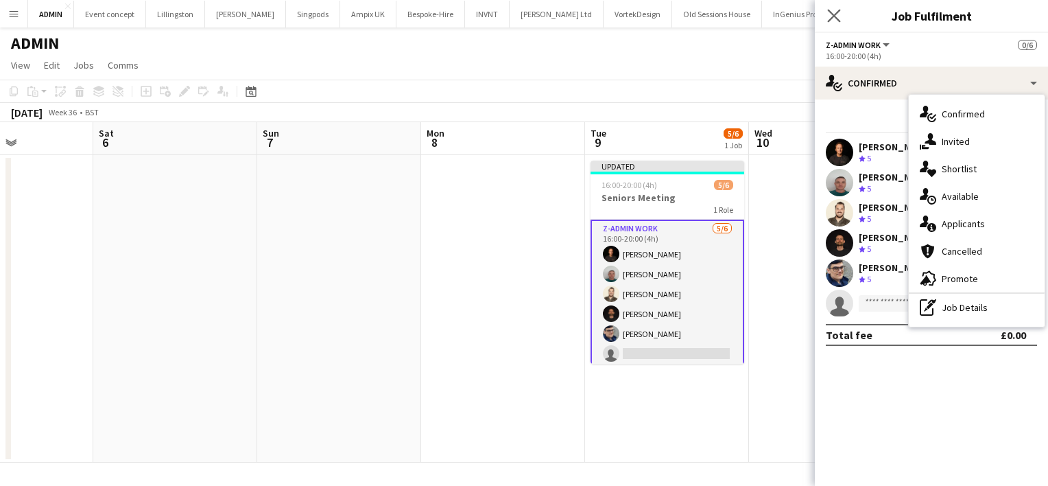
click at [837, 23] on app-icon "Close pop-in" at bounding box center [834, 16] width 20 height 20
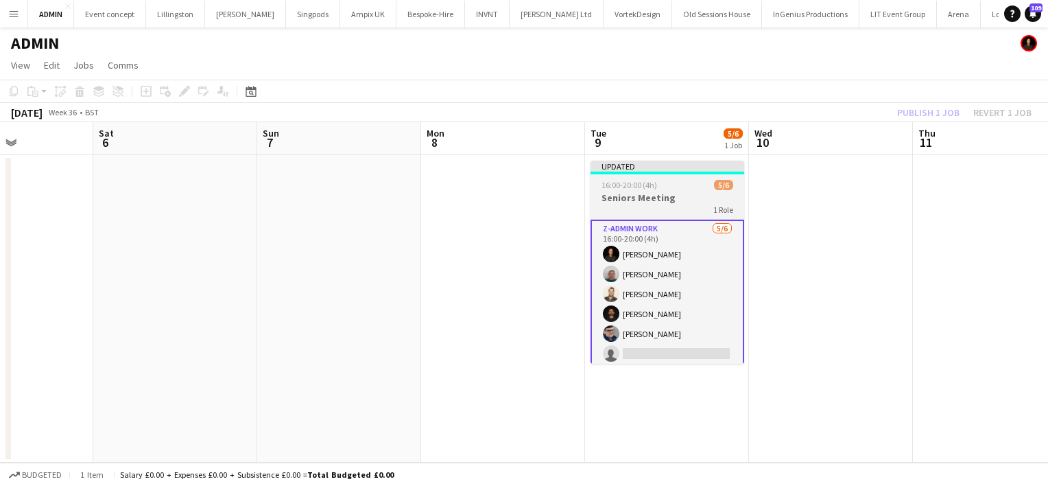
click at [601, 189] on span "16:00-20:00 (4h)" at bounding box center [629, 185] width 56 height 10
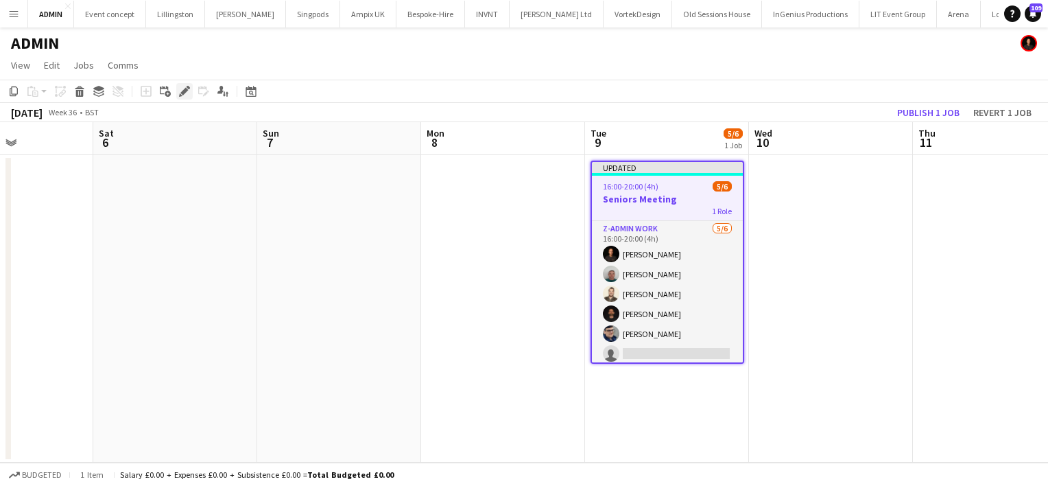
click at [182, 90] on icon "Edit" at bounding box center [184, 91] width 11 height 11
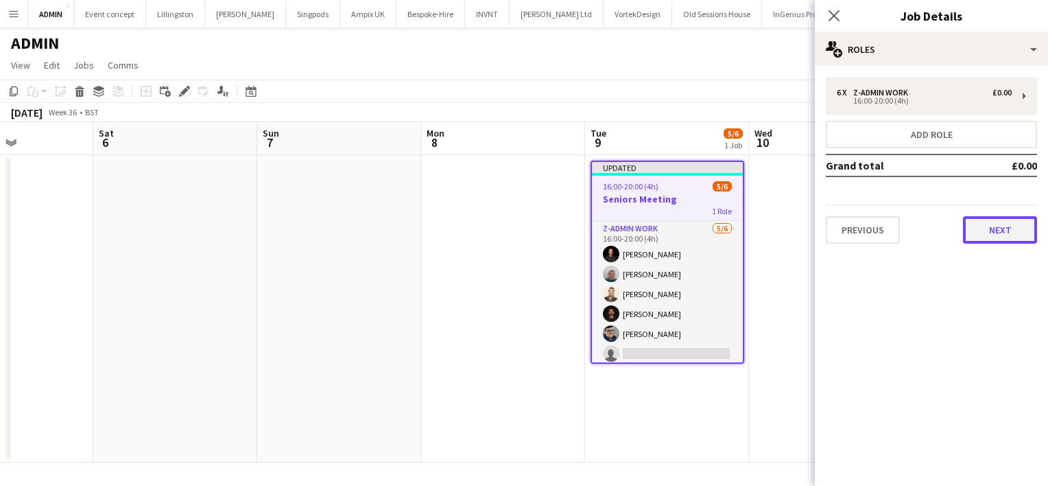
click at [1012, 222] on button "Next" at bounding box center [1000, 229] width 74 height 27
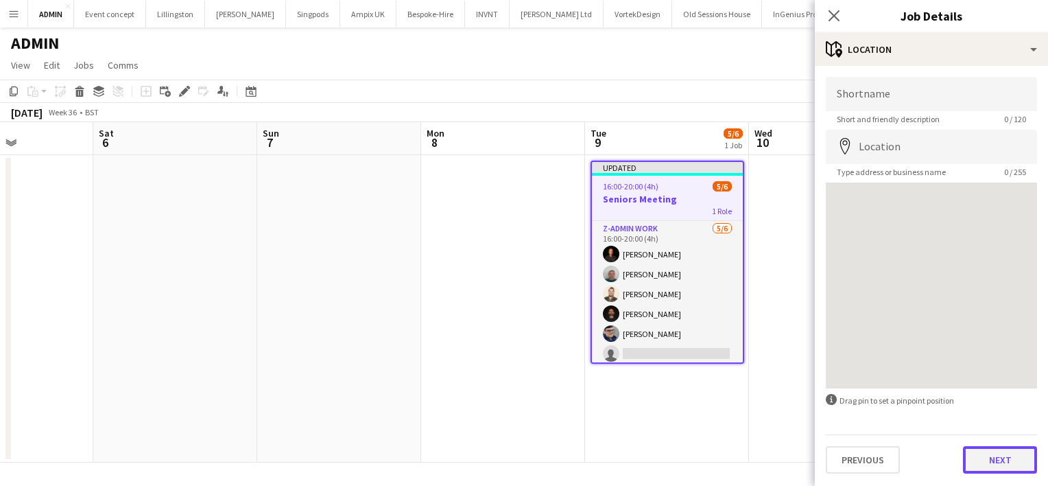
click at [1006, 459] on button "Next" at bounding box center [1000, 459] width 74 height 27
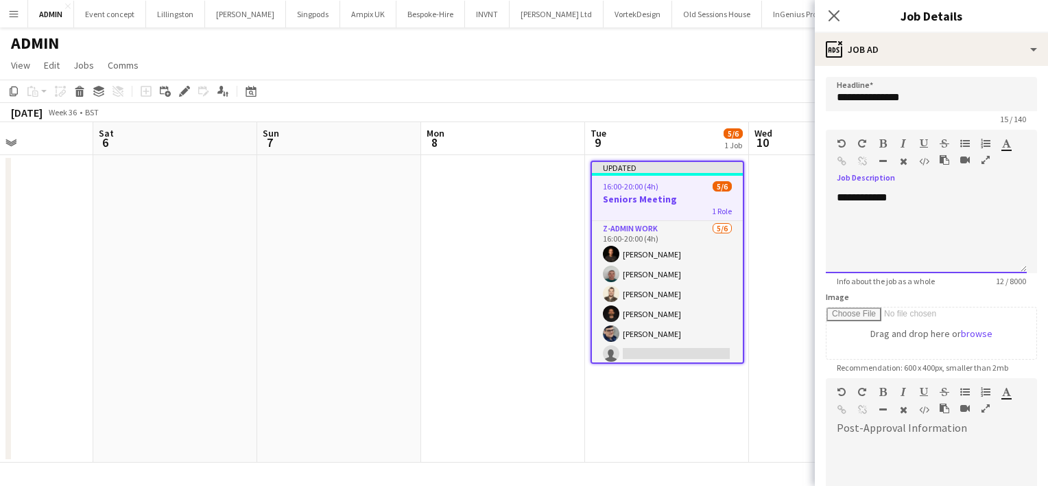
click at [837, 200] on div "**********" at bounding box center [926, 232] width 201 height 82
click at [879, 245] on div "**********" at bounding box center [926, 232] width 201 height 82
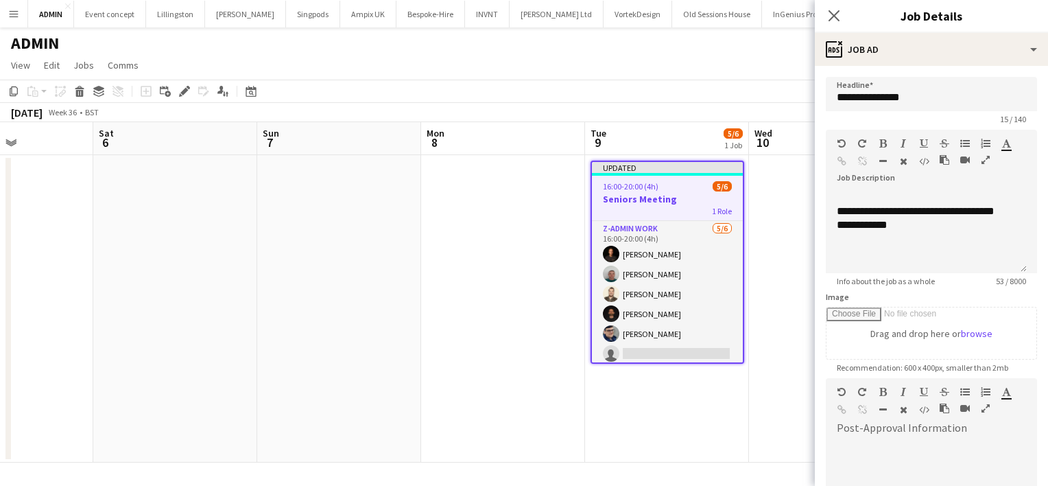
click at [684, 194] on h3 "Seniors Meeting" at bounding box center [667, 199] width 151 height 12
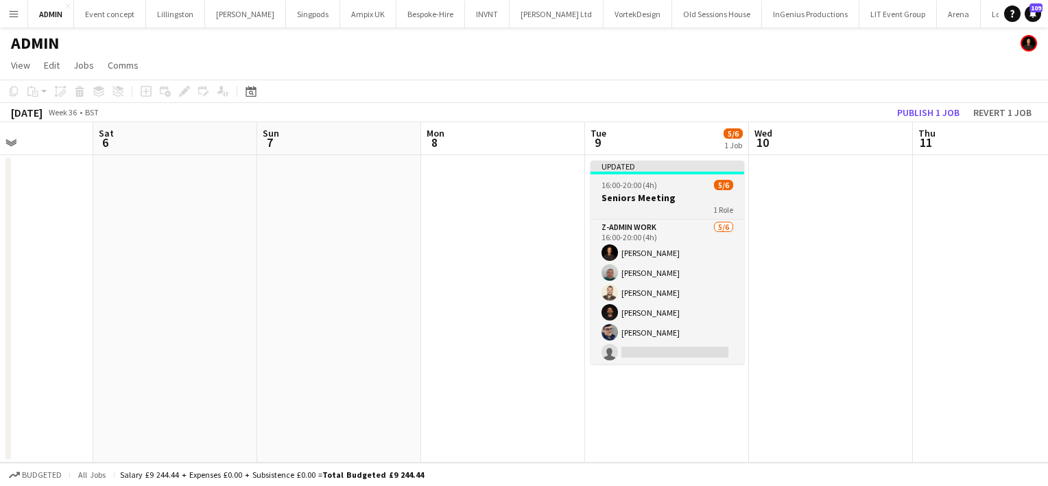
click at [626, 195] on h3 "Seniors Meeting" at bounding box center [667, 197] width 154 height 12
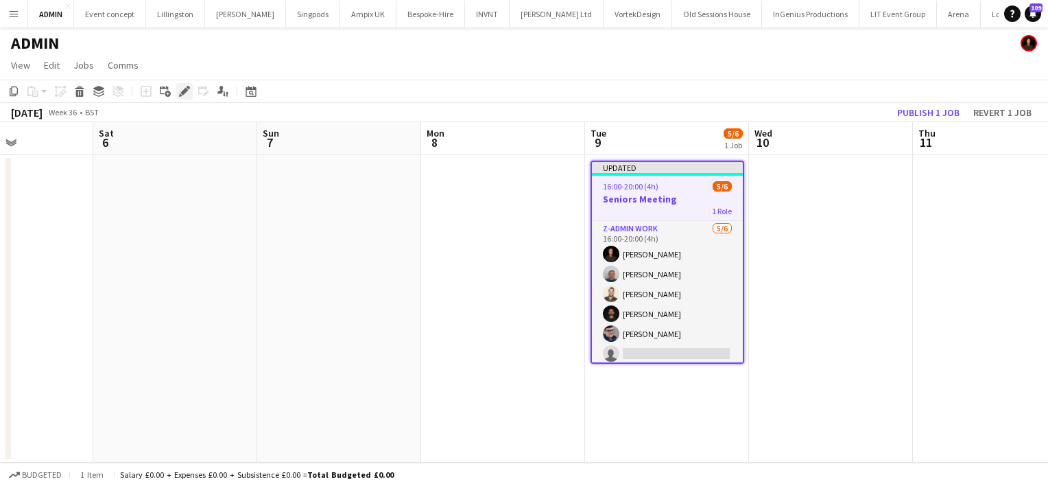
click at [186, 93] on icon "Edit" at bounding box center [184, 91] width 11 height 11
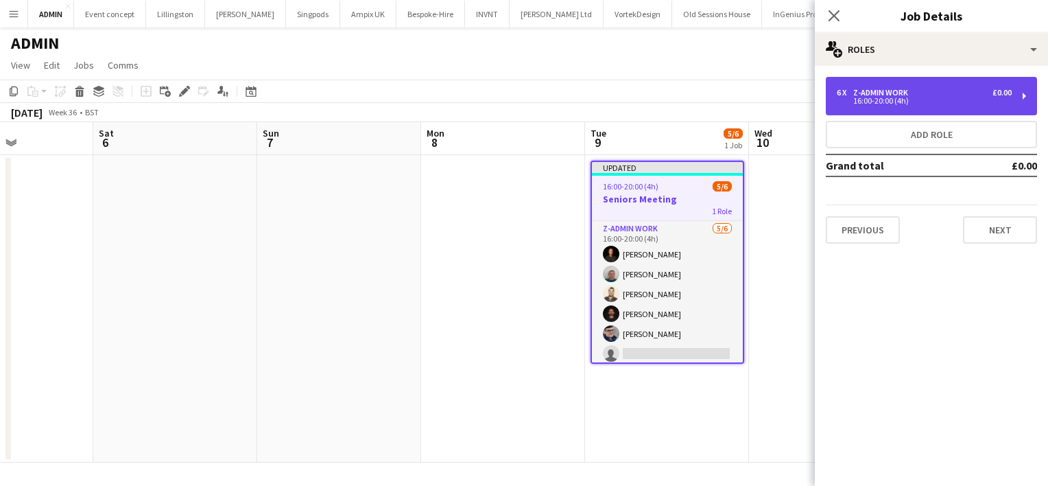
click at [970, 104] on div "6 x z-Admin Work £0.00 16:00-20:00 (4h)" at bounding box center [931, 96] width 211 height 38
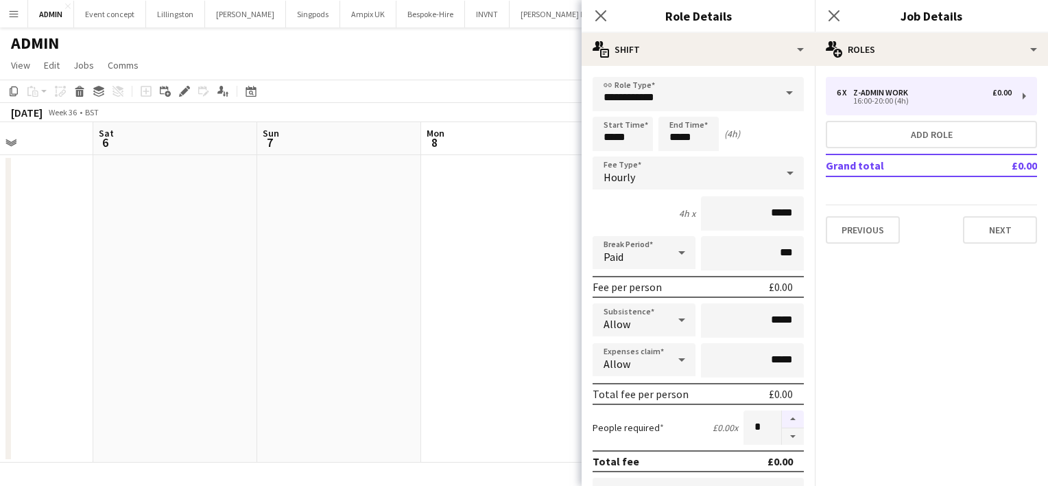
click at [783, 420] on button "button" at bounding box center [793, 419] width 22 height 18
type input "*"
click at [527, 354] on app-date-cell at bounding box center [503, 308] width 164 height 307
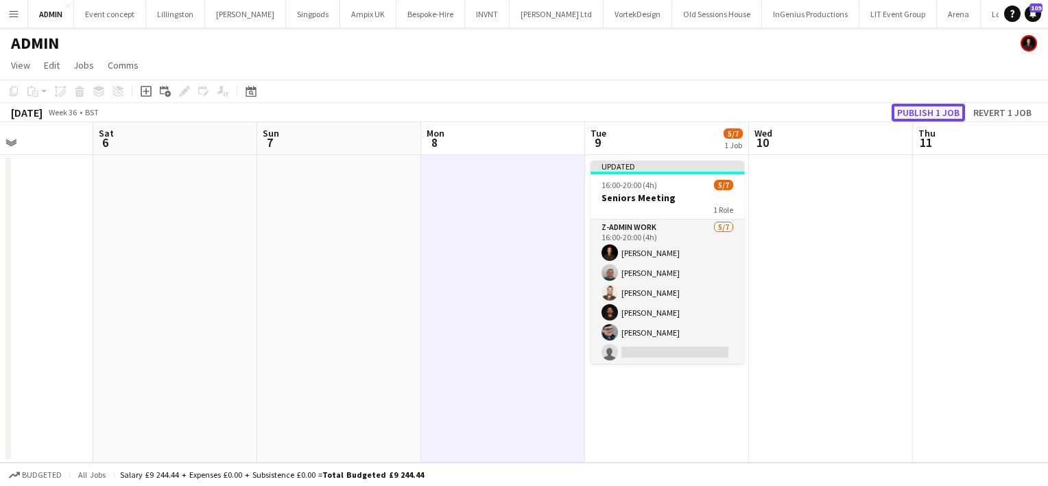
click at [943, 111] on button "Publish 1 job" at bounding box center [928, 113] width 73 height 18
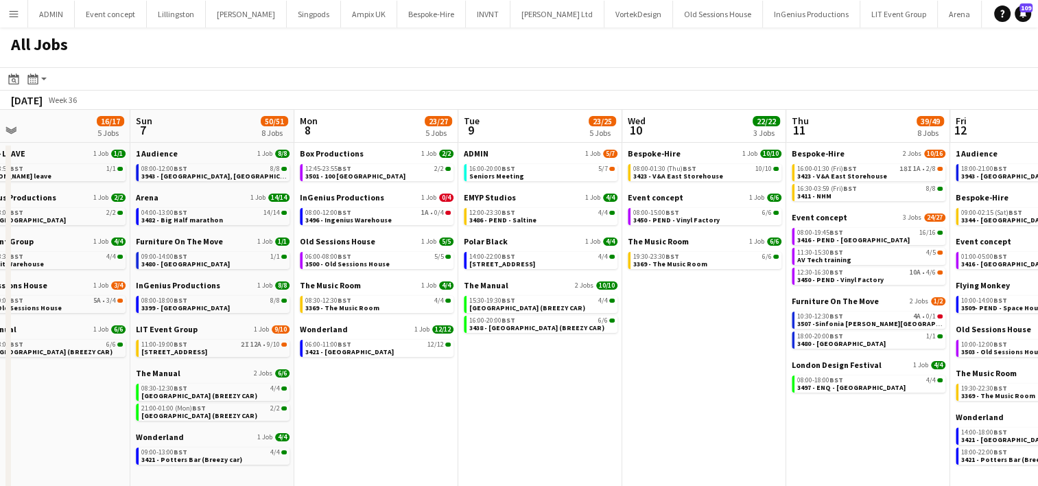
scroll to position [0, 526]
click at [549, 175] on link "16:00-20:00 BST 5/7 Seniors Meeting" at bounding box center [540, 172] width 145 height 16
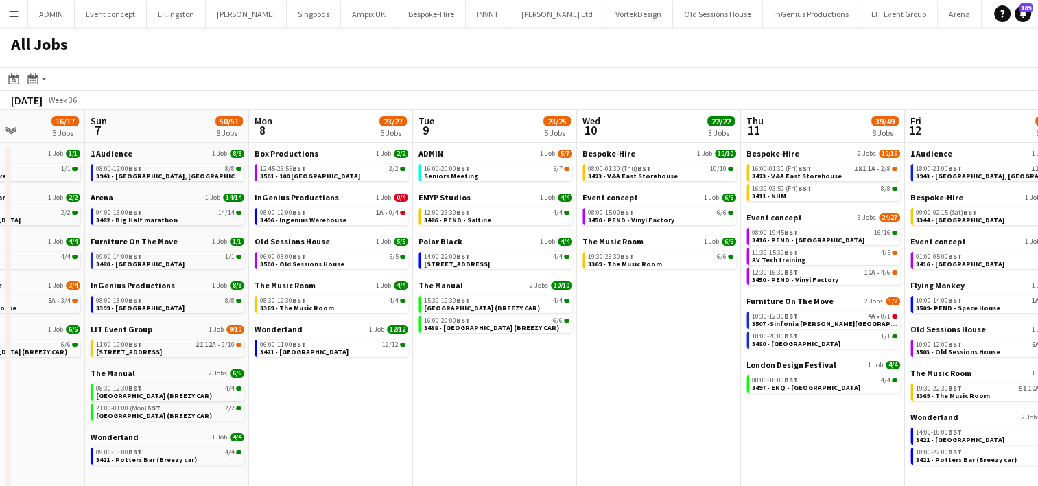
scroll to position [0, 573]
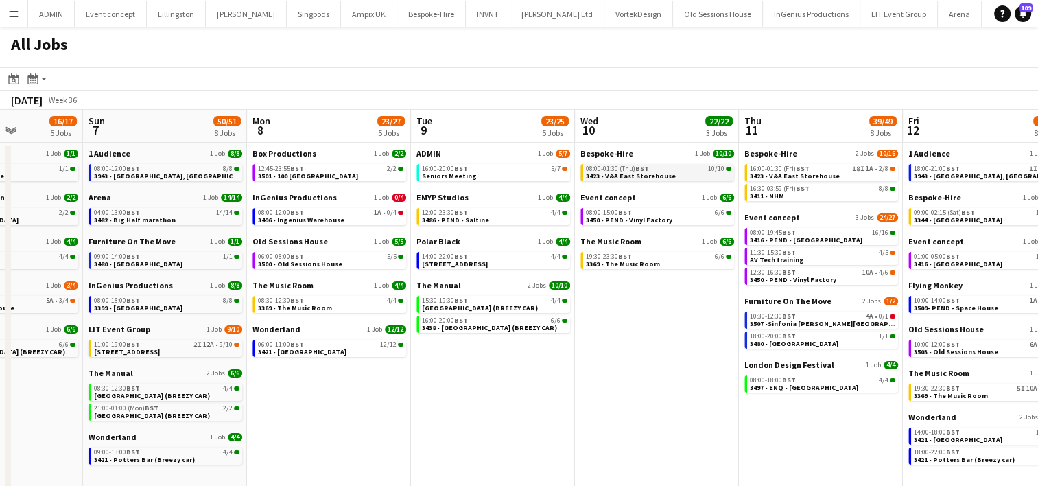
click at [631, 180] on app-brief-job-card "08:00-01:30 (Thu) BST 10/10 3423 - V&A East Storehouse" at bounding box center [657, 172] width 154 height 17
click at [622, 171] on span "3423 - V&A East Storehouse" at bounding box center [631, 175] width 90 height 9
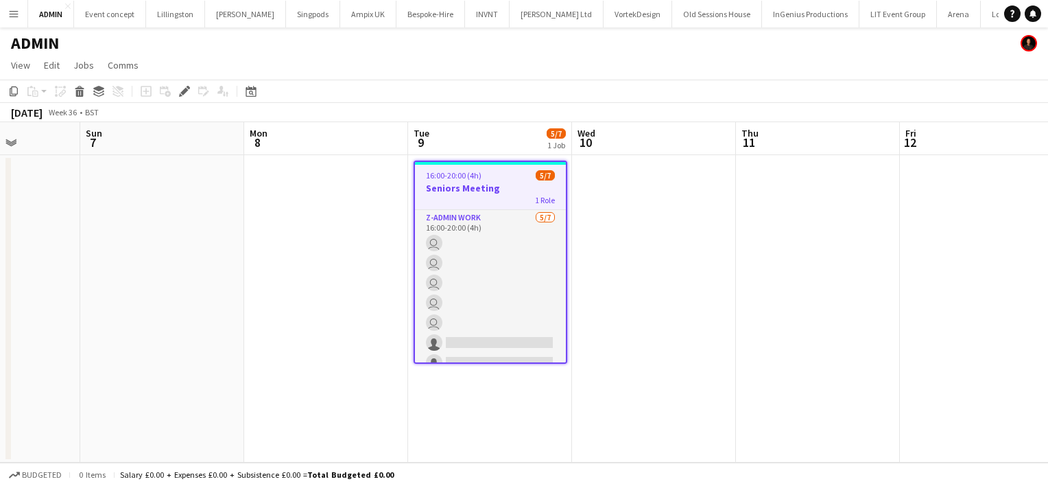
scroll to position [0, 411]
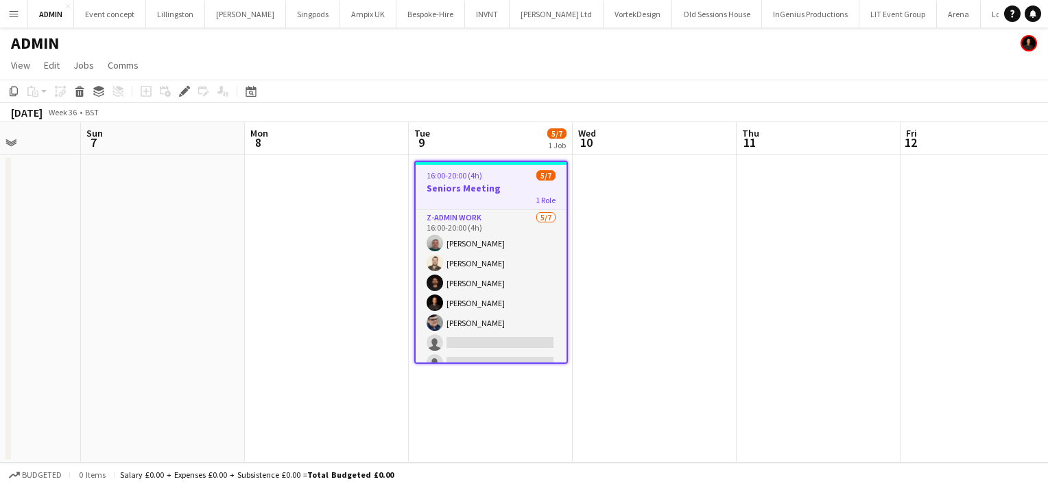
click at [464, 186] on h3 "Seniors Meeting" at bounding box center [491, 188] width 151 height 12
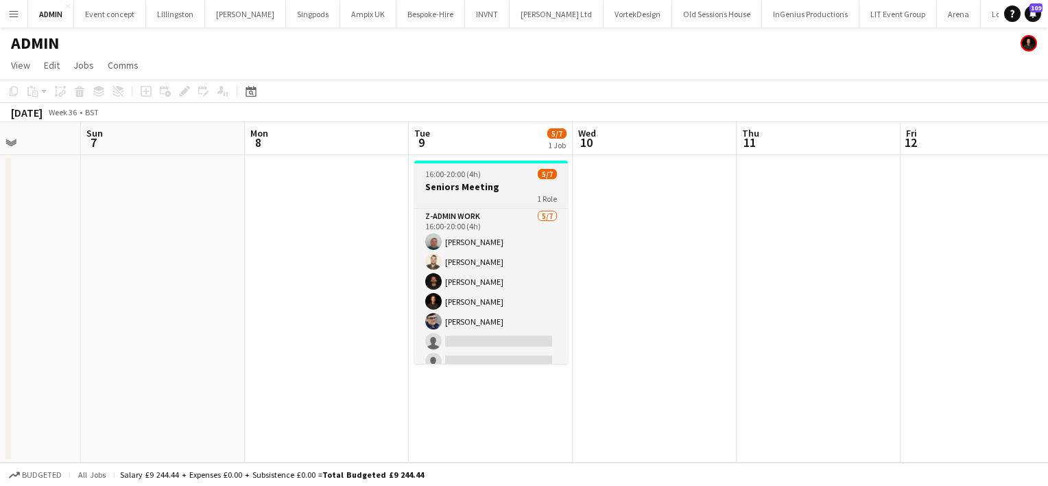
click at [447, 171] on span "16:00-20:00 (4h)" at bounding box center [453, 174] width 56 height 10
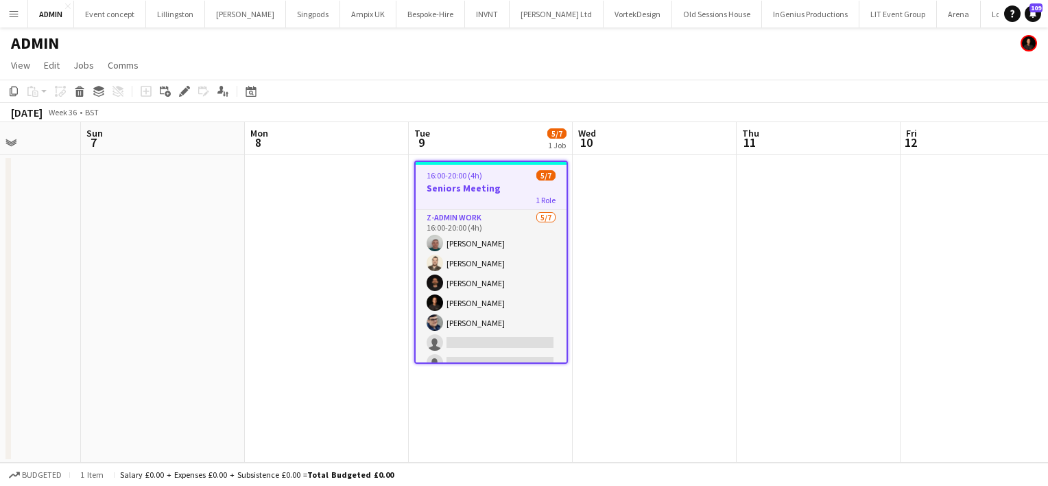
drag, startPoint x: 11, startPoint y: 86, endPoint x: 621, endPoint y: 181, distance: 617.8
click at [621, 181] on app-calendar "Copy Paste Paste Ctrl+V Paste with crew Ctrl+Shift+V Paste linked Job [GEOGRAPH…" at bounding box center [524, 271] width 1048 height 383
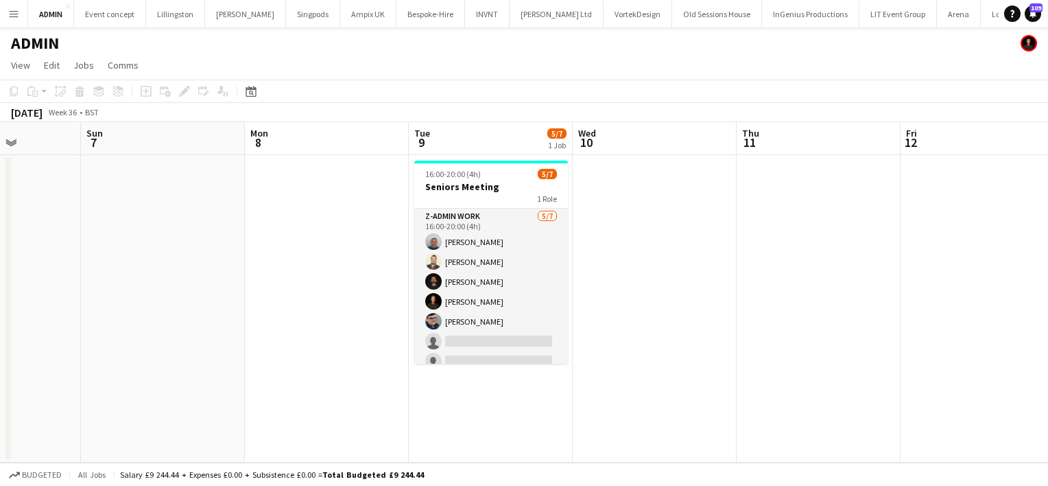
click at [621, 181] on app-date-cell at bounding box center [655, 308] width 164 height 307
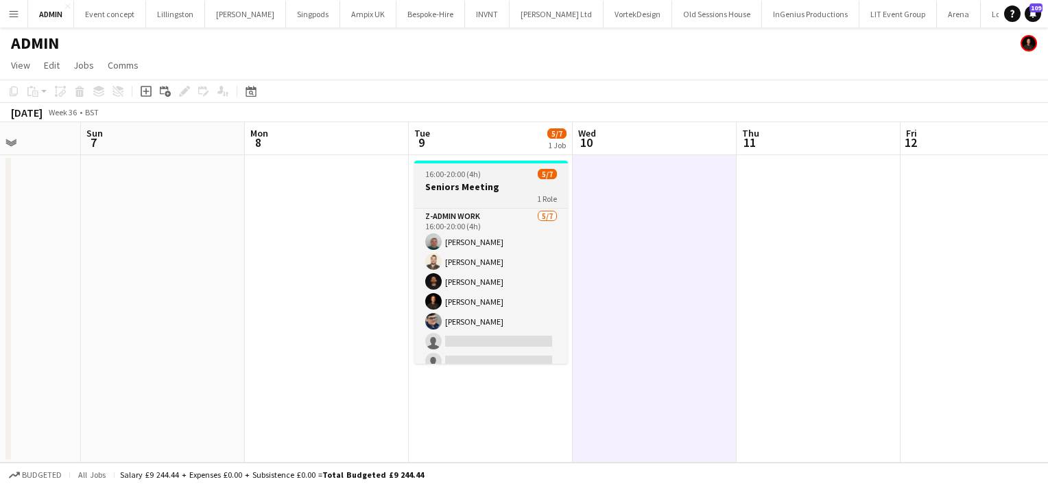
click at [434, 171] on span "16:00-20:00 (4h)" at bounding box center [453, 174] width 56 height 10
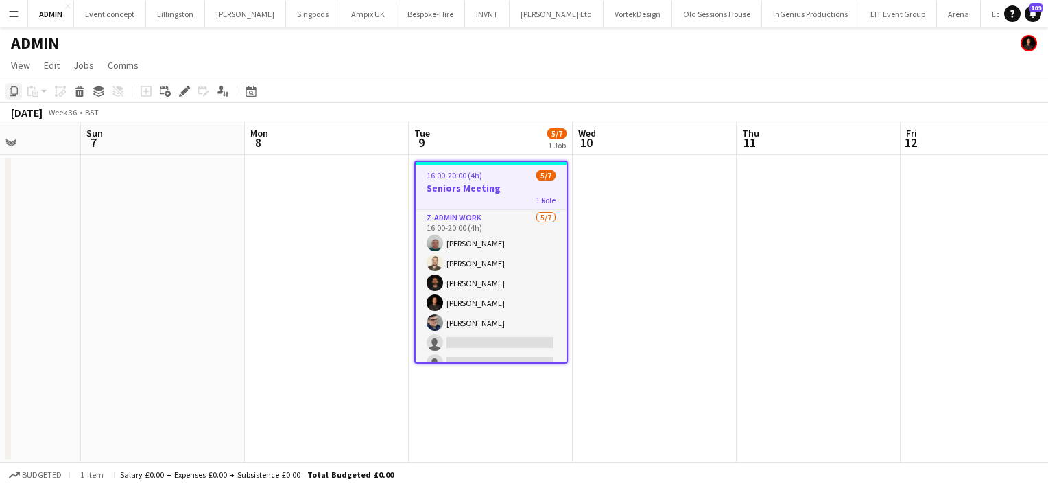
click at [12, 91] on icon at bounding box center [14, 91] width 8 height 10
click at [625, 209] on app-date-cell at bounding box center [655, 308] width 164 height 307
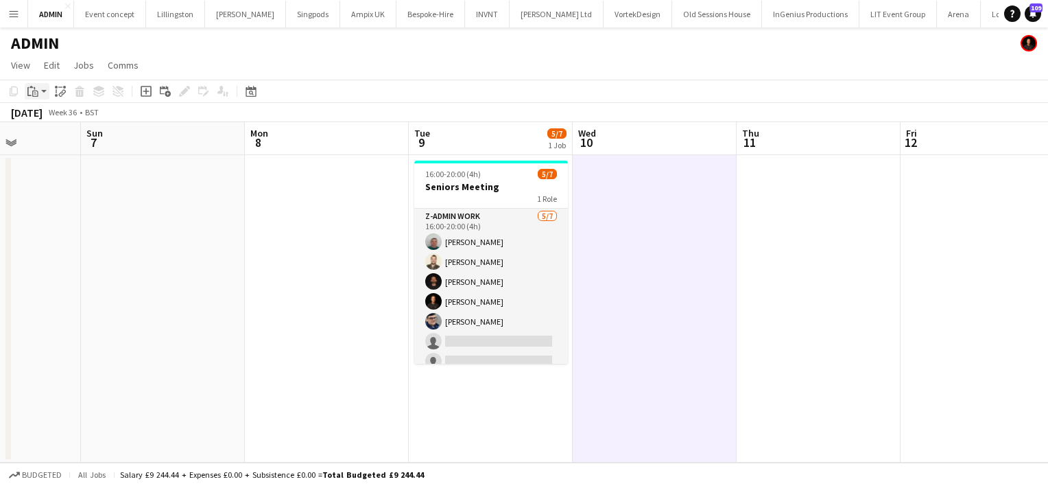
click at [42, 90] on app-action-btn "Paste" at bounding box center [37, 91] width 25 height 16
click at [66, 143] on link "Paste with crew Ctrl+Shift+V" at bounding box center [100, 140] width 129 height 12
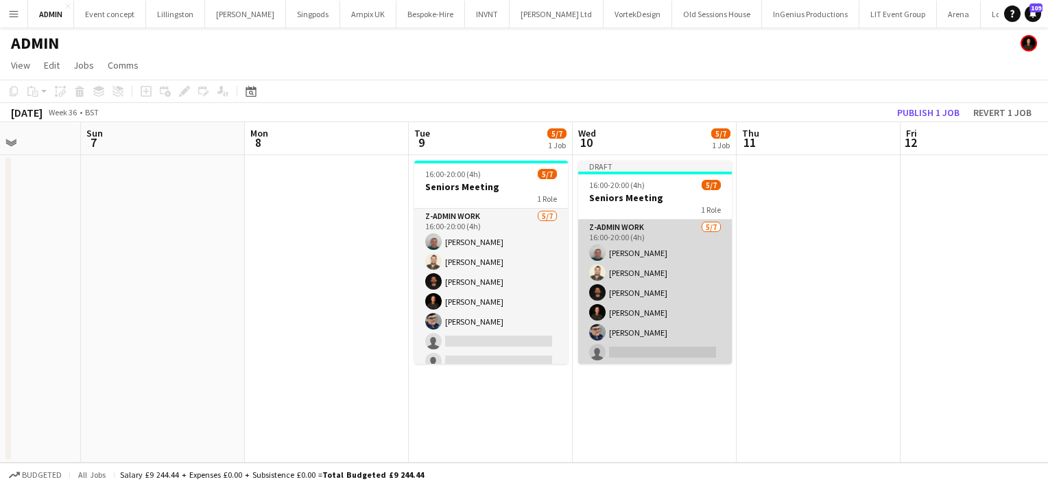
scroll to position [22, 0]
click at [665, 335] on app-card-role "z-Admin Work [DATE] 16:00-20:00 (4h) [PERSON_NAME] [PERSON_NAME] [PERSON_NAME] …" at bounding box center [655, 281] width 154 height 166
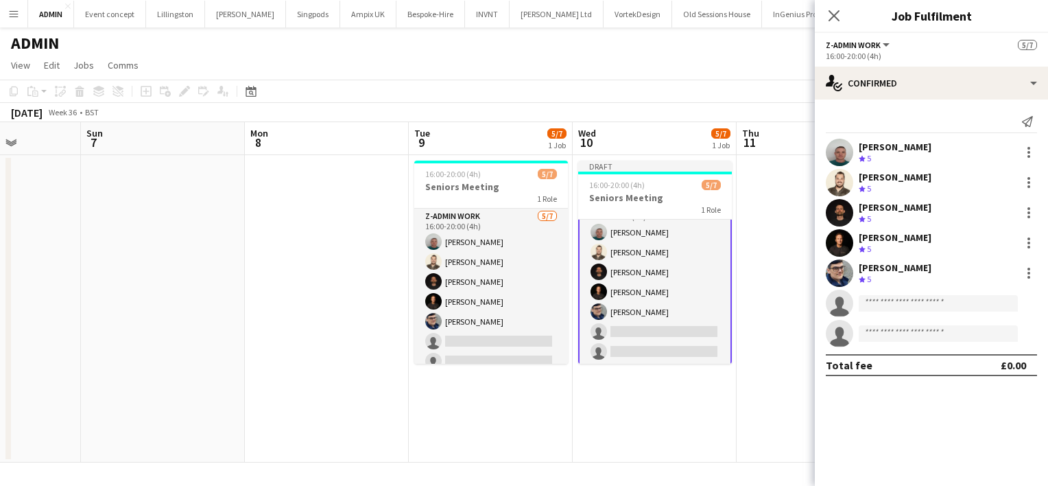
scroll to position [23, 0]
click at [894, 305] on input at bounding box center [938, 303] width 159 height 16
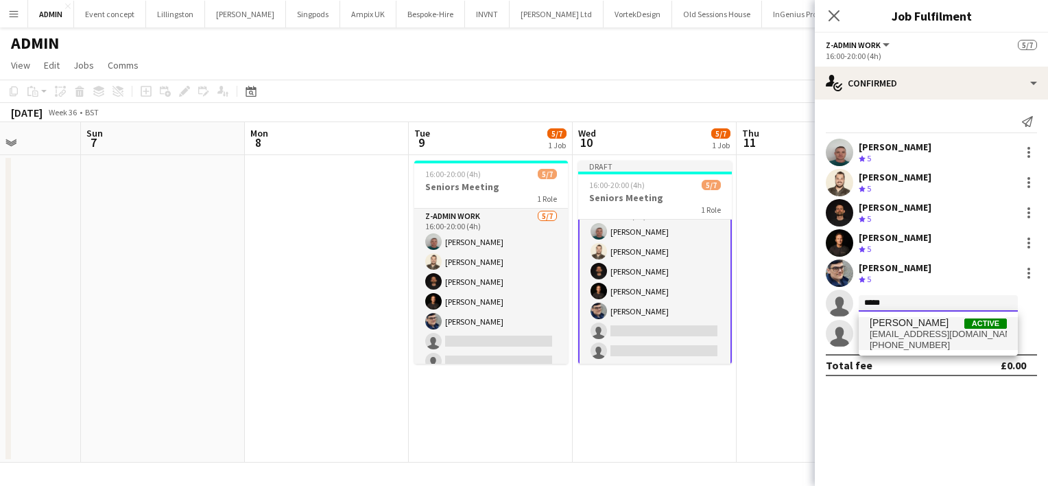
type input "*****"
click at [905, 326] on span "[PERSON_NAME]" at bounding box center [909, 323] width 79 height 12
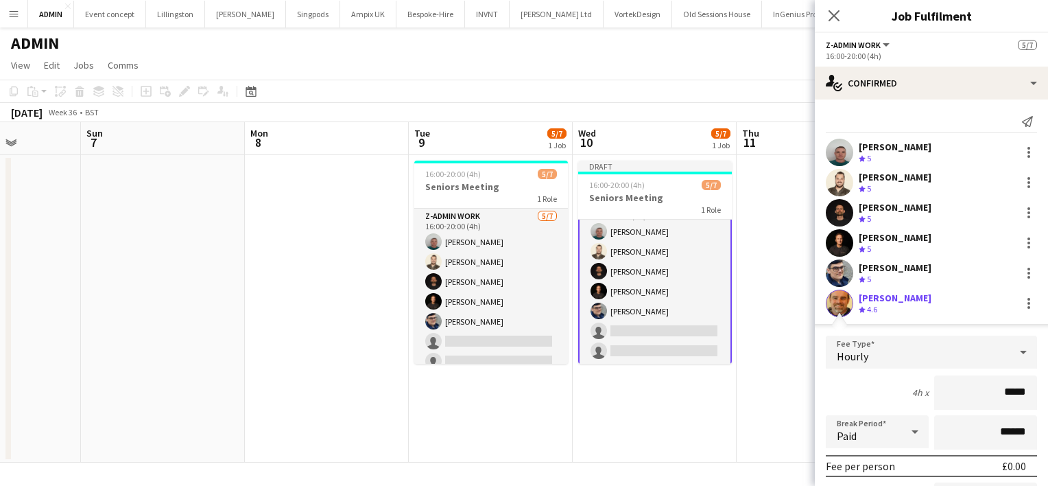
scroll to position [211, 0]
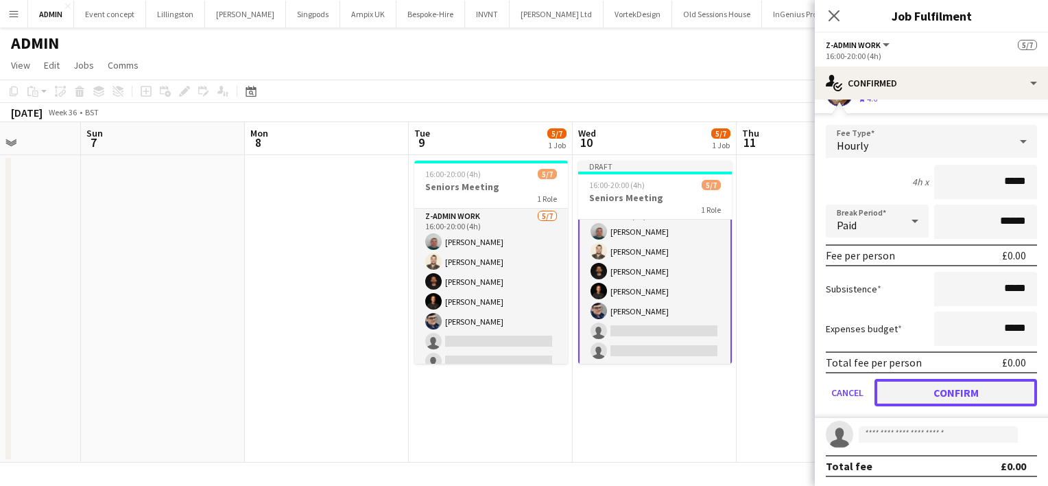
click at [933, 401] on button "Confirm" at bounding box center [955, 392] width 163 height 27
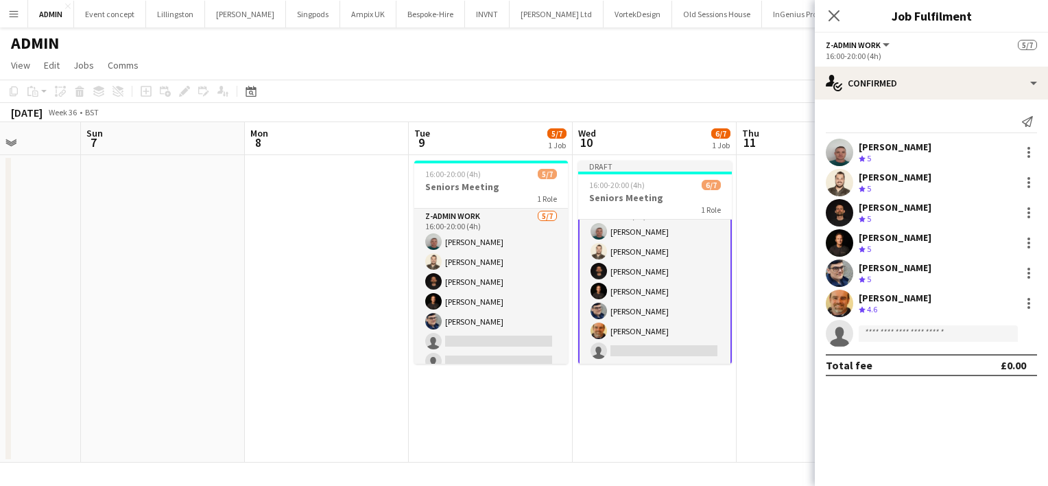
scroll to position [0, 0]
click at [893, 332] on input at bounding box center [938, 333] width 159 height 16
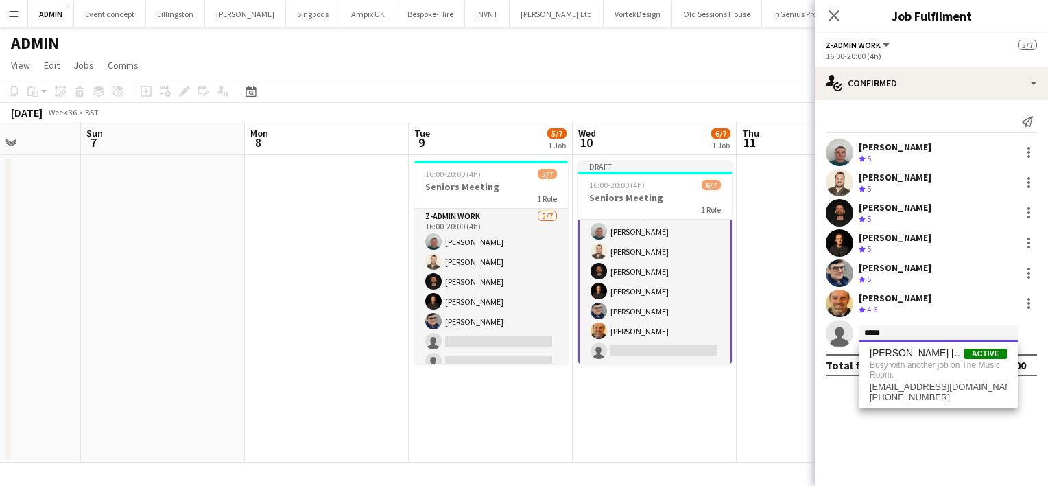
type input "*****"
click at [900, 436] on mat-expansion-panel "check Confirmed Send notification [PERSON_NAME] Crew rating 5 [PERSON_NAME] Cre…" at bounding box center [931, 292] width 233 height 386
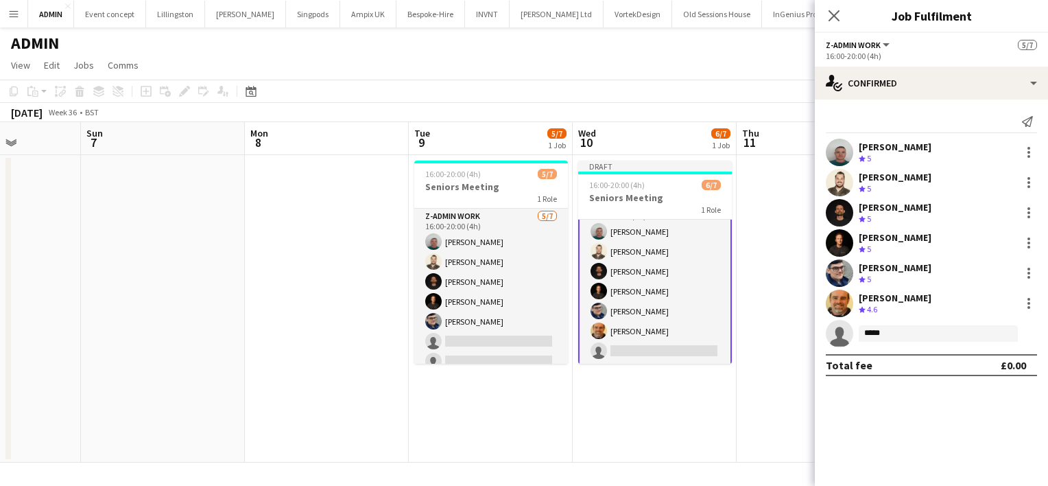
click at [785, 246] on app-date-cell at bounding box center [819, 308] width 164 height 307
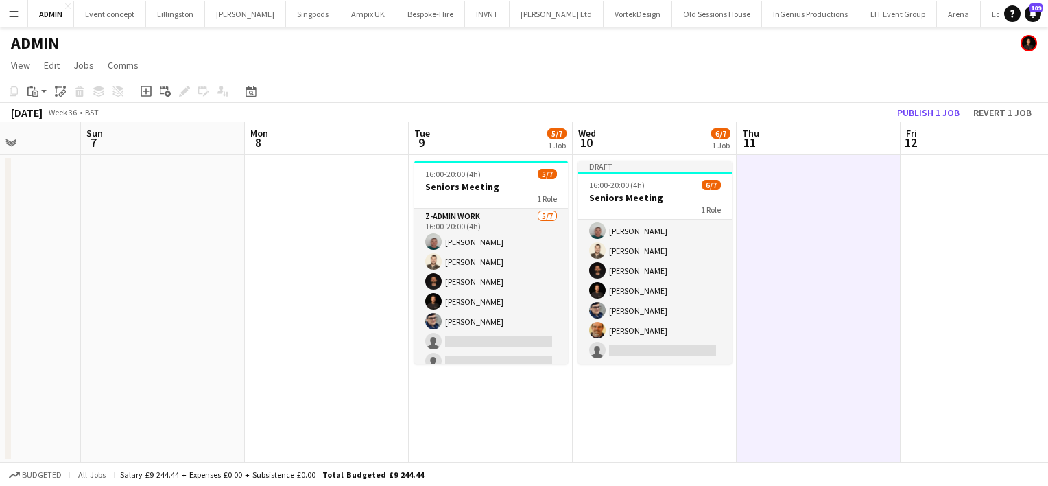
scroll to position [22, 0]
click at [929, 115] on button "Publish 1 job" at bounding box center [928, 113] width 73 height 18
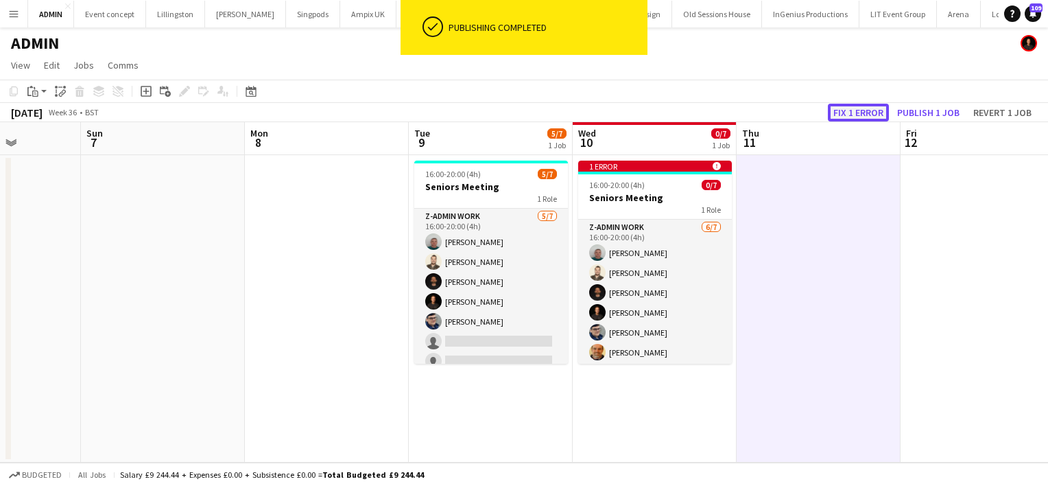
click at [868, 111] on button "Fix 1 error" at bounding box center [858, 113] width 61 height 18
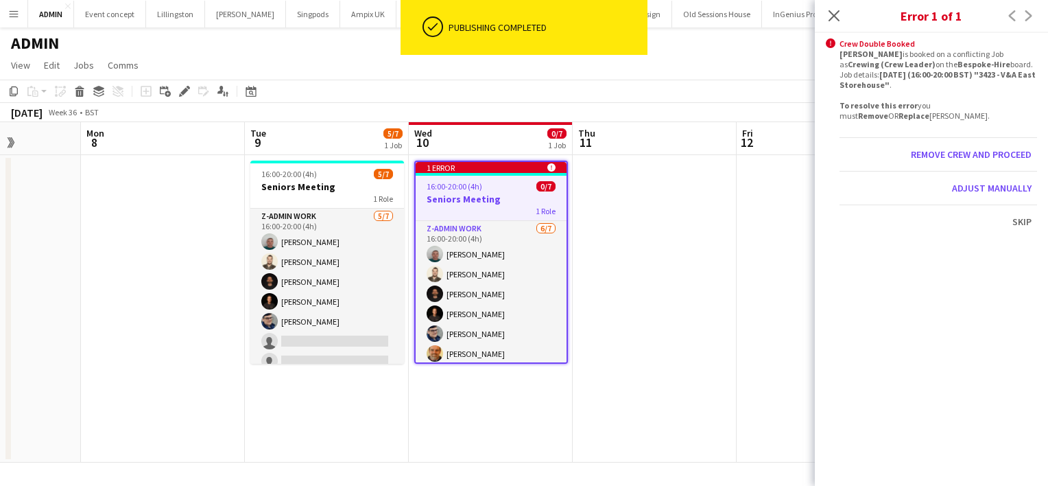
scroll to position [0, 472]
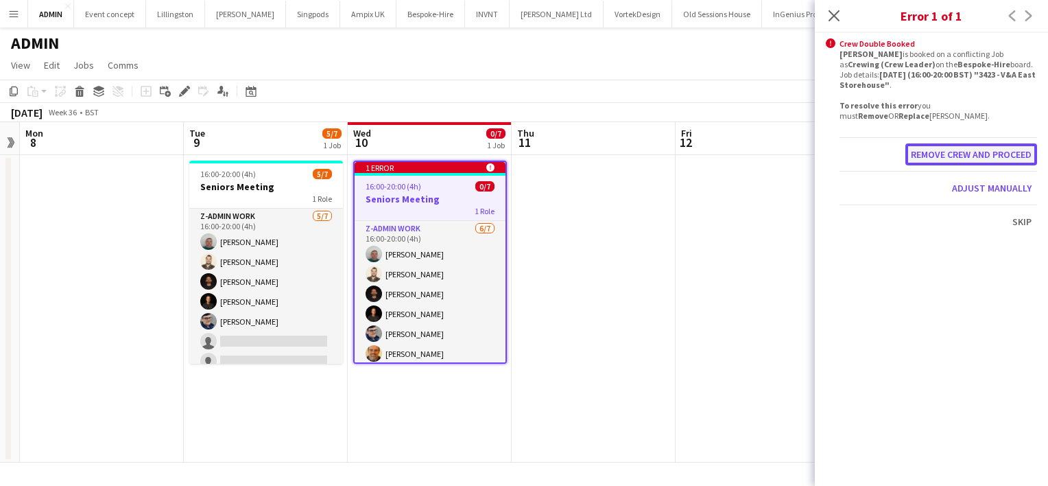
click at [947, 152] on button "Remove crew and proceed" at bounding box center [971, 154] width 132 height 22
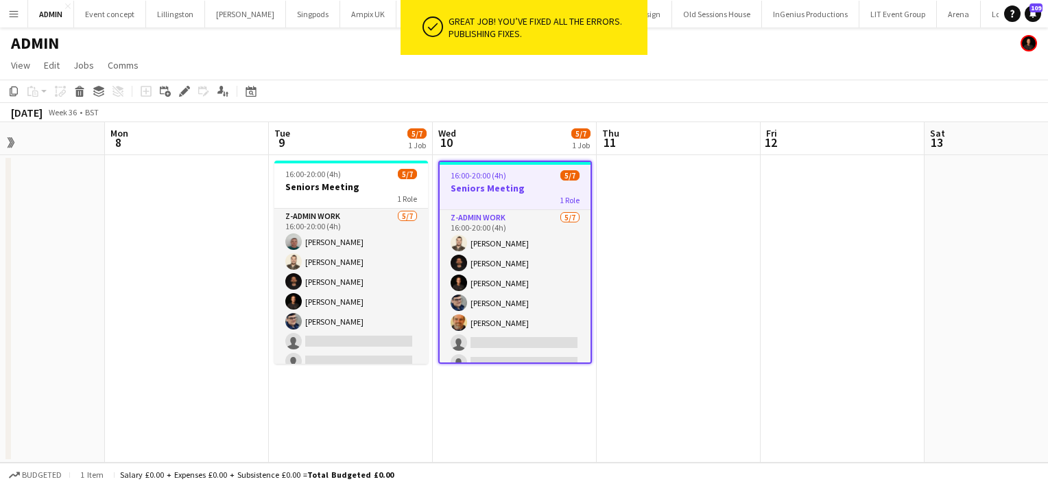
scroll to position [0, 385]
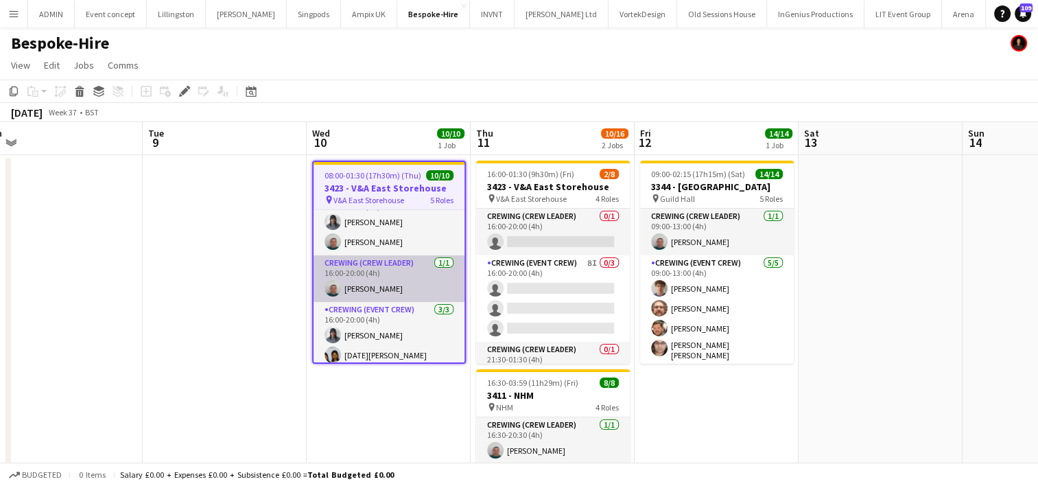
scroll to position [22, 0]
